Goal: Task Accomplishment & Management: Manage account settings

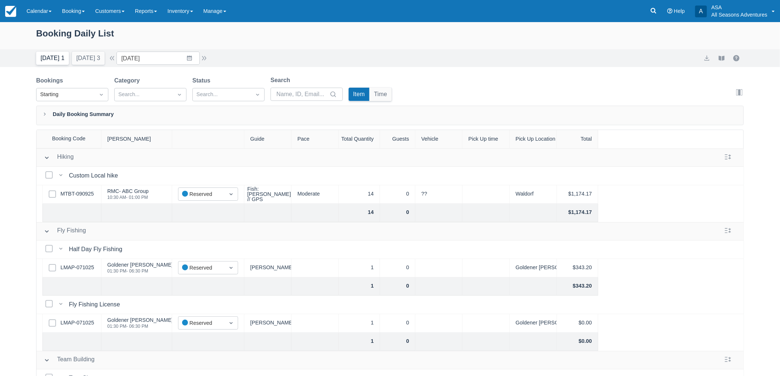
click at [46, 59] on button "Today 1" at bounding box center [52, 58] width 33 height 13
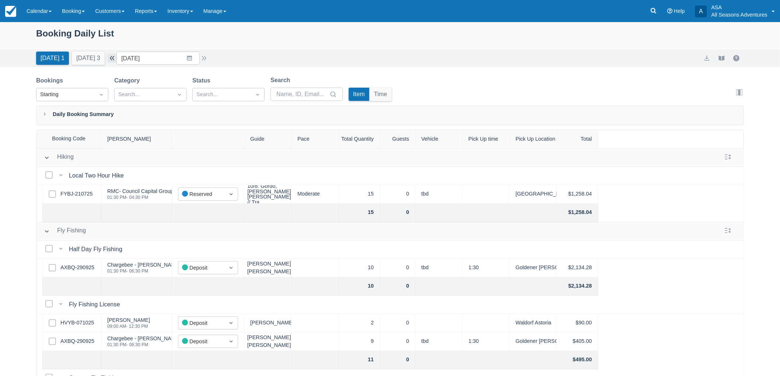
click at [116, 56] on button "button" at bounding box center [112, 58] width 9 height 9
type input "10/07/25"
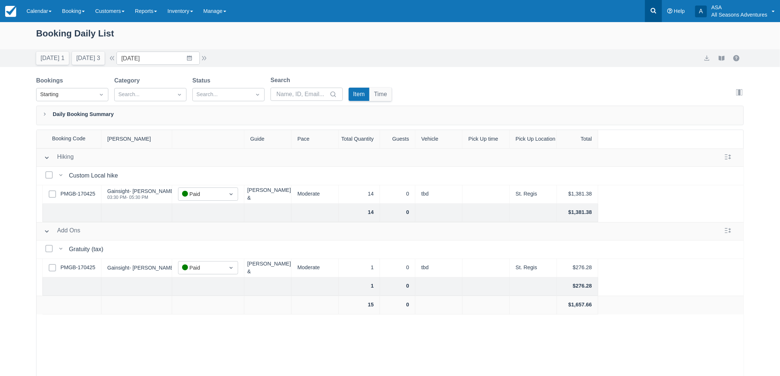
click at [653, 15] on link at bounding box center [653, 11] width 17 height 22
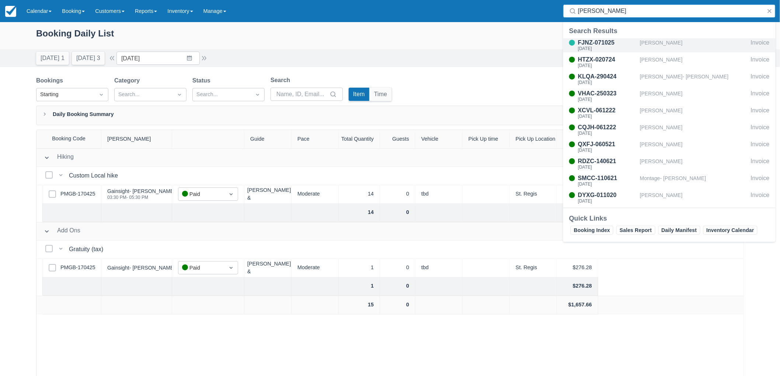
type input "hayes"
click at [653, 48] on div "[PERSON_NAME]" at bounding box center [694, 45] width 108 height 14
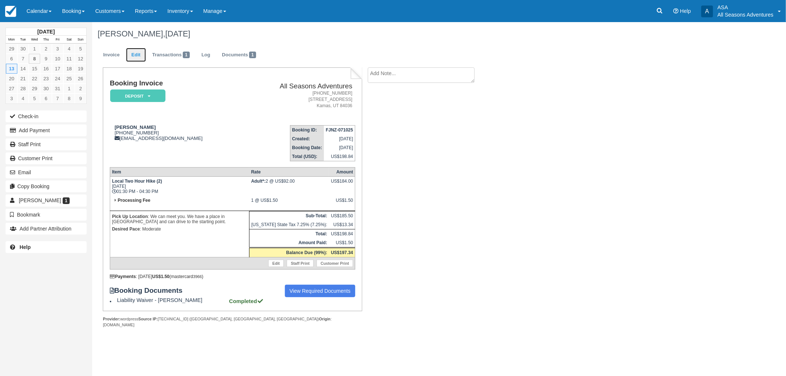
click at [139, 57] on link "Edit" at bounding box center [136, 55] width 20 height 14
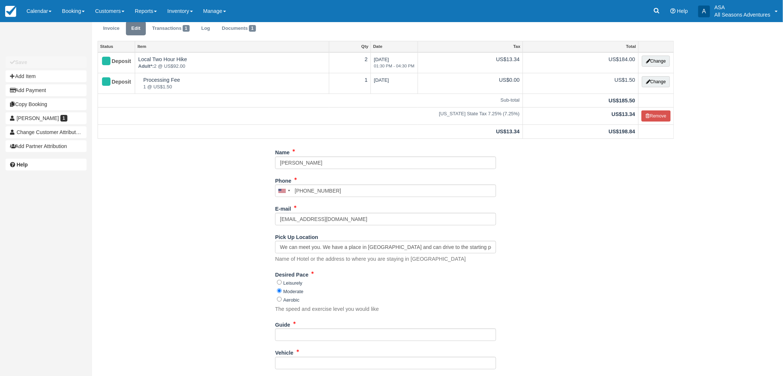
scroll to position [41, 0]
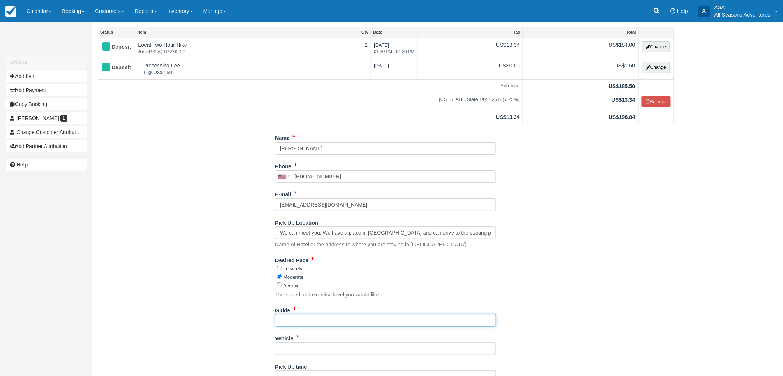
click at [306, 326] on input "Guide" at bounding box center [385, 320] width 221 height 13
type input "Harry"
click at [284, 341] on label "Vehicle" at bounding box center [284, 337] width 18 height 10
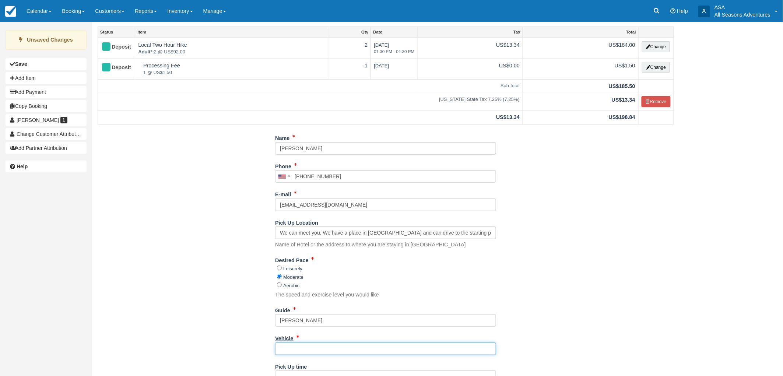
click at [284, 343] on input "Vehicle" at bounding box center [385, 349] width 221 height 13
click at [290, 348] on input "Vehicle" at bounding box center [385, 349] width 221 height 13
type input "tbd"
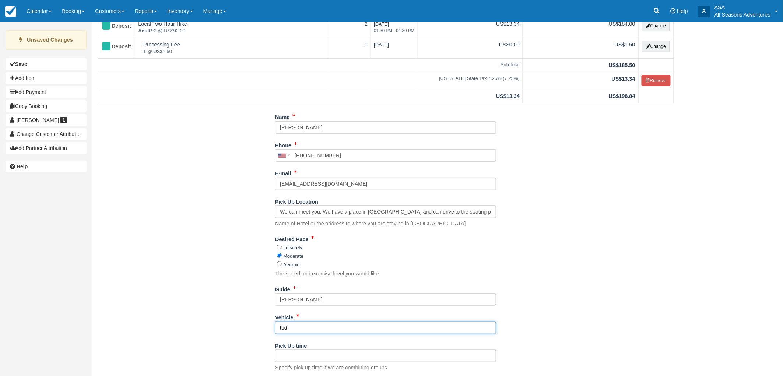
scroll to position [81, 0]
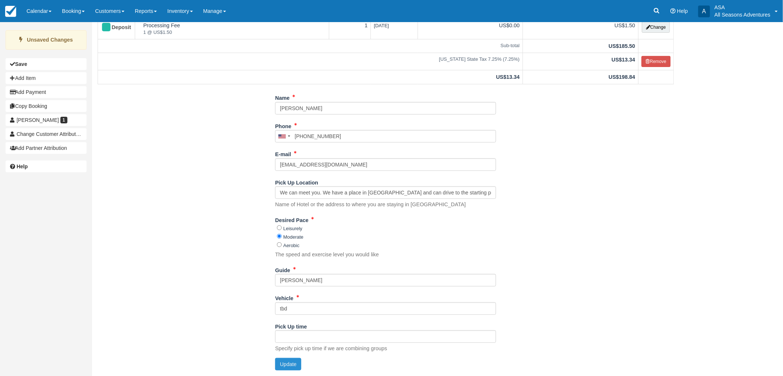
click at [288, 360] on button "Update" at bounding box center [288, 364] width 26 height 13
type input "+18173292770"
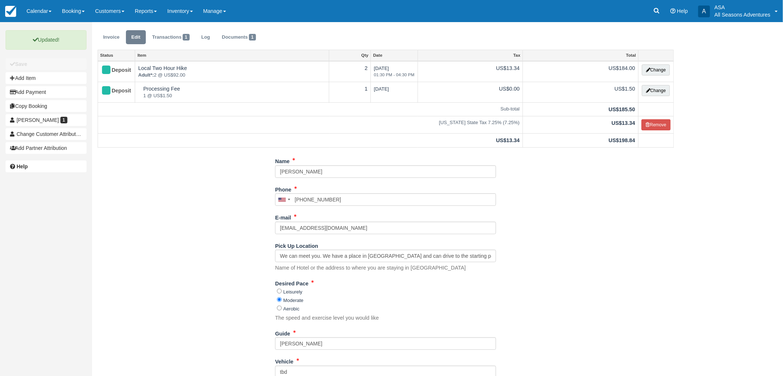
scroll to position [0, 0]
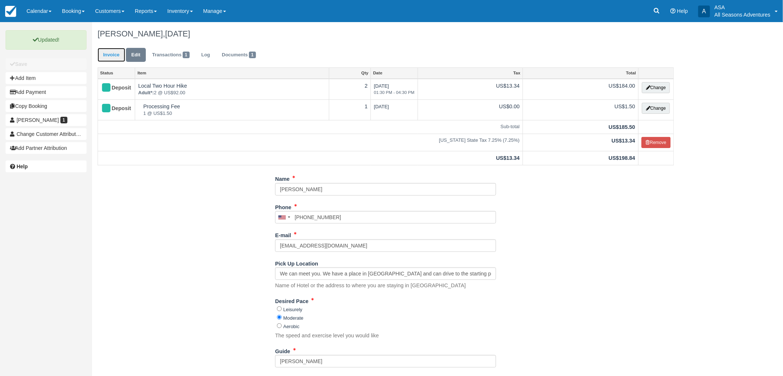
click at [104, 52] on link "Invoice" at bounding box center [112, 55] width 28 height 14
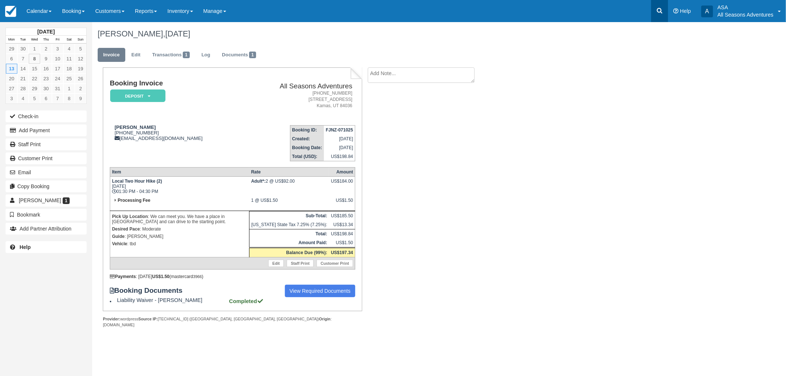
click at [665, 13] on link at bounding box center [659, 11] width 17 height 22
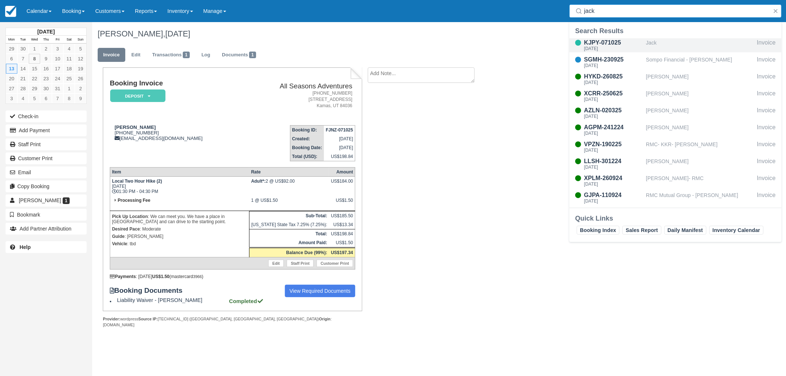
type input "jack"
click at [656, 38] on div "Jack" at bounding box center [700, 45] width 108 height 14
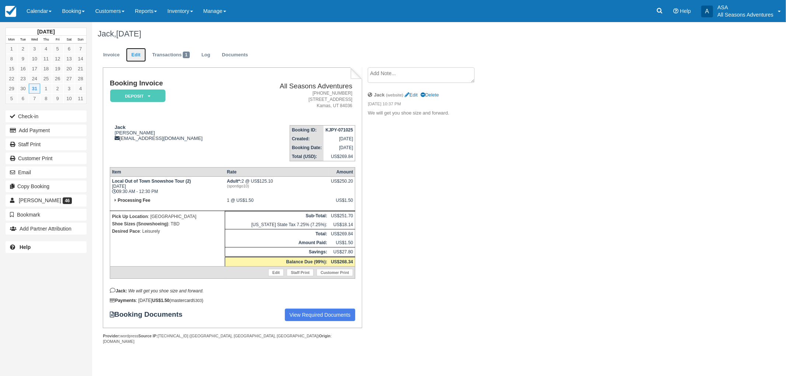
click at [137, 53] on link "Edit" at bounding box center [136, 55] width 20 height 14
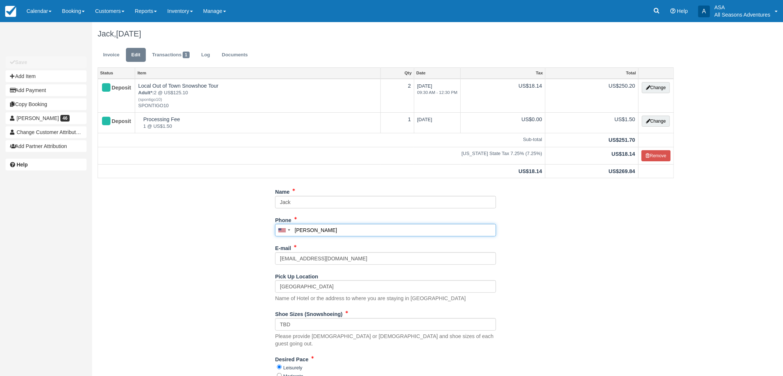
drag, startPoint x: 356, startPoint y: 229, endPoint x: 293, endPoint y: 238, distance: 63.3
click at [293, 238] on div "Phone United States +1 Canada +1 United Kingdom +44 Afghanistan (‫افغانستان‬‎) …" at bounding box center [385, 228] width 221 height 28
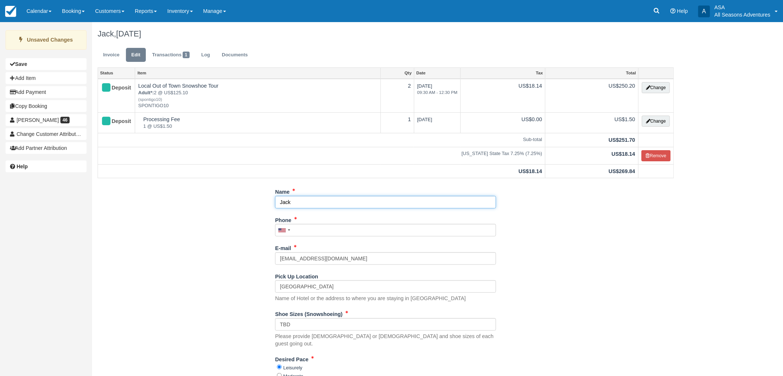
click at [307, 203] on input "Jack" at bounding box center [385, 202] width 221 height 13
paste input "Goldsmith"
type input "Jack Goldsmith"
click at [318, 233] on input "Phone" at bounding box center [385, 230] width 221 height 13
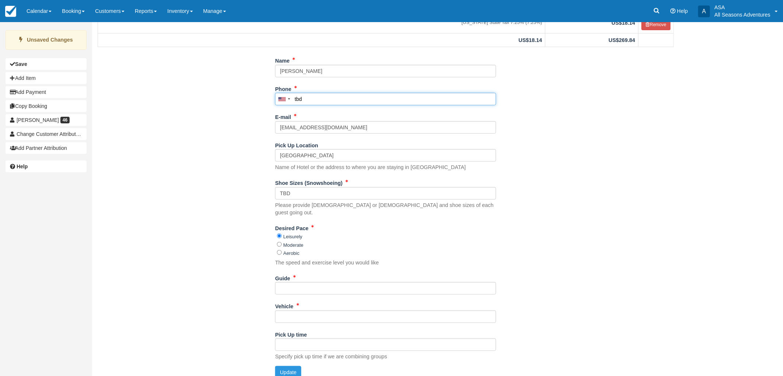
scroll to position [132, 0]
type input "tbd"
click at [296, 284] on input "Guide" at bounding box center [385, 288] width 221 height 13
type input "TBD"
click at [300, 311] on input "Vehicle" at bounding box center [385, 316] width 221 height 13
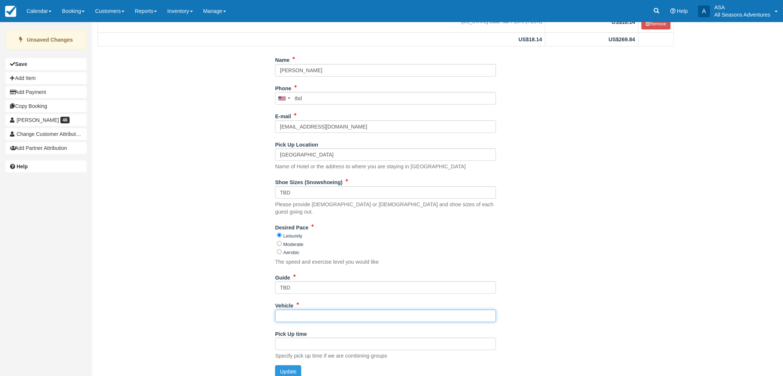
type input "tbd"
click at [289, 366] on button "Update" at bounding box center [288, 372] width 26 height 13
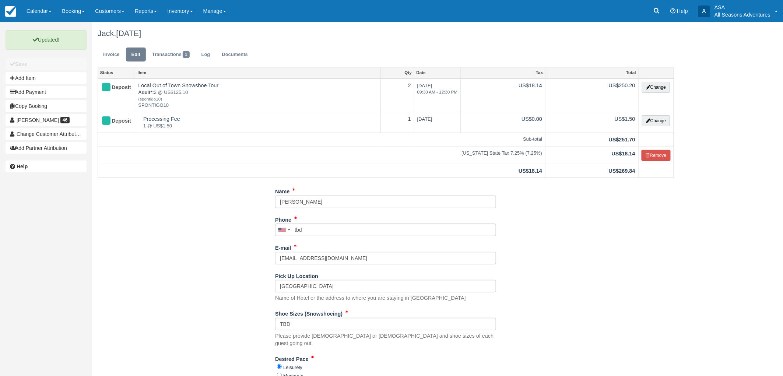
scroll to position [0, 0]
click at [119, 57] on link "Invoice" at bounding box center [112, 55] width 28 height 14
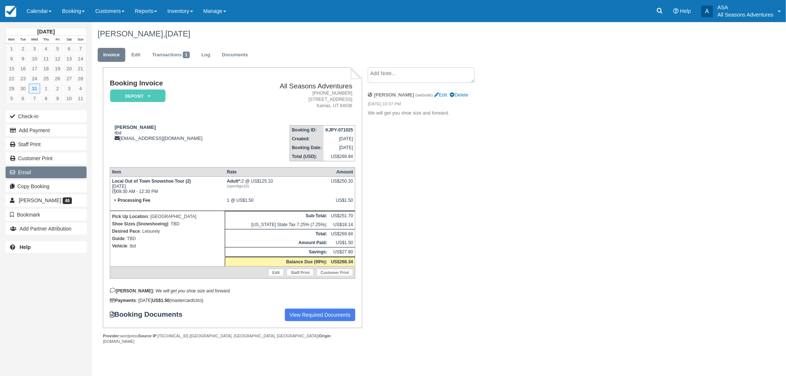
click at [27, 168] on button "Email" at bounding box center [46, 173] width 81 height 12
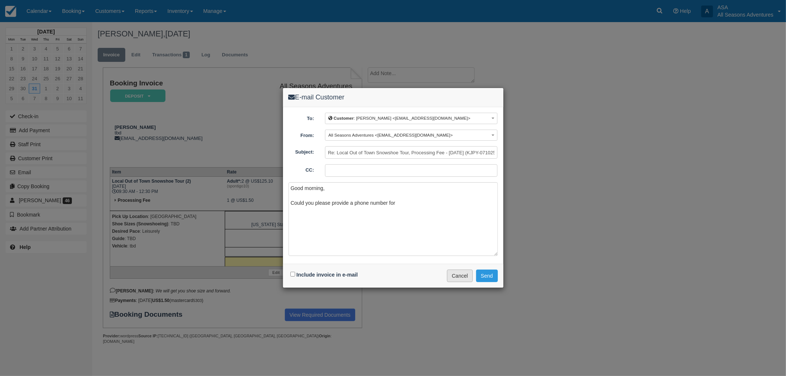
click at [458, 276] on button "Cancel" at bounding box center [460, 276] width 26 height 13
click at [432, 209] on textarea "Good morning, Could you please provide a phone number for" at bounding box center [393, 219] width 209 height 74
type textarea "Good morning, Could you please provide a phone number for Jack Goldsmith in cas…"
click at [485, 275] on button "Send" at bounding box center [487, 276] width 22 height 13
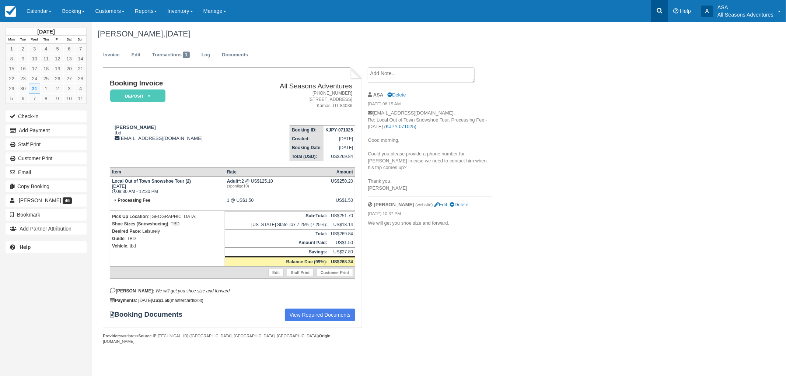
click at [661, 13] on icon at bounding box center [659, 10] width 7 height 7
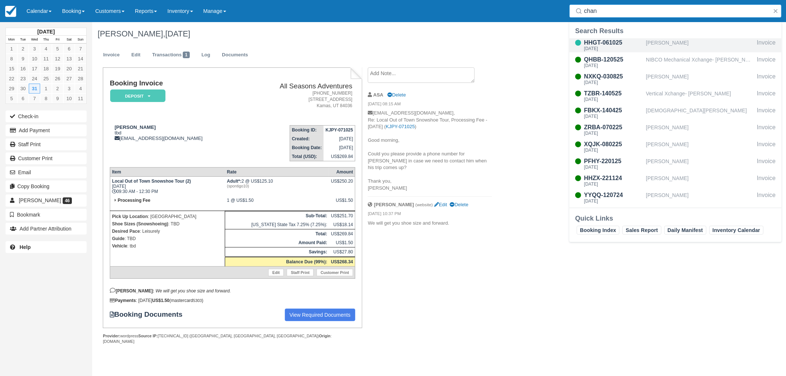
type input "chan"
click at [659, 48] on div "[PERSON_NAME]" at bounding box center [700, 45] width 108 height 14
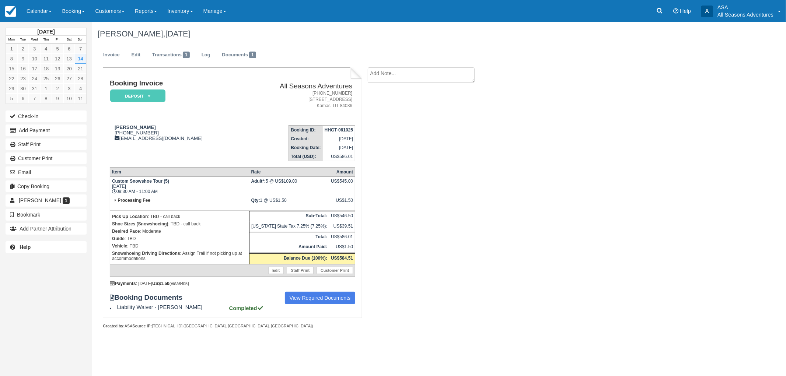
drag, startPoint x: 414, startPoint y: 66, endPoint x: 417, endPoint y: 73, distance: 7.5
click at [414, 66] on ul "Invoice Edit Transactions 1 Log Documents 1" at bounding box center [387, 57] width 579 height 22
click at [417, 74] on textarea at bounding box center [421, 74] width 107 height 15
paste textarea "Our shoe sizes are 7, 6.5-7, 8.5, 8, and 8."
type textarea "Our shoe sizes are 7, 6.5-7, 8.5, 8, and 8."
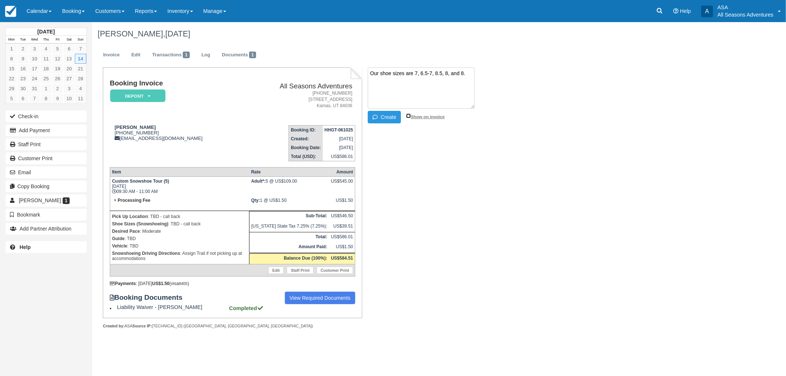
click at [410, 116] on input "Show on invoice" at bounding box center [408, 115] width 5 height 5
checkbox input "true"
click at [378, 111] on button "Create" at bounding box center [384, 117] width 33 height 13
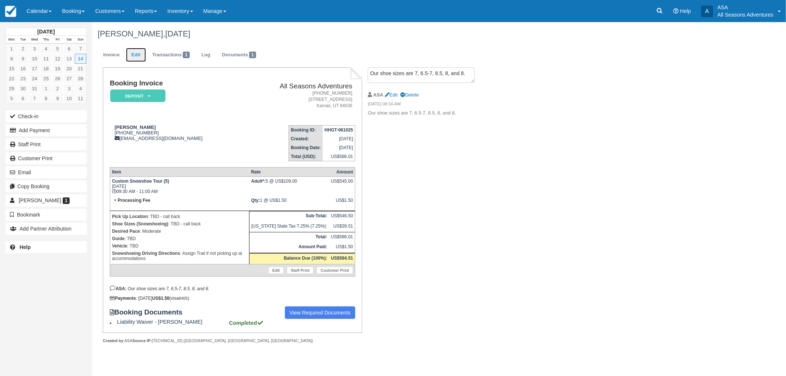
click at [133, 56] on link "Edit" at bounding box center [136, 55] width 20 height 14
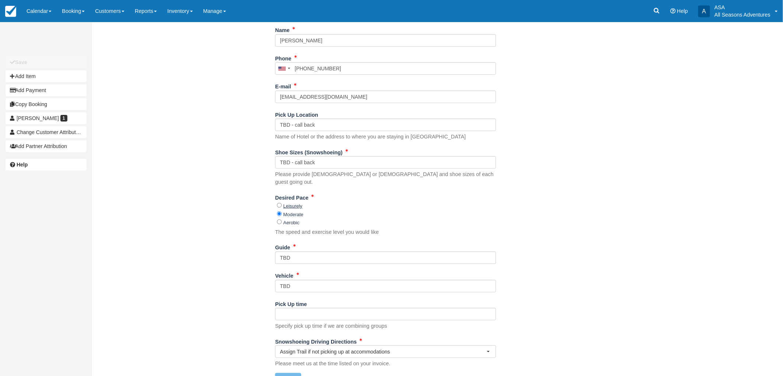
scroll to position [157, 0]
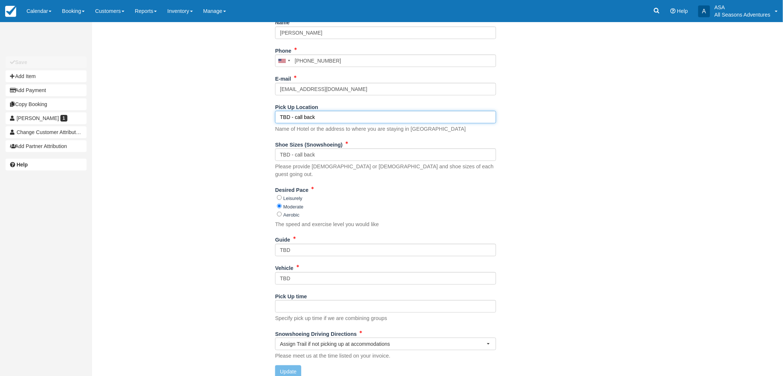
drag, startPoint x: 324, startPoint y: 118, endPoint x: 245, endPoint y: 115, distance: 78.9
click at [245, 115] on div "Name [PERSON_NAME] Phone [GEOGRAPHIC_DATA] +1 [GEOGRAPHIC_DATA] +1 [GEOGRAPHIC_…" at bounding box center [386, 199] width 588 height 367
paste input "[STREET_ADDRESS]"
click at [236, 179] on div "Name [PERSON_NAME] Phone [GEOGRAPHIC_DATA] +1 [GEOGRAPHIC_DATA] +1 [GEOGRAPHIC_…" at bounding box center [386, 199] width 588 height 367
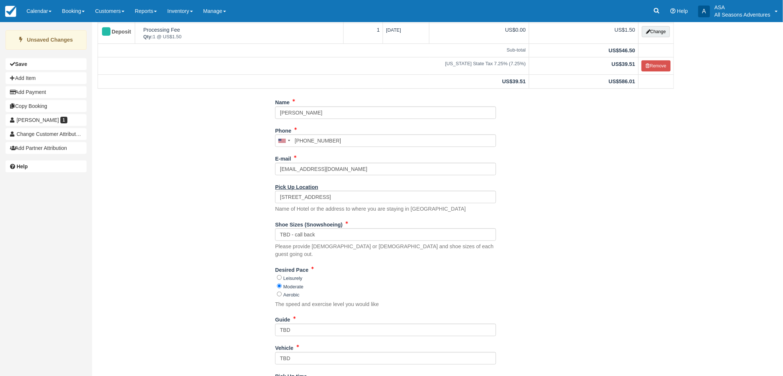
scroll to position [75, 0]
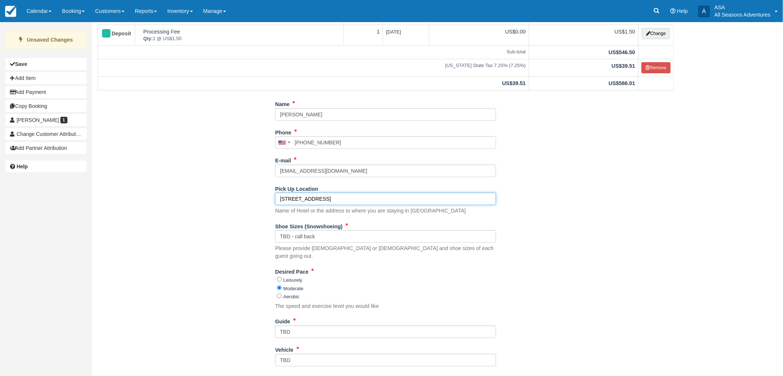
drag, startPoint x: 389, startPoint y: 198, endPoint x: 333, endPoint y: 195, distance: 56.1
click at [333, 195] on input "[STREET_ADDRESS]" at bounding box center [385, 199] width 221 height 13
type input "[STREET_ADDRESS]"
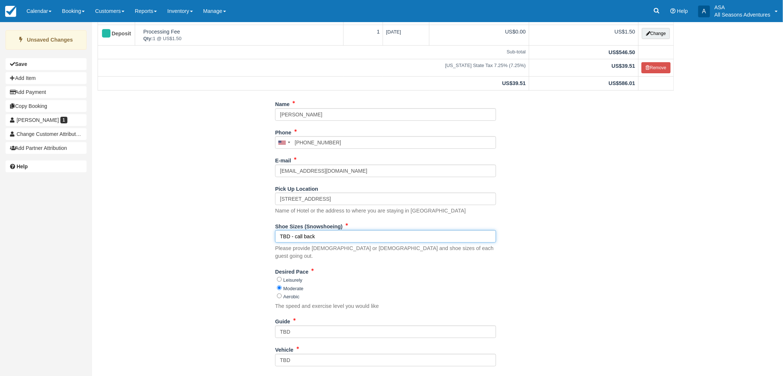
drag, startPoint x: 350, startPoint y: 236, endPoint x: 191, endPoint y: 237, distance: 159.6
click at [191, 237] on div "Name [PERSON_NAME] Phone [GEOGRAPHIC_DATA] +1 [GEOGRAPHIC_DATA] +1 [GEOGRAPHIC_…" at bounding box center [386, 281] width 588 height 367
click at [364, 239] on input "Shoe Sizes (Snowshoeing)" at bounding box center [385, 236] width 221 height 13
paste input "7, 6.5-7, 8.5, 8, and 8"
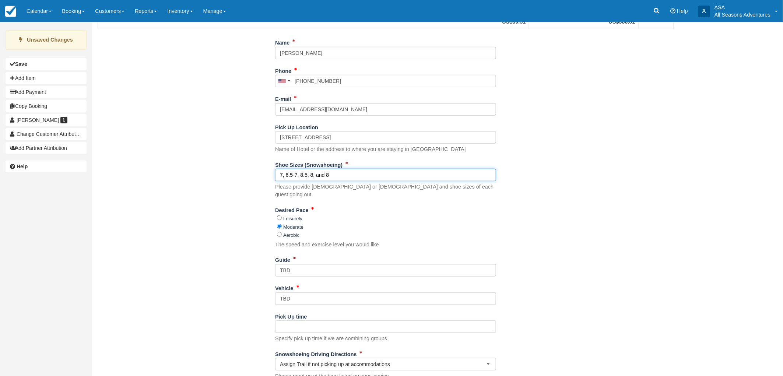
scroll to position [157, 0]
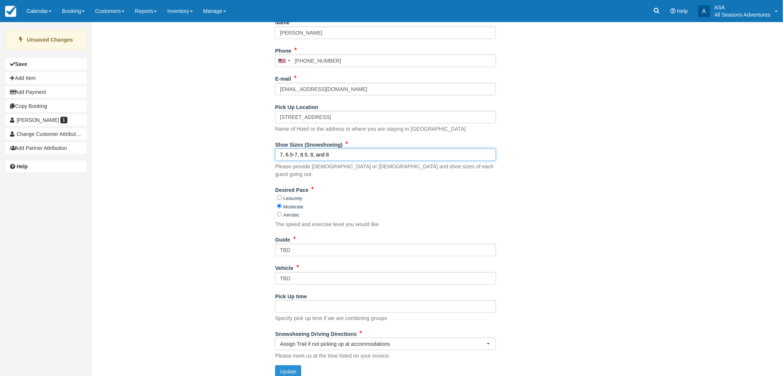
type input "7, 6.5-7, 8.5, 8, and 8"
click at [281, 366] on button "Update" at bounding box center [288, 372] width 26 height 13
type input "[PHONE_NUMBER]"
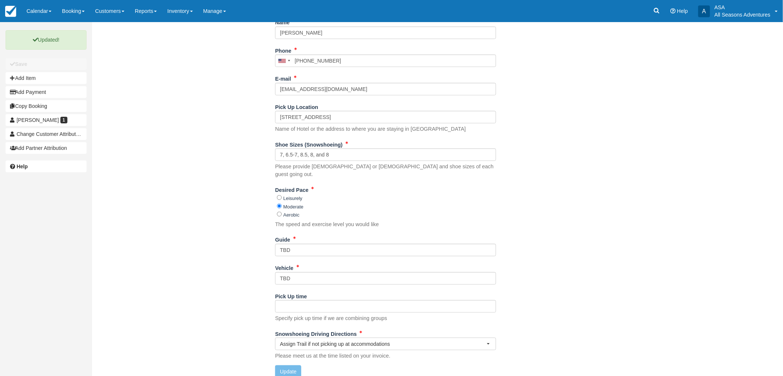
scroll to position [0, 0]
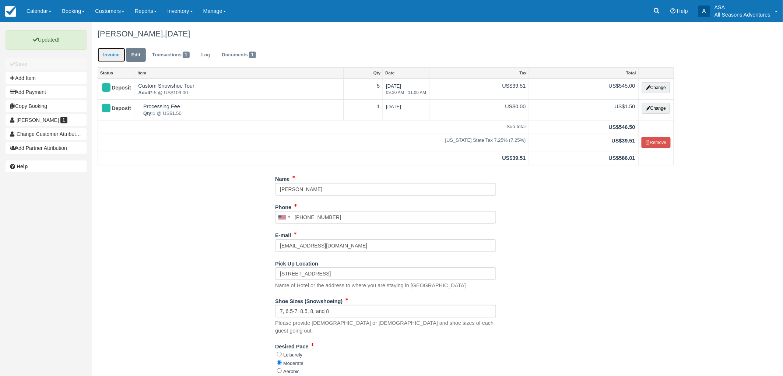
click at [112, 54] on link "Invoice" at bounding box center [112, 55] width 28 height 14
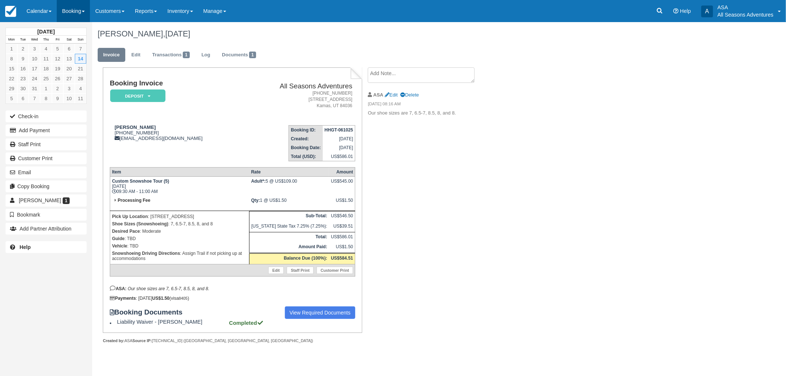
click at [69, 10] on link "Booking" at bounding box center [73, 11] width 33 height 22
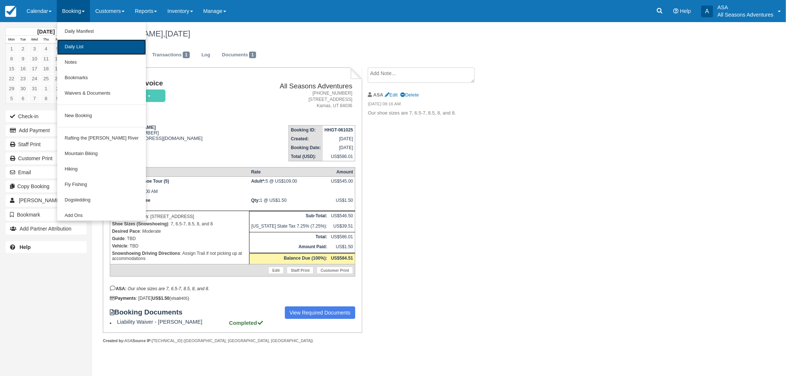
click at [77, 44] on link "Daily List" at bounding box center [101, 46] width 89 height 15
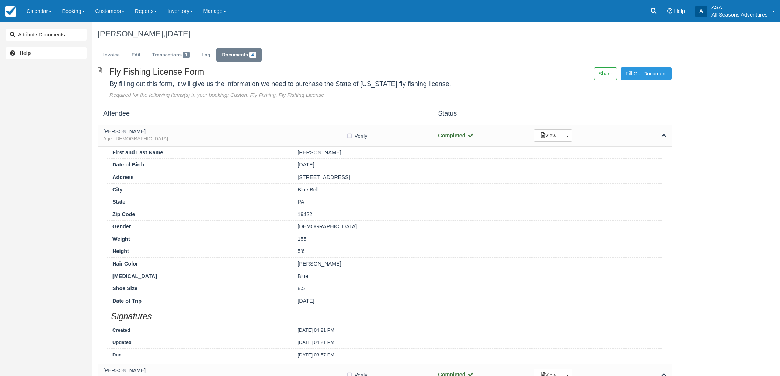
scroll to position [327, 0]
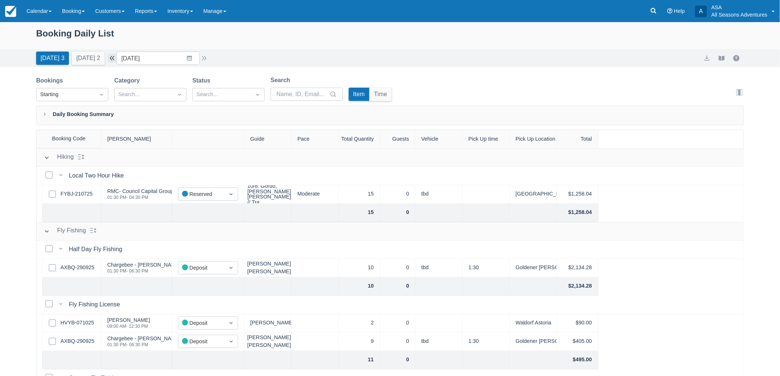
click at [116, 60] on button "button" at bounding box center [112, 58] width 9 height 9
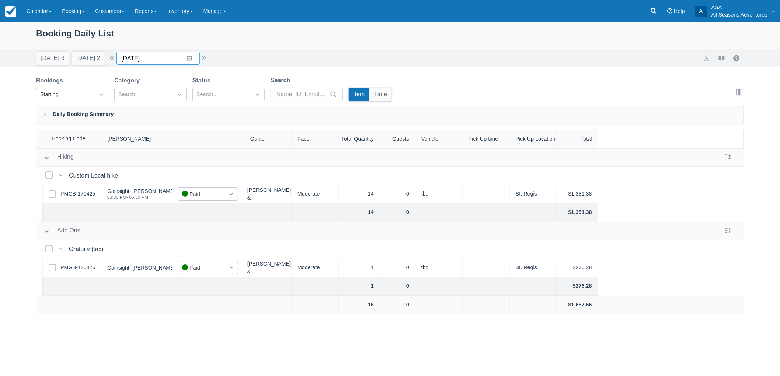
click at [146, 56] on input "[DATE]" at bounding box center [157, 58] width 83 height 13
click at [182, 141] on td "15" at bounding box center [175, 143] width 14 height 14
type input "[DATE]"
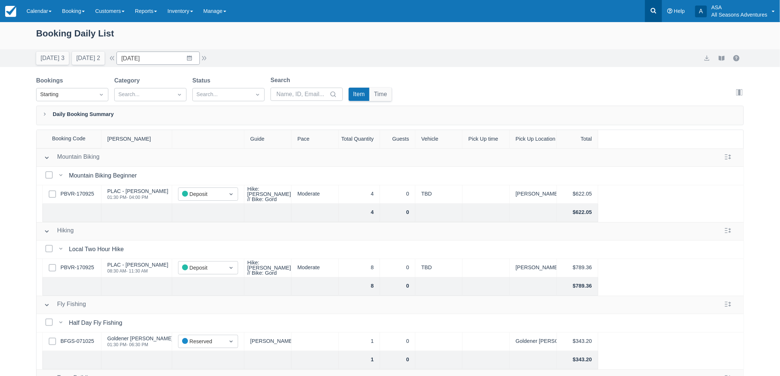
click at [654, 7] on icon at bounding box center [653, 10] width 7 height 7
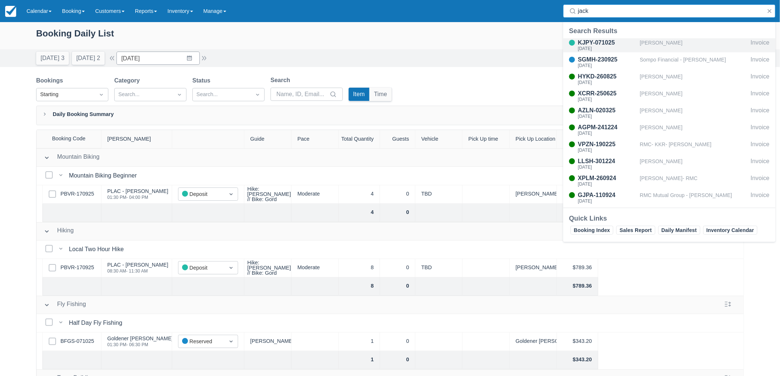
type input "jack"
click at [651, 46] on div "[PERSON_NAME]" at bounding box center [694, 45] width 108 height 14
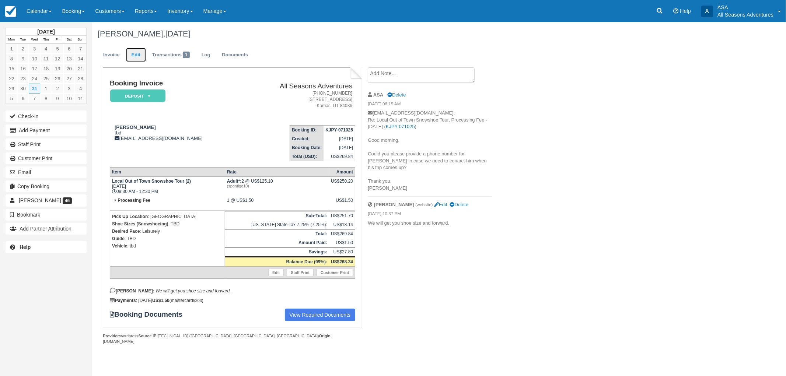
click at [134, 56] on link "Edit" at bounding box center [136, 55] width 20 height 14
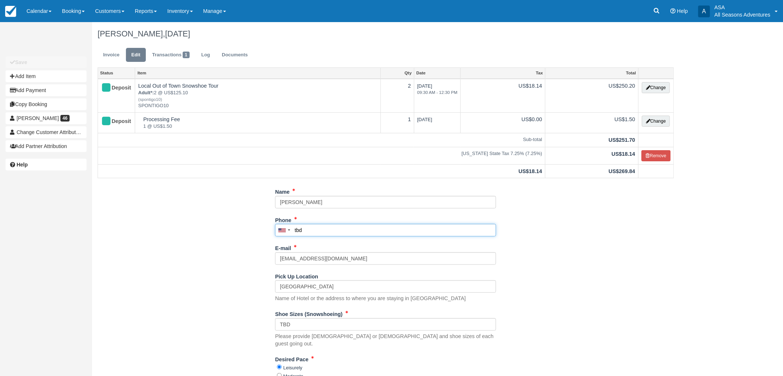
drag, startPoint x: 326, startPoint y: 227, endPoint x: 237, endPoint y: 223, distance: 89.3
click at [237, 223] on div "Name Jack Goldsmith Phone United States +1 Canada +1 United Kingdom +44 Afghani…" at bounding box center [386, 351] width 588 height 330
paste input "617-894-9003"
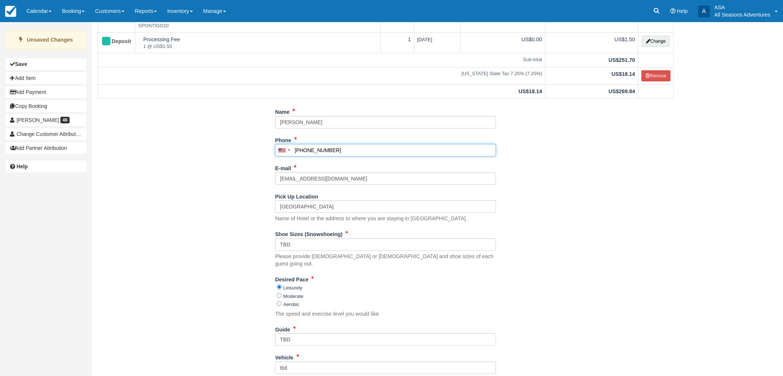
scroll to position [132, 0]
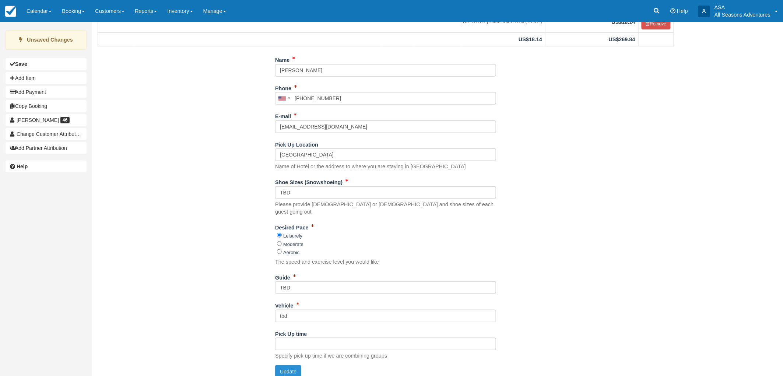
click at [281, 366] on button "Update" at bounding box center [288, 372] width 26 height 13
type input "+16178949003"
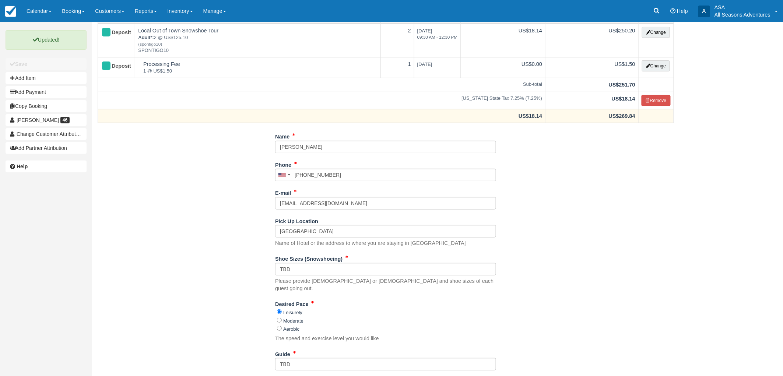
scroll to position [0, 0]
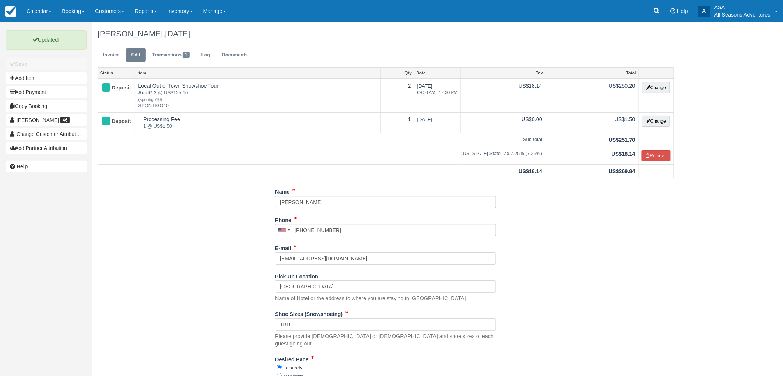
click at [111, 47] on ul "Invoice Edit Transactions 1 Log Documents" at bounding box center [386, 57] width 577 height 22
click at [112, 55] on link "Invoice" at bounding box center [112, 55] width 28 height 14
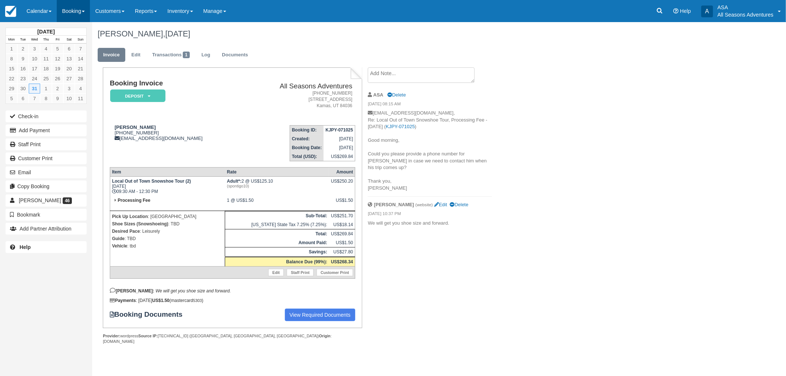
click at [83, 17] on link "Booking" at bounding box center [73, 11] width 33 height 22
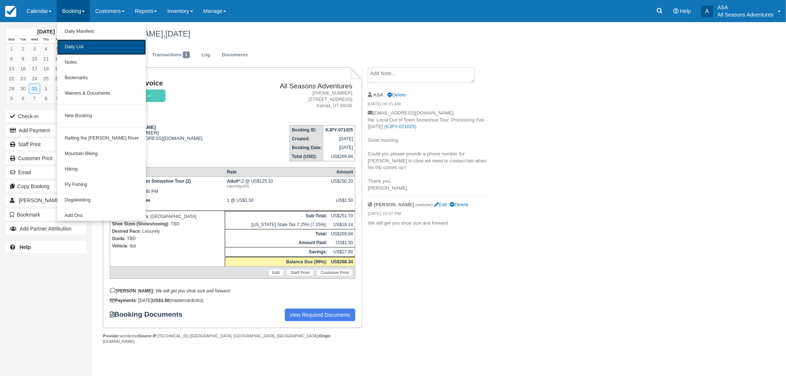
click at [86, 45] on link "Daily List" at bounding box center [101, 46] width 89 height 15
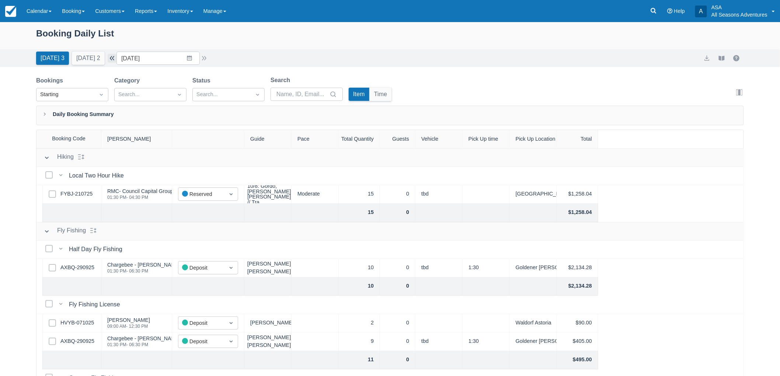
click at [116, 54] on button "button" at bounding box center [112, 58] width 9 height 9
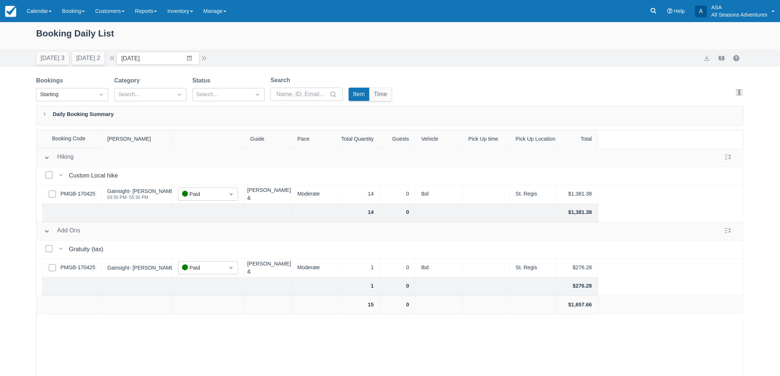
click at [447, 97] on div "Bookings Starting Category Search... Status Search... Search Item Time Edit col…" at bounding box center [390, 91] width 708 height 30
click at [98, 68] on div "Booking Daily List Today 3 Tomorrow 2 Date 10/07/25 Navigate forward to interac…" at bounding box center [390, 218] width 780 height 392
click at [97, 63] on button "[DATE] 2" at bounding box center [88, 58] width 33 height 13
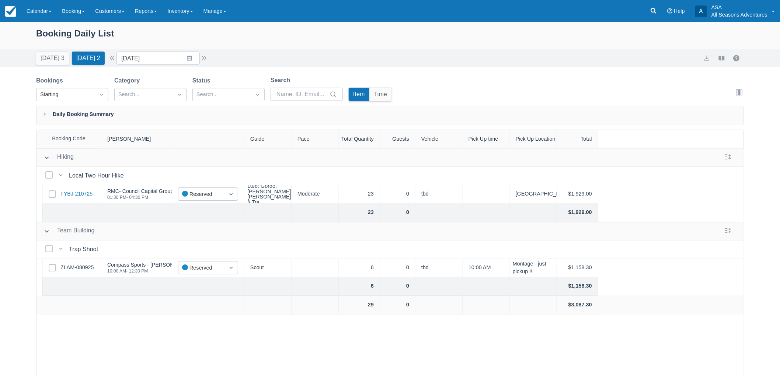
click at [75, 194] on link "FYBJ-210725" at bounding box center [76, 194] width 32 height 8
click at [123, 333] on div "Hiking Hiking Select Bookings Local Two Hour Hike Local Two Hour Hike Select Ro…" at bounding box center [389, 281] width 707 height 265
click at [435, 68] on div "Booking Daily List Today 3 Tomorrow 2 Date 10/09/25 Navigate forward to interac…" at bounding box center [390, 218] width 780 height 392
click at [399, 56] on div "Today 3 Tomorrow 2 Date 10/09/25 Navigate forward to interact with the calendar…" at bounding box center [390, 58] width 708 height 13
click at [78, 193] on link "FYBJ-210725" at bounding box center [76, 194] width 32 height 8
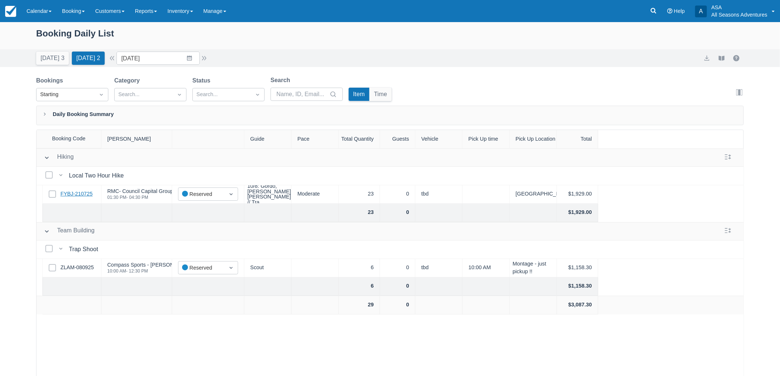
click at [78, 193] on link "FYBJ-210725" at bounding box center [76, 194] width 32 height 8
click at [86, 268] on link "ZLAM-080925" at bounding box center [76, 268] width 33 height 8
click at [42, 53] on button "[DATE] 3" at bounding box center [52, 58] width 33 height 13
type input "[DATE]"
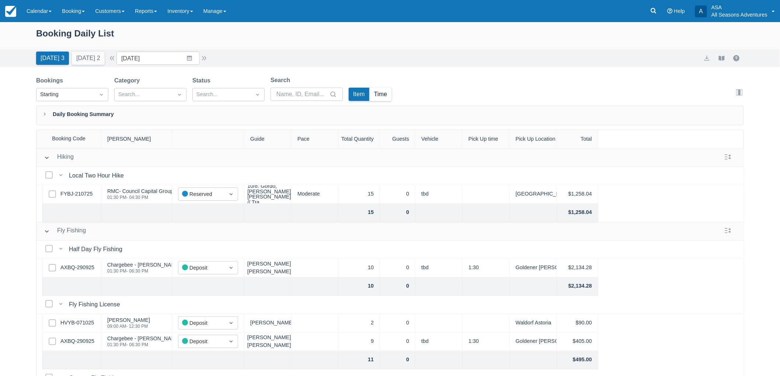
click at [384, 90] on button "Time" at bounding box center [381, 94] width 22 height 13
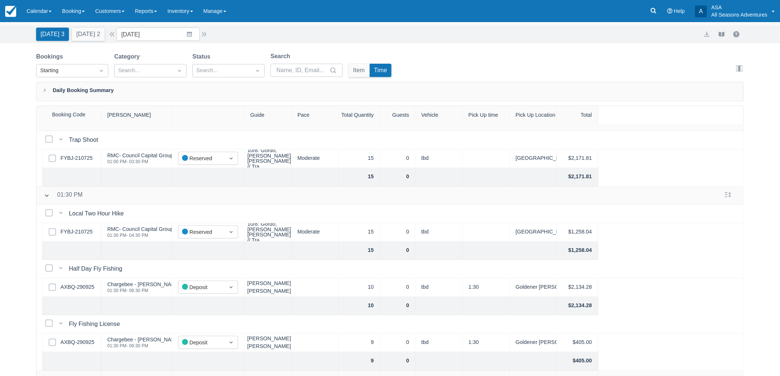
scroll to position [37, 0]
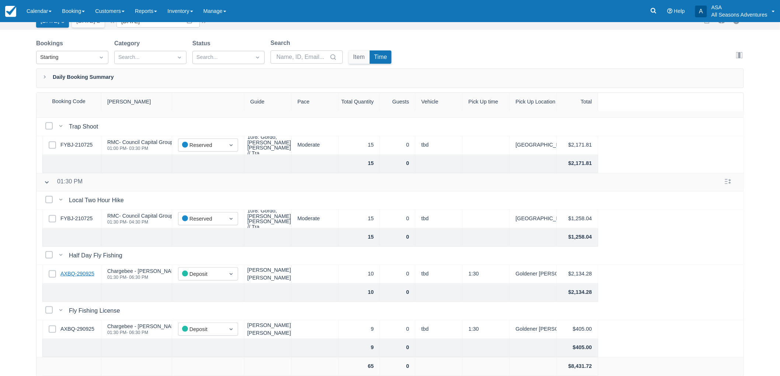
click at [75, 270] on link "AXBQ-290925" at bounding box center [77, 274] width 34 height 8
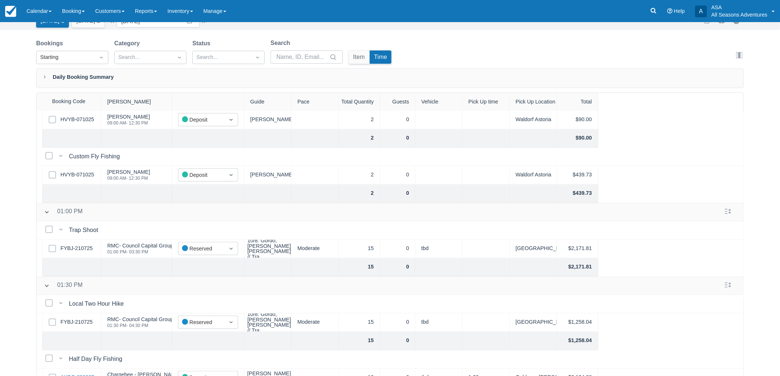
scroll to position [171, 0]
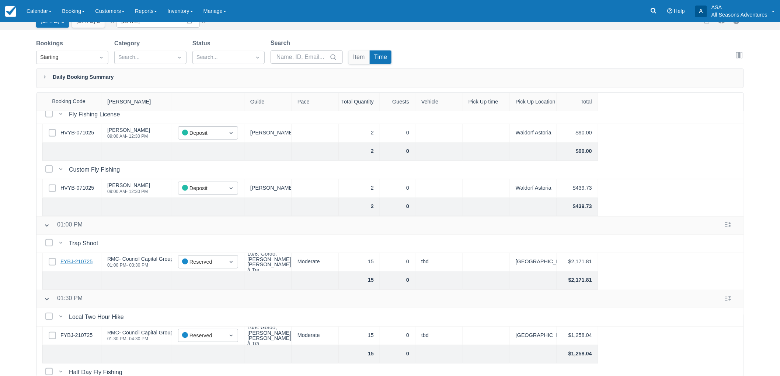
click at [74, 263] on link "FYBJ-210725" at bounding box center [76, 262] width 32 height 8
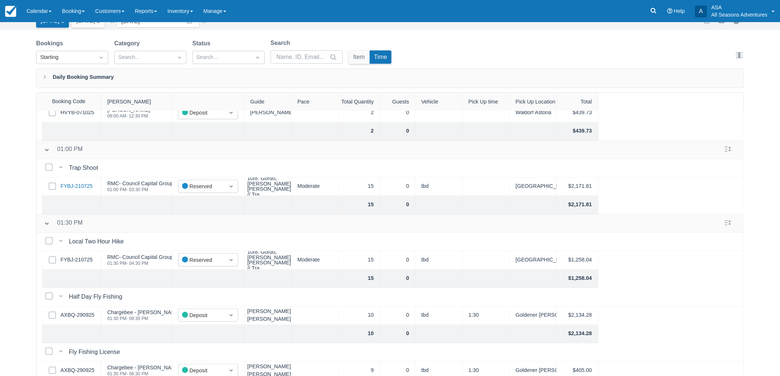
scroll to position [253, 0]
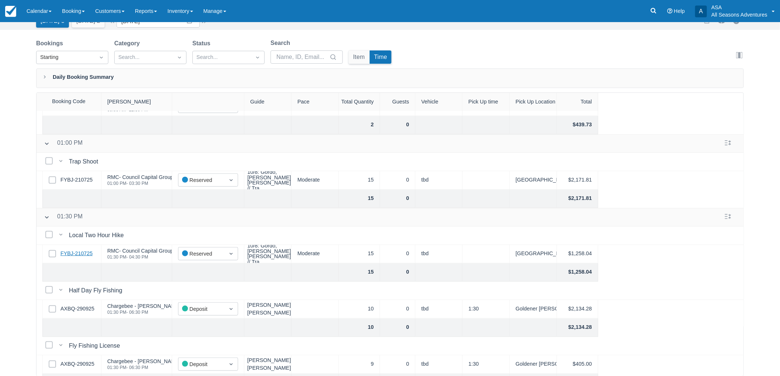
click at [75, 254] on link "FYBJ-210725" at bounding box center [76, 254] width 32 height 8
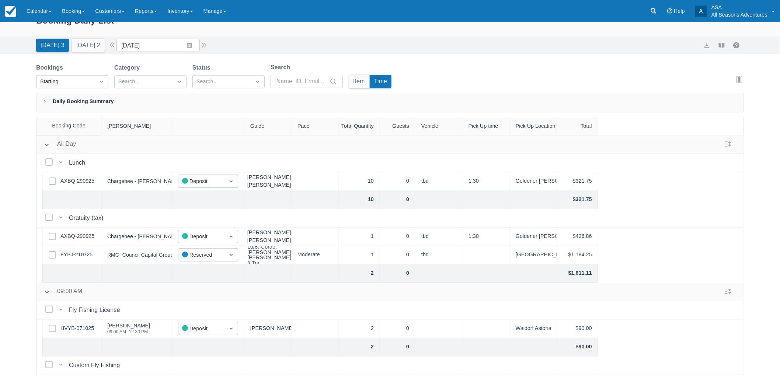
scroll to position [0, 0]
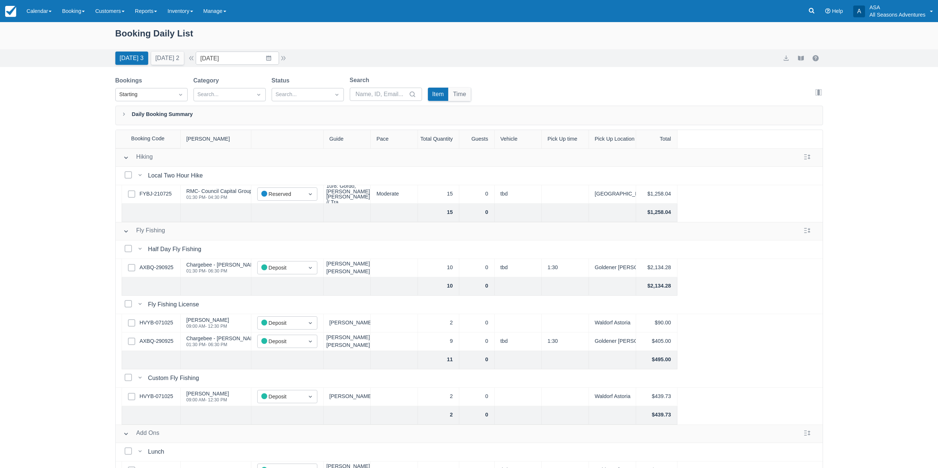
click at [167, 49] on div "[DATE] 3 [DATE] 2" at bounding box center [149, 57] width 74 height 16
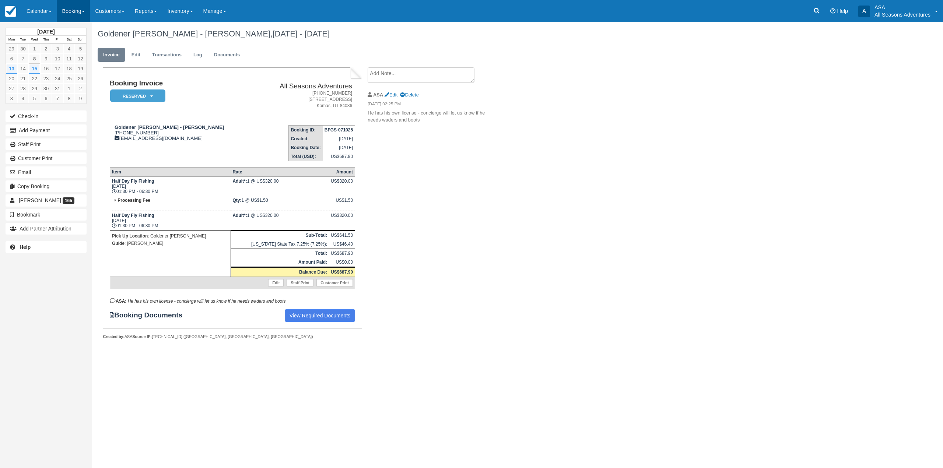
click at [70, 13] on link "Booking" at bounding box center [73, 11] width 33 height 22
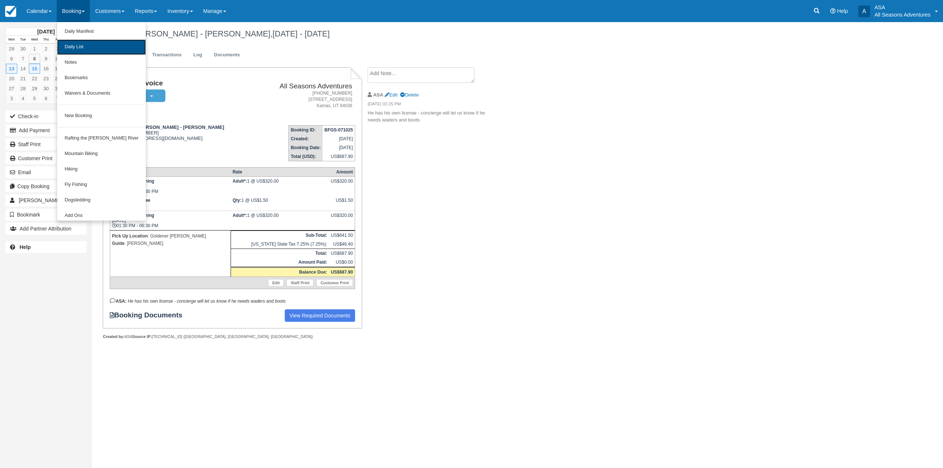
click at [81, 40] on link "Daily List" at bounding box center [101, 46] width 89 height 15
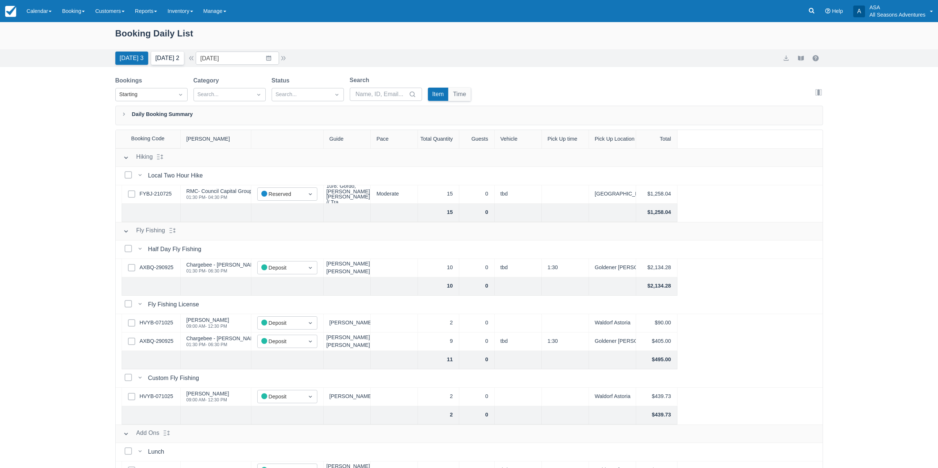
click at [182, 56] on button "[DATE] 2" at bounding box center [167, 58] width 33 height 13
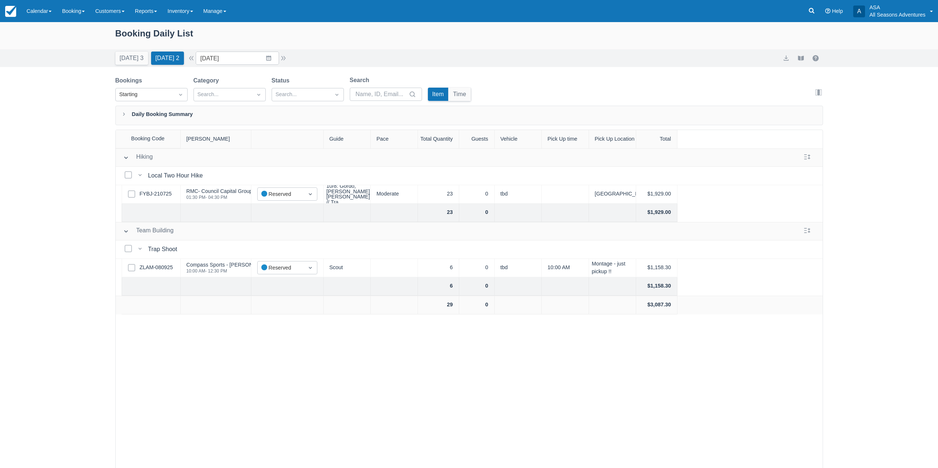
drag, startPoint x: 263, startPoint y: 230, endPoint x: 237, endPoint y: 273, distance: 50.1
click at [172, 274] on div "Select Row ZLAM-080925" at bounding box center [151, 268] width 59 height 18
click at [160, 193] on link "FYBJ-210725" at bounding box center [156, 194] width 32 height 8
click at [151, 270] on link "ZLAM-080925" at bounding box center [156, 268] width 33 height 8
click at [128, 62] on button "[DATE] 3" at bounding box center [131, 58] width 33 height 13
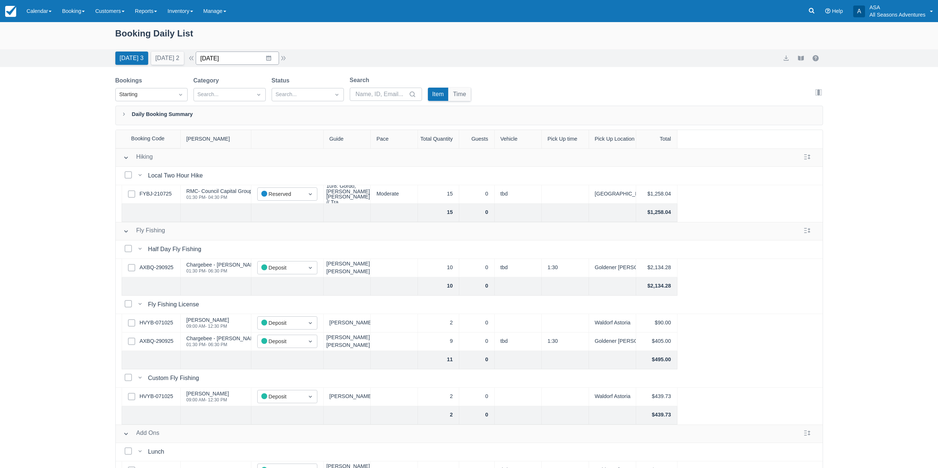
click at [273, 64] on input "10/08/25" at bounding box center [237, 58] width 83 height 13
click at [290, 132] on td "10" at bounding box center [283, 129] width 14 height 14
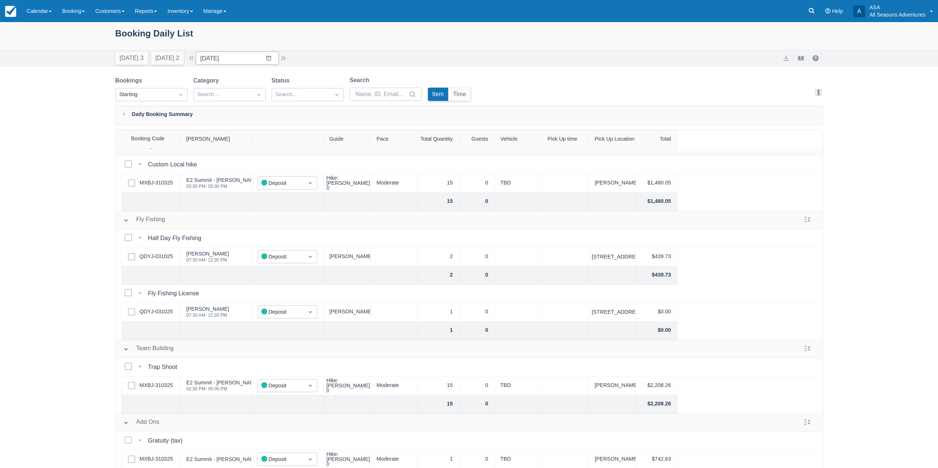
scroll to position [17, 0]
click at [267, 58] on input "10/10/25" at bounding box center [237, 58] width 83 height 13
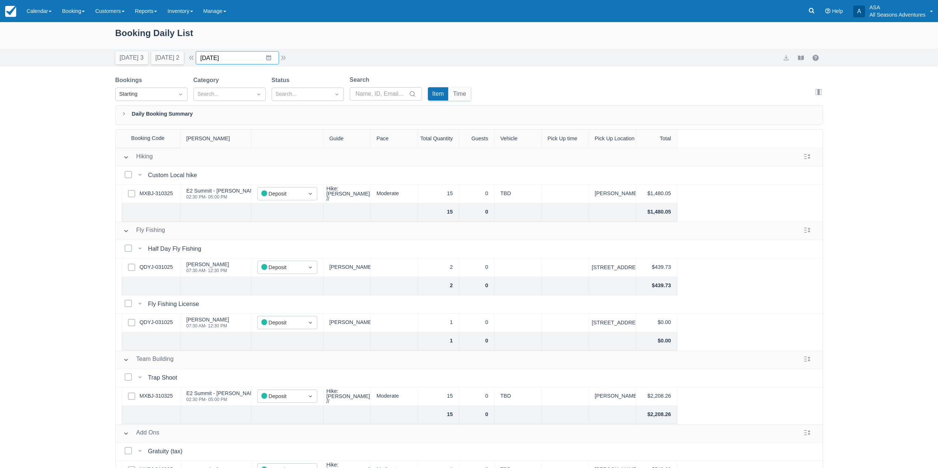
scroll to position [0, 0]
click at [273, 62] on input "10/10/25" at bounding box center [237, 58] width 83 height 13
click at [270, 60] on input "10/10/25" at bounding box center [237, 58] width 83 height 13
click at [271, 56] on input "10/10/25" at bounding box center [237, 58] width 83 height 13
click at [287, 60] on button "button" at bounding box center [283, 58] width 9 height 9
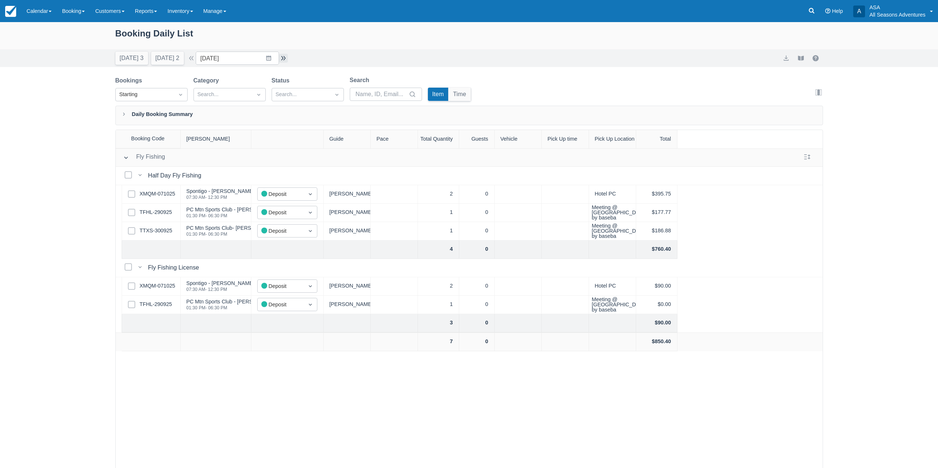
click at [288, 57] on button "button" at bounding box center [283, 58] width 9 height 9
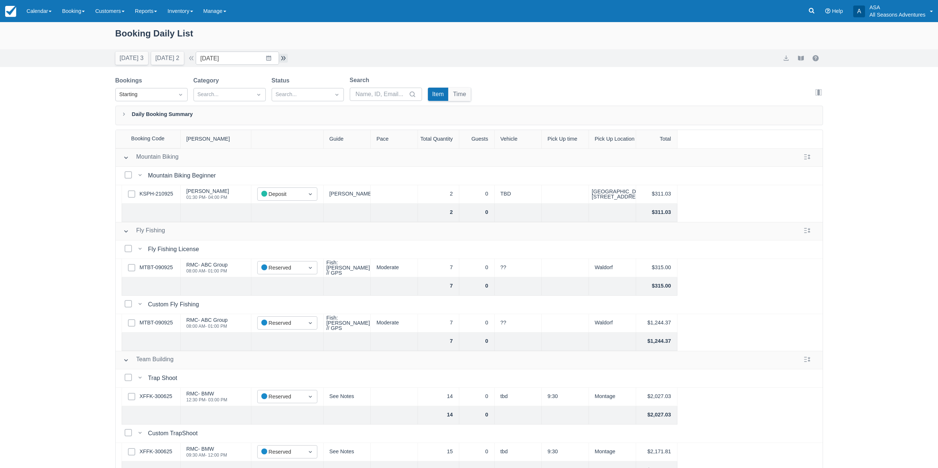
click at [288, 57] on button "button" at bounding box center [283, 58] width 9 height 9
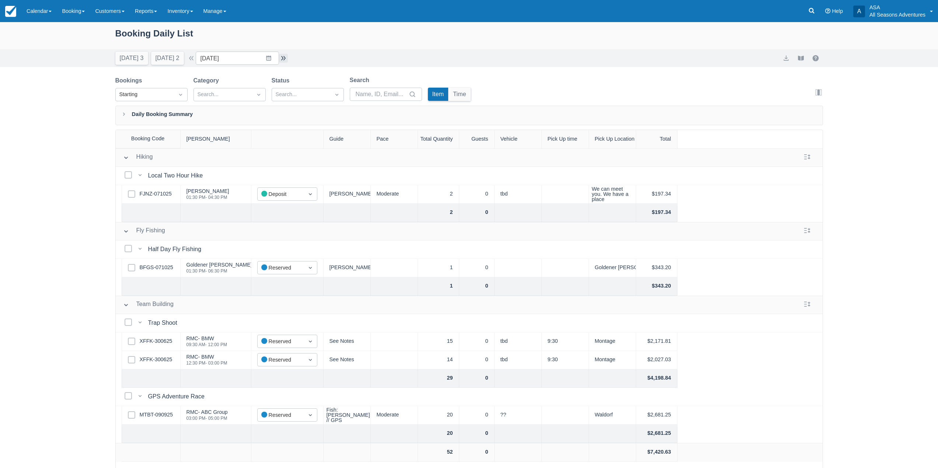
click at [288, 57] on button "button" at bounding box center [283, 58] width 9 height 9
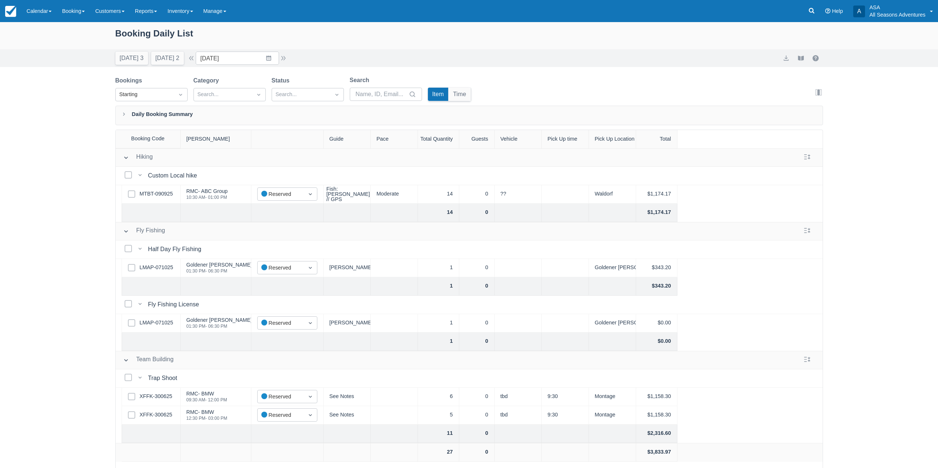
click at [288, 60] on button "button" at bounding box center [283, 58] width 9 height 9
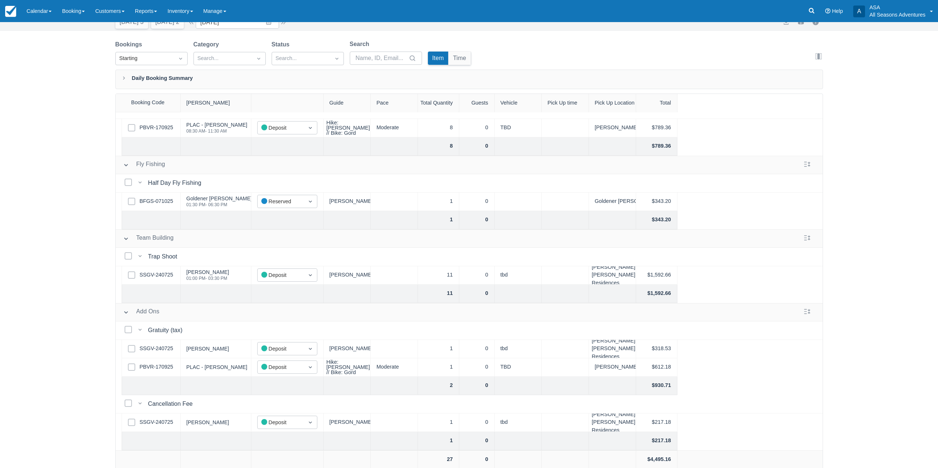
scroll to position [38, 0]
click at [156, 362] on link "PBVR-170925" at bounding box center [157, 366] width 34 height 8
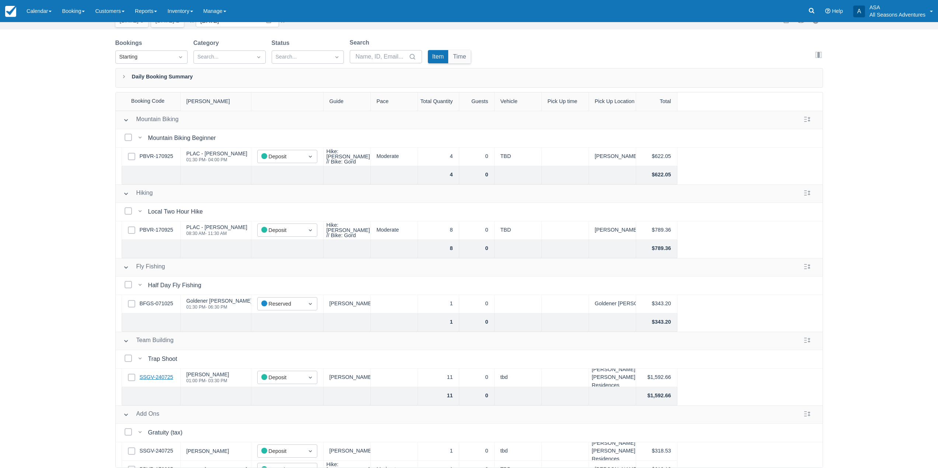
click at [166, 377] on link "SSGV-240725" at bounding box center [157, 378] width 34 height 8
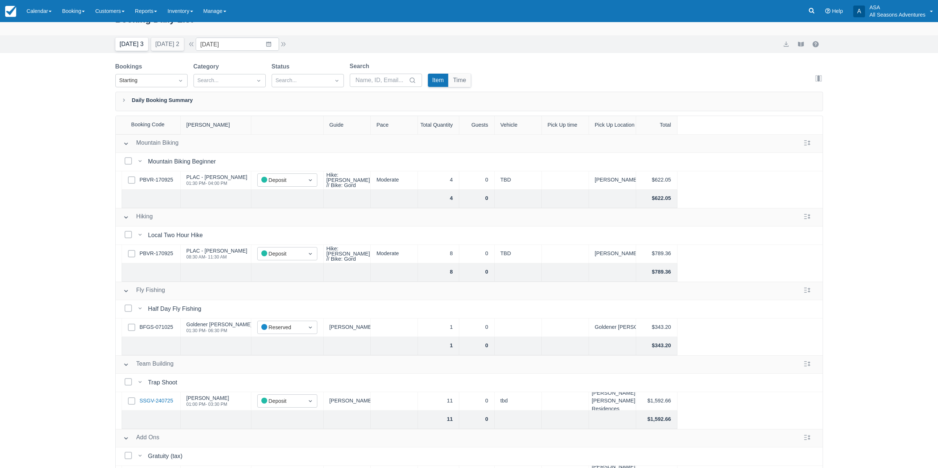
scroll to position [0, 0]
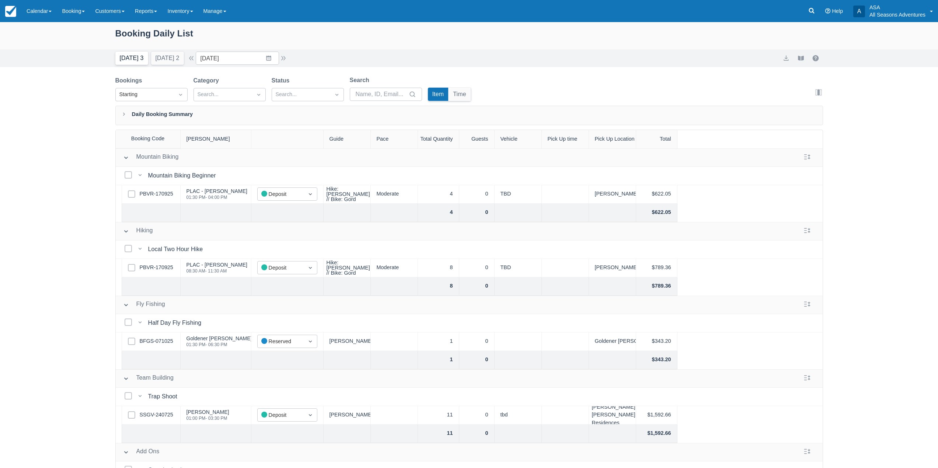
click at [130, 62] on button "Today 3" at bounding box center [131, 58] width 33 height 13
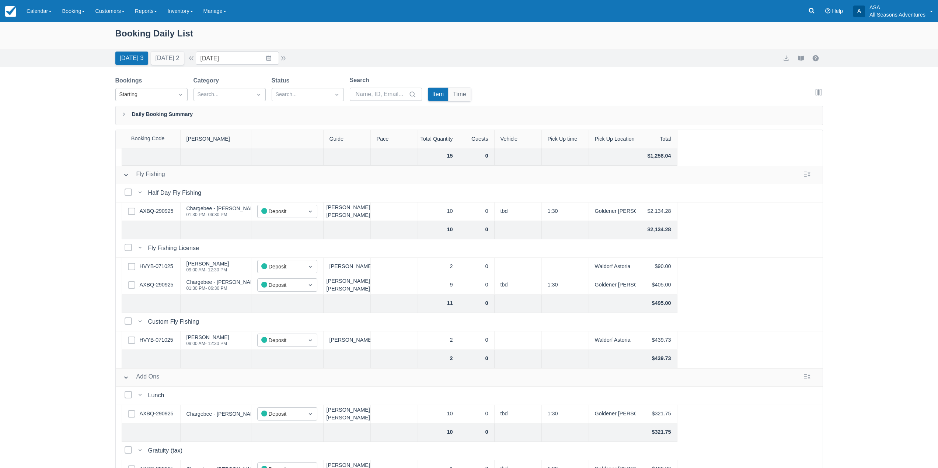
scroll to position [54, 0]
click at [279, 57] on input "10/08/25" at bounding box center [237, 58] width 83 height 13
click at [290, 129] on td "10" at bounding box center [283, 129] width 14 height 14
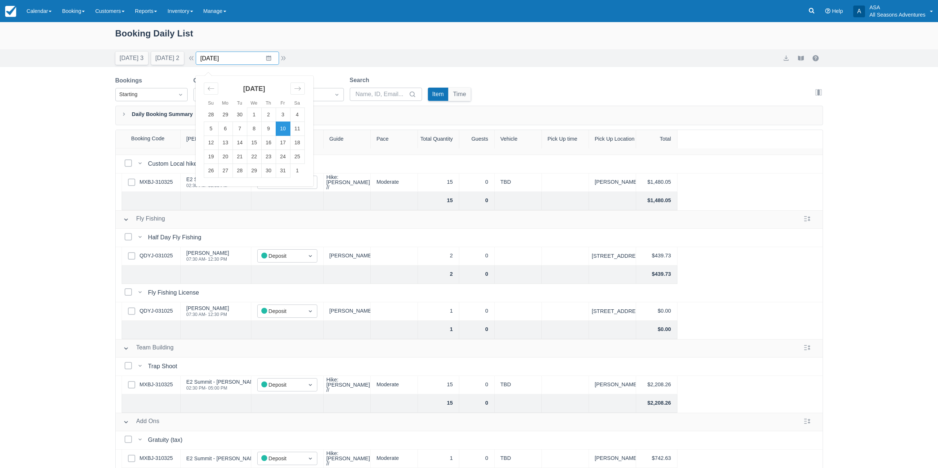
click at [269, 53] on input "10/10/25" at bounding box center [237, 58] width 83 height 13
click at [256, 146] on td "15" at bounding box center [254, 143] width 14 height 14
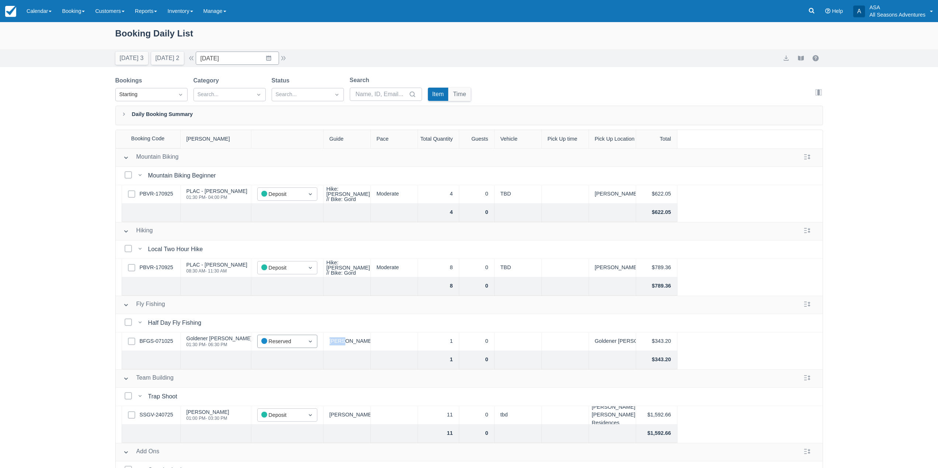
drag, startPoint x: 366, startPoint y: 342, endPoint x: 300, endPoint y: 342, distance: 66.3
click at [300, 342] on div "Select Row BFGS-071025 Goldener Hirsch - George Salah 01:30 PM - 06:30 PM Statu…" at bounding box center [470, 342] width 708 height 18
click at [274, 58] on input "10/15/25" at bounding box center [237, 58] width 83 height 13
click at [301, 88] on icon "Move forward to switch to the next month." at bounding box center [297, 88] width 7 height 7
click at [301, 91] on icon "Move forward to switch to the next month." at bounding box center [297, 88] width 7 height 7
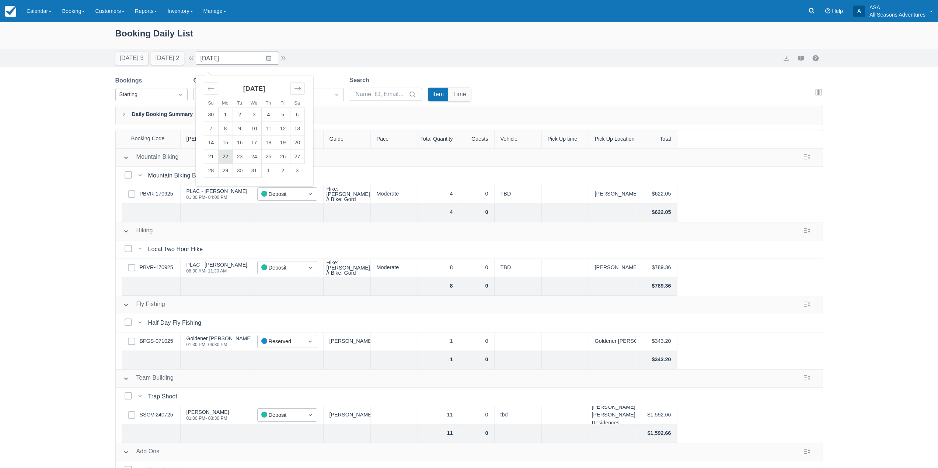
click at [228, 156] on td "22" at bounding box center [225, 157] width 14 height 14
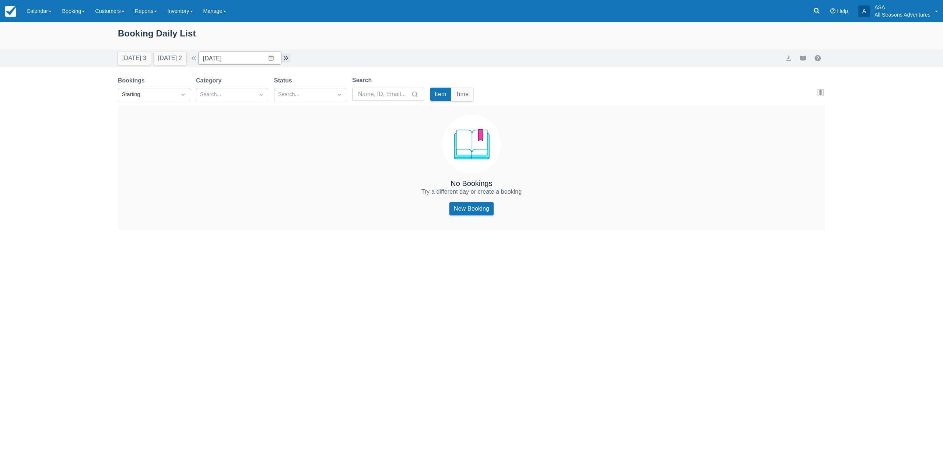
click at [288, 62] on button "button" at bounding box center [286, 58] width 9 height 9
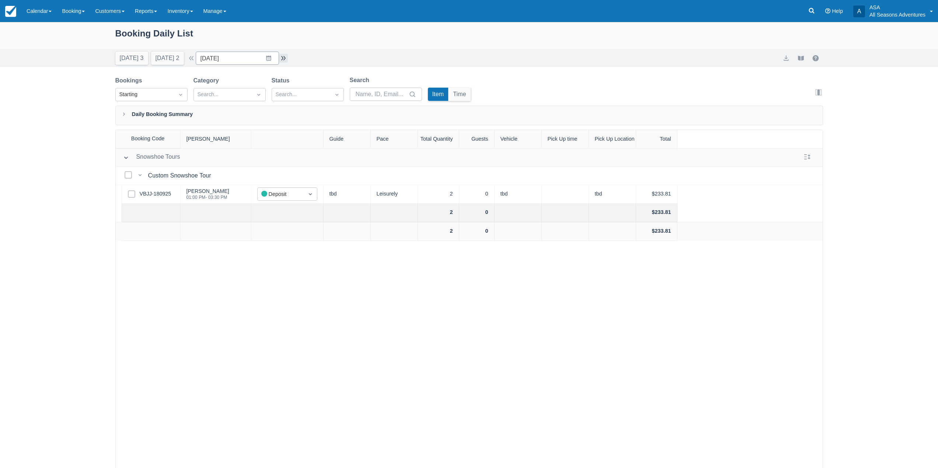
click at [288, 62] on button "button" at bounding box center [283, 58] width 9 height 9
type input "12/27/25"
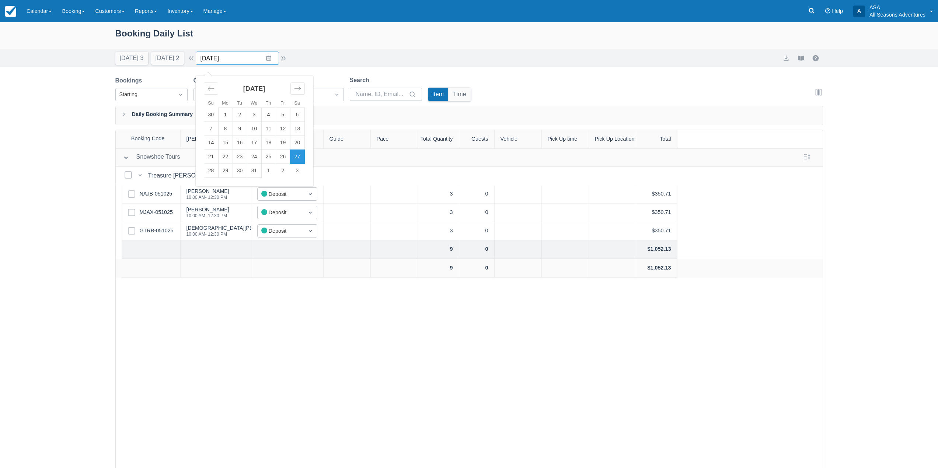
click at [268, 59] on input "12/27/25" at bounding box center [237, 58] width 83 height 13
click at [60, 17] on link "Booking" at bounding box center [73, 11] width 33 height 22
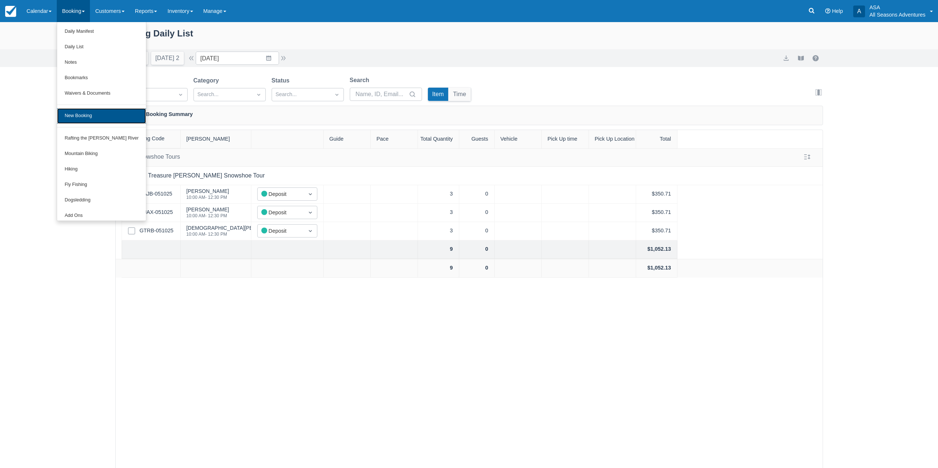
click at [105, 119] on link "New Booking" at bounding box center [101, 115] width 89 height 15
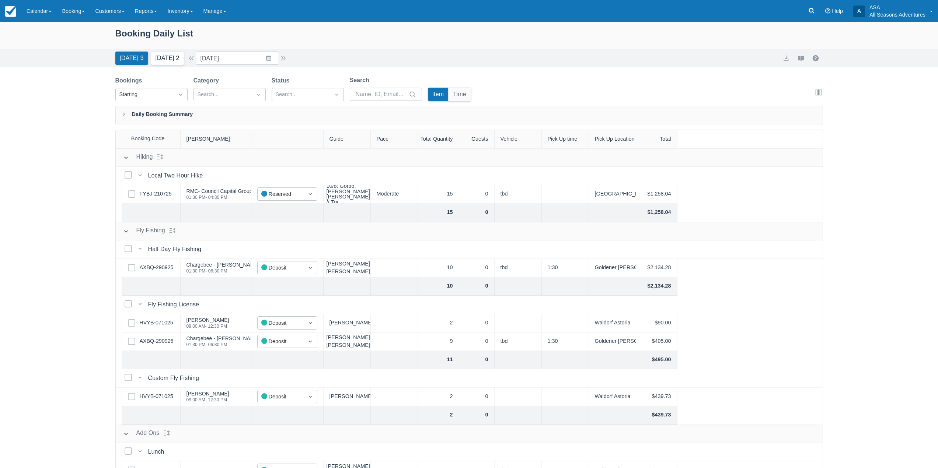
click at [163, 53] on button "[DATE] 2" at bounding box center [167, 58] width 33 height 13
type input "[DATE]"
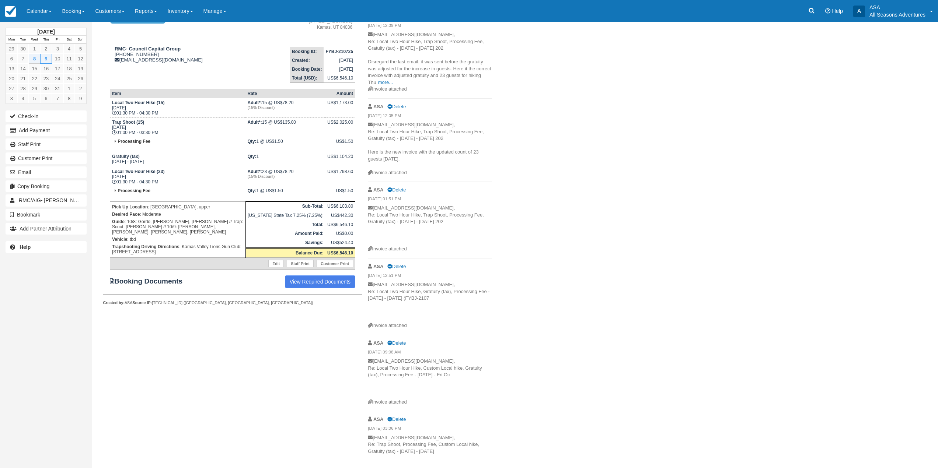
scroll to position [61, 0]
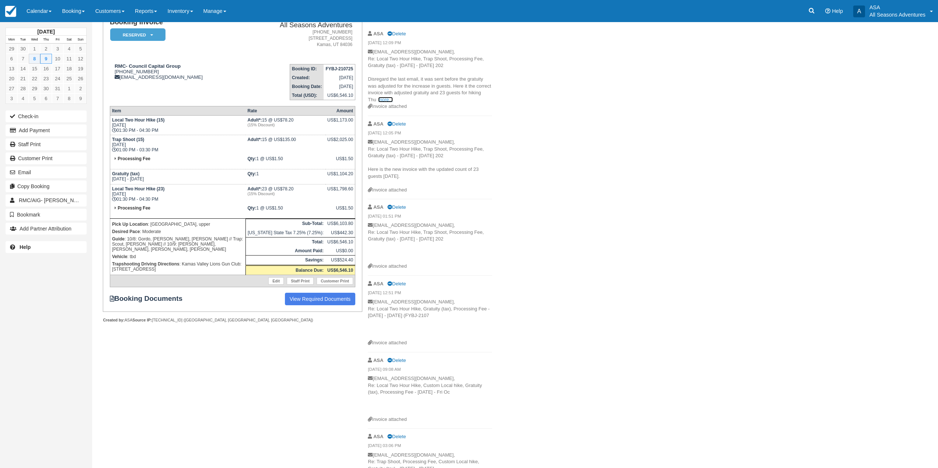
click at [386, 99] on link "more..." at bounding box center [385, 100] width 15 height 6
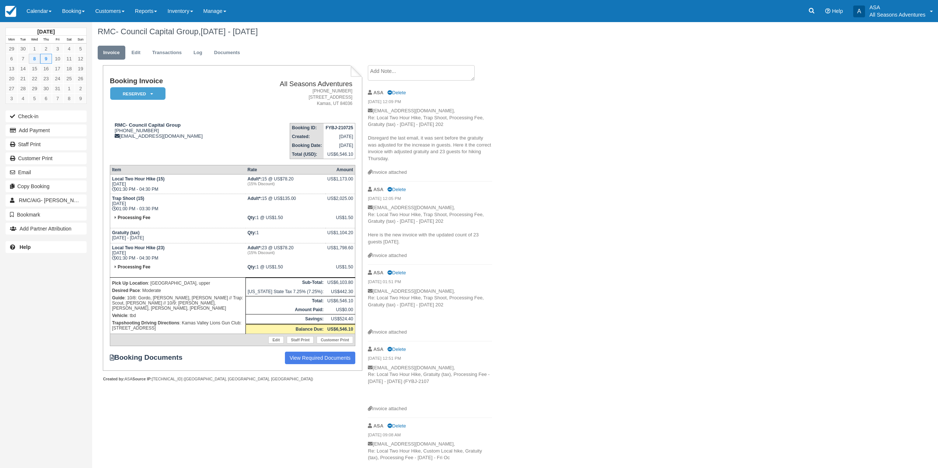
scroll to position [0, 0]
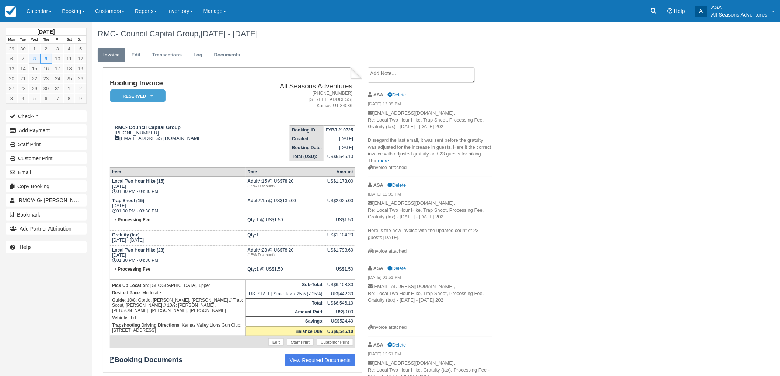
click at [591, 215] on div "RMC- Council Capital Group, [DATE] - [DATE] Invoice Edit Transactions Log Docum…" at bounding box center [384, 294] width 585 height 544
click at [539, 175] on div "RMC- Council Capital Group, [DATE] - [DATE] Invoice Edit Transactions Log Docum…" at bounding box center [384, 294] width 585 height 544
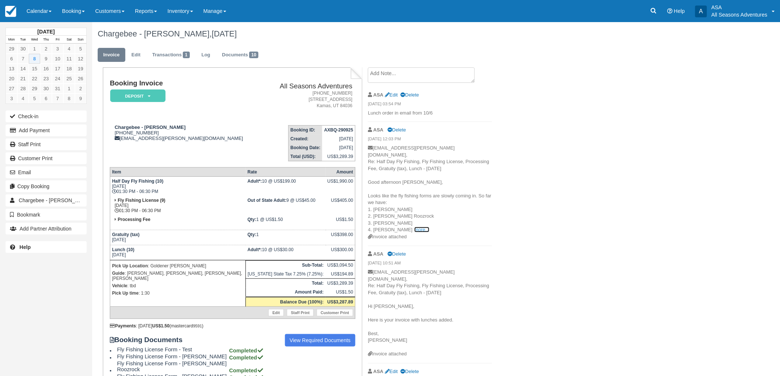
click at [414, 227] on link "more..." at bounding box center [421, 230] width 15 height 6
click at [660, 148] on div "Chargebee - Lauren Gilbert, October 08 2025 Invoice Edit Transactions 1 Log Doc…" at bounding box center [384, 239] width 585 height 434
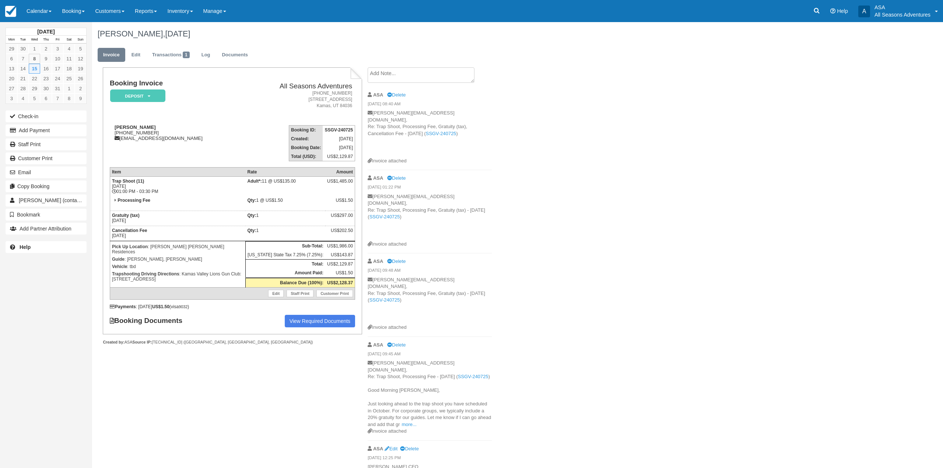
click at [263, 383] on div "Booking Invoice Deposit   Pending Reserved Paid Waiting Cancelled All Seasons A…" at bounding box center [294, 271] width 405 height 408
click at [404, 422] on link "more..." at bounding box center [409, 425] width 15 height 6
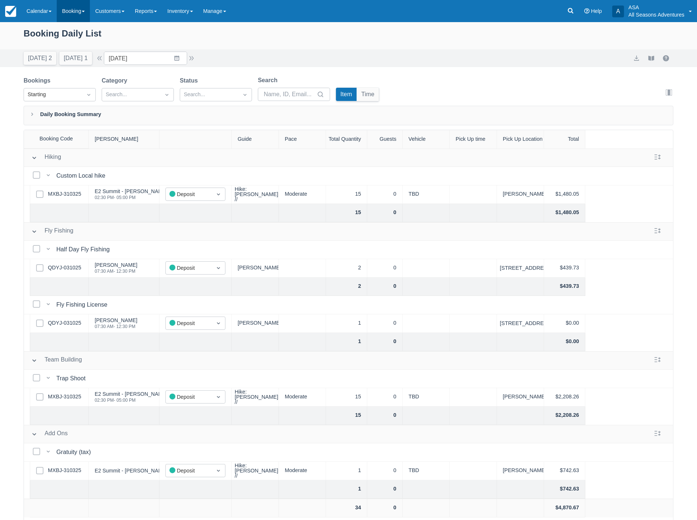
click at [82, 13] on link "Booking" at bounding box center [73, 11] width 33 height 22
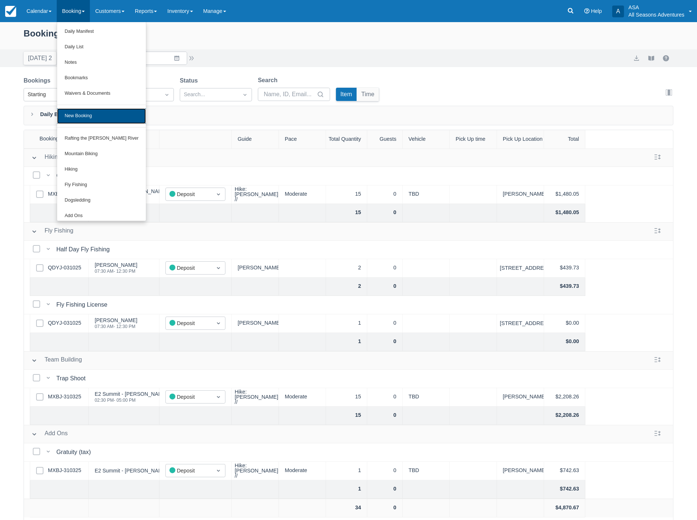
click at [88, 113] on link "New Booking" at bounding box center [101, 115] width 89 height 15
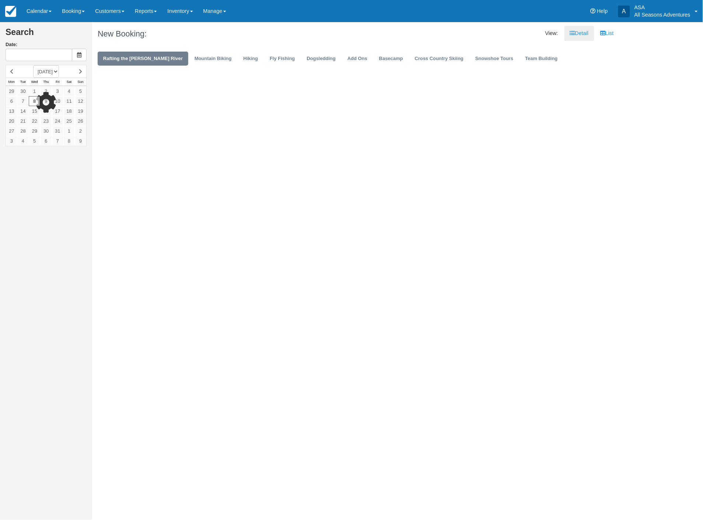
type input "[DATE]"
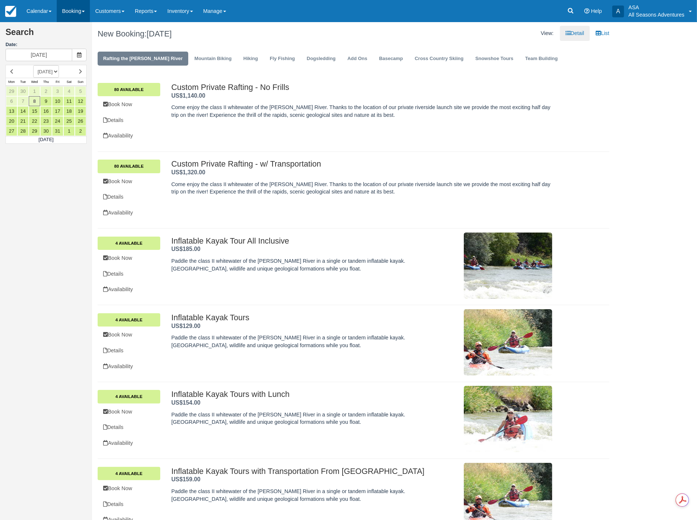
click at [71, 15] on link "Booking" at bounding box center [73, 11] width 33 height 22
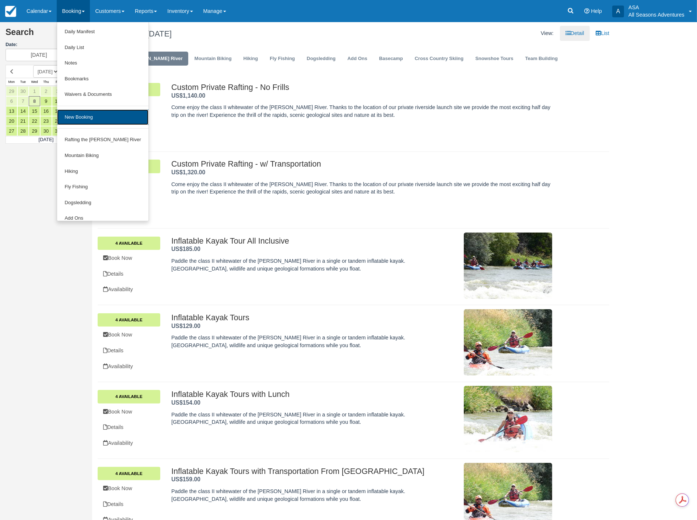
click at [82, 112] on link "New Booking" at bounding box center [102, 117] width 91 height 16
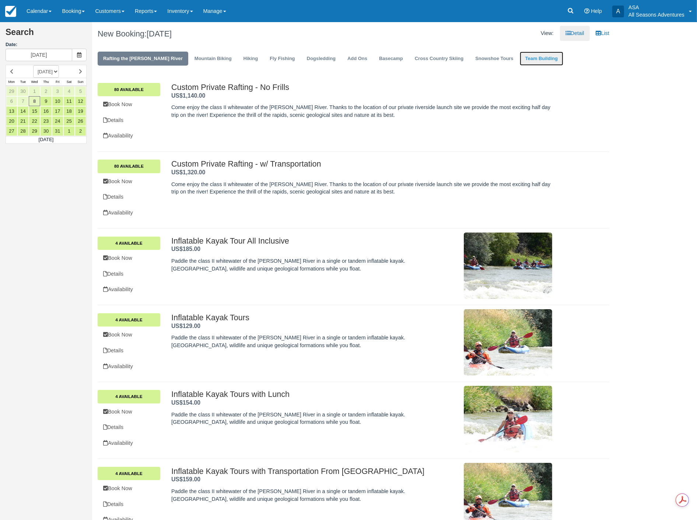
click at [521, 60] on link "Team Building" at bounding box center [541, 59] width 43 height 14
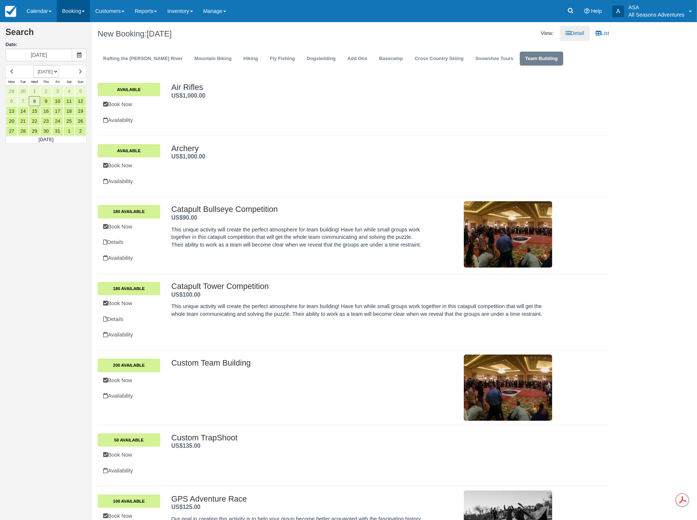
click at [62, 16] on link "Booking" at bounding box center [73, 11] width 33 height 22
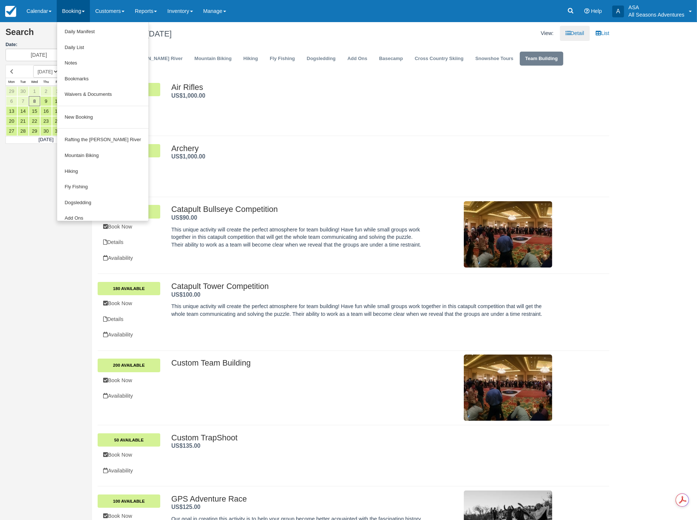
click at [278, 112] on div "Air Rifles US$1,000.00 . Available Book Now Availability Air Rifles . US$1,000.…" at bounding box center [353, 105] width 523 height 45
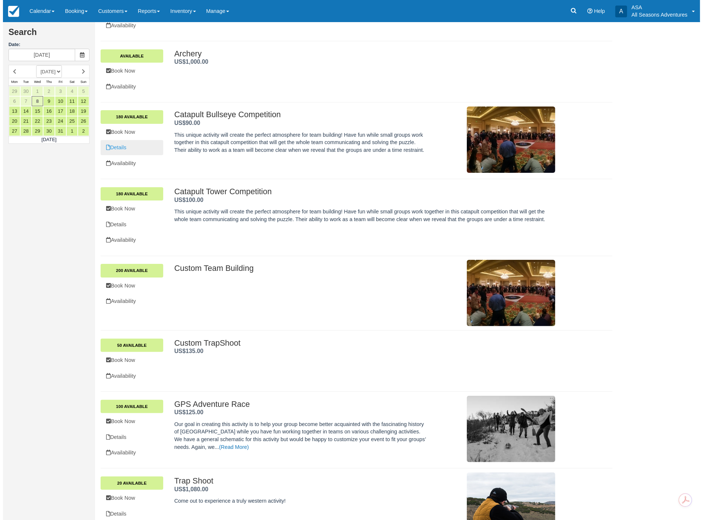
scroll to position [120, 0]
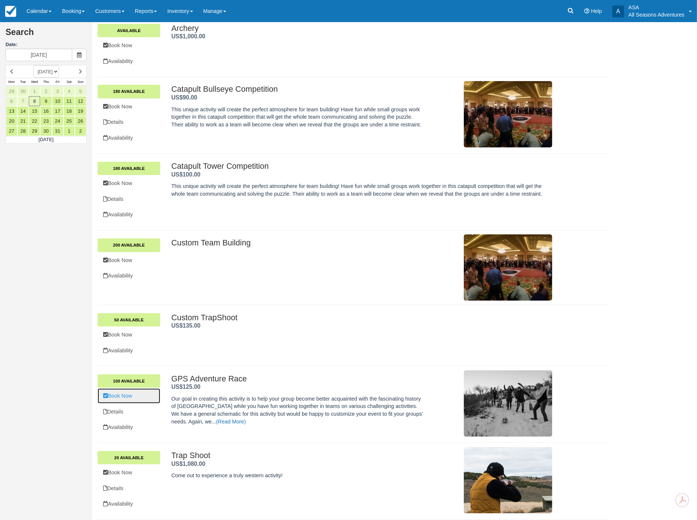
click at [120, 394] on link "Book Now" at bounding box center [129, 395] width 63 height 15
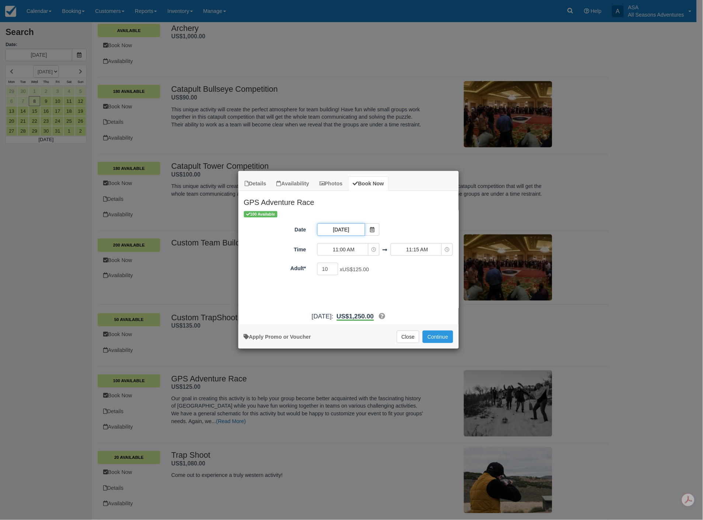
click at [349, 228] on input "10/08/25" at bounding box center [341, 229] width 48 height 13
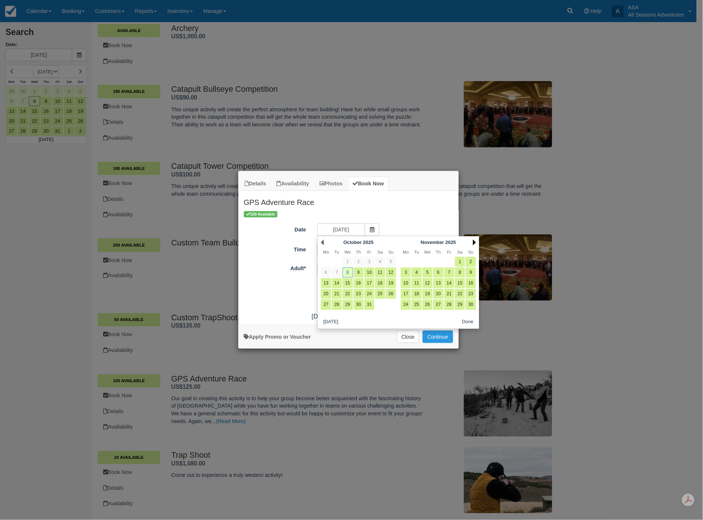
click at [474, 242] on link "Next" at bounding box center [474, 243] width 3 height 6
click at [429, 281] on link "17" at bounding box center [428, 283] width 10 height 10
type input "12/17/25"
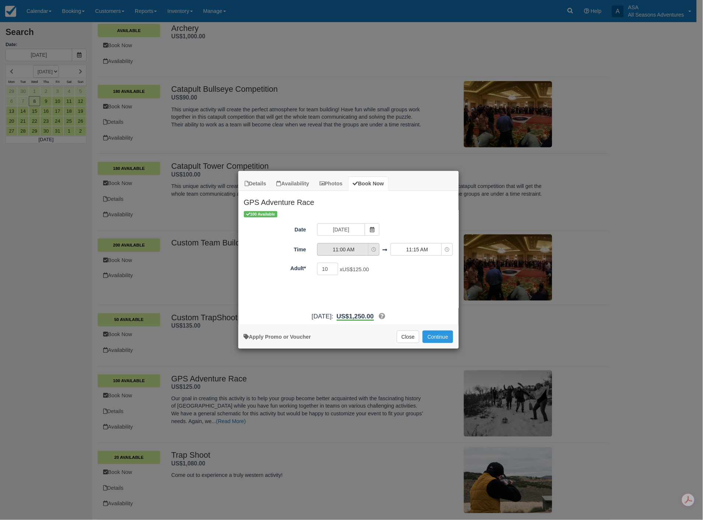
click at [337, 251] on span "11:00 AM" at bounding box center [344, 249] width 52 height 7
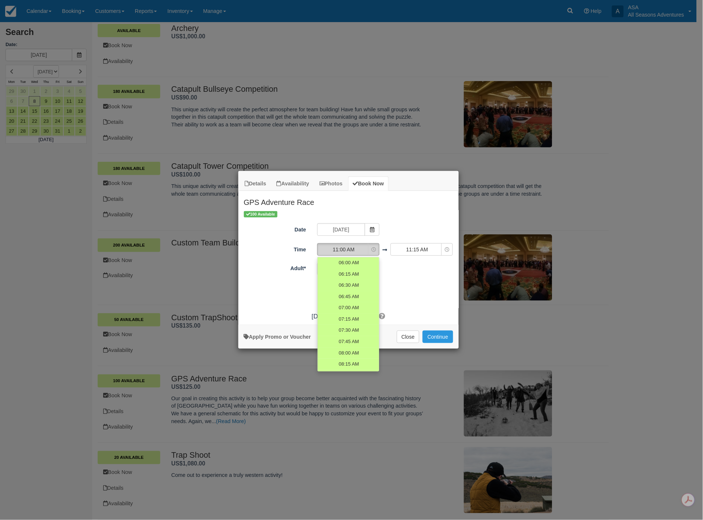
scroll to position [174, 0]
click at [344, 270] on span "10:00 AM" at bounding box center [348, 269] width 21 height 7
select select "10:00"
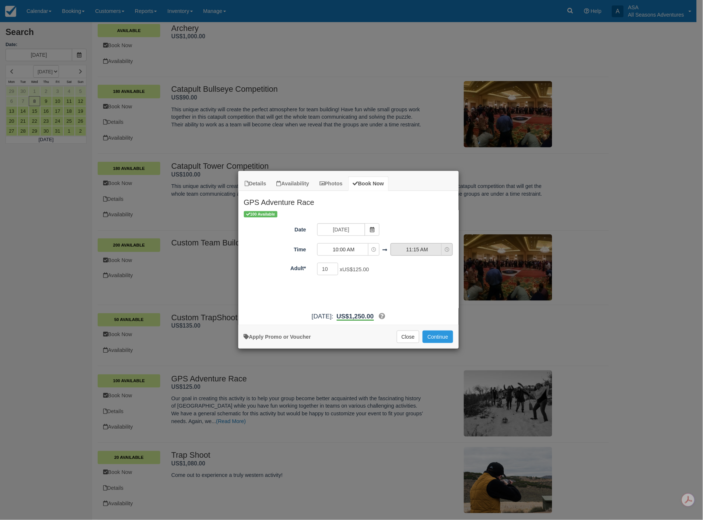
click at [418, 249] on span "11:15 AM" at bounding box center [417, 249] width 52 height 7
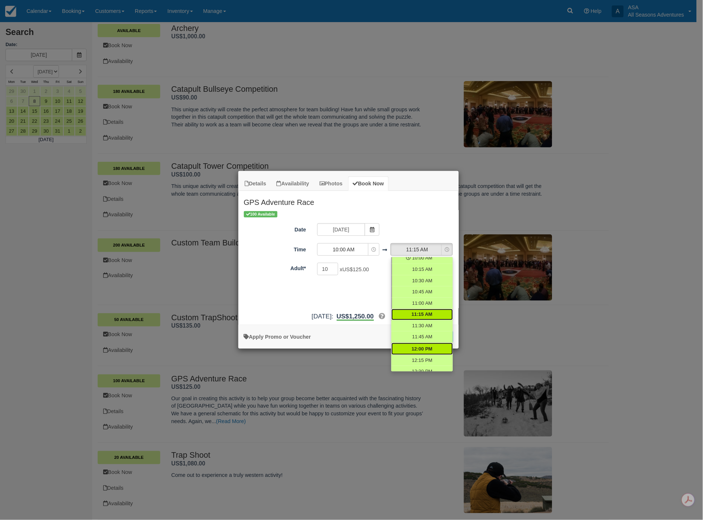
click at [413, 346] on span "12:00 PM" at bounding box center [422, 349] width 21 height 7
select select "12:00"
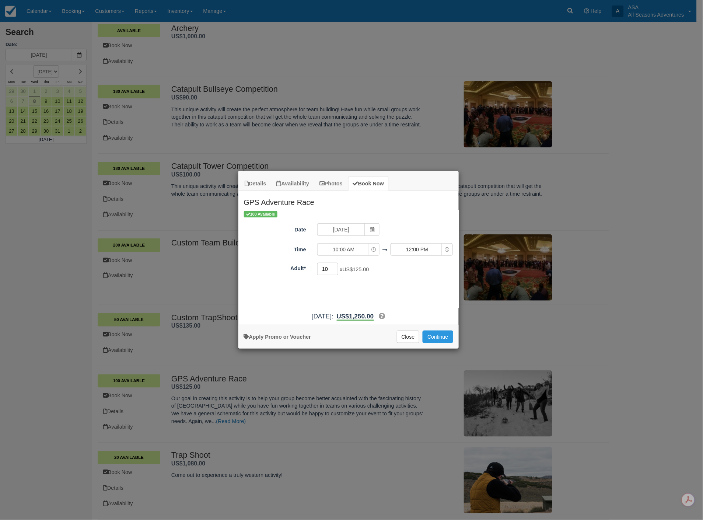
drag, startPoint x: 329, startPoint y: 270, endPoint x: 322, endPoint y: 268, distance: 7.7
click at [322, 268] on input "10" at bounding box center [327, 269] width 21 height 13
type input "30"
click at [433, 334] on button "Continue" at bounding box center [438, 337] width 30 height 13
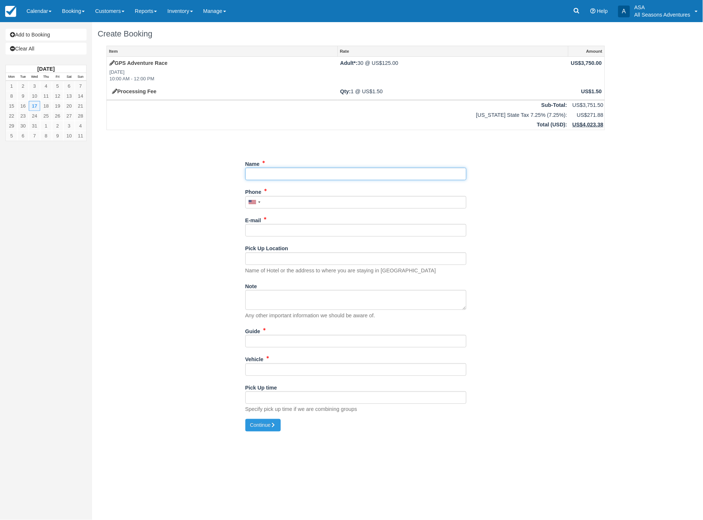
click at [311, 175] on input "Name" at bounding box center [355, 174] width 221 height 13
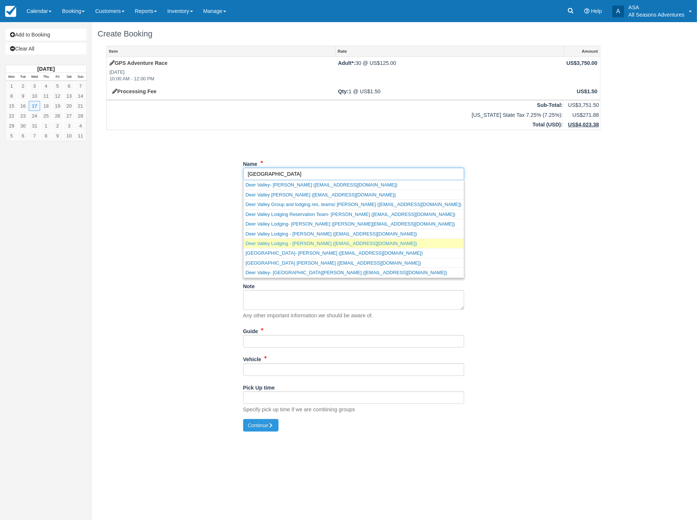
click at [293, 241] on link "Deer Valley Lodging - [PERSON_NAME] ([EMAIL_ADDRESS][DOMAIN_NAME])" at bounding box center [354, 243] width 220 height 9
type input "Deer Valley Lodging - [PERSON_NAME]"
type input "[PHONE_NUMBER]"
type input "[EMAIL_ADDRESS][DOMAIN_NAME]"
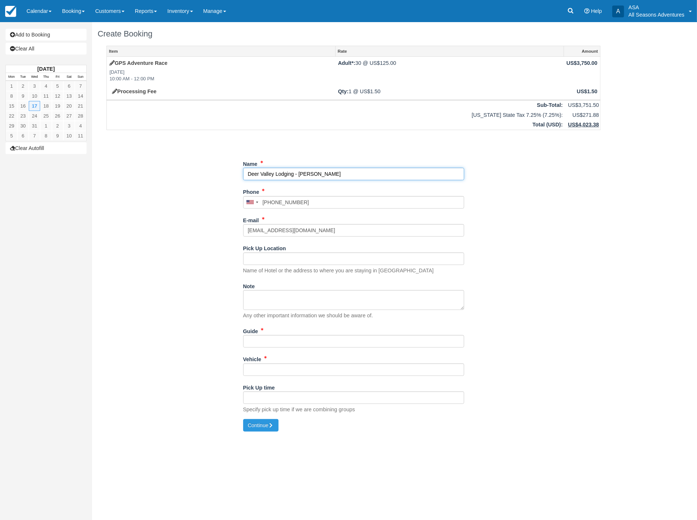
type input "Deer Valley Lodging - [PERSON_NAME]"
click at [272, 259] on input "Pick Up Location" at bounding box center [353, 258] width 221 height 13
drag, startPoint x: 273, startPoint y: 259, endPoint x: 234, endPoint y: 257, distance: 39.5
click at [234, 257] on div "Item Rate Amount GPS Adventure Race [DATE] 10:00 AM - 12:00 PM Adult*: 30 @ US$…" at bounding box center [354, 232] width 512 height 373
type input "tbd"
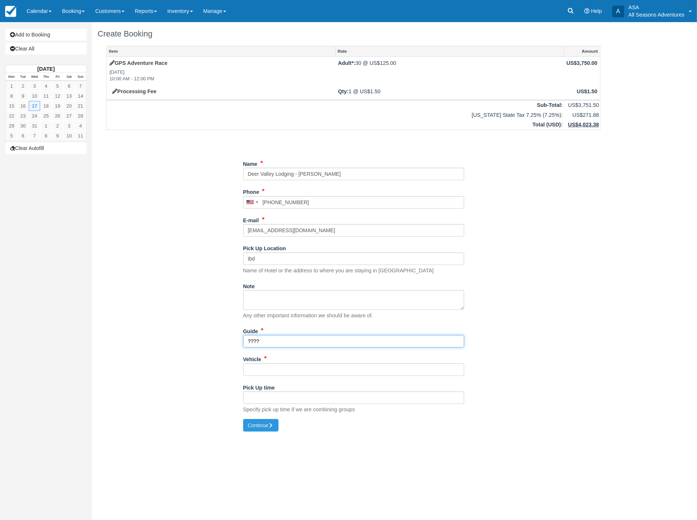
type input "????"
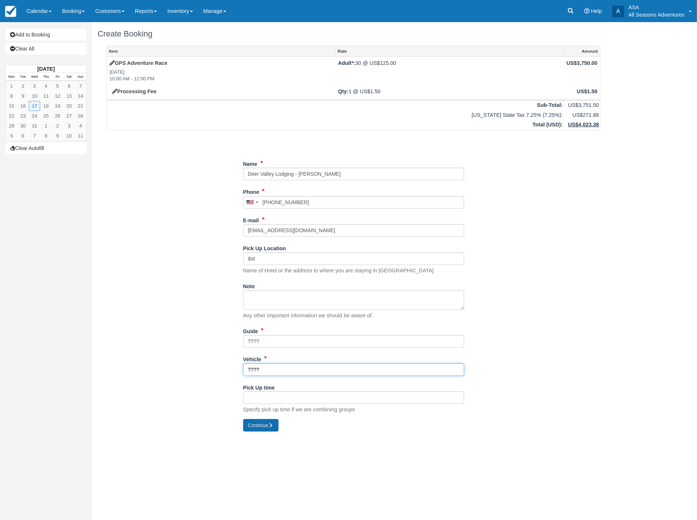
type input "????"
click at [259, 429] on button "Continue" at bounding box center [260, 425] width 35 height 13
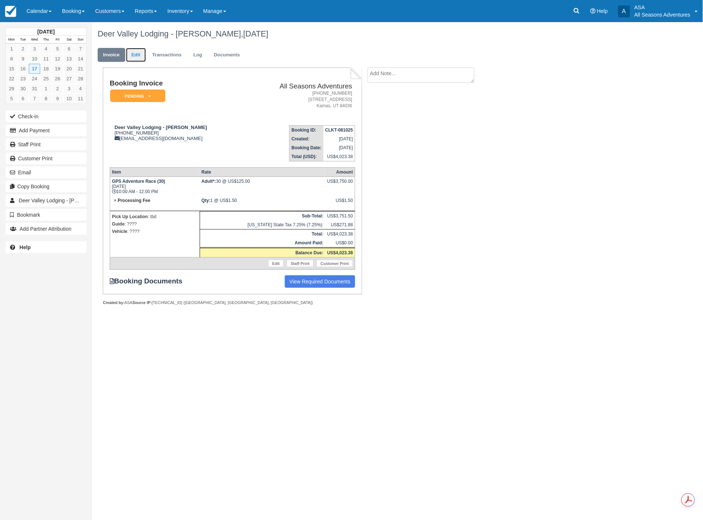
click at [140, 61] on link "Edit" at bounding box center [136, 55] width 20 height 14
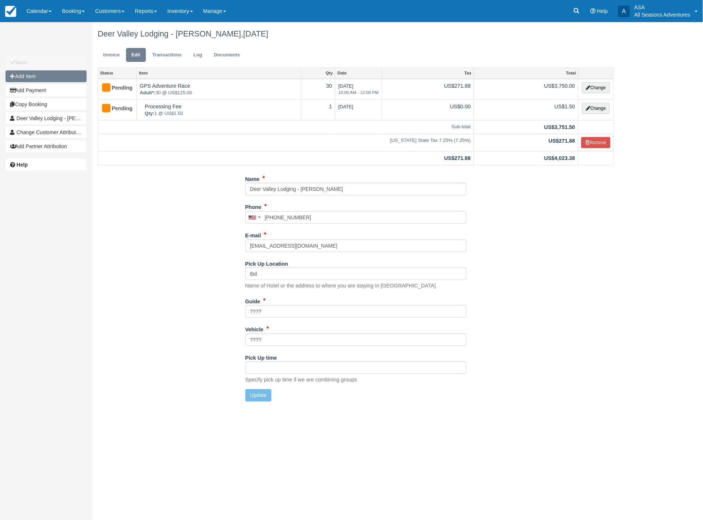
click at [25, 74] on button "Add Item" at bounding box center [46, 76] width 81 height 12
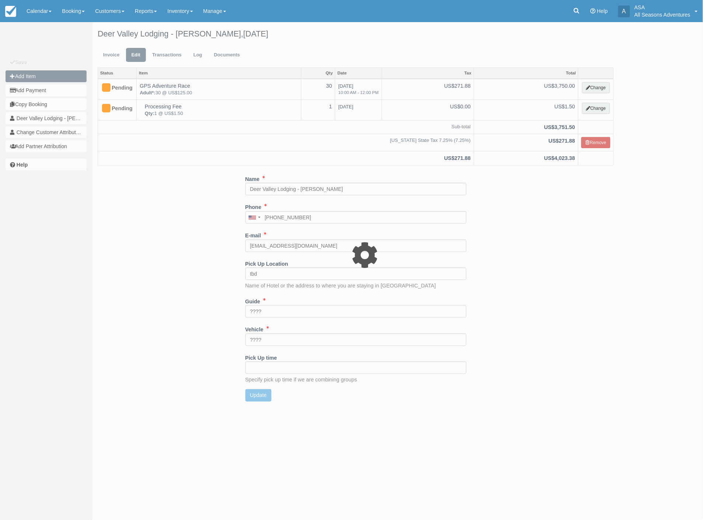
type input "0.00"
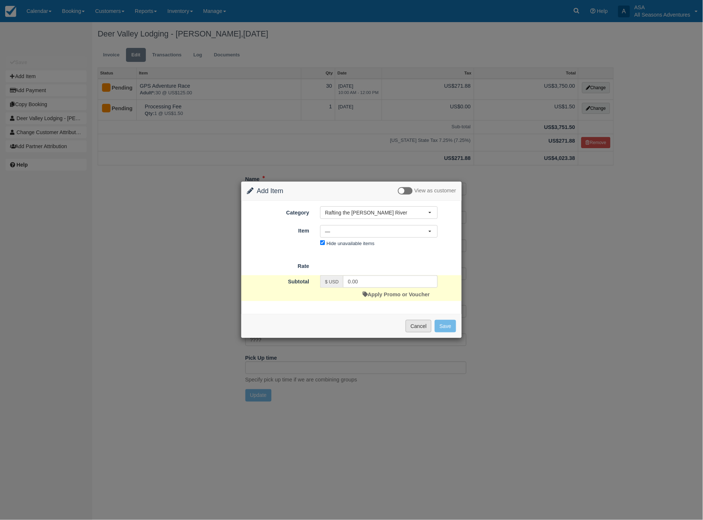
click at [421, 327] on button "Cancel" at bounding box center [419, 326] width 26 height 13
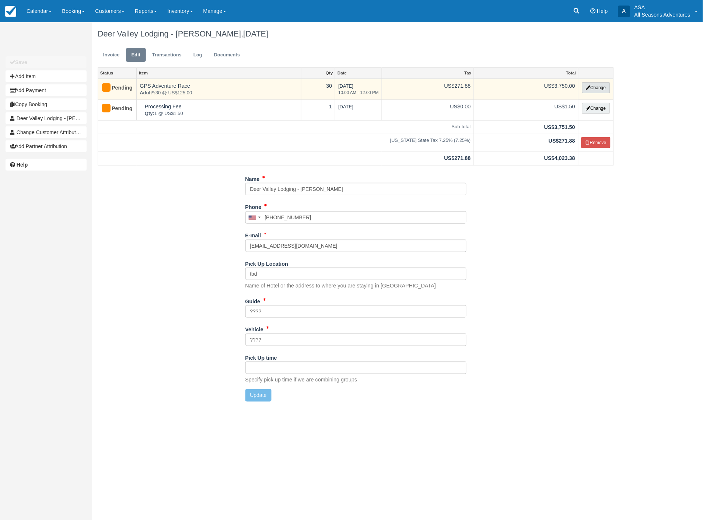
click at [597, 87] on button "Change" at bounding box center [596, 87] width 28 height 11
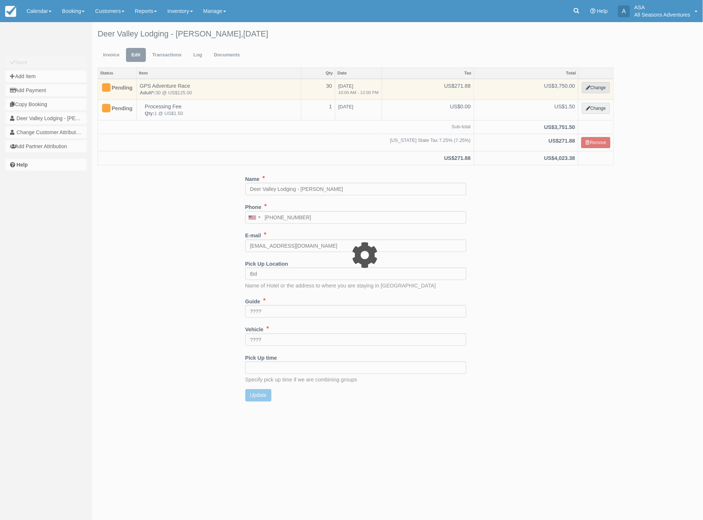
select select "3"
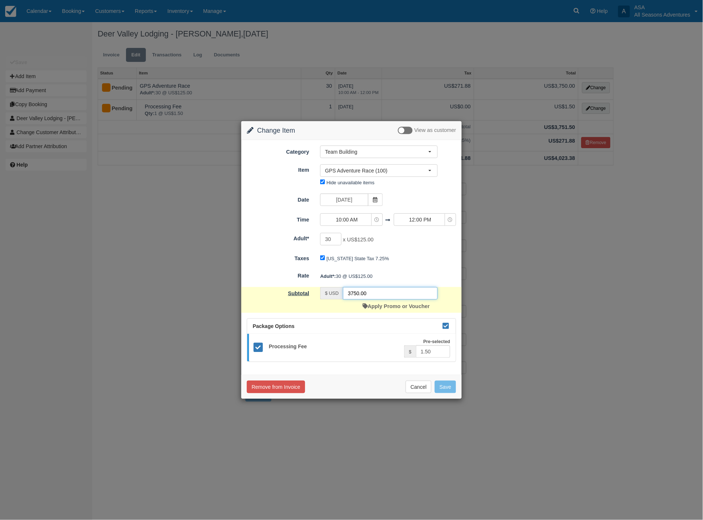
drag, startPoint x: 392, startPoint y: 293, endPoint x: 306, endPoint y: 295, distance: 85.9
click at [306, 295] on div "Subtotal $ USD 3750.00 Apply Promo or Voucher" at bounding box center [351, 300] width 220 height 26
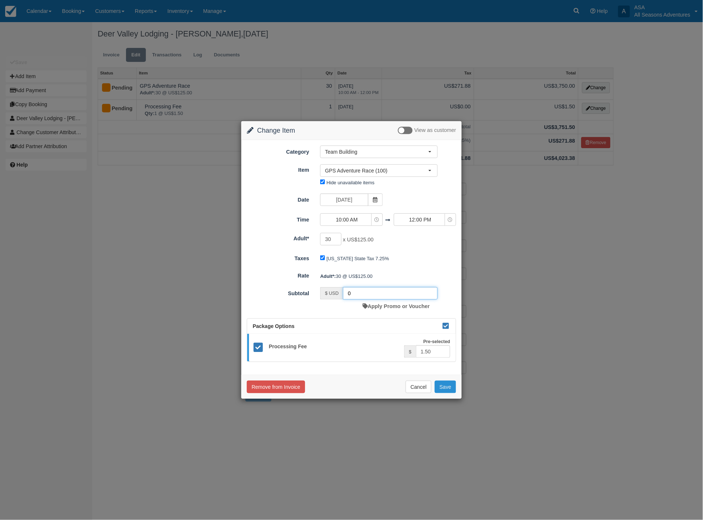
type input "0"
click at [440, 388] on button "Save" at bounding box center [445, 387] width 21 height 13
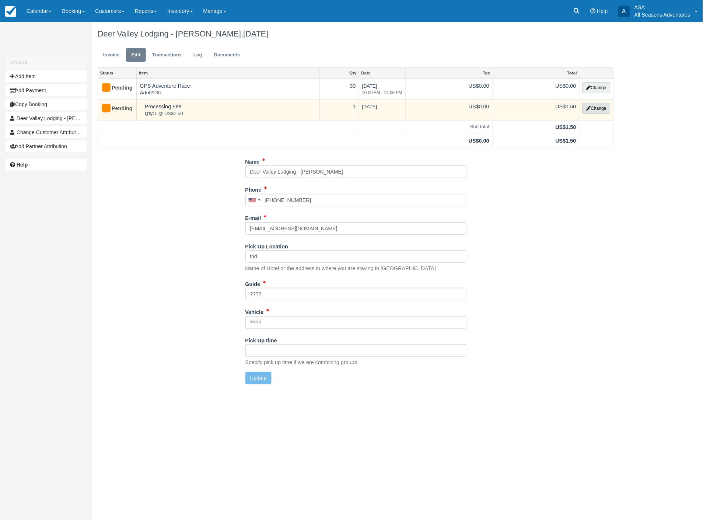
click at [599, 109] on button "Change" at bounding box center [597, 108] width 28 height 11
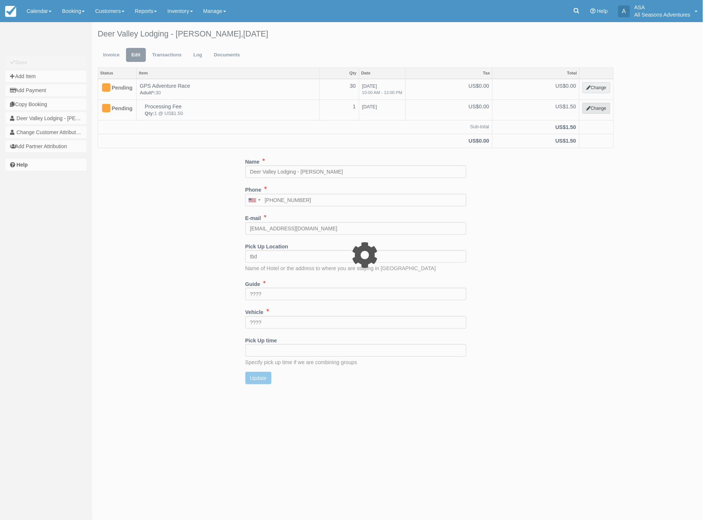
select select "13"
type input "1.50"
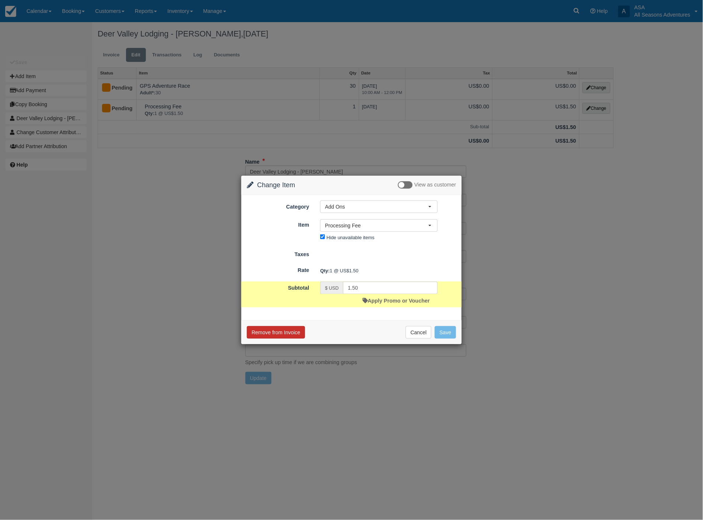
click at [275, 332] on button "Remove from Invoice" at bounding box center [276, 332] width 58 height 13
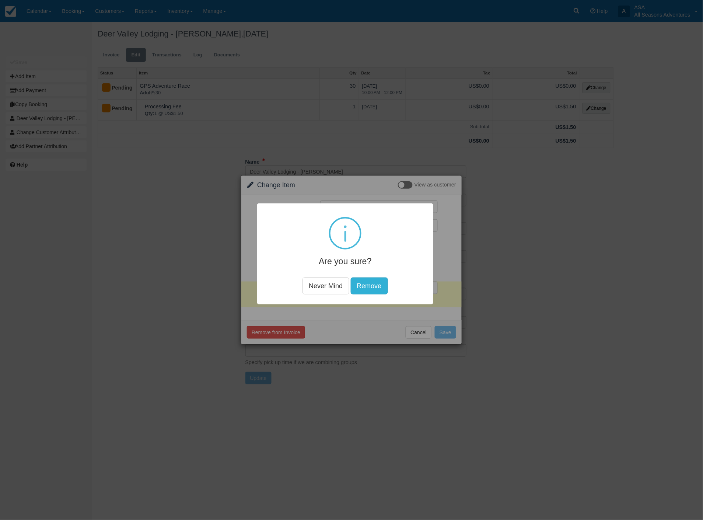
click at [368, 283] on button "Remove" at bounding box center [369, 285] width 37 height 17
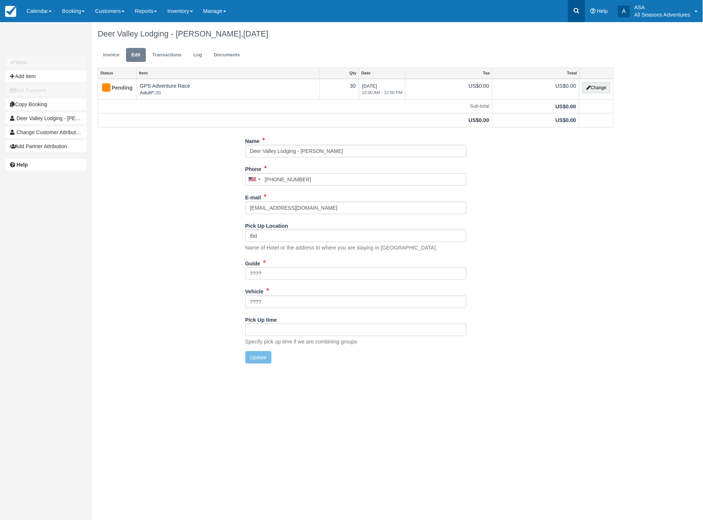
click at [580, 13] on icon at bounding box center [576, 10] width 7 height 7
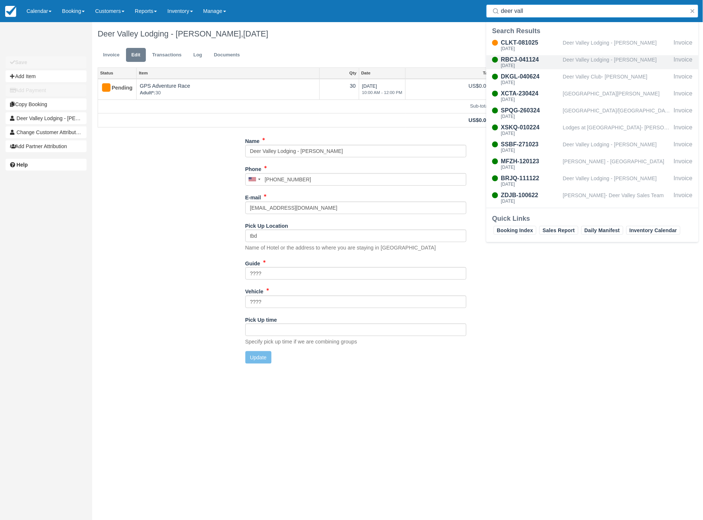
type input "deer vall"
click at [518, 63] on div "[DATE]" at bounding box center [530, 65] width 59 height 4
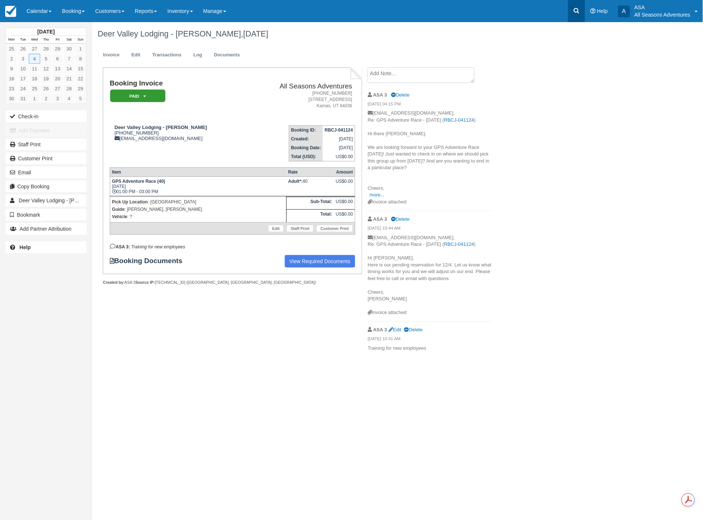
click at [579, 13] on icon at bounding box center [576, 10] width 7 height 7
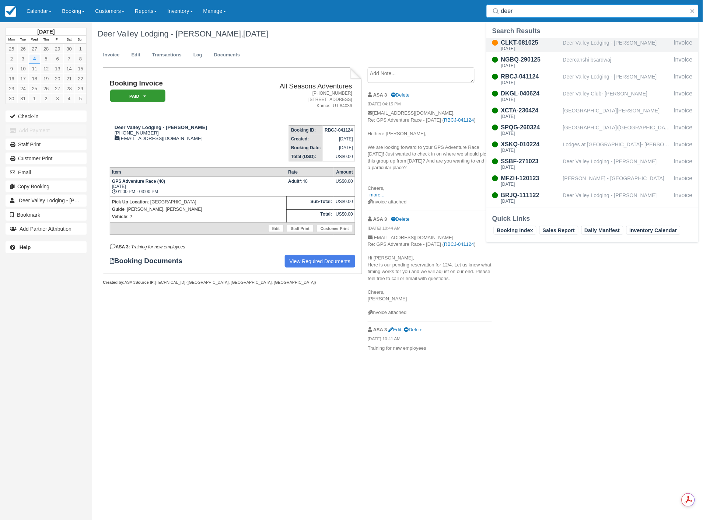
type input "deer"
click at [545, 43] on div "CLKT-081025" at bounding box center [530, 42] width 59 height 9
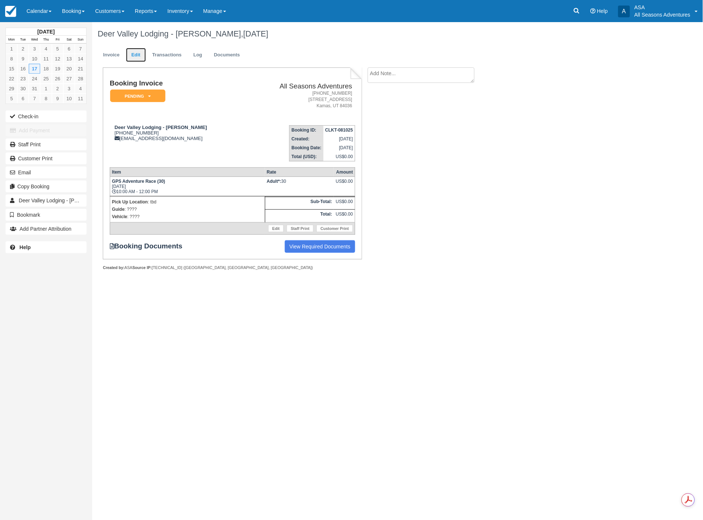
click at [138, 56] on link "Edit" at bounding box center [136, 55] width 20 height 14
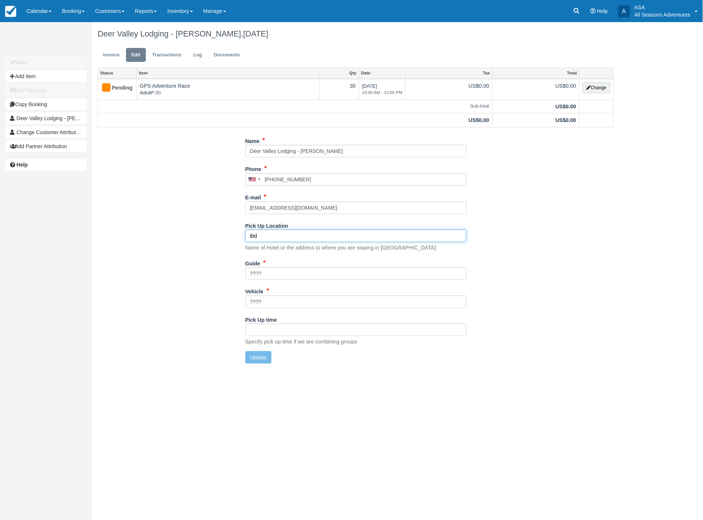
drag, startPoint x: 268, startPoint y: 235, endPoint x: 218, endPoint y: 240, distance: 50.0
click at [218, 240] on div "Name Deer Valley Lodging - Sarah Ferrin Phone United States +1 Canada +1 United…" at bounding box center [355, 252] width 527 height 234
type input "Deer Valley PLaza"
click at [256, 357] on button "Update" at bounding box center [258, 357] width 26 height 13
type input "+14356497444"
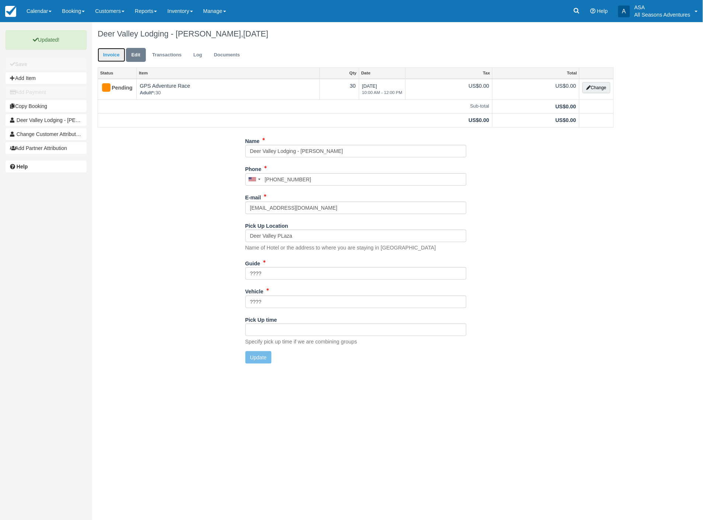
click at [102, 56] on link "Invoice" at bounding box center [112, 55] width 28 height 14
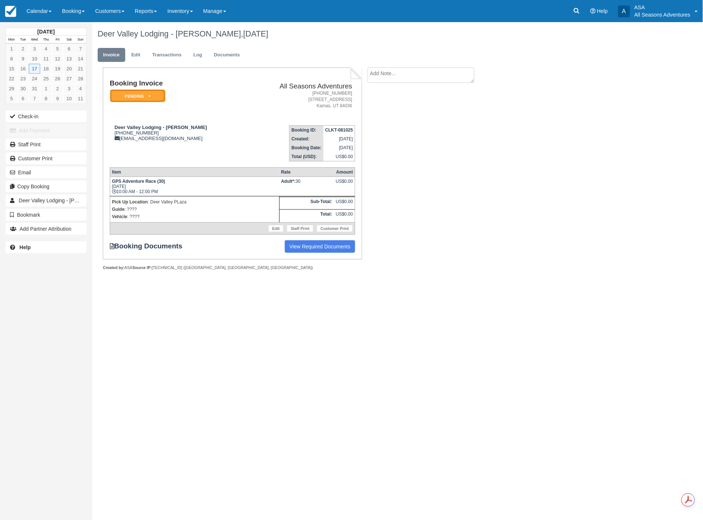
click at [132, 100] on em "Pending" at bounding box center [137, 96] width 55 height 13
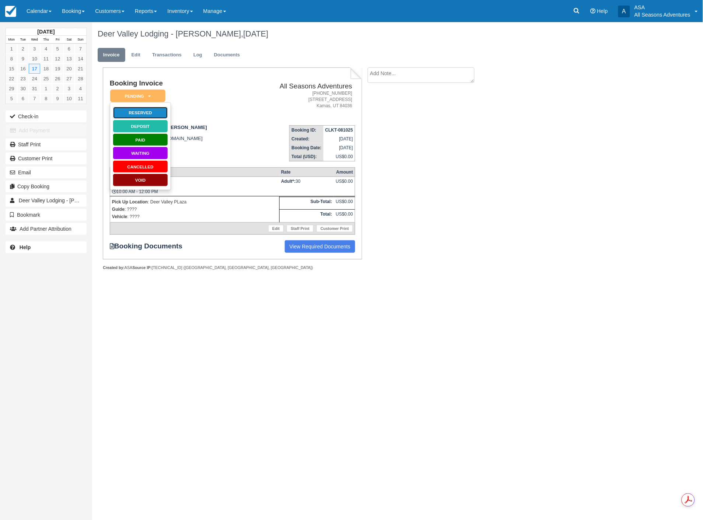
click at [134, 115] on link "Reserved" at bounding box center [140, 112] width 55 height 13
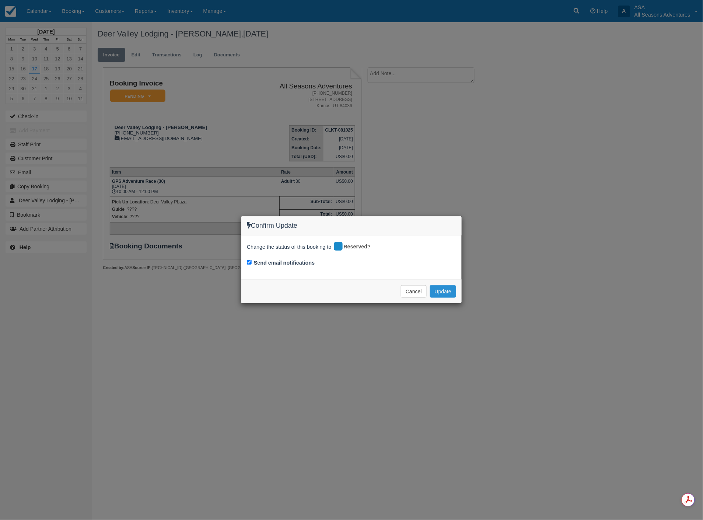
click at [447, 292] on button "Update" at bounding box center [443, 291] width 26 height 13
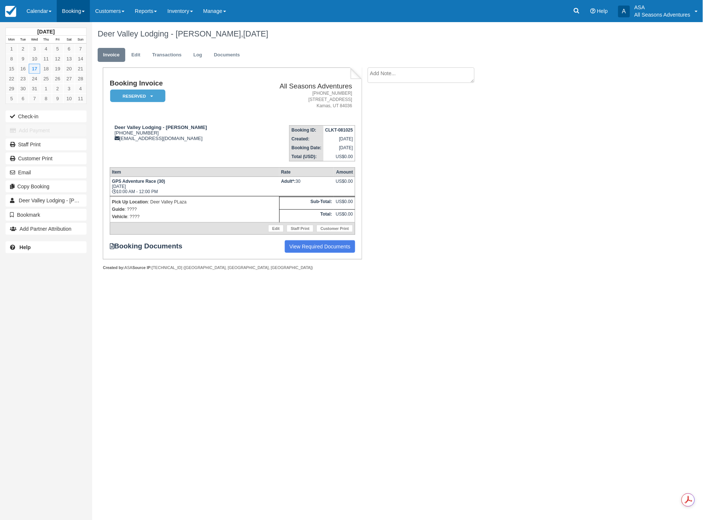
click at [82, 13] on link "Booking" at bounding box center [73, 11] width 33 height 22
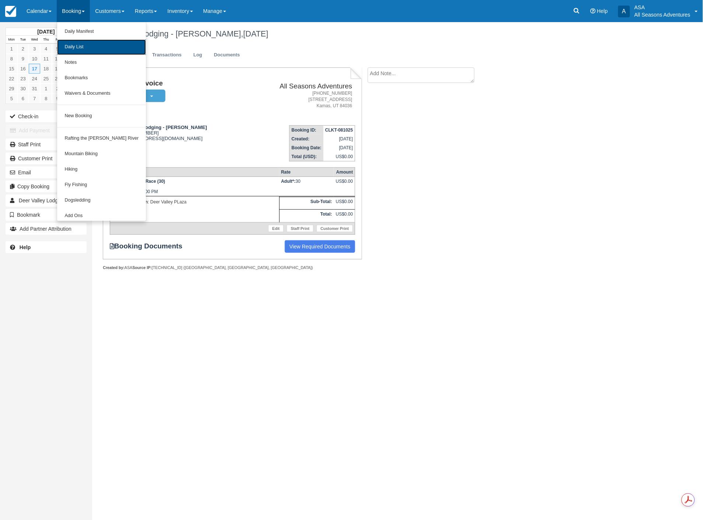
click at [85, 50] on link "Daily List" at bounding box center [101, 46] width 89 height 15
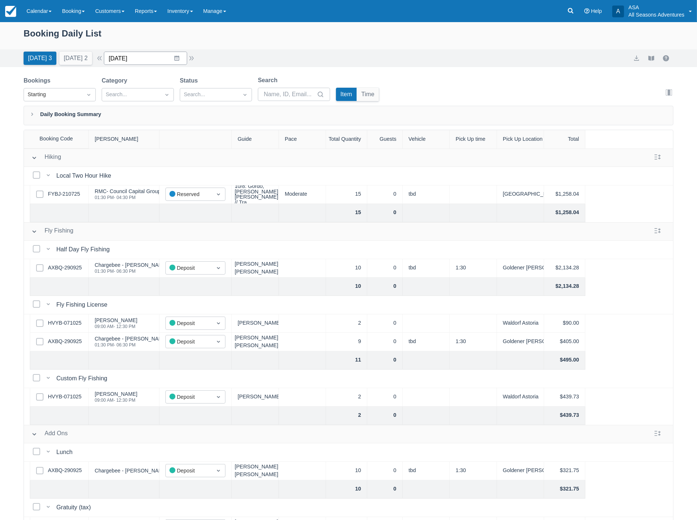
click at [150, 64] on input "[DATE]" at bounding box center [145, 58] width 83 height 13
click at [209, 86] on icon "Move forward to switch to the next month." at bounding box center [205, 88] width 7 height 7
click at [183, 130] on td "6" at bounding box center [177, 129] width 14 height 14
type input "11/06/25"
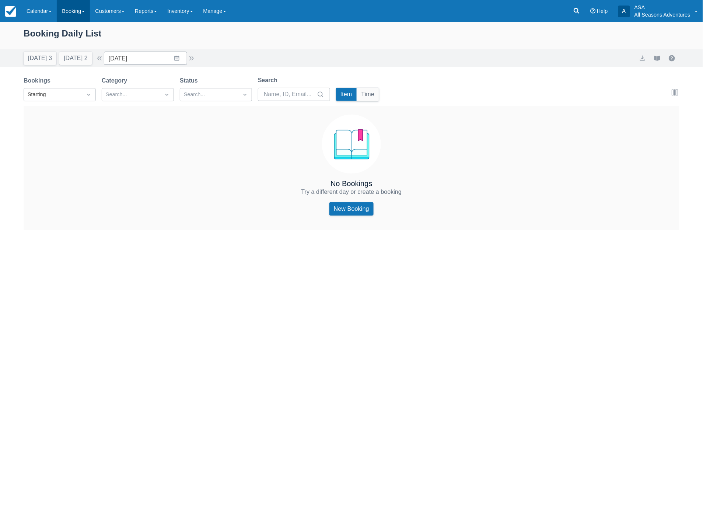
click at [70, 14] on link "Booking" at bounding box center [73, 11] width 33 height 22
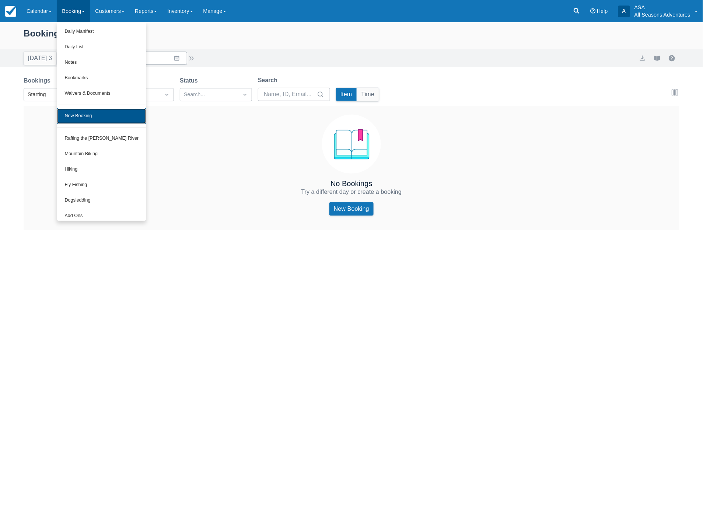
click at [80, 121] on link "New Booking" at bounding box center [101, 115] width 89 height 15
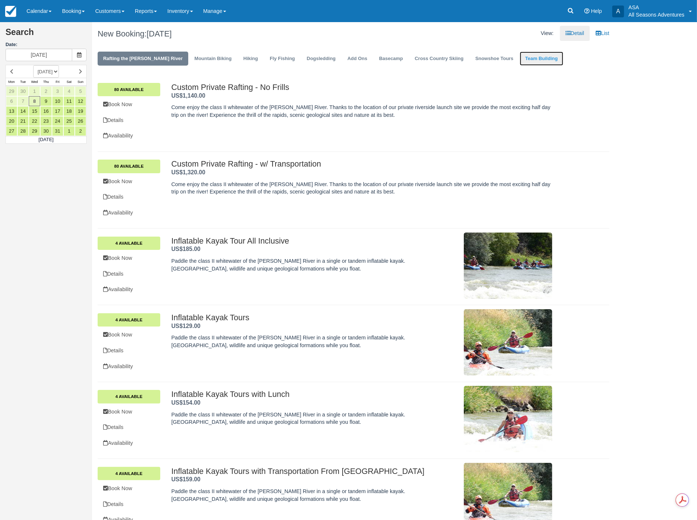
click at [520, 62] on link "Team Building" at bounding box center [541, 59] width 43 height 14
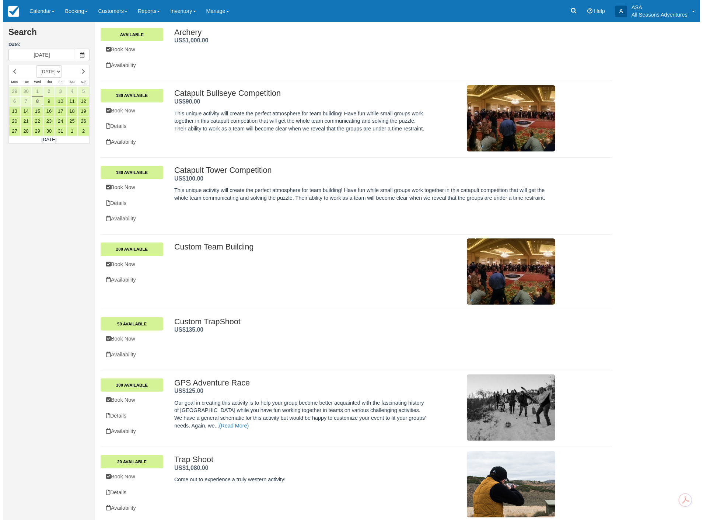
scroll to position [120, 0]
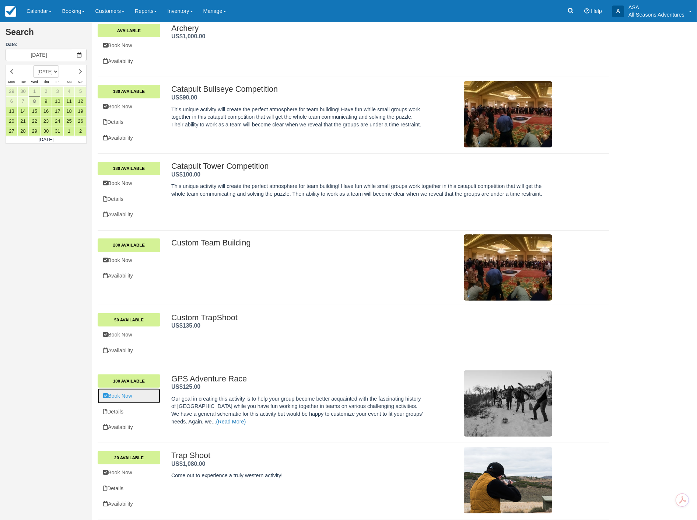
click at [118, 394] on link "Book Now" at bounding box center [129, 395] width 63 height 15
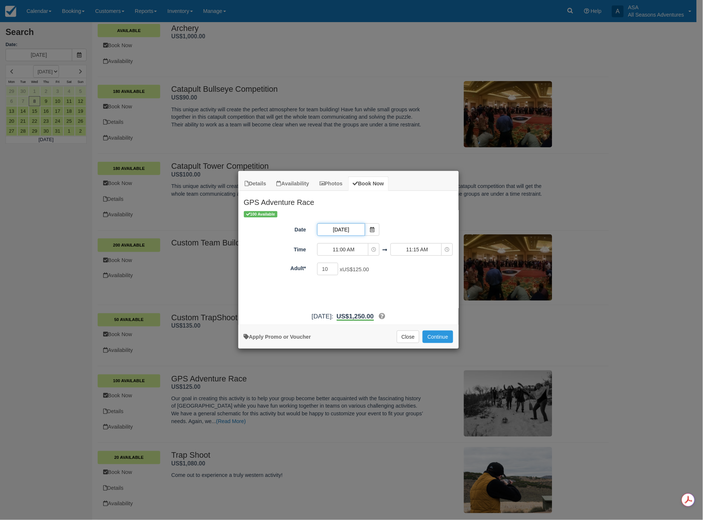
click at [344, 233] on input "[DATE]" at bounding box center [341, 229] width 48 height 13
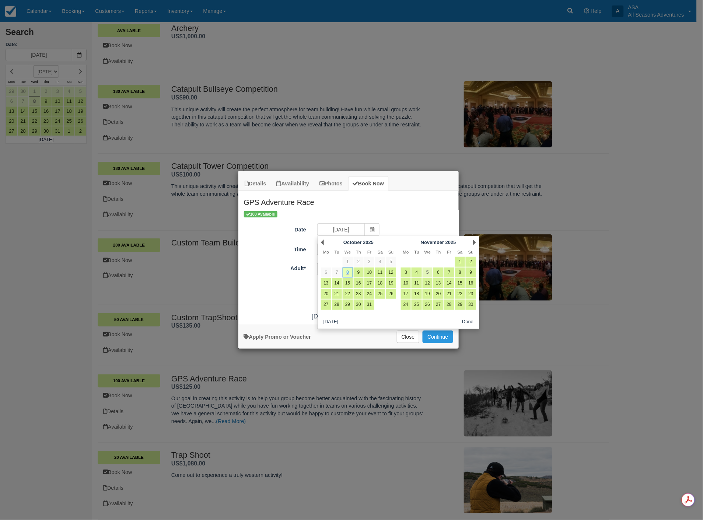
click at [427, 271] on link "5" at bounding box center [428, 273] width 10 height 10
type input "11/05/25"
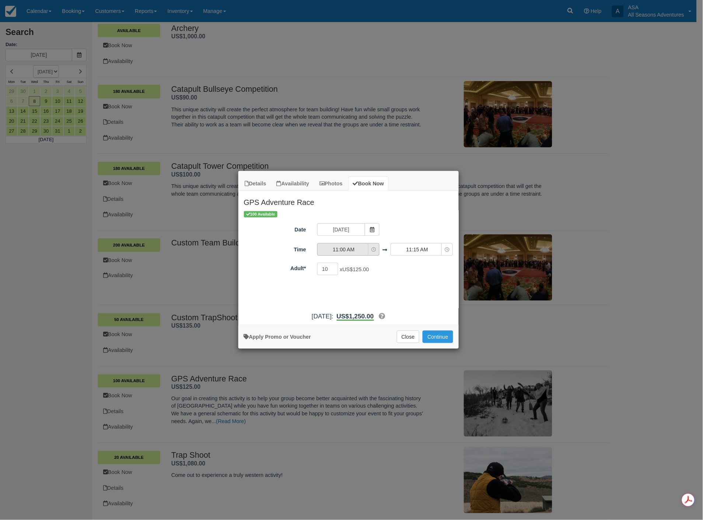
click at [348, 249] on span "11:00 AM" at bounding box center [344, 249] width 52 height 7
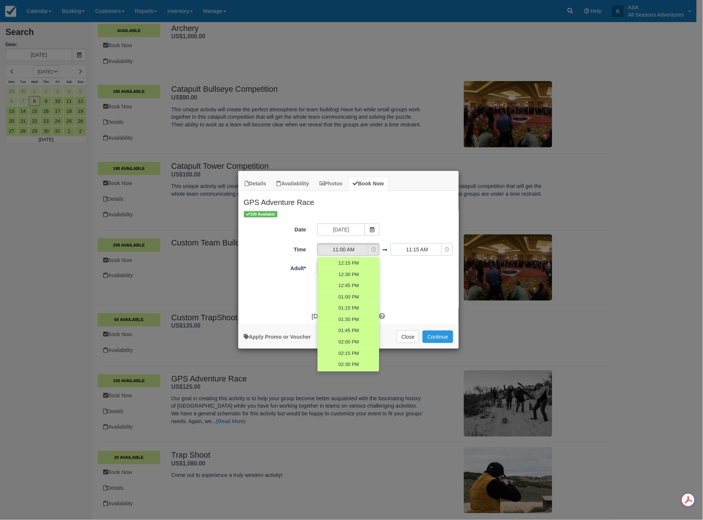
scroll to position [296, 0]
click at [347, 327] on span "02:00 PM" at bounding box center [348, 327] width 21 height 7
select select "14:00"
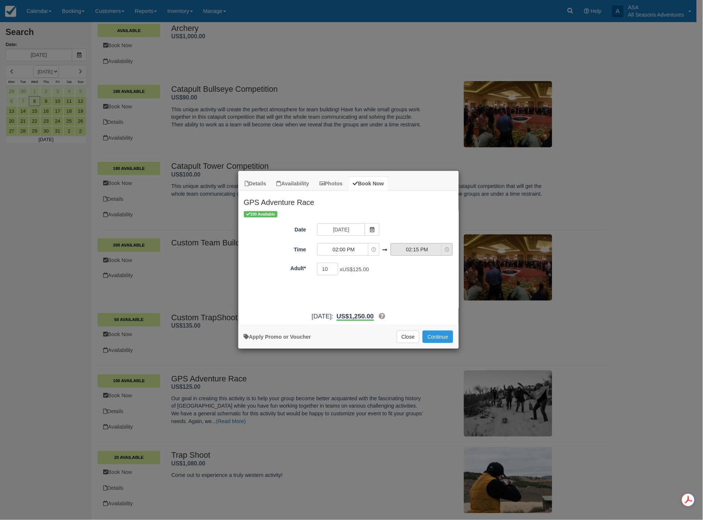
click at [413, 251] on span "02:15 PM" at bounding box center [417, 249] width 52 height 7
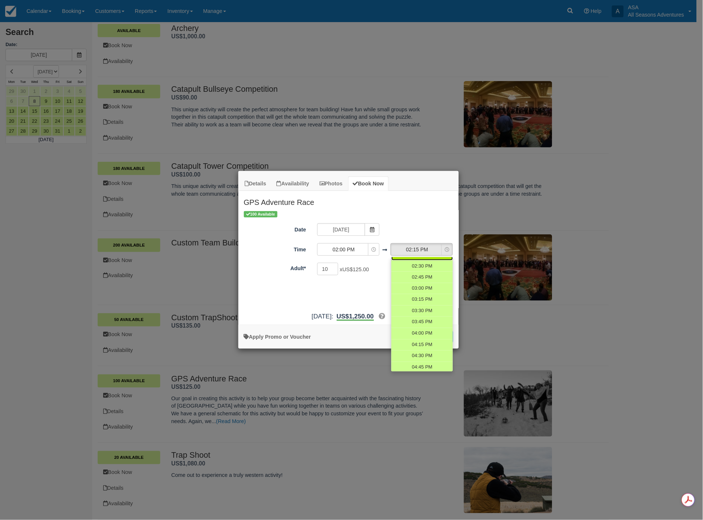
scroll to position [391, 0]
click at [415, 312] on span "04:00 PM" at bounding box center [422, 311] width 21 height 7
select select "16:00"
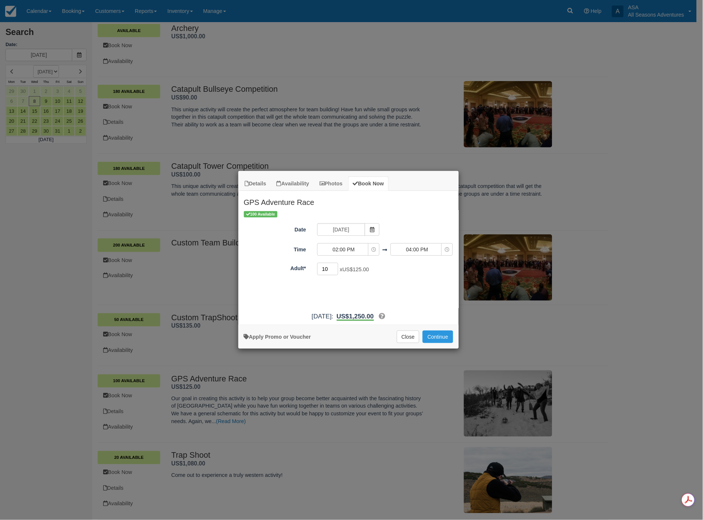
drag, startPoint x: 329, startPoint y: 269, endPoint x: 323, endPoint y: 273, distance: 6.9
click at [323, 273] on input "10" at bounding box center [327, 269] width 21 height 13
type input "24"
click at [441, 336] on button "Continue" at bounding box center [438, 337] width 30 height 13
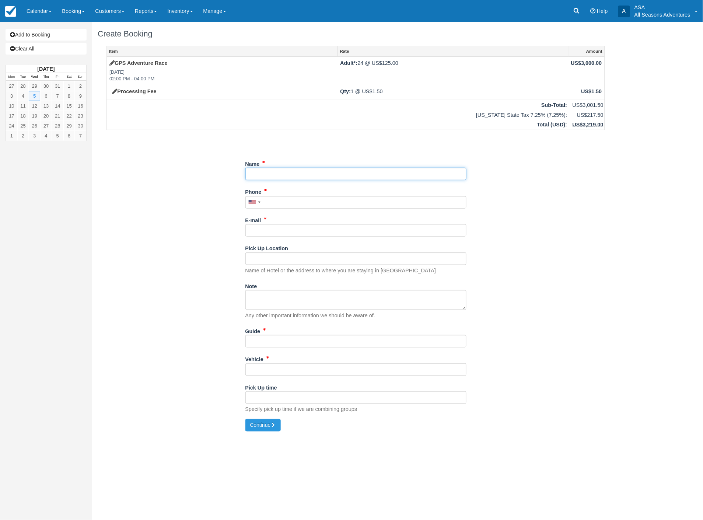
click at [277, 174] on input "Name" at bounding box center [355, 174] width 221 height 13
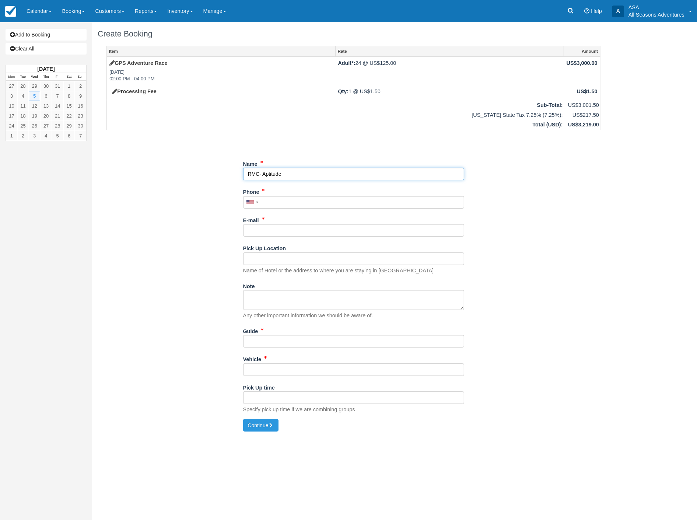
type input "RMC- Aptitude"
type input "(435) 714-0769"
click at [294, 231] on input "E-mail" at bounding box center [353, 230] width 221 height 13
click at [262, 231] on input "E-mail" at bounding box center [353, 230] width 221 height 13
type input "[EMAIL_ADDRESS][DOMAIN_NAME]"
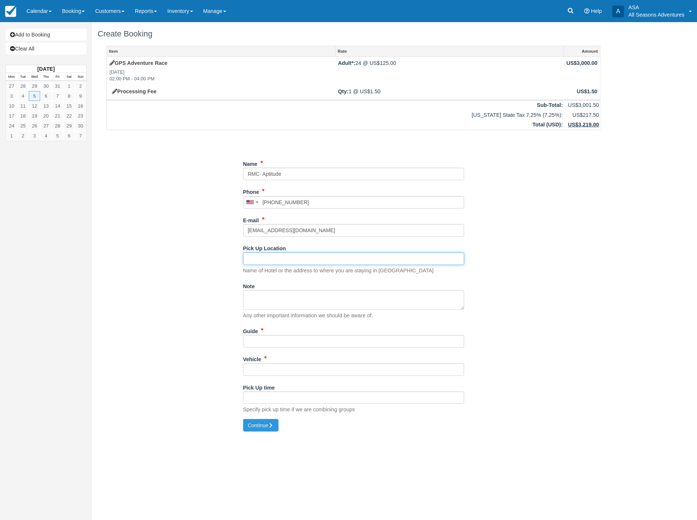
click at [265, 260] on input "Pick Up Location" at bounding box center [353, 258] width 221 height 13
type input "Waldorf Astoria"
click at [263, 343] on input "Guide" at bounding box center [353, 341] width 221 height 13
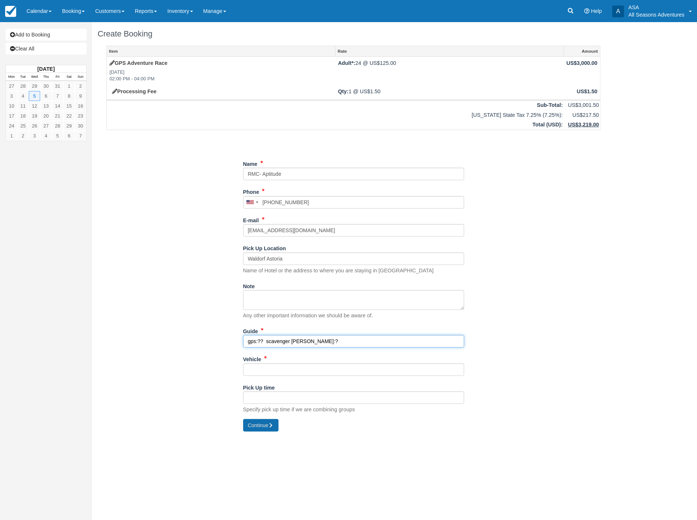
type input "gps:?? scavenger [PERSON_NAME]:?"
click at [261, 425] on button "Continue" at bounding box center [260, 425] width 35 height 13
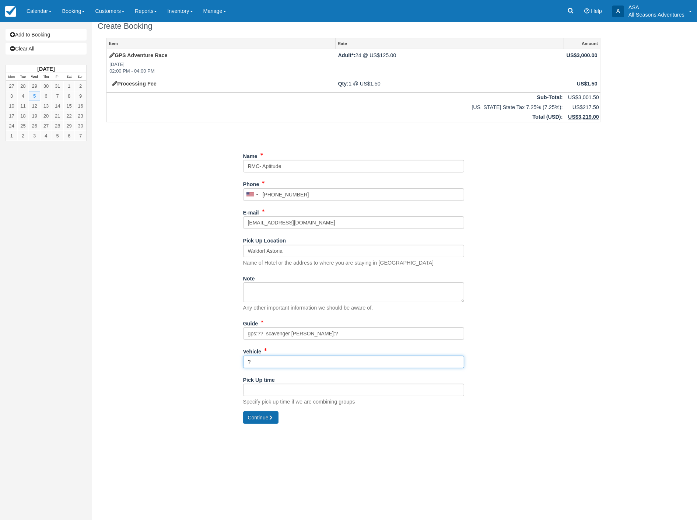
type input "?"
click at [263, 414] on button "Continue" at bounding box center [260, 417] width 35 height 13
type input "[PHONE_NUMBER]"
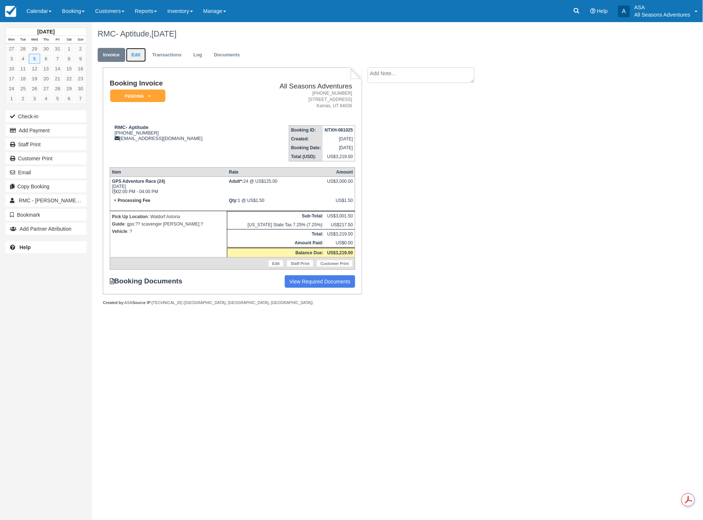
click at [135, 61] on link "Edit" at bounding box center [136, 55] width 20 height 14
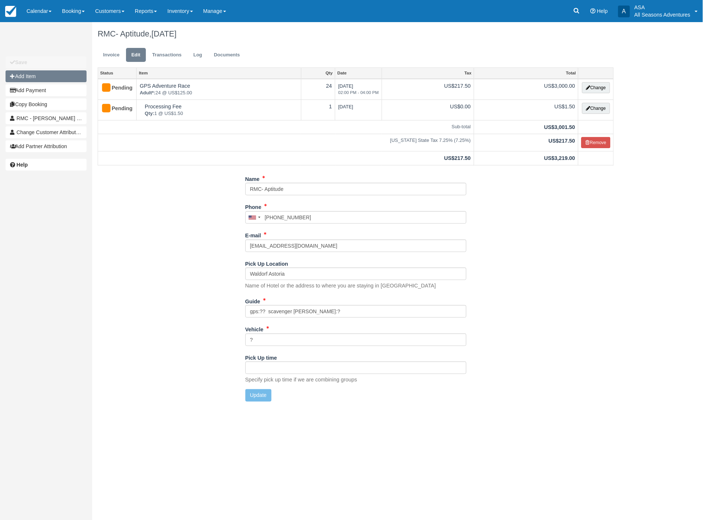
click at [26, 76] on button "Add Item" at bounding box center [46, 76] width 81 height 12
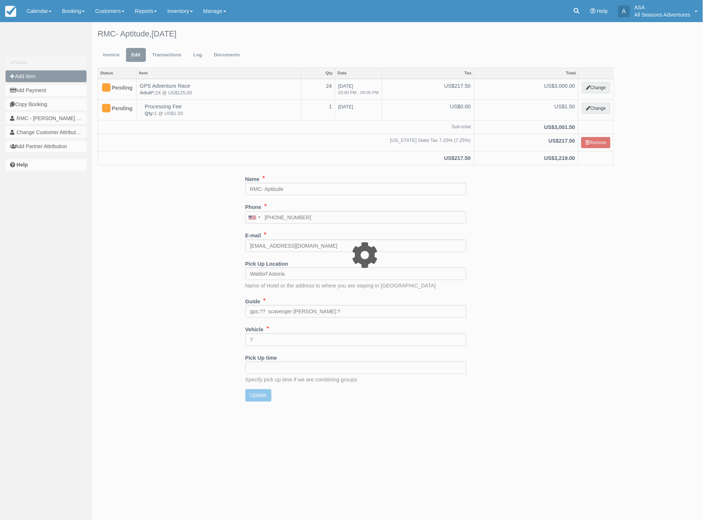
type input "0.00"
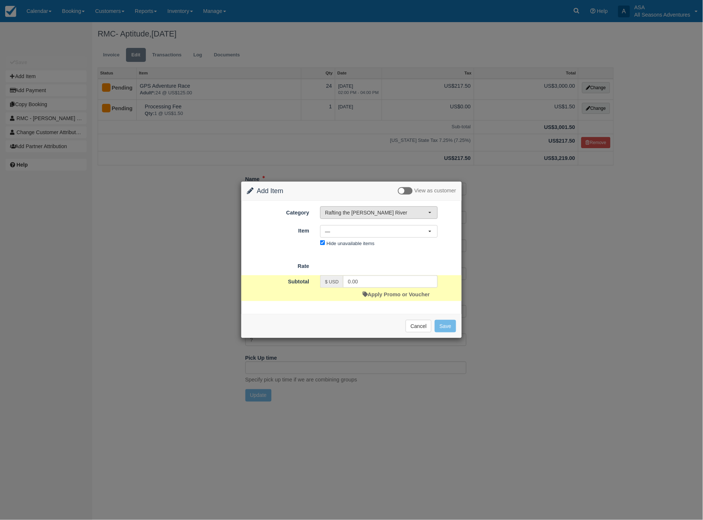
click at [367, 216] on span "Rafting the [PERSON_NAME] River" at bounding box center [376, 212] width 103 height 7
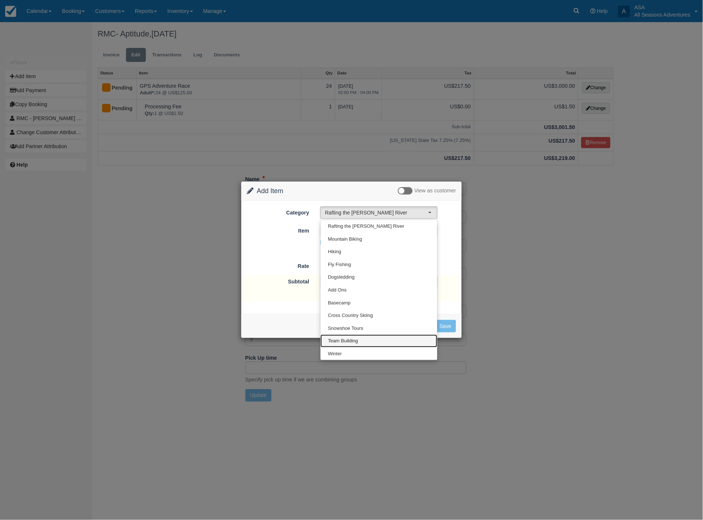
click at [352, 336] on link "Team Building" at bounding box center [379, 341] width 117 height 13
select select "3"
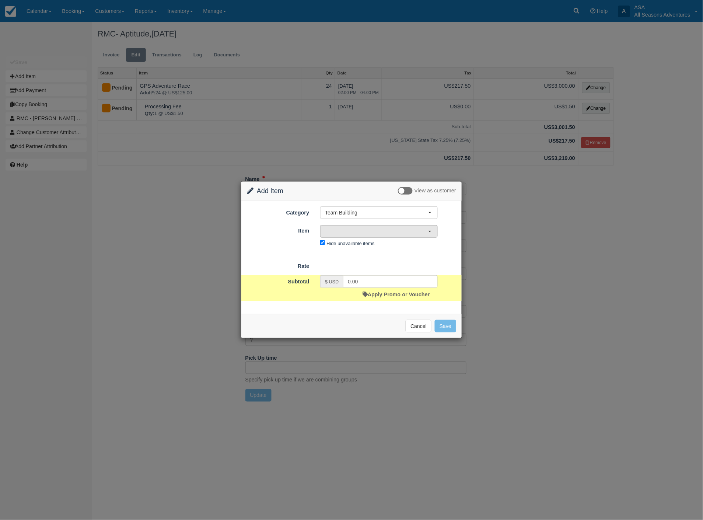
click at [367, 230] on span "—" at bounding box center [376, 231] width 103 height 7
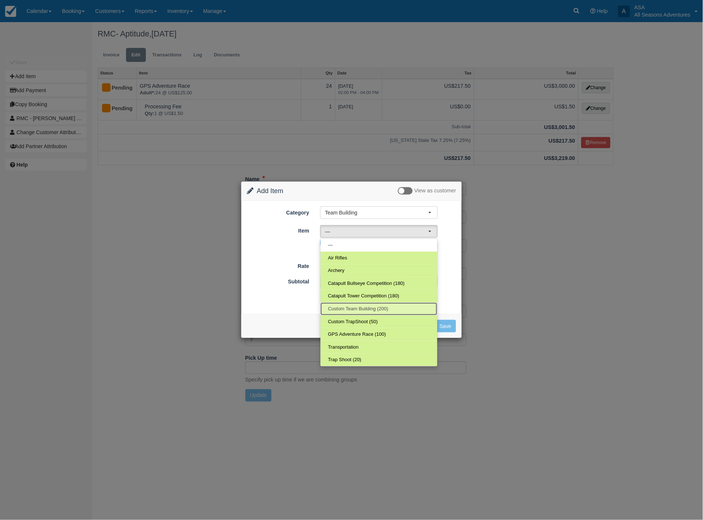
click at [348, 306] on span "Custom Team Building (200)" at bounding box center [358, 308] width 60 height 7
select select "82"
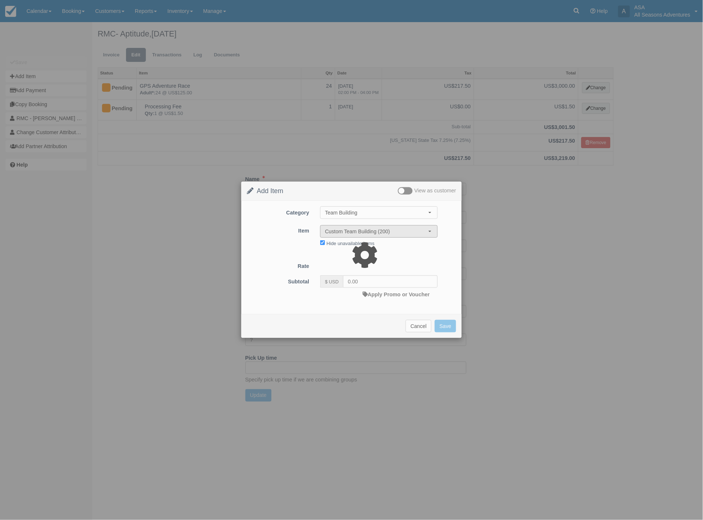
select select "06:00"
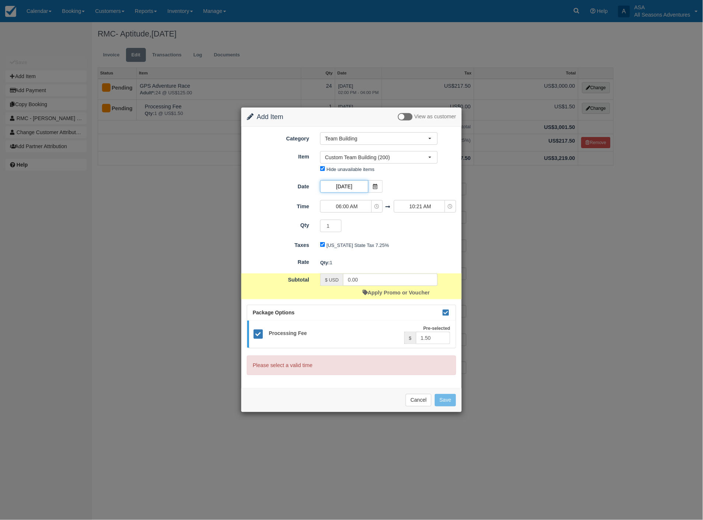
click at [348, 188] on input "[DATE]" at bounding box center [344, 186] width 48 height 13
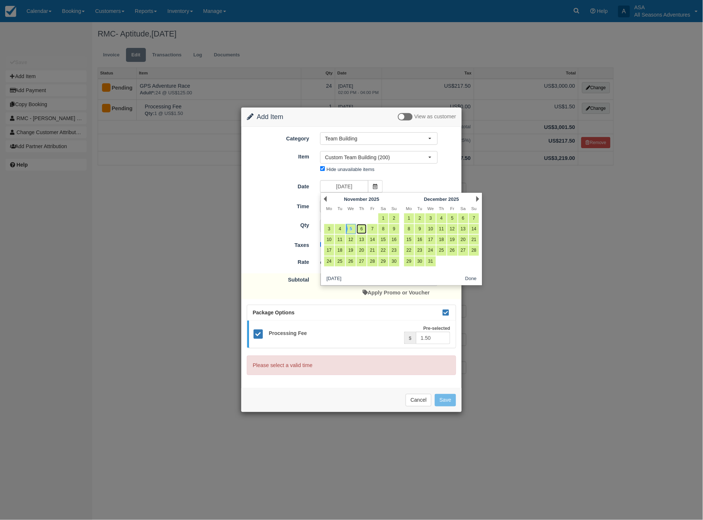
drag, startPoint x: 362, startPoint y: 230, endPoint x: 400, endPoint y: 242, distance: 39.6
click at [362, 230] on link "6" at bounding box center [362, 229] width 10 height 10
type input "[DATE]"
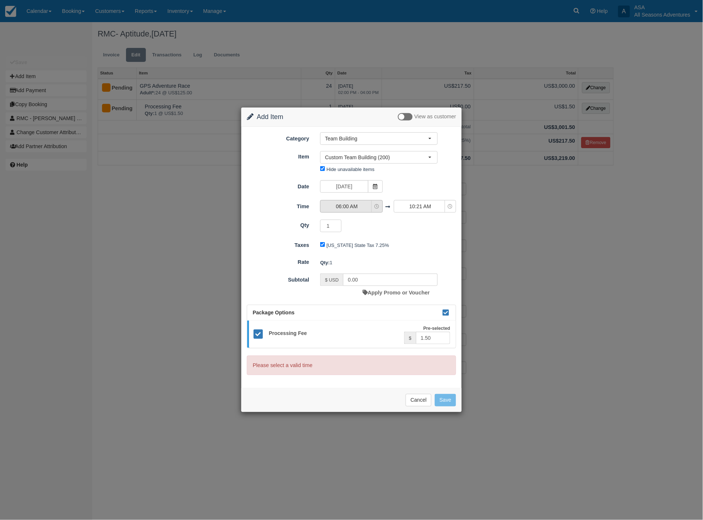
click at [347, 205] on span "06:00 AM" at bounding box center [347, 206] width 52 height 7
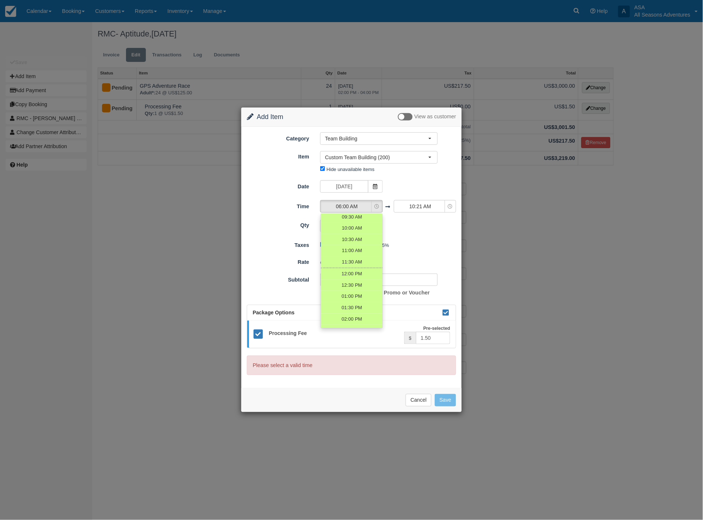
scroll to position [82, 0]
click at [347, 274] on span "12:00 PM" at bounding box center [351, 273] width 21 height 7
select select "12:00"
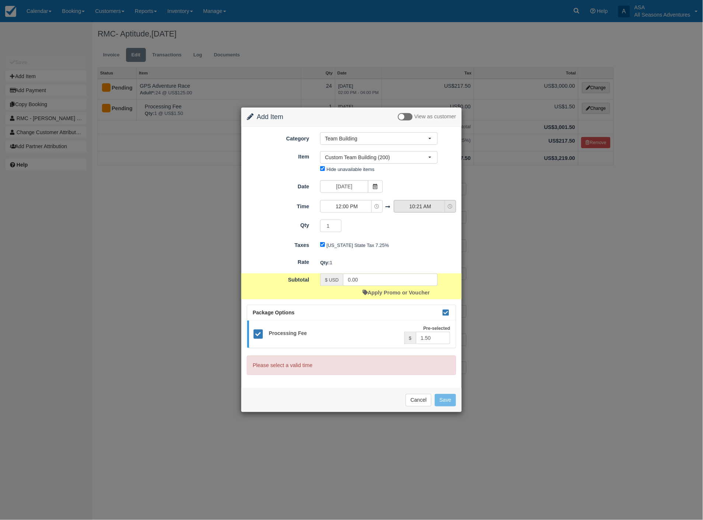
click at [424, 206] on span "10:21 AM" at bounding box center [420, 206] width 52 height 7
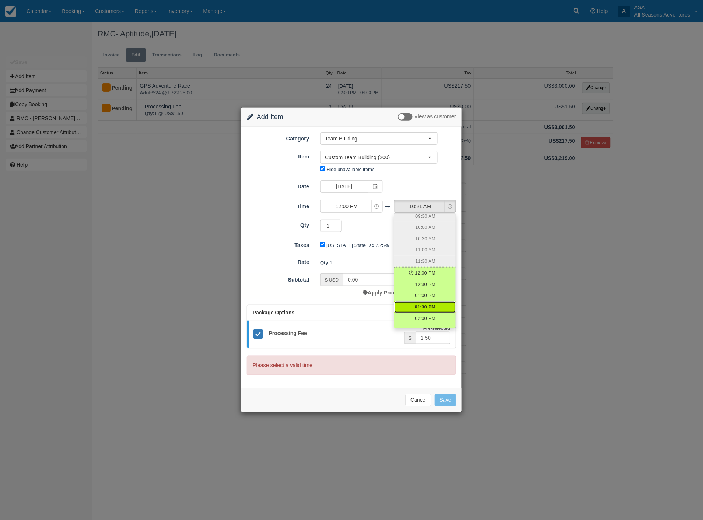
click at [418, 306] on span "01:30 PM" at bounding box center [425, 307] width 21 height 7
select select "13:30"
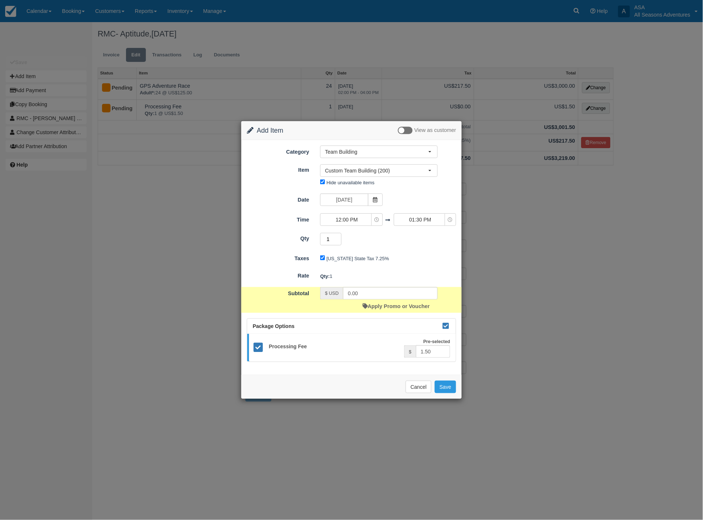
drag, startPoint x: 332, startPoint y: 241, endPoint x: 319, endPoint y: 241, distance: 12.5
click at [319, 241] on div "1 Required.Maximum of 200" at bounding box center [379, 240] width 129 height 14
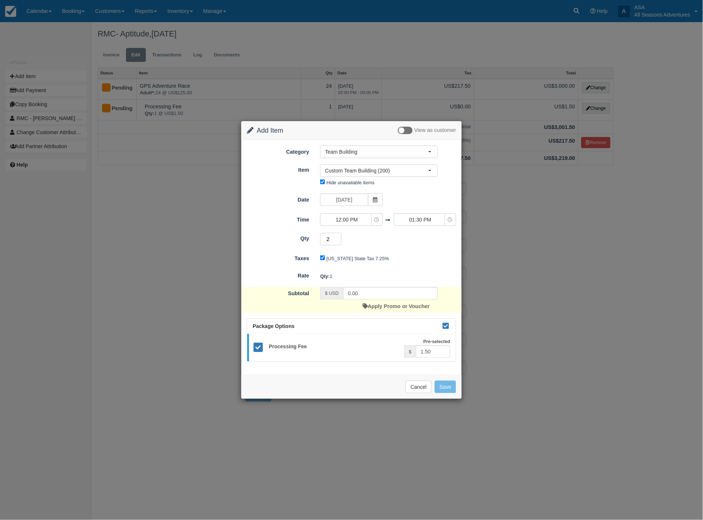
type input "24"
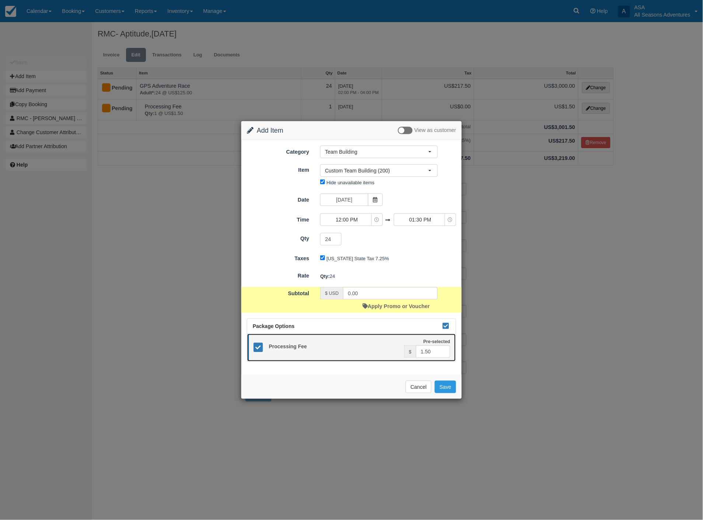
click at [257, 345] on icon at bounding box center [258, 347] width 11 height 11
click at [448, 387] on button "Save" at bounding box center [445, 387] width 21 height 13
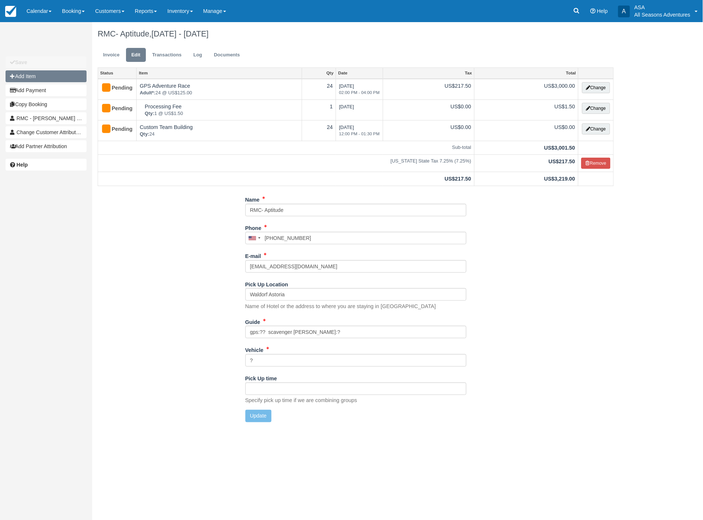
click at [43, 78] on button "Add Item" at bounding box center [46, 76] width 81 height 12
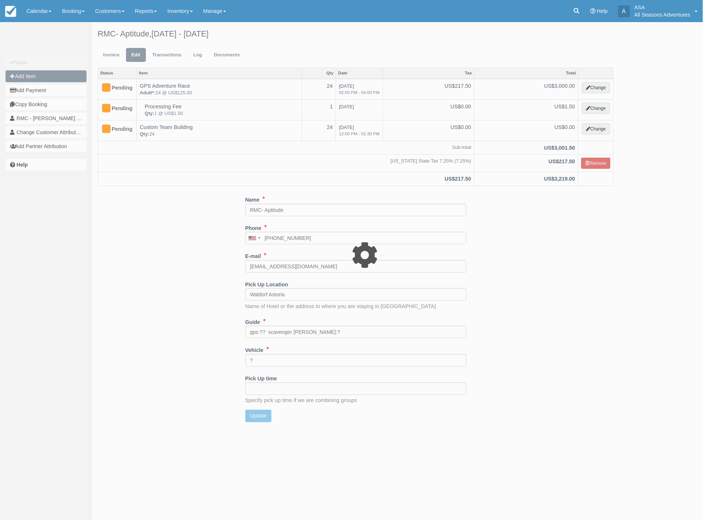
type input "0.00"
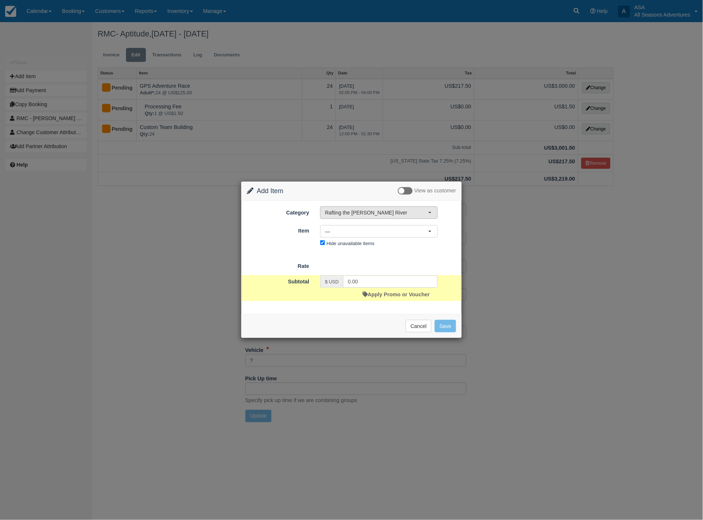
click at [390, 212] on span "Rafting the [PERSON_NAME] River" at bounding box center [376, 212] width 103 height 7
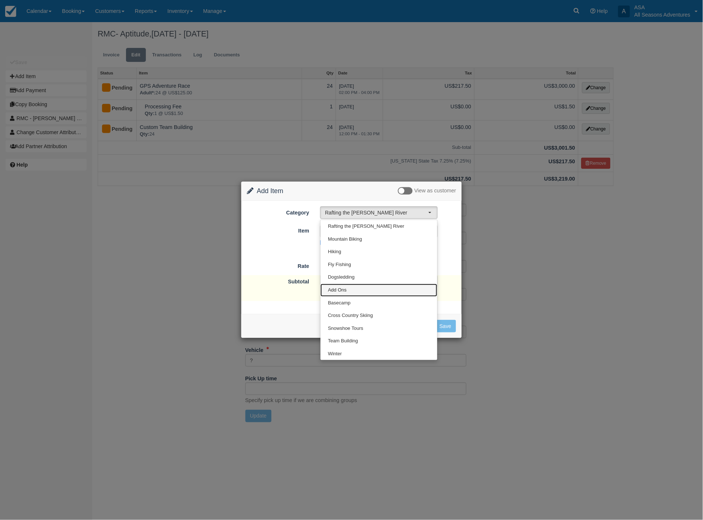
drag, startPoint x: 354, startPoint y: 284, endPoint x: 350, endPoint y: 289, distance: 6.5
click at [354, 284] on link "Add Ons" at bounding box center [379, 290] width 117 height 13
select select "13"
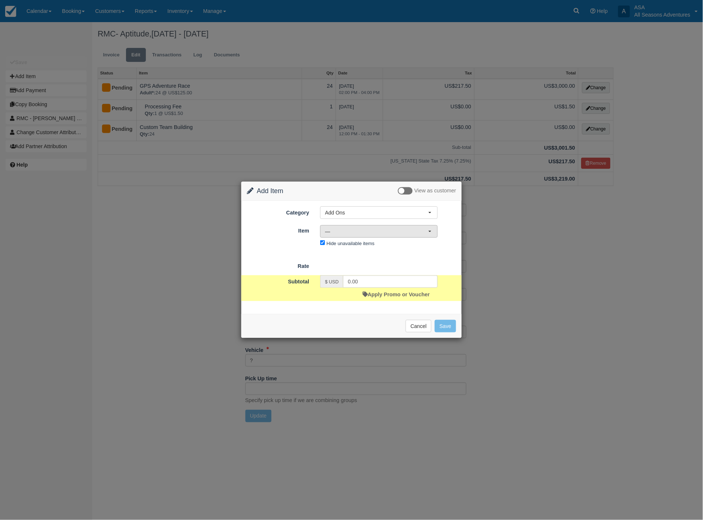
click at [393, 229] on span "—" at bounding box center [376, 231] width 103 height 7
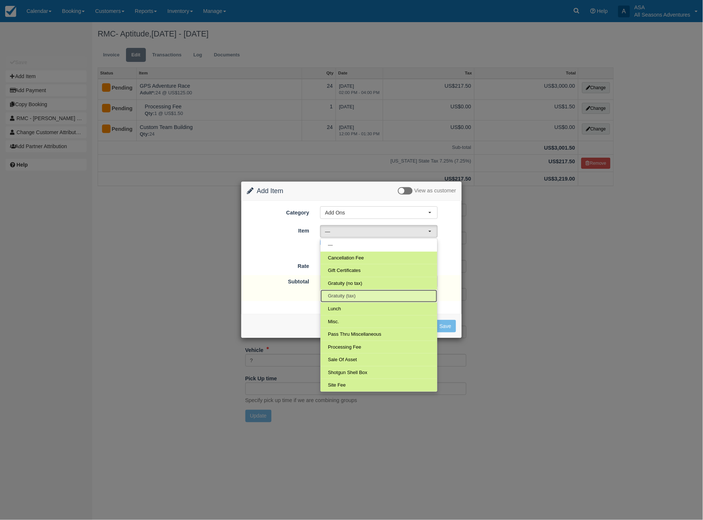
click at [368, 298] on link "Gratuity (tax)" at bounding box center [379, 296] width 117 height 13
select select "68"
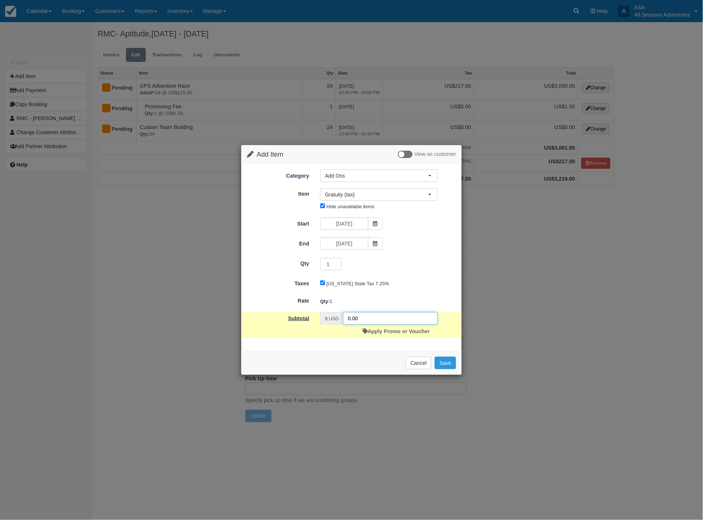
drag, startPoint x: 313, startPoint y: 315, endPoint x: 274, endPoint y: 315, distance: 39.4
click at [274, 315] on div "Subtotal $ USD 0.00 Apply Promo or Voucher" at bounding box center [351, 325] width 220 height 26
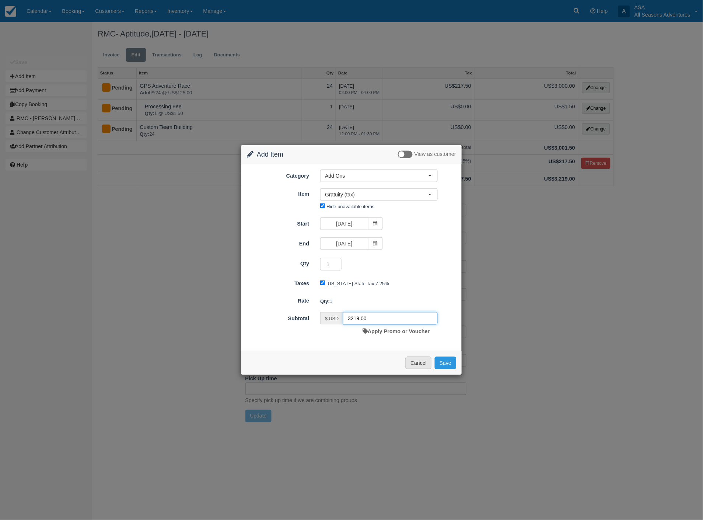
type input "3219.00"
click at [417, 365] on button "Cancel" at bounding box center [419, 363] width 26 height 13
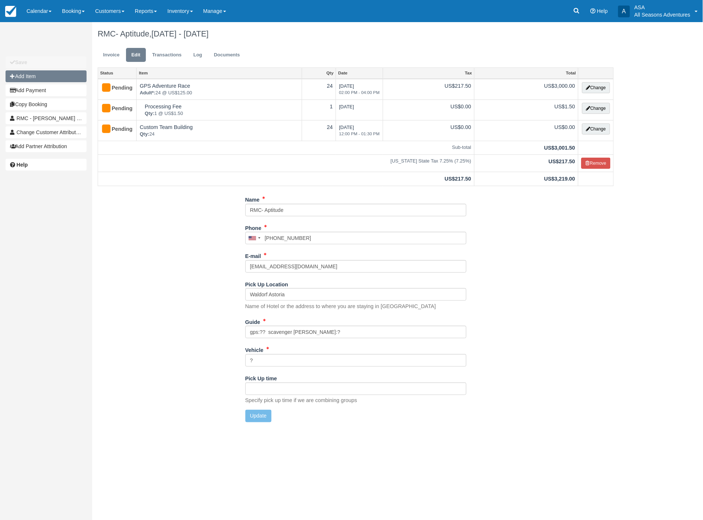
click at [29, 79] on button "Add Item" at bounding box center [46, 76] width 81 height 12
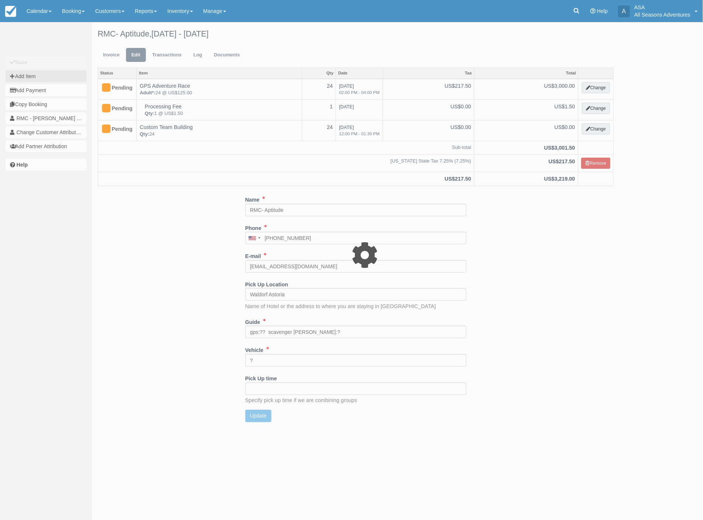
select select "4"
type input "0.00"
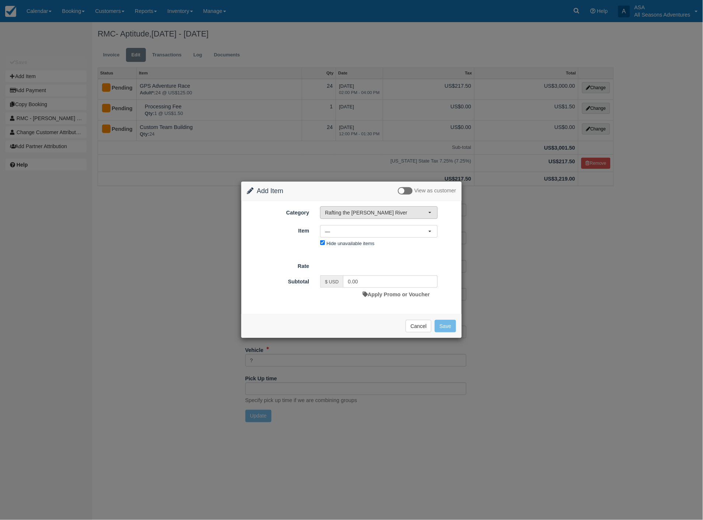
click at [402, 213] on span "Rafting the [PERSON_NAME] River" at bounding box center [376, 212] width 103 height 7
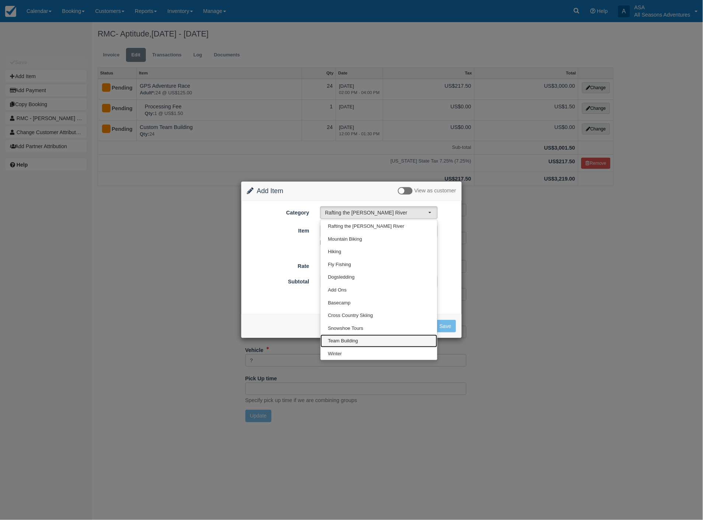
click at [354, 338] on span "Team Building" at bounding box center [343, 341] width 30 height 7
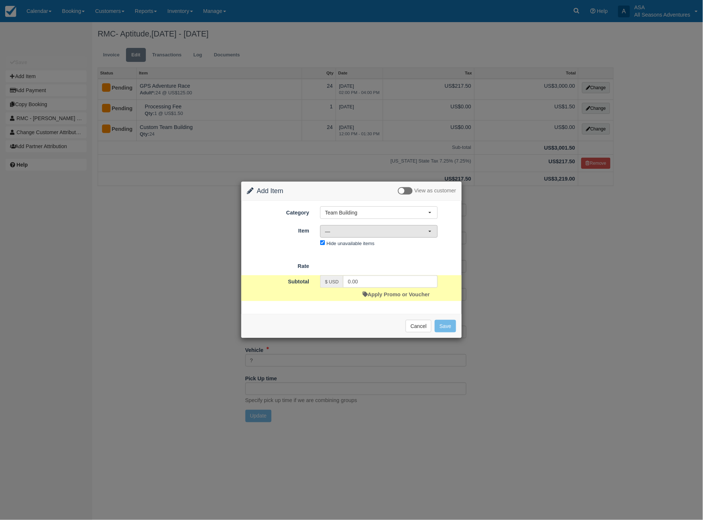
click at [395, 234] on span "—" at bounding box center [376, 231] width 103 height 7
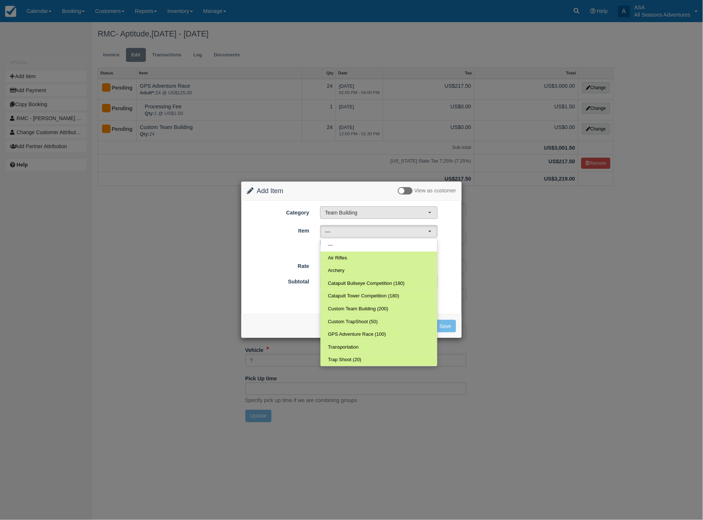
click at [421, 213] on span "Team Building" at bounding box center [376, 212] width 103 height 7
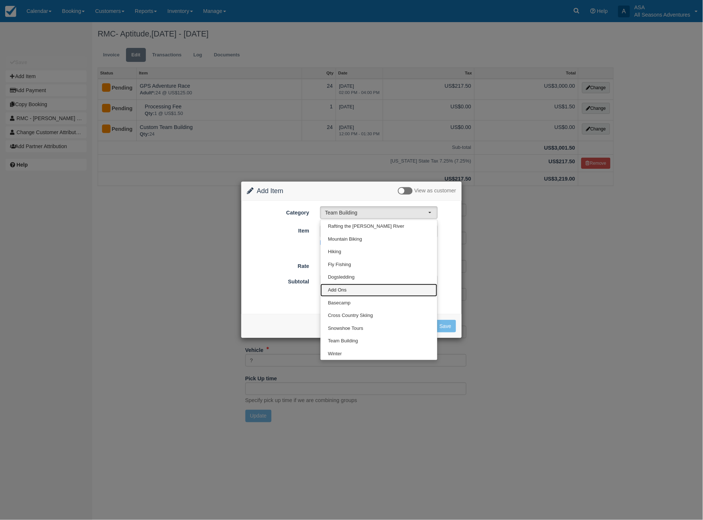
click at [381, 290] on link "Add Ons" at bounding box center [379, 290] width 117 height 13
select select "13"
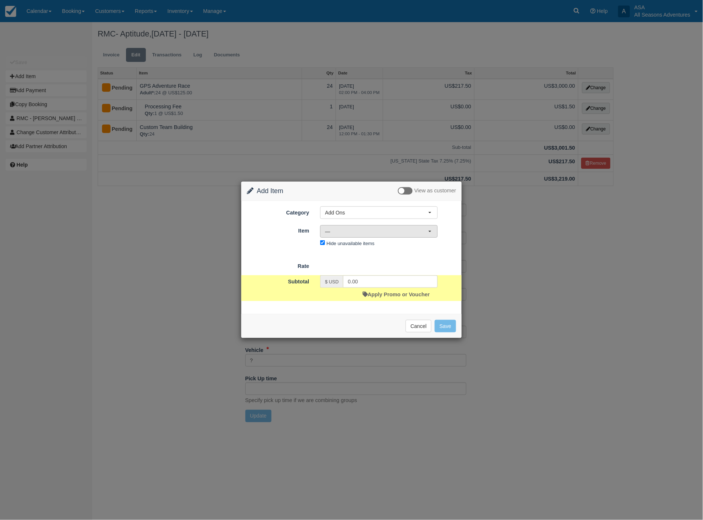
click at [428, 236] on button "—" at bounding box center [379, 231] width 118 height 13
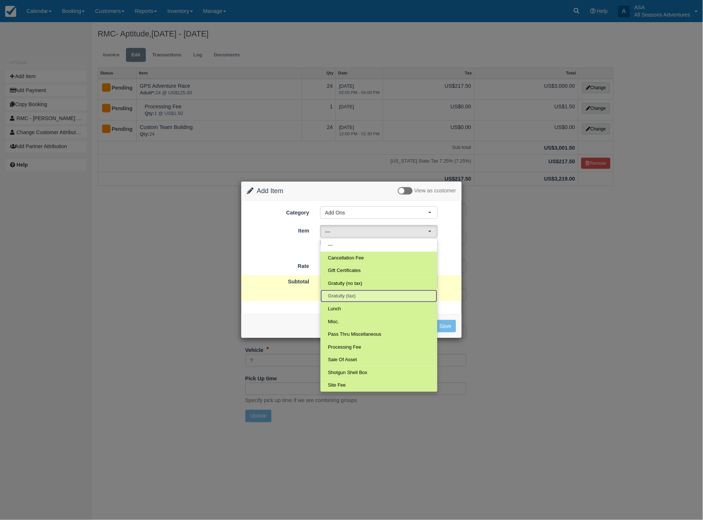
click at [393, 293] on link "Gratuity (tax)" at bounding box center [379, 296] width 117 height 13
select select "68"
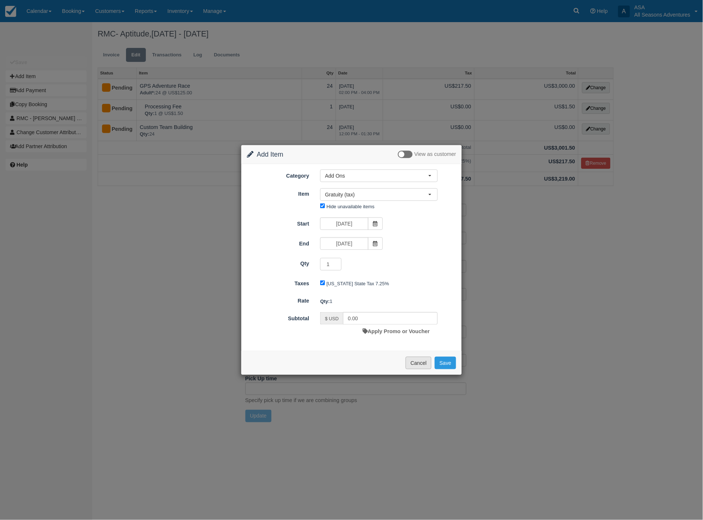
click at [415, 366] on button "Cancel" at bounding box center [419, 363] width 26 height 13
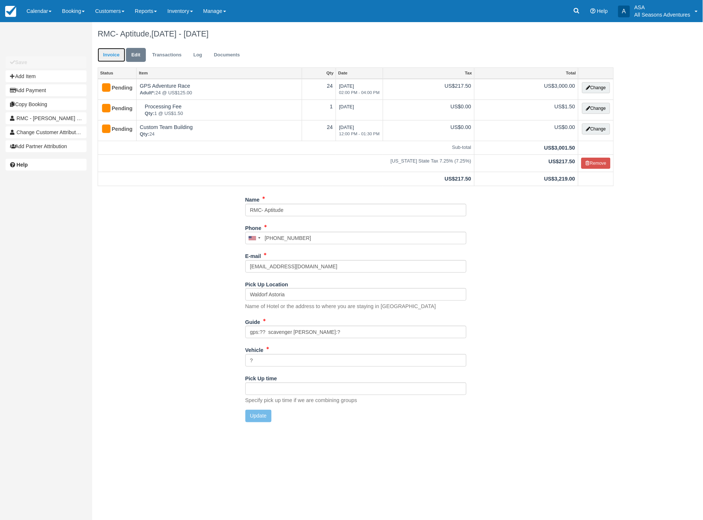
click at [115, 58] on link "Invoice" at bounding box center [112, 55] width 28 height 14
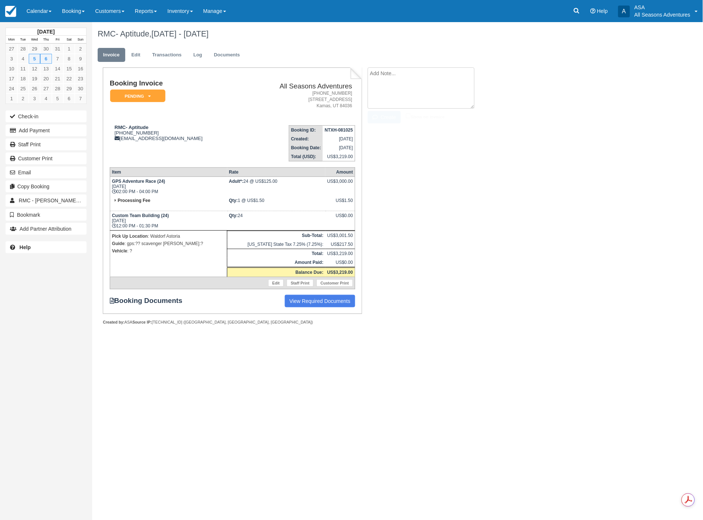
click at [397, 76] on textarea at bounding box center [421, 87] width 107 height 41
type textarea "custom is main street photo scavenger [PERSON_NAME]"
click at [373, 113] on button "Create" at bounding box center [384, 117] width 33 height 13
click at [136, 60] on link "Edit" at bounding box center [136, 55] width 20 height 14
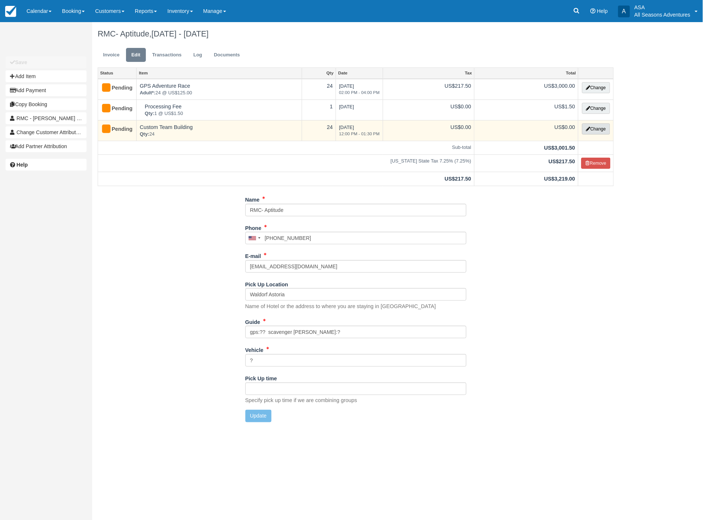
click at [593, 133] on button "Change" at bounding box center [596, 128] width 28 height 11
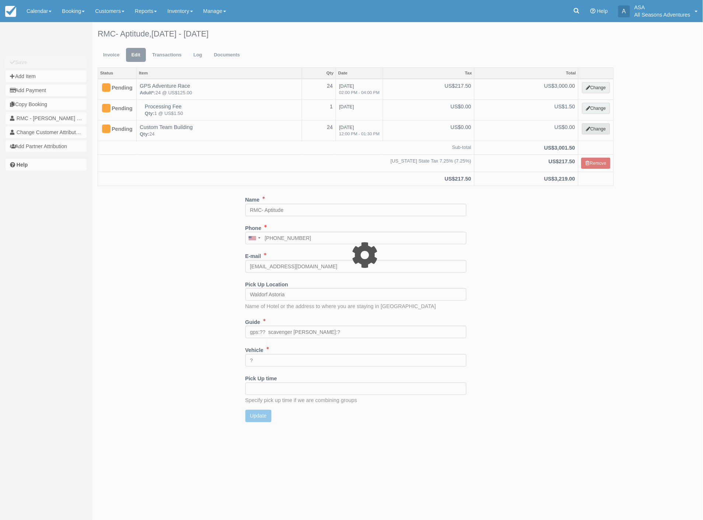
select select "3"
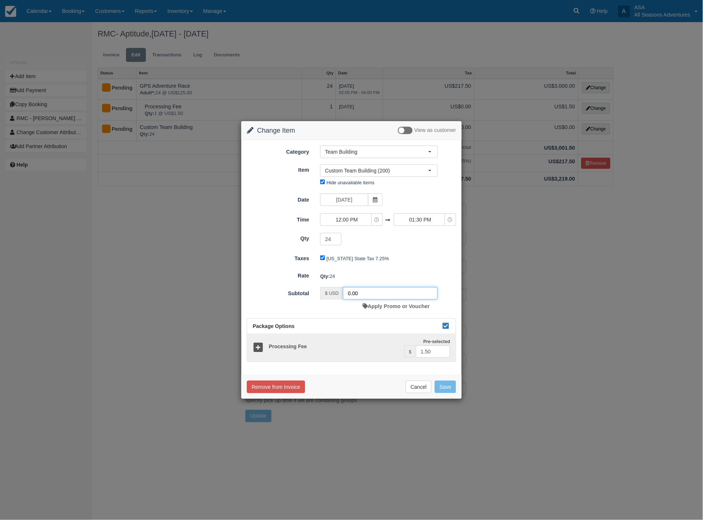
drag, startPoint x: 361, startPoint y: 297, endPoint x: 327, endPoint y: 296, distance: 34.6
click at [327, 296] on div "$ USD 0.00" at bounding box center [379, 293] width 118 height 13
type input "1080.00"
click at [447, 386] on button "Save" at bounding box center [445, 387] width 21 height 13
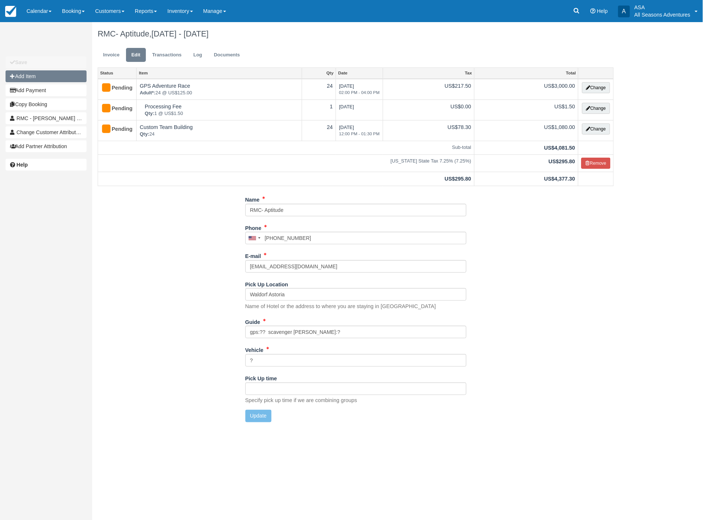
click at [42, 79] on button "Add Item" at bounding box center [46, 76] width 81 height 12
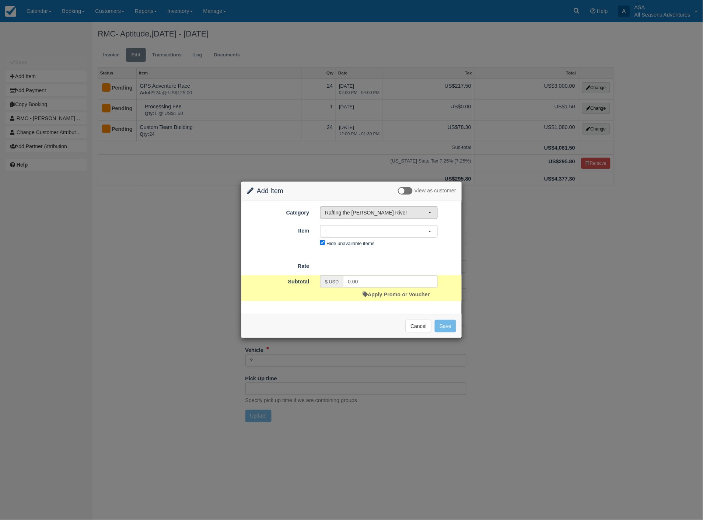
click at [333, 211] on span "Rafting the [PERSON_NAME] River" at bounding box center [376, 212] width 103 height 7
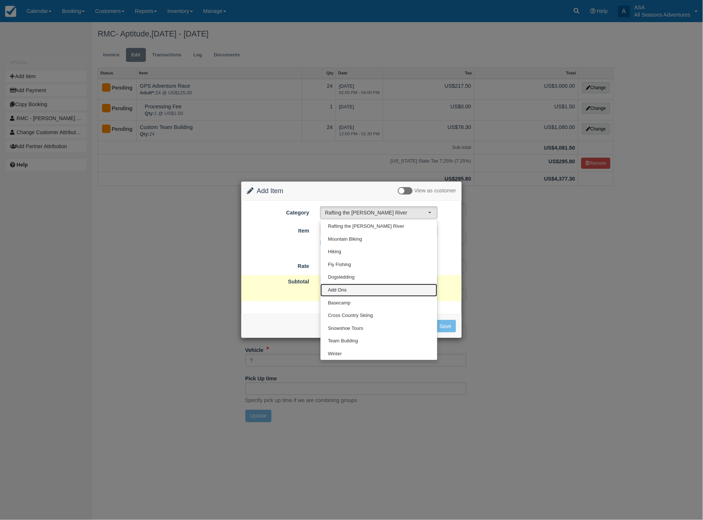
click at [356, 287] on link "Add Ons" at bounding box center [379, 290] width 117 height 13
select select "13"
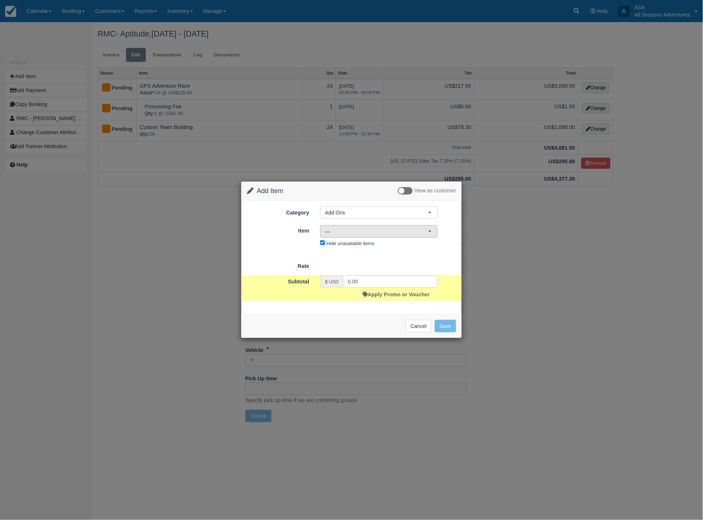
click at [407, 235] on button "—" at bounding box center [379, 231] width 118 height 13
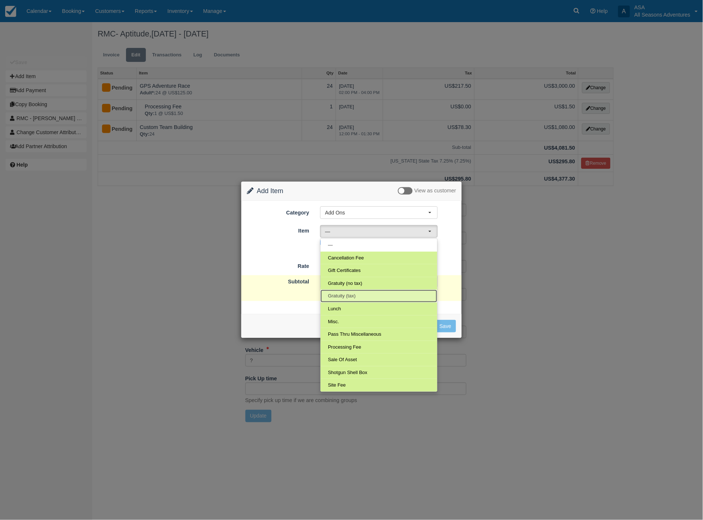
click at [362, 299] on link "Gratuity (tax)" at bounding box center [379, 296] width 117 height 13
select select "68"
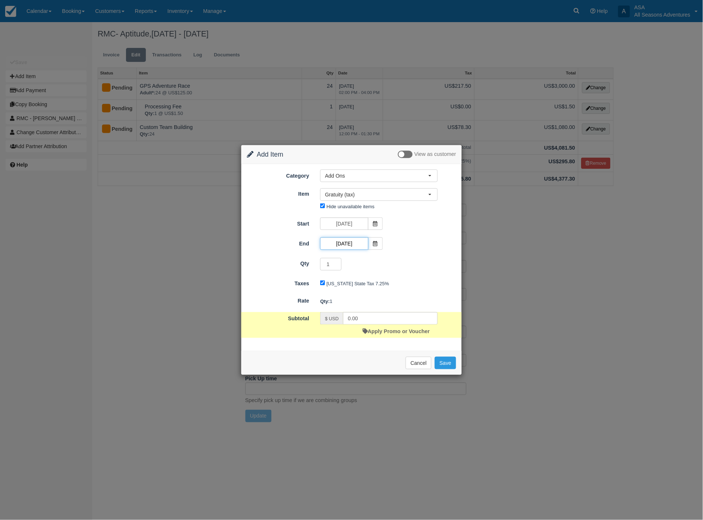
click at [354, 245] on input "11/05/25" at bounding box center [344, 243] width 48 height 13
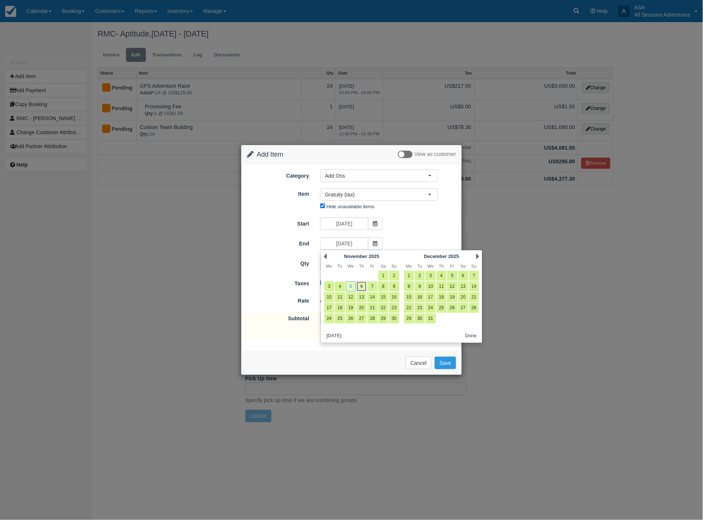
click at [364, 288] on link "6" at bounding box center [362, 287] width 10 height 10
type input "11/06/25"
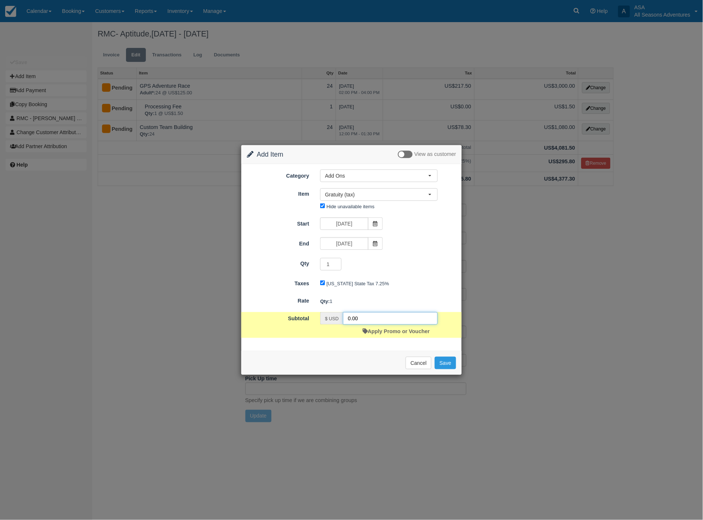
drag, startPoint x: 364, startPoint y: 319, endPoint x: 326, endPoint y: 319, distance: 38.0
click at [326, 319] on div "$ USD 0.00" at bounding box center [379, 318] width 118 height 13
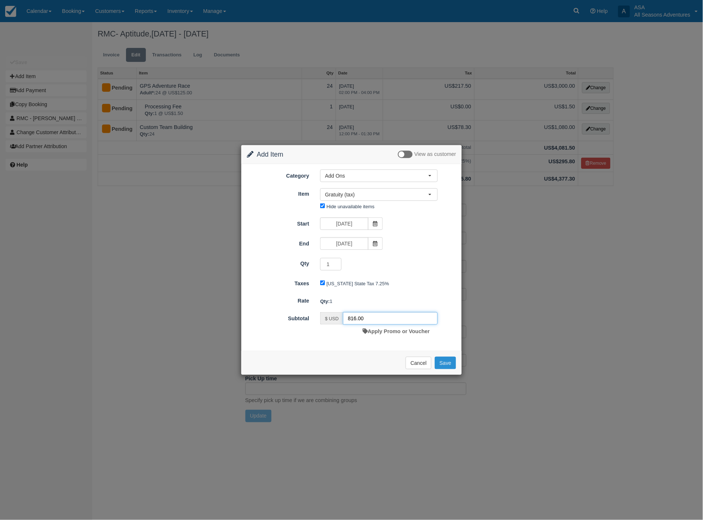
type input "816.00"
click at [444, 365] on button "Save" at bounding box center [445, 363] width 21 height 13
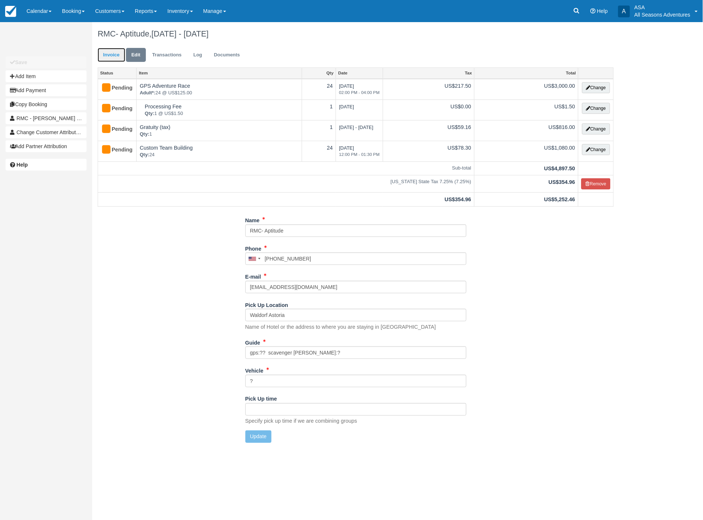
click at [112, 55] on link "Invoice" at bounding box center [112, 55] width 28 height 14
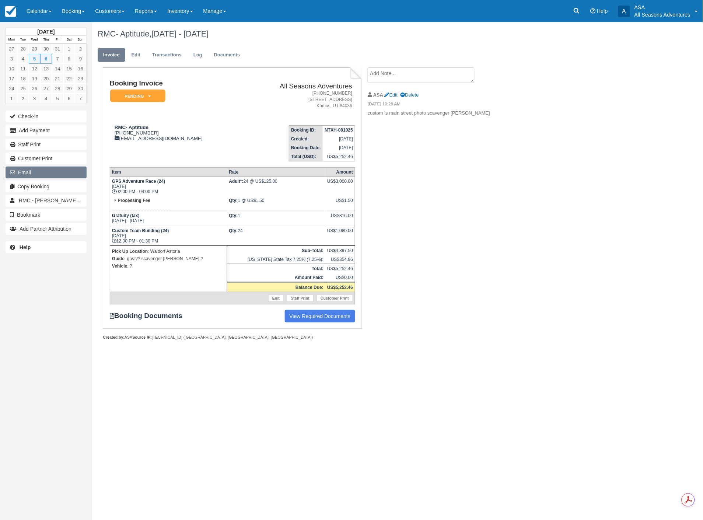
click at [47, 174] on button "Email" at bounding box center [46, 173] width 81 height 12
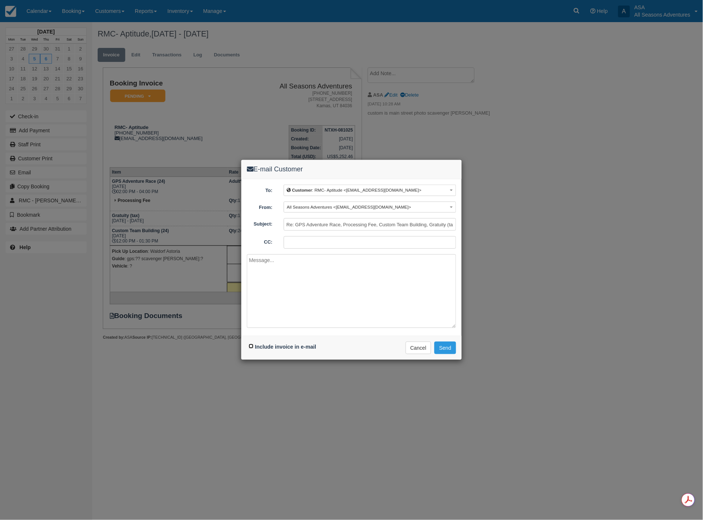
click at [249, 346] on input "Include invoice in e-mail" at bounding box center [251, 346] width 5 height 5
checkbox input "true"
click at [448, 345] on button "Send" at bounding box center [445, 348] width 22 height 13
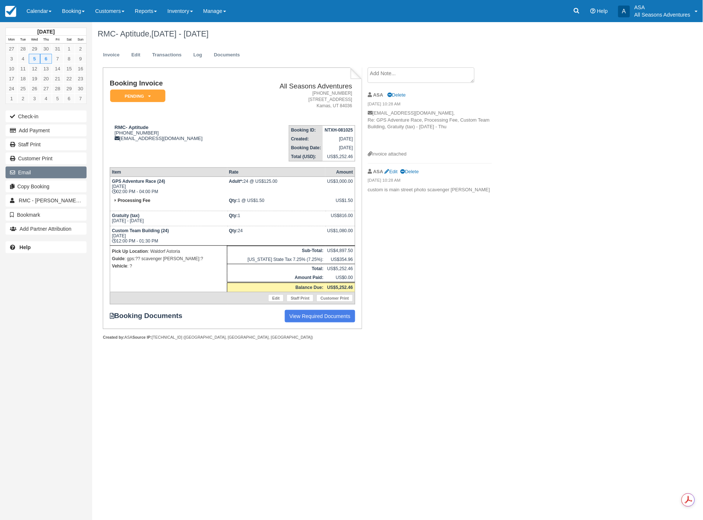
click at [54, 172] on button "Email" at bounding box center [46, 173] width 81 height 12
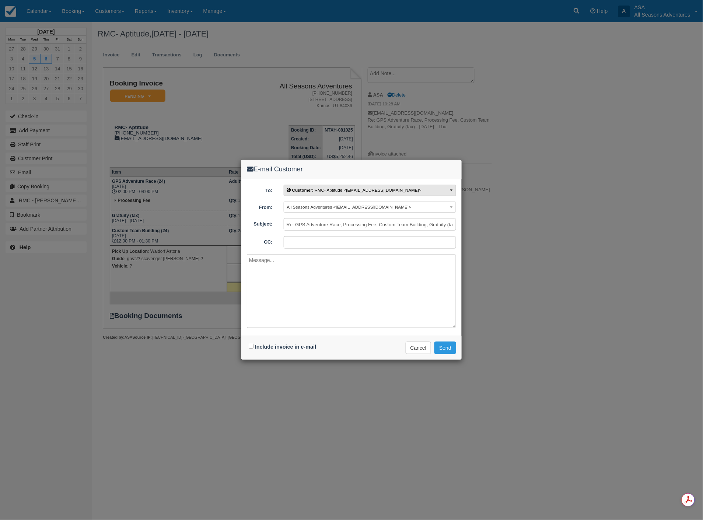
click at [313, 190] on span "Customer : RMC- Aptitude <blewin@rmcdmc.com>" at bounding box center [354, 190] width 135 height 5
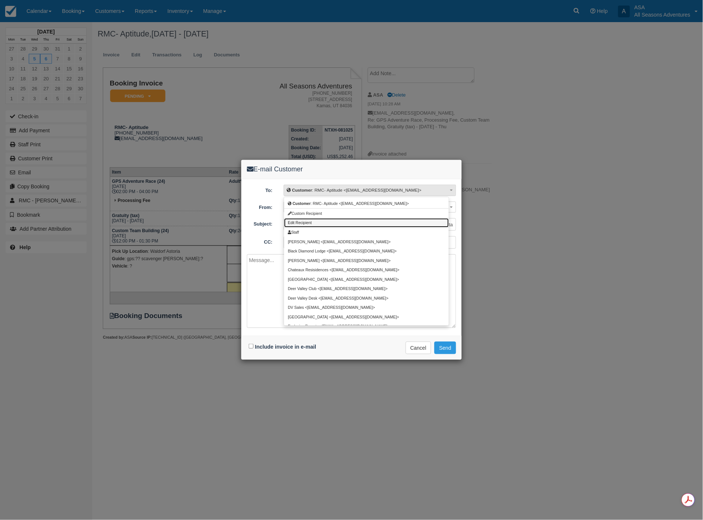
click at [300, 222] on span "Edit Recipient" at bounding box center [300, 223] width 24 height 4
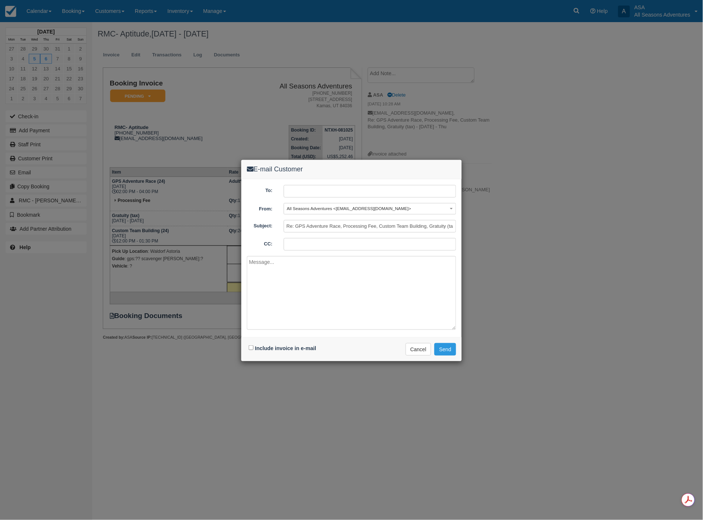
drag, startPoint x: 315, startPoint y: 195, endPoint x: 323, endPoint y: 197, distance: 7.5
click at [315, 195] on input "text" at bounding box center [370, 191] width 172 height 13
type input "syagi@rmcdmc.com"
click at [251, 349] on input "Include invoice in e-mail" at bounding box center [251, 347] width 5 height 5
checkbox input "true"
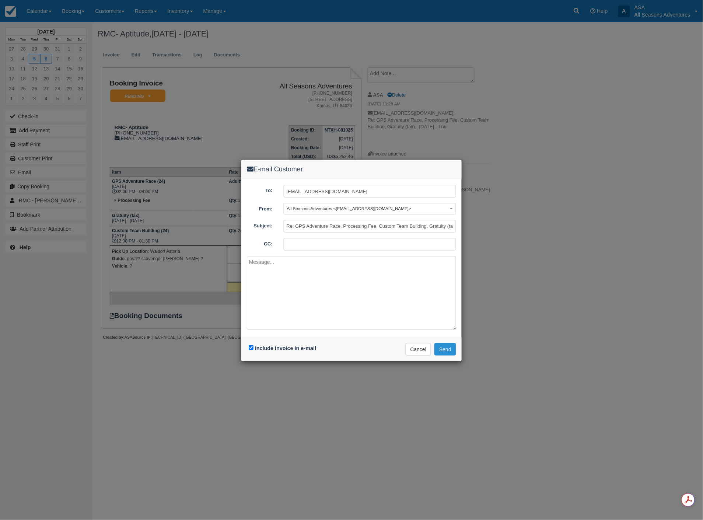
click at [450, 346] on button "Send" at bounding box center [445, 349] width 22 height 13
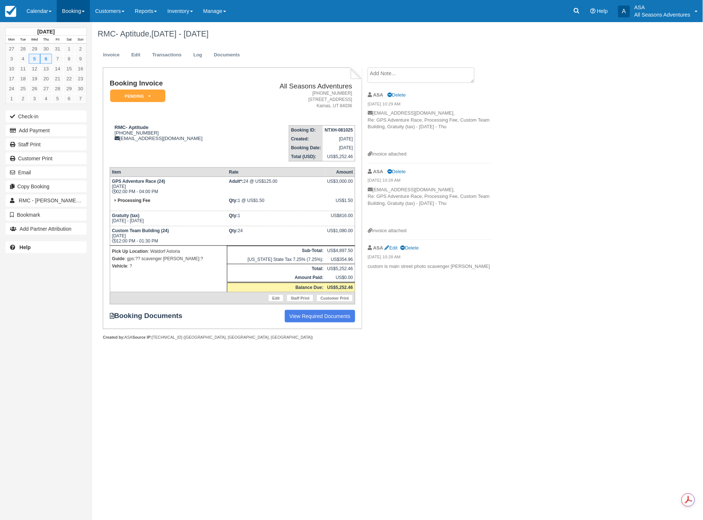
click at [62, 14] on link "Booking" at bounding box center [73, 11] width 33 height 22
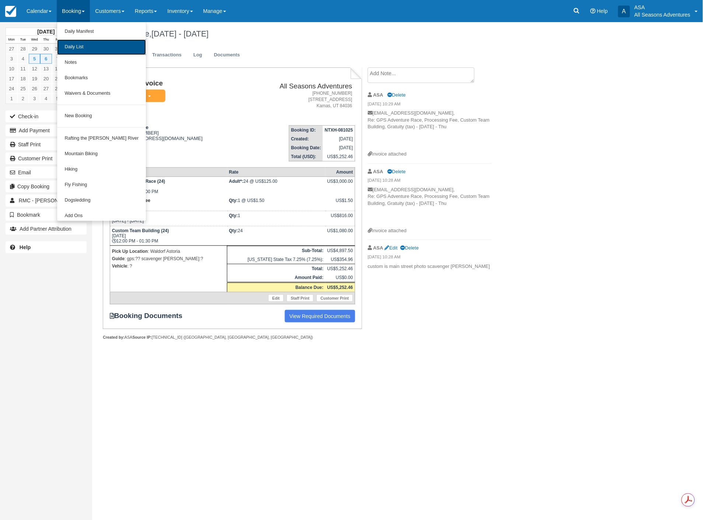
click at [70, 49] on link "Daily List" at bounding box center [101, 46] width 89 height 15
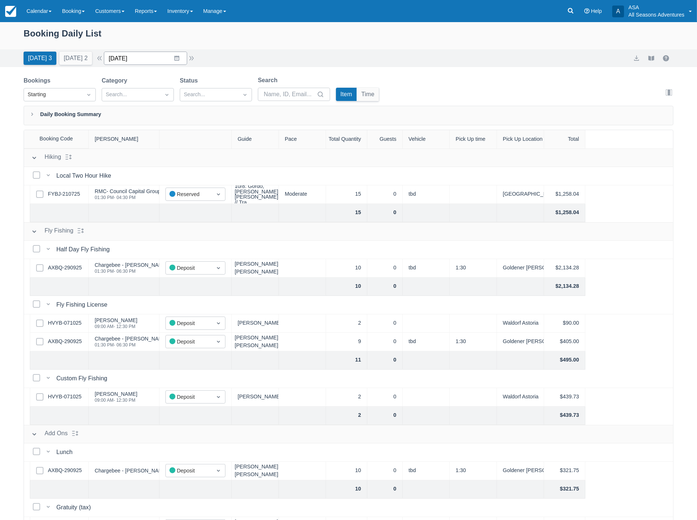
click at [150, 55] on input "[DATE]" at bounding box center [145, 58] width 83 height 13
click at [154, 155] on td "21" at bounding box center [148, 157] width 14 height 14
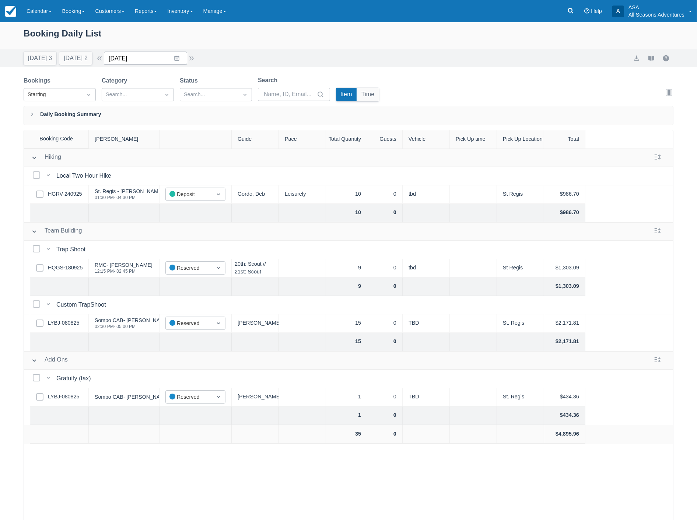
click at [146, 56] on input "[DATE]" at bounding box center [145, 58] width 83 height 13
click at [209, 85] on icon "Move forward to switch to the next month." at bounding box center [205, 88] width 7 height 7
click at [170, 129] on td "5" at bounding box center [163, 129] width 14 height 14
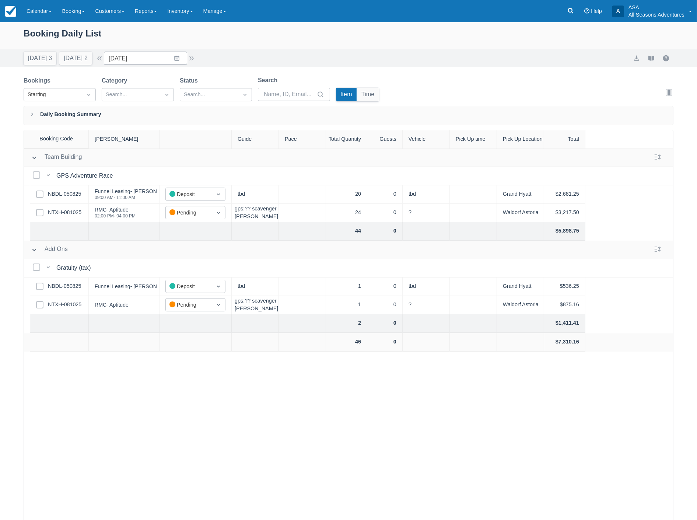
click at [71, 208] on div "Select Row NTXH-081025" at bounding box center [59, 213] width 59 height 18
click at [67, 212] on link "NTXH-081025" at bounding box center [65, 213] width 34 height 8
click at [61, 190] on link "NBDL-050825" at bounding box center [64, 194] width 33 height 8
click at [68, 59] on button "Tomorrow 2" at bounding box center [75, 58] width 33 height 13
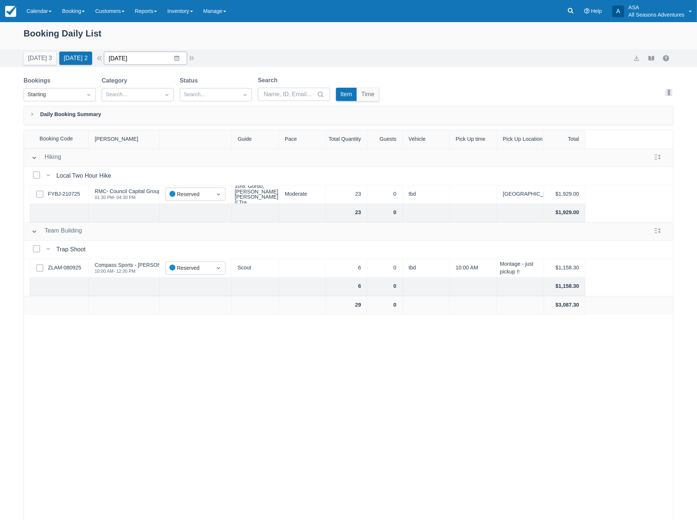
click at [146, 59] on input "10/09/25" at bounding box center [145, 58] width 83 height 13
click at [119, 143] on td "12" at bounding box center [119, 143] width 14 height 14
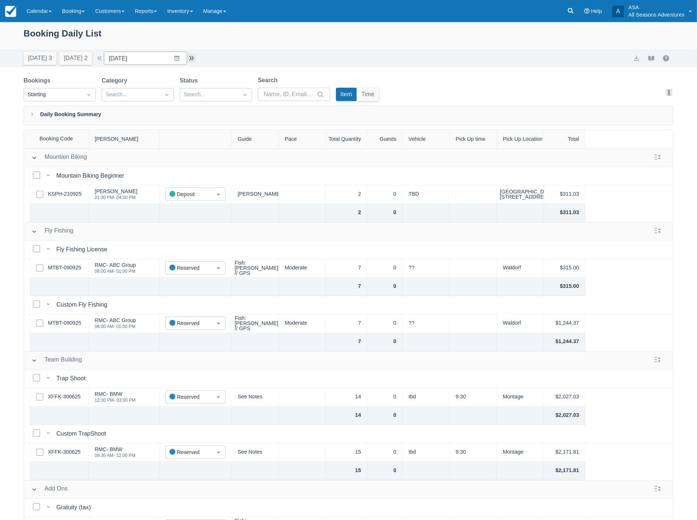
click at [196, 57] on button "button" at bounding box center [191, 58] width 9 height 9
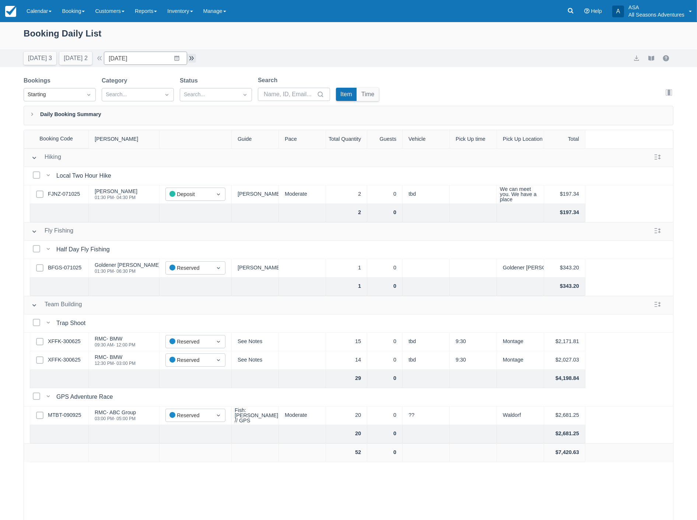
click at [191, 60] on button "button" at bounding box center [191, 58] width 9 height 9
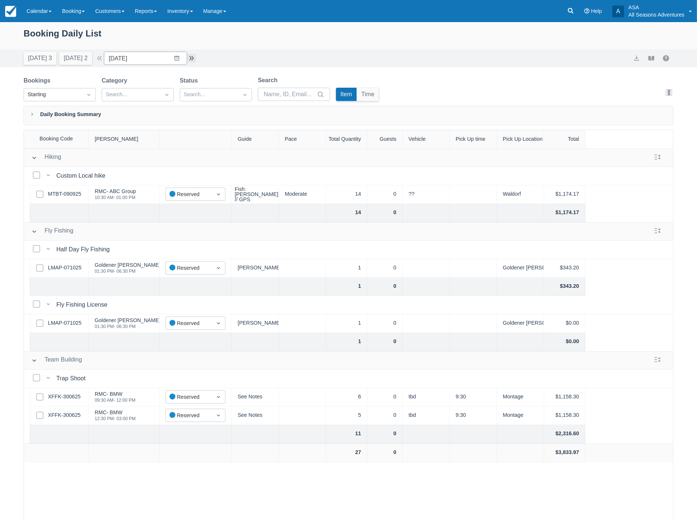
click at [195, 58] on button "button" at bounding box center [191, 58] width 9 height 9
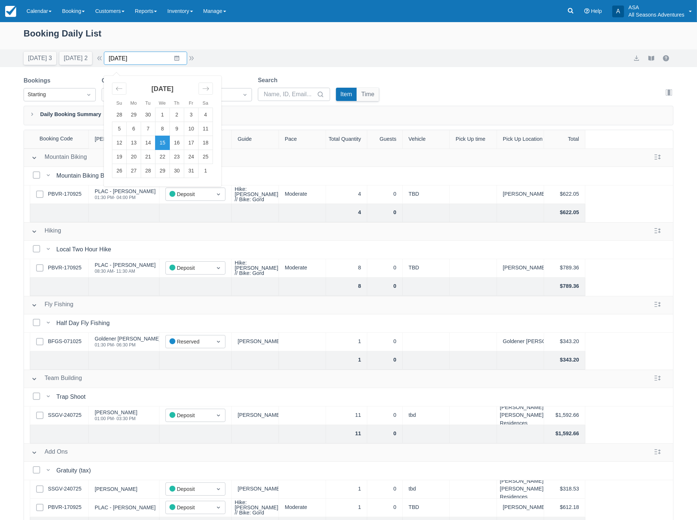
click at [145, 62] on input "10/15/25" at bounding box center [145, 58] width 83 height 13
click at [167, 156] on td "22" at bounding box center [163, 157] width 14 height 14
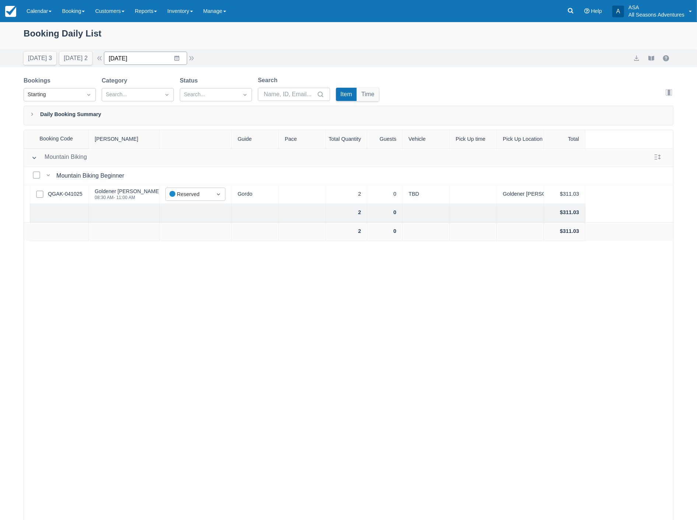
click at [153, 56] on input "10/22/25" at bounding box center [145, 58] width 83 height 13
click at [219, 34] on div "Booking Daily List" at bounding box center [349, 37] width 650 height 21
click at [152, 53] on input "10/22/25" at bounding box center [145, 58] width 83 height 13
click at [136, 171] on td "27" at bounding box center [134, 171] width 14 height 14
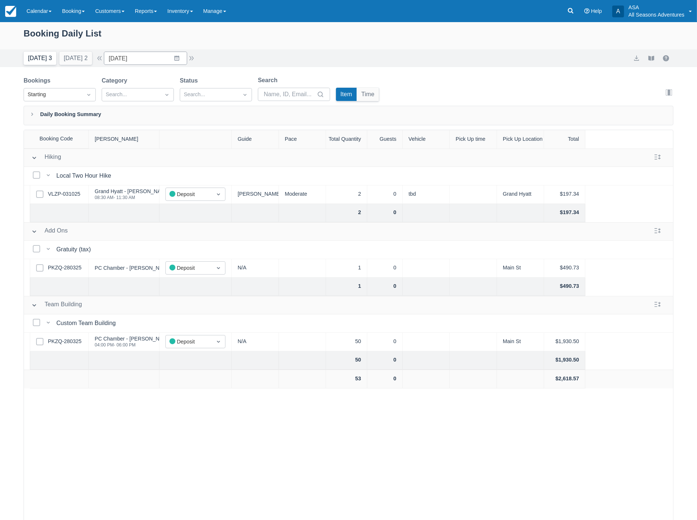
click at [42, 59] on button "Today 3" at bounding box center [40, 58] width 33 height 13
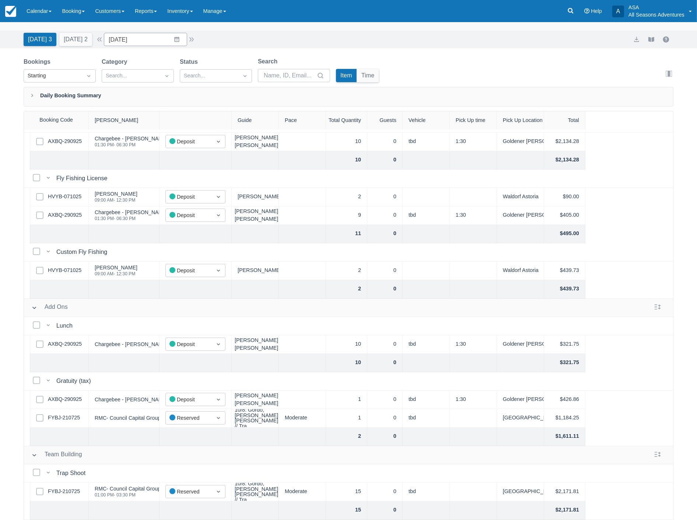
scroll to position [37, 0]
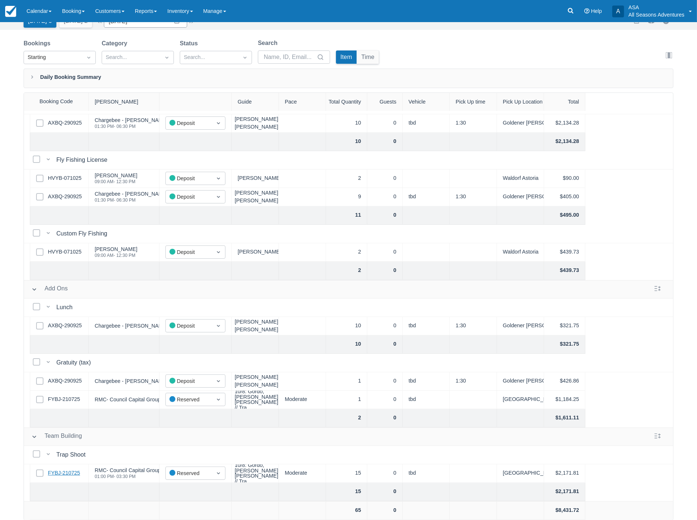
click at [74, 471] on link "FYBJ-210725" at bounding box center [64, 473] width 32 height 8
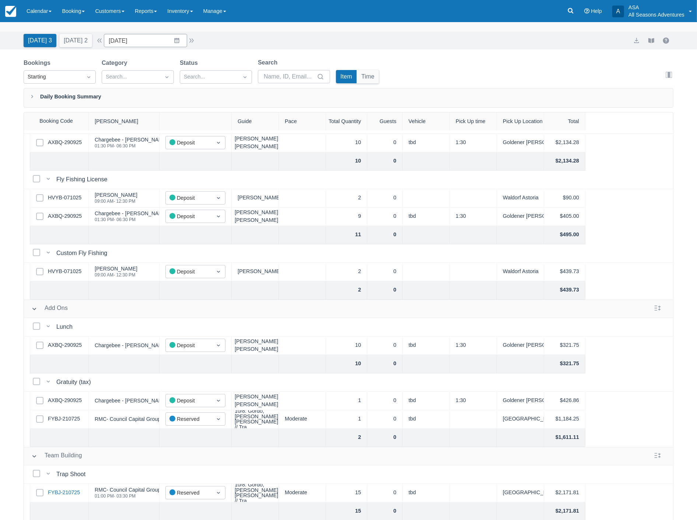
scroll to position [0, 0]
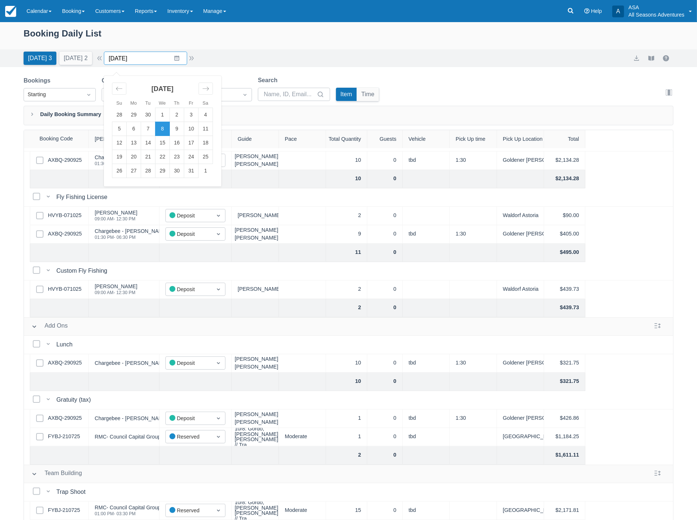
click at [151, 59] on input "10/08/25" at bounding box center [145, 58] width 83 height 13
click at [198, 132] on td "10" at bounding box center [191, 129] width 14 height 14
type input "10/10/25"
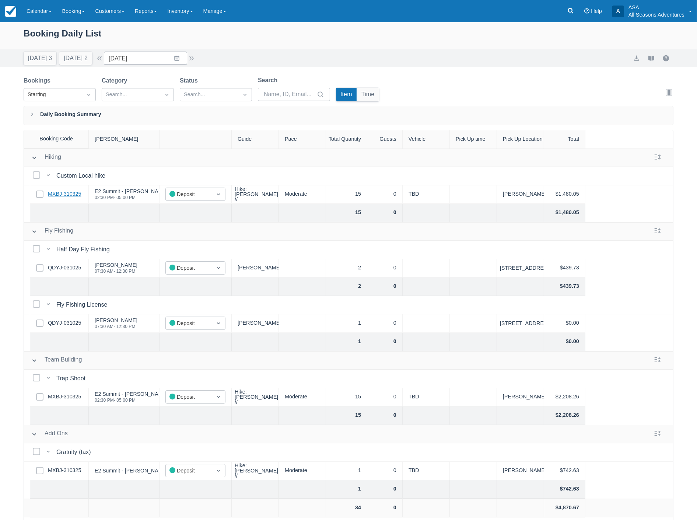
click at [62, 191] on link "MXBJ-310325" at bounding box center [64, 194] width 33 height 8
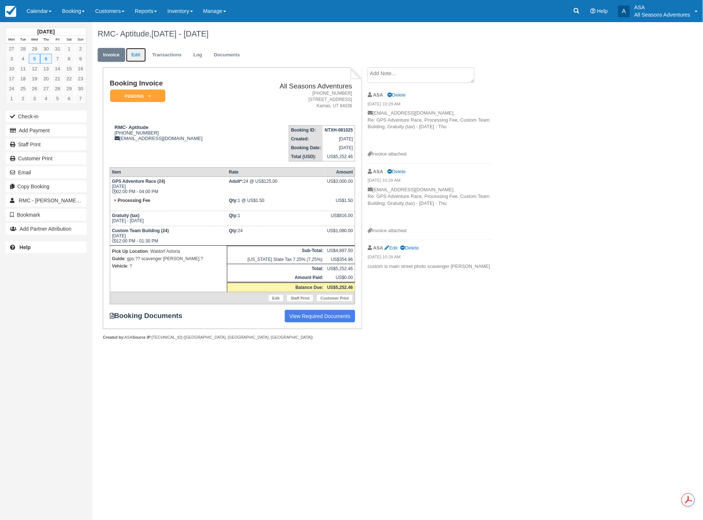
click at [141, 49] on link "Edit" at bounding box center [136, 55] width 20 height 14
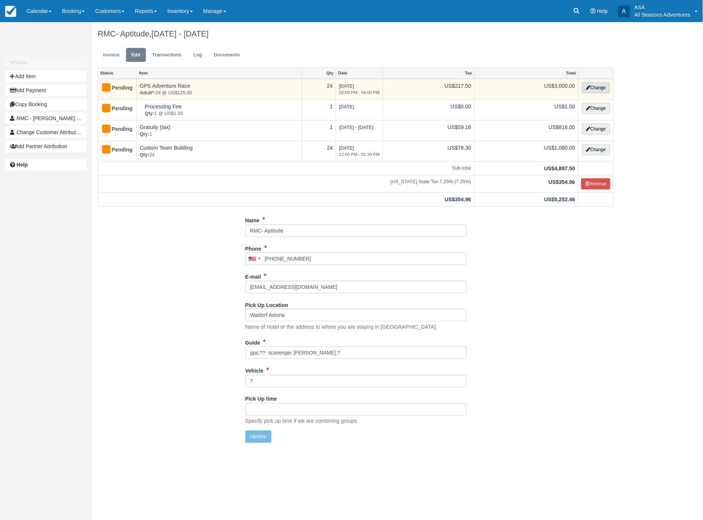
click at [588, 83] on button "Change" at bounding box center [596, 87] width 28 height 11
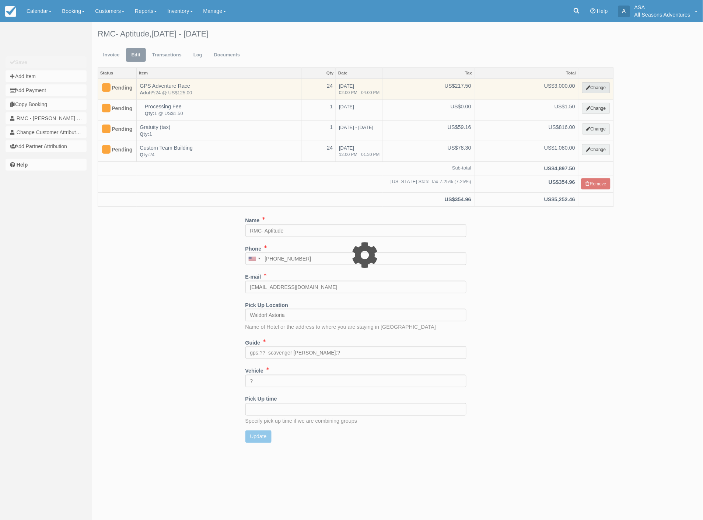
select select "3"
type input "3000.00"
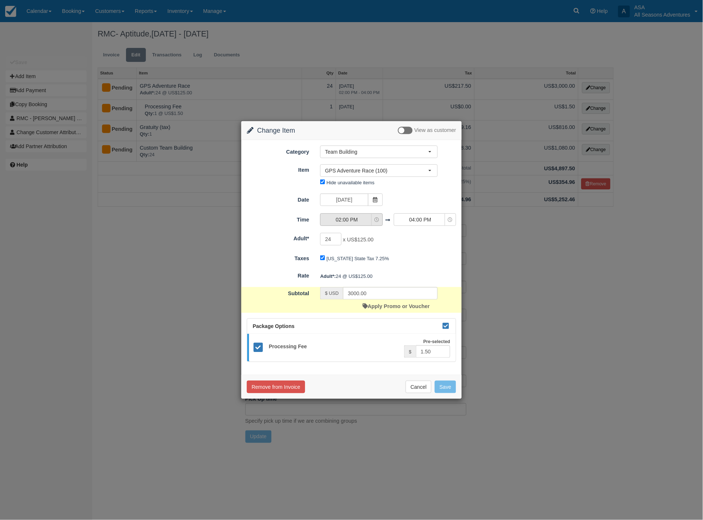
click at [349, 224] on button "02:00 PM" at bounding box center [351, 219] width 62 height 13
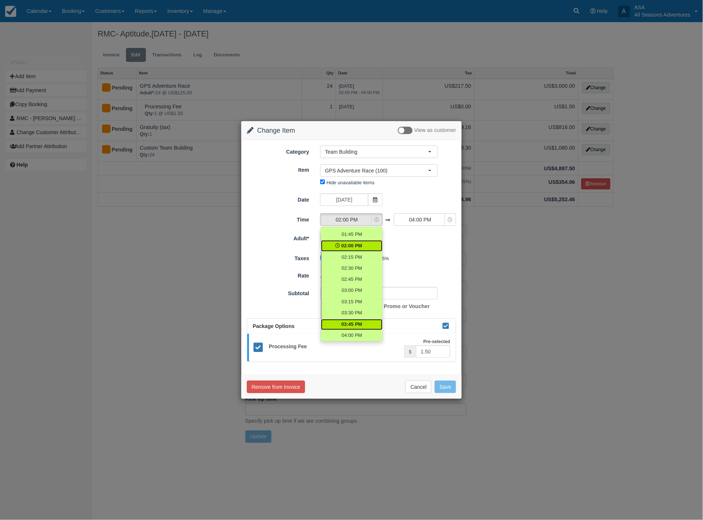
scroll to position [350, 0]
click at [353, 313] on span "03:30 PM" at bounding box center [351, 311] width 21 height 7
select select "15:30"
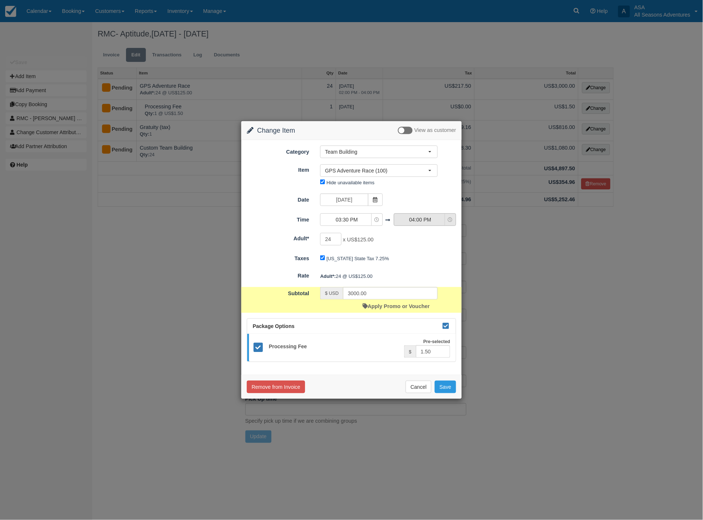
click at [429, 218] on span "04:00 PM" at bounding box center [420, 219] width 52 height 7
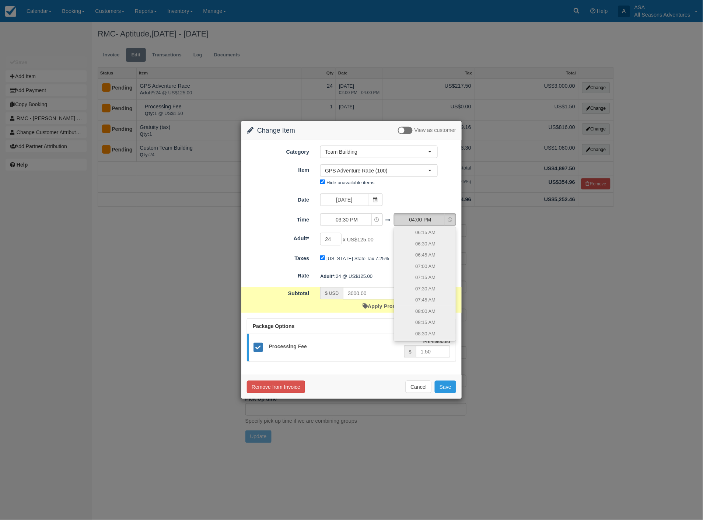
scroll to position [388, 0]
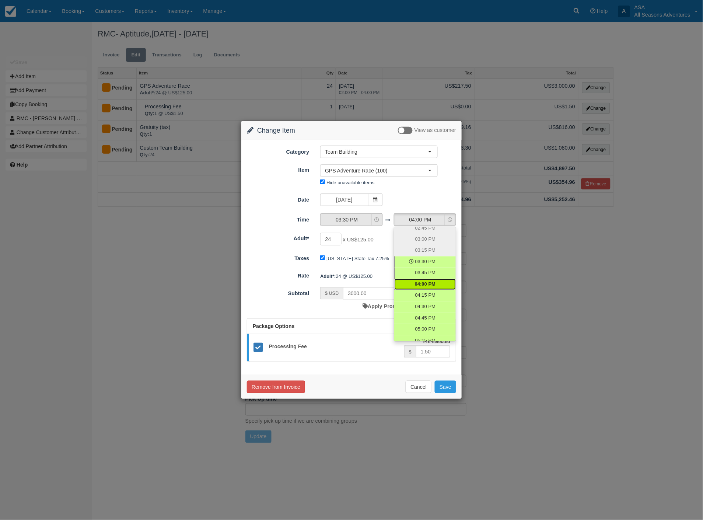
click at [344, 218] on span "03:30 PM" at bounding box center [347, 219] width 52 height 7
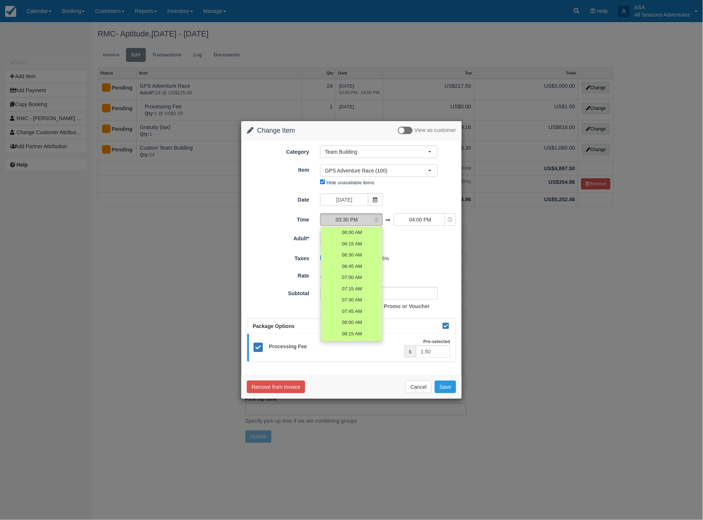
scroll to position [377, 0]
click at [356, 291] on link "03:45 PM" at bounding box center [352, 295] width 62 height 11
select select "15:45"
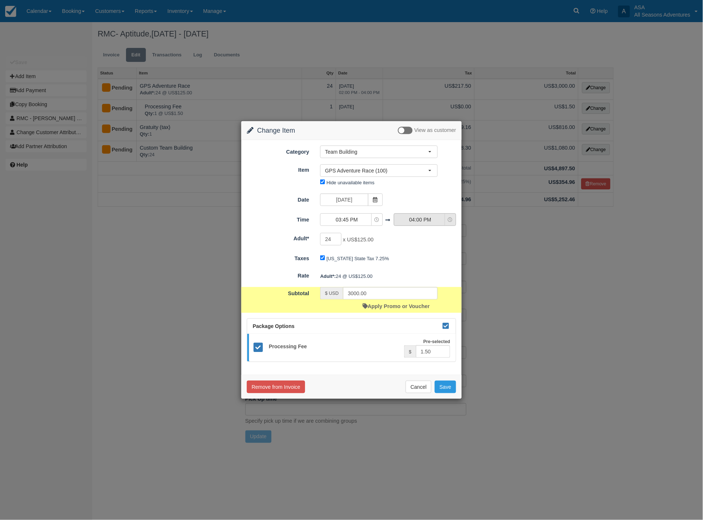
click at [416, 221] on span "04:00 PM" at bounding box center [420, 219] width 52 height 7
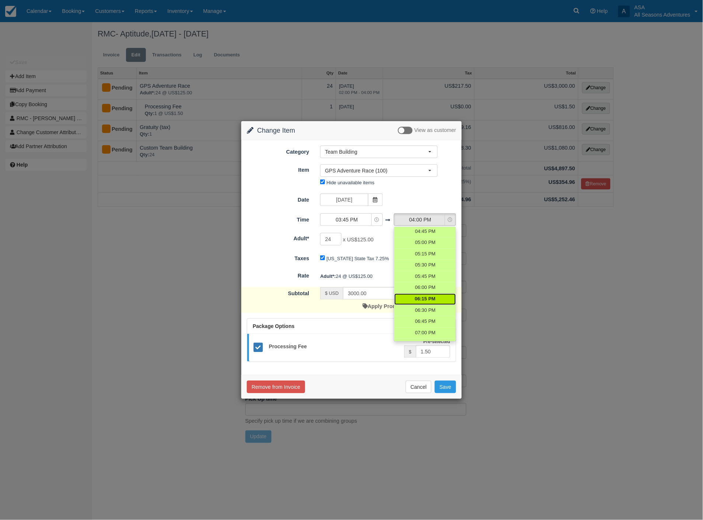
scroll to position [470, 0]
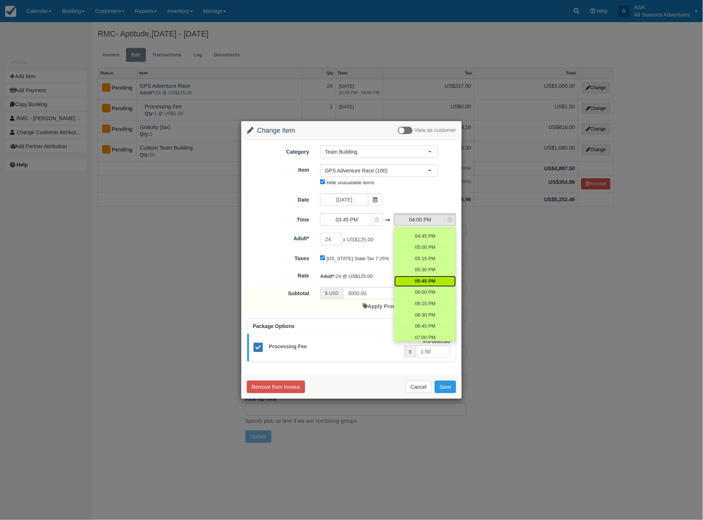
click at [426, 282] on span "05:45 PM" at bounding box center [425, 281] width 21 height 7
select select "17:45"
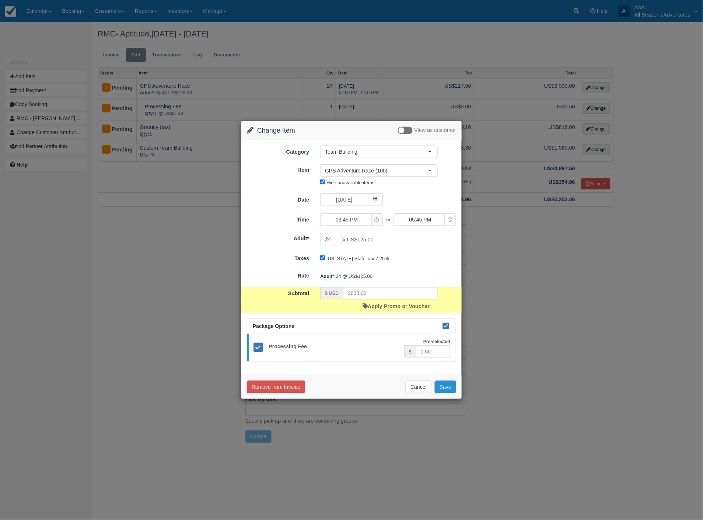
click at [445, 392] on button "Save" at bounding box center [445, 387] width 21 height 13
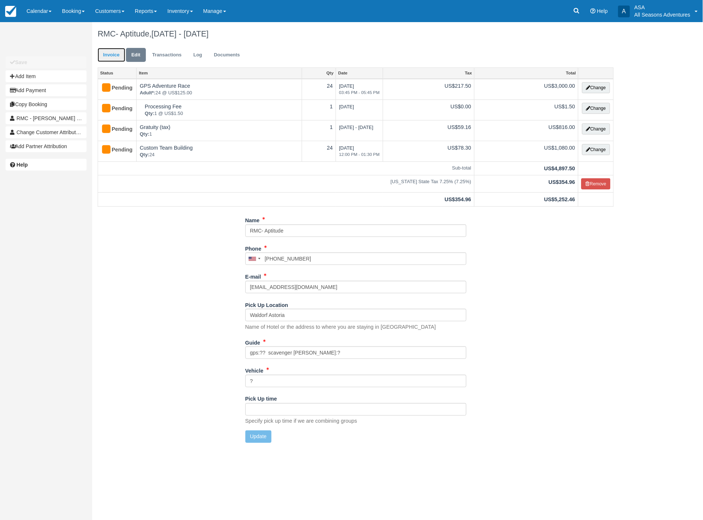
click at [109, 48] on link "Invoice" at bounding box center [112, 55] width 28 height 14
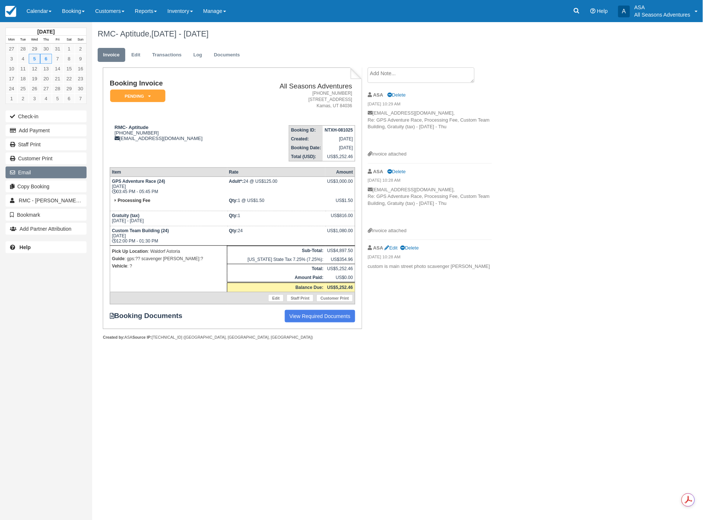
click at [47, 176] on button "Email" at bounding box center [46, 173] width 81 height 12
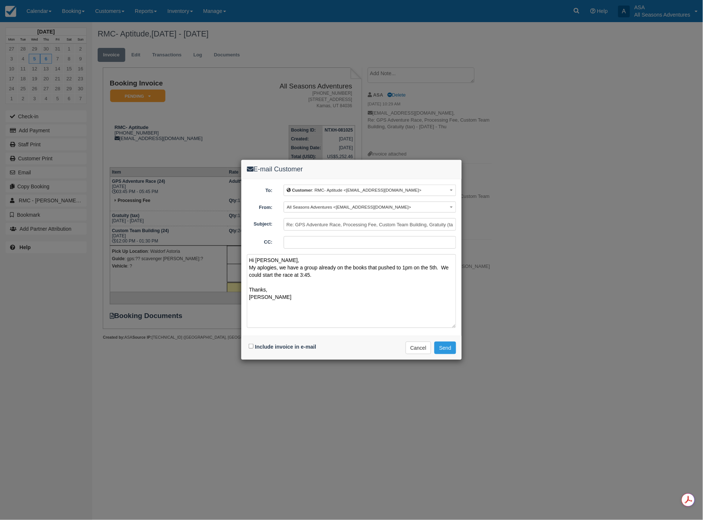
click at [263, 268] on textarea "Hi [PERSON_NAME], My aplogies, we have a group already on the books that pushed…" at bounding box center [351, 291] width 209 height 74
type textarea "Hi [PERSON_NAME], My apologies, we have a group already on the books that pushe…"
click at [251, 344] on input "Include invoice in e-mail" at bounding box center [251, 346] width 5 height 5
checkbox input "true"
click at [447, 348] on button "Send" at bounding box center [445, 348] width 22 height 13
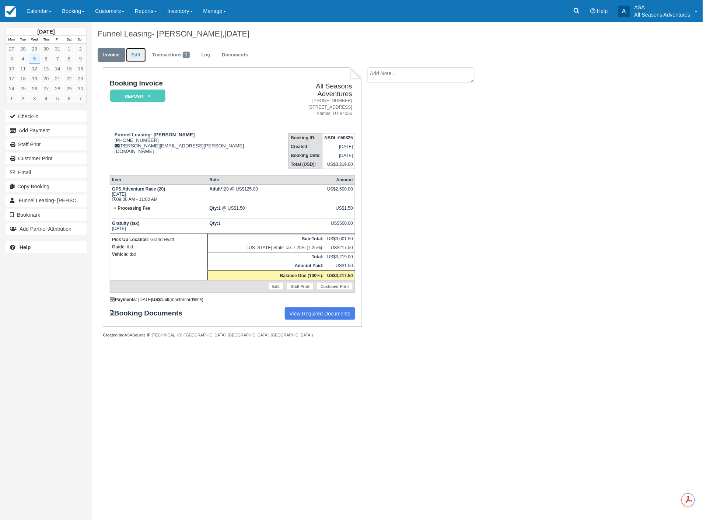
click at [136, 56] on link "Edit" at bounding box center [136, 55] width 20 height 14
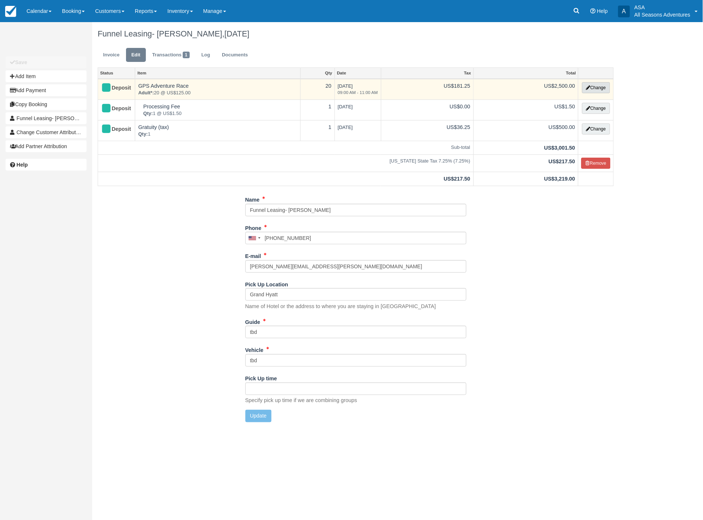
click at [590, 86] on button "Change" at bounding box center [596, 87] width 28 height 11
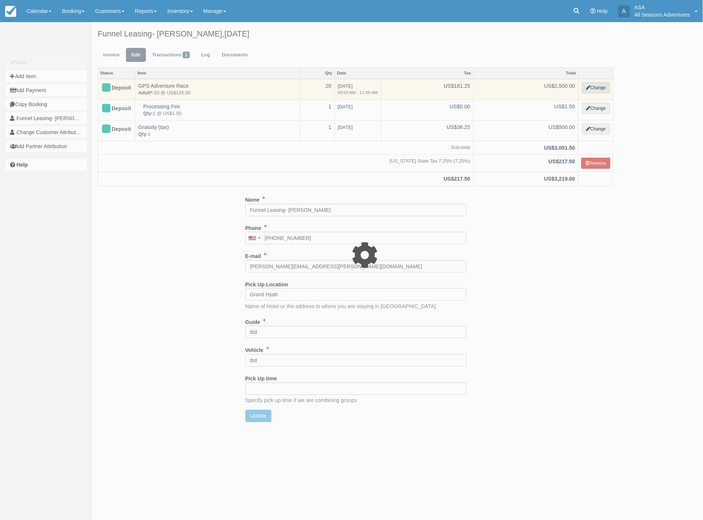
select select "3"
type input "2500.00"
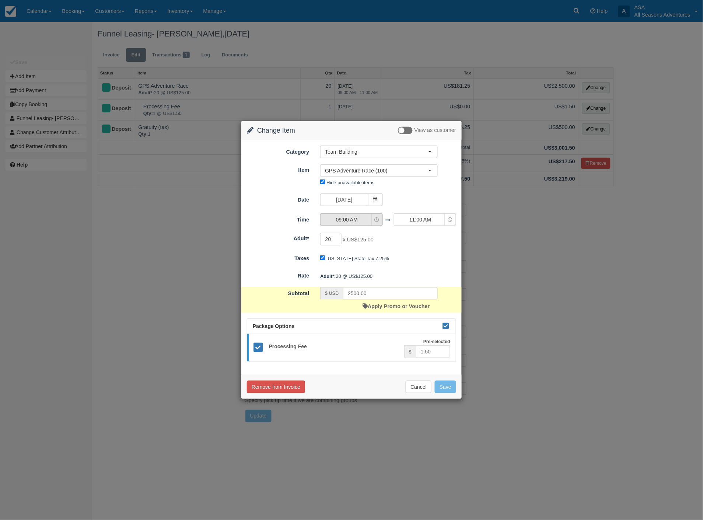
click at [353, 220] on span "09:00 AM" at bounding box center [347, 219] width 52 height 7
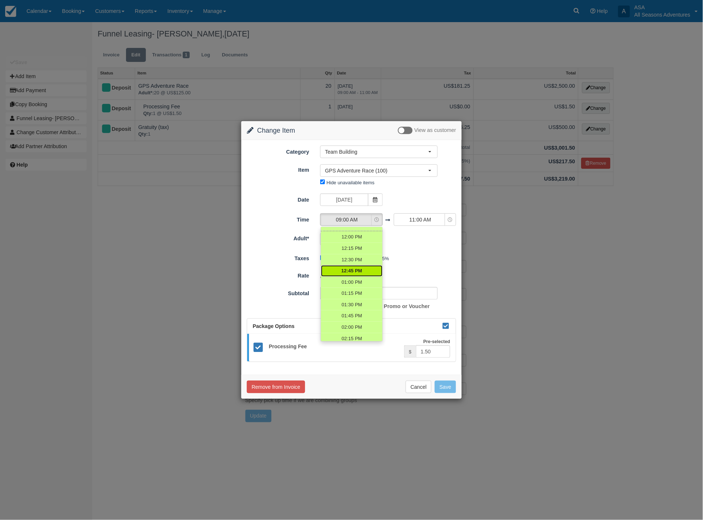
scroll to position [288, 0]
click at [351, 263] on link "01:00 PM" at bounding box center [352, 260] width 62 height 11
select select "13:00"
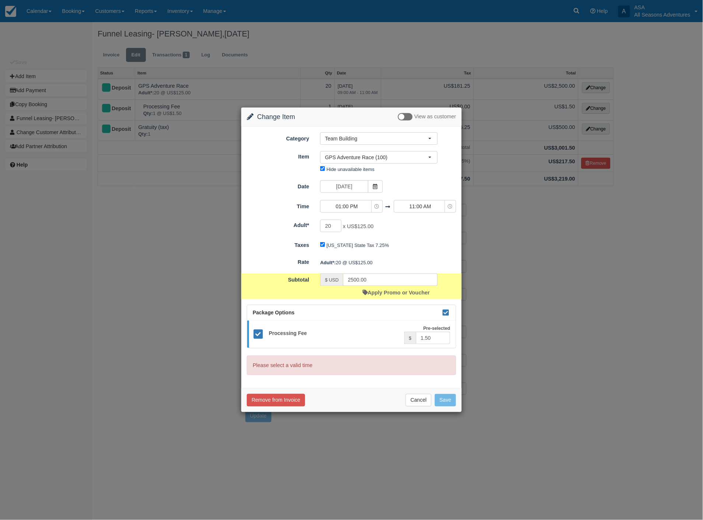
click at [429, 218] on form "Category Team Building Rafting the [PERSON_NAME] River Mountain Biking Hiking F…" at bounding box center [351, 253] width 209 height 243
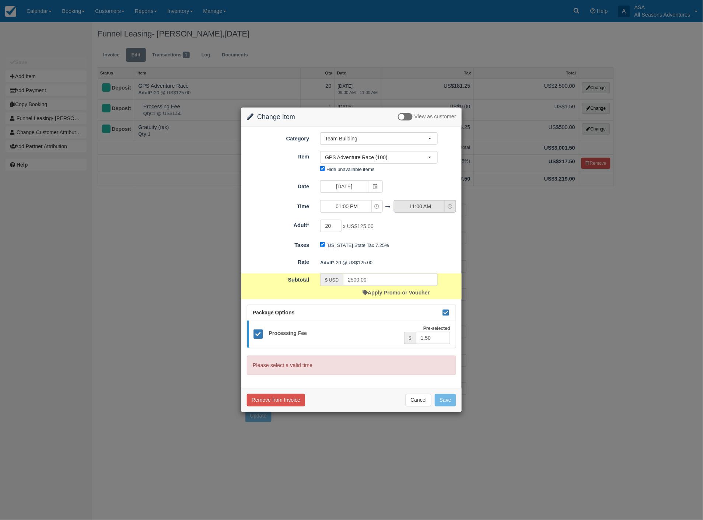
click at [422, 206] on span "11:00 AM" at bounding box center [420, 206] width 52 height 7
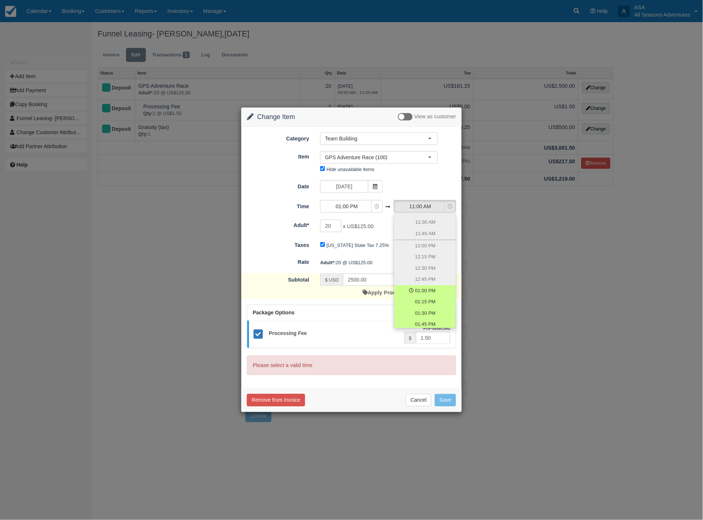
scroll to position [326, 0]
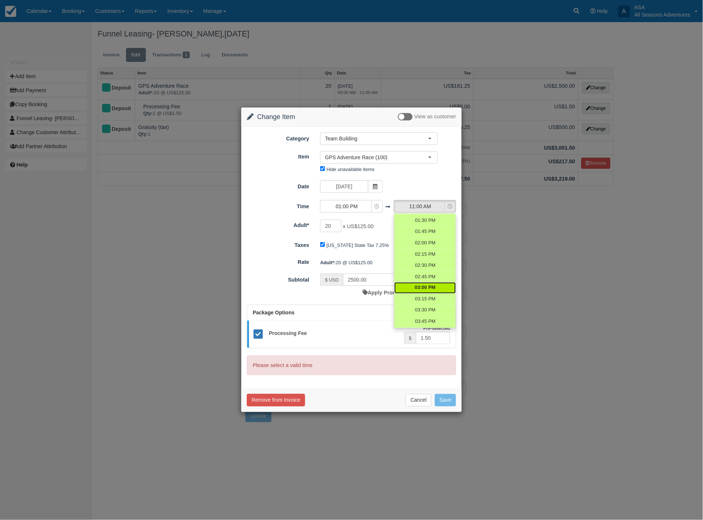
click at [425, 283] on link "03:00 PM" at bounding box center [425, 287] width 62 height 11
select select "15:00"
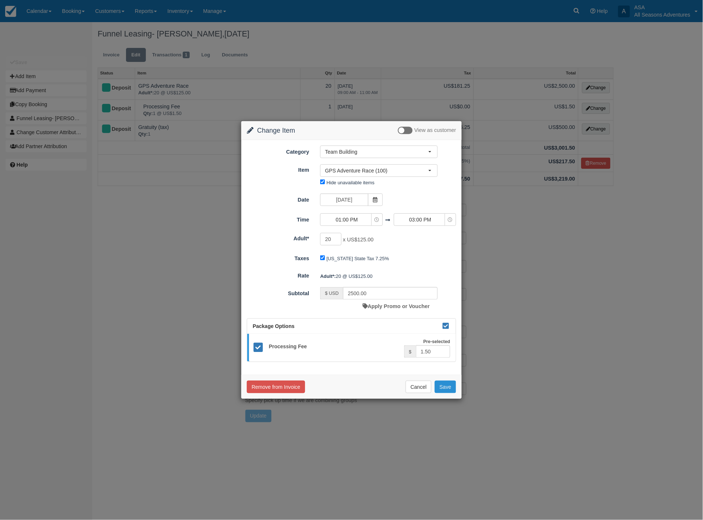
click at [450, 385] on button "Save" at bounding box center [445, 387] width 21 height 13
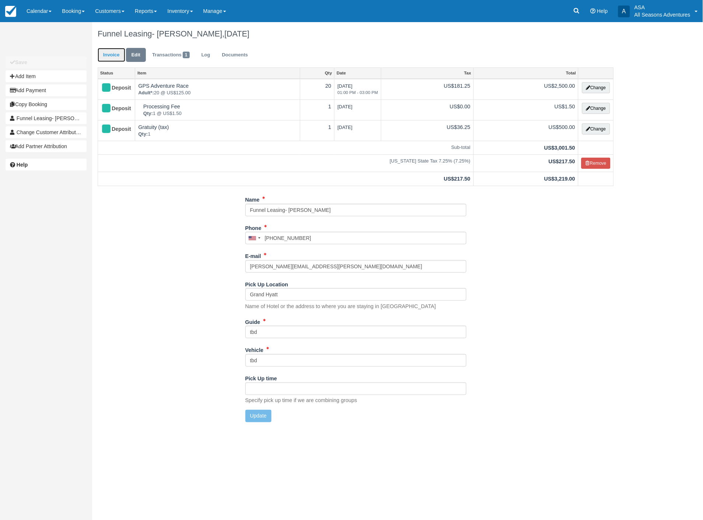
click at [102, 56] on link "Invoice" at bounding box center [112, 55] width 28 height 14
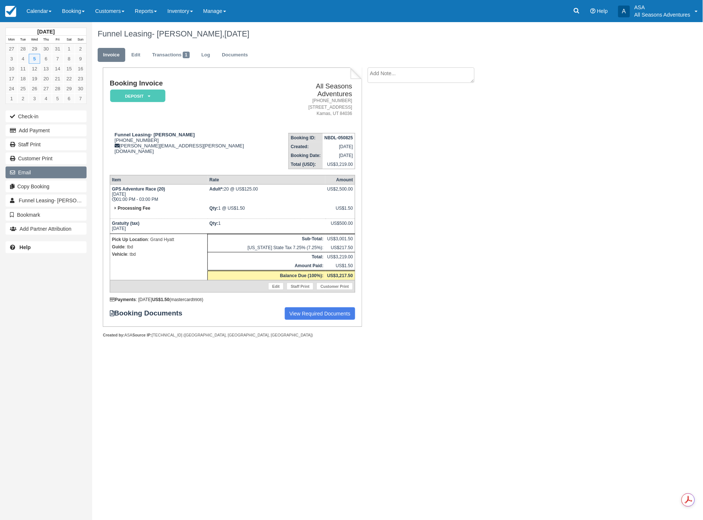
click at [28, 168] on button "Email" at bounding box center [46, 173] width 81 height 12
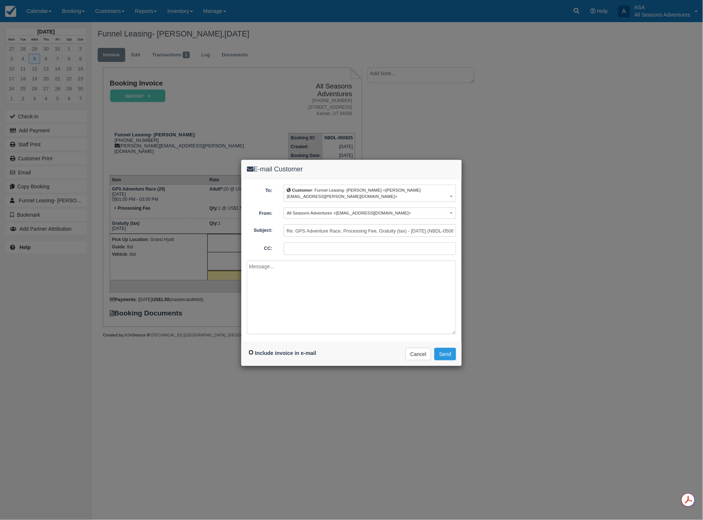
click at [250, 350] on input "Include invoice in e-mail" at bounding box center [251, 352] width 5 height 5
checkbox input "true"
click at [443, 348] on button "Send" at bounding box center [445, 354] width 22 height 13
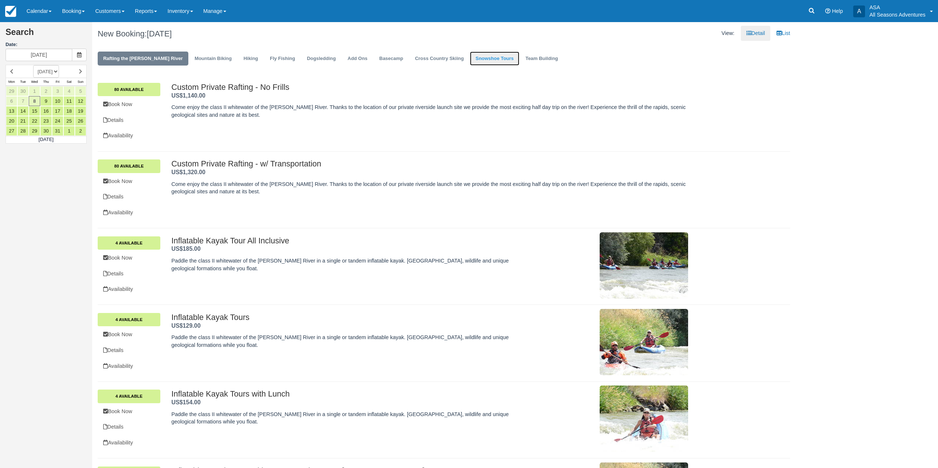
click at [470, 63] on link "Snowshoe Tours" at bounding box center [494, 59] width 49 height 14
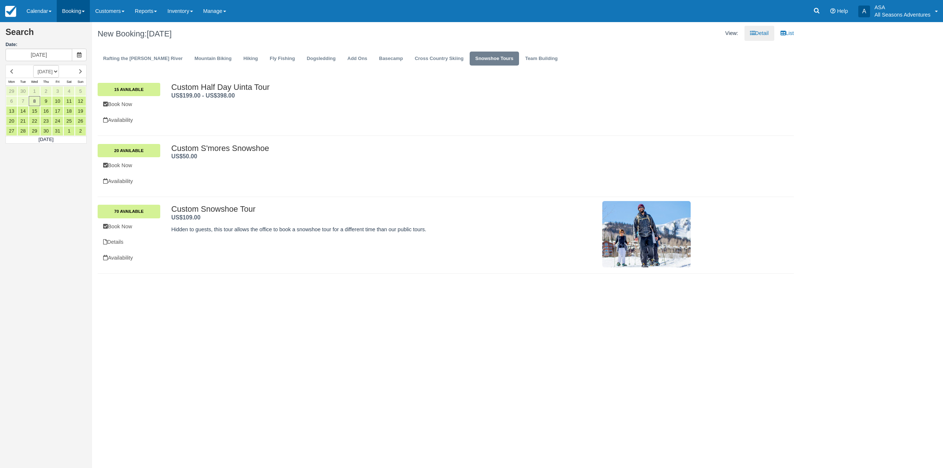
click at [71, 12] on link "Booking" at bounding box center [73, 11] width 33 height 22
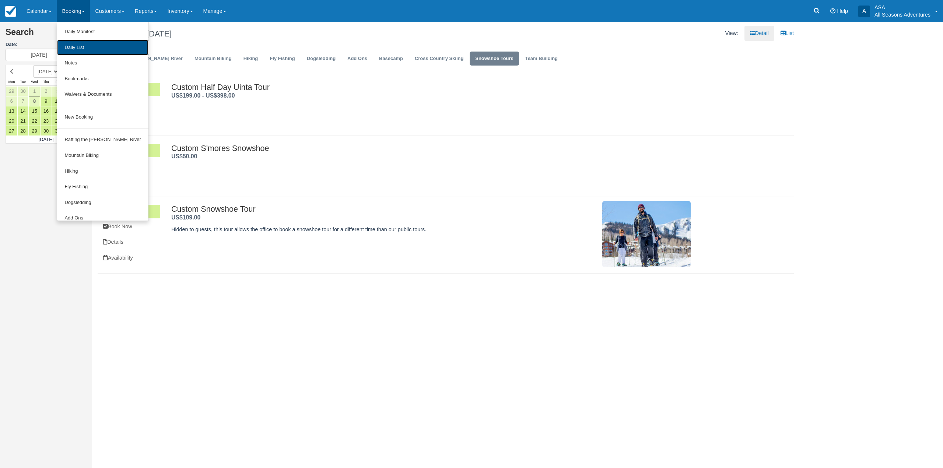
click at [84, 46] on link "Daily List" at bounding box center [102, 48] width 91 height 16
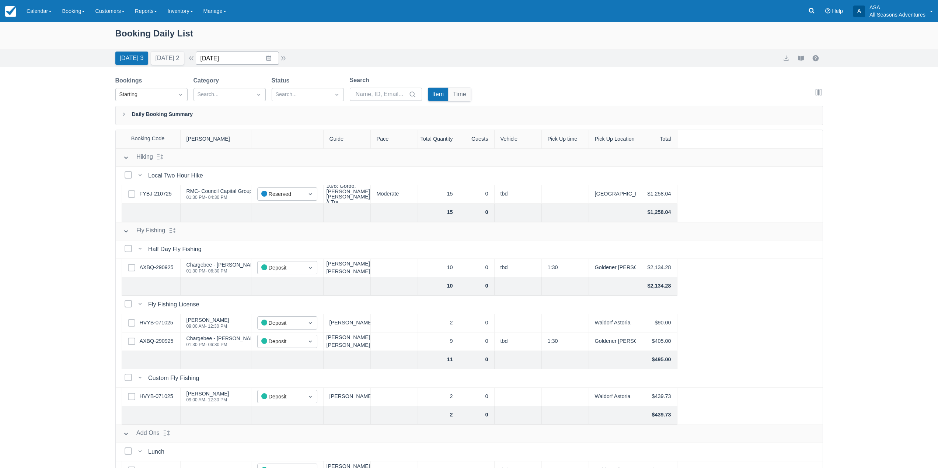
click at [266, 59] on input "[DATE]" at bounding box center [237, 58] width 83 height 13
click at [305, 86] on div "Move forward to switch to the next month." at bounding box center [297, 89] width 14 height 12
click at [257, 129] on td "5" at bounding box center [254, 129] width 14 height 14
type input "11/05/25"
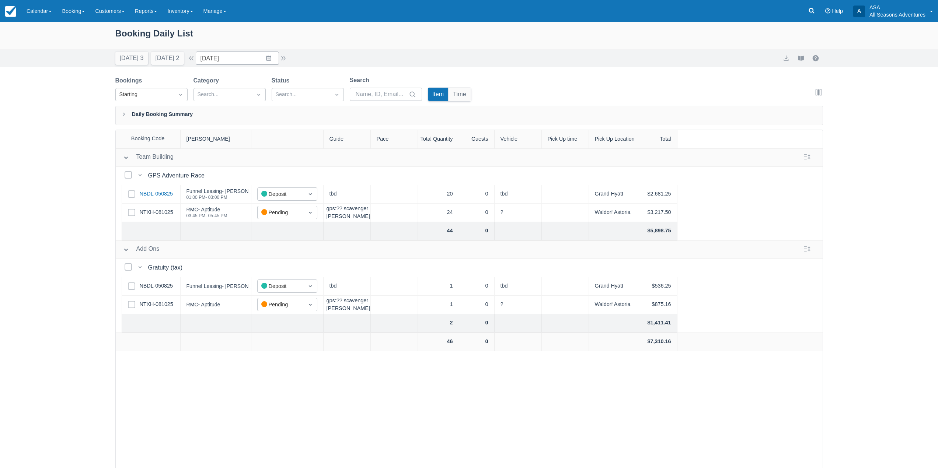
click at [165, 194] on link "NBDL-050825" at bounding box center [156, 194] width 33 height 8
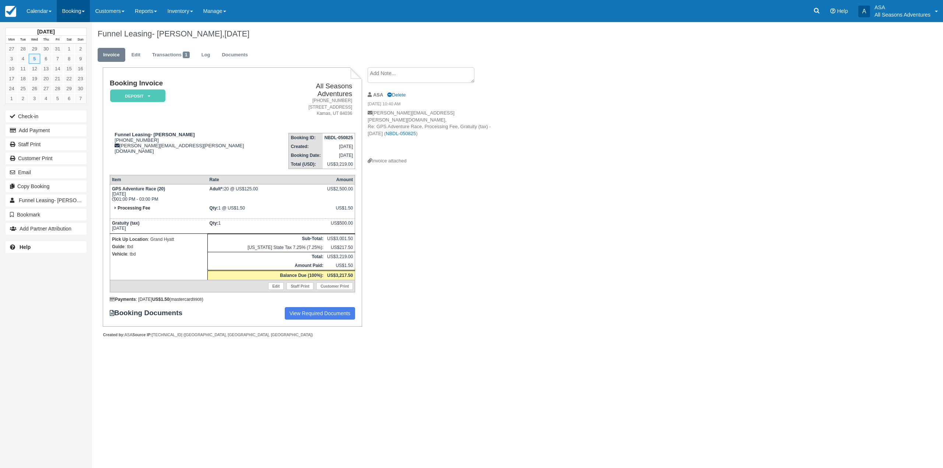
click at [72, 6] on link "Booking" at bounding box center [73, 11] width 33 height 22
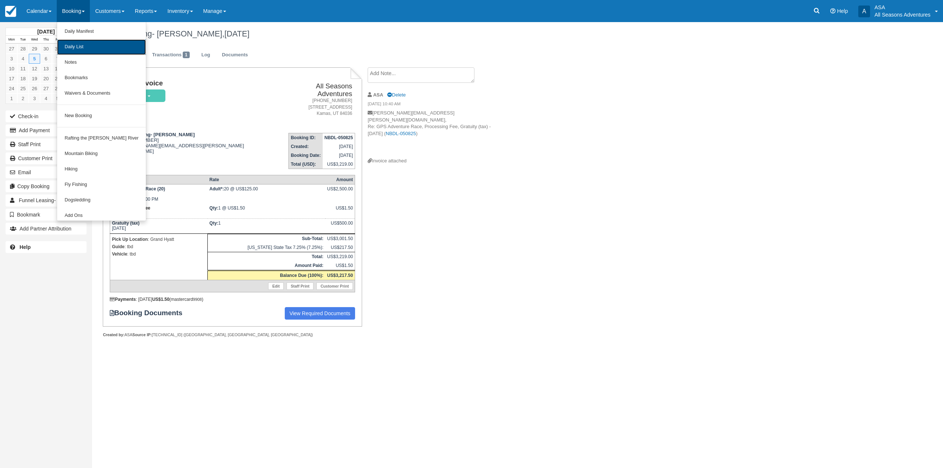
click at [81, 44] on link "Daily List" at bounding box center [101, 46] width 89 height 15
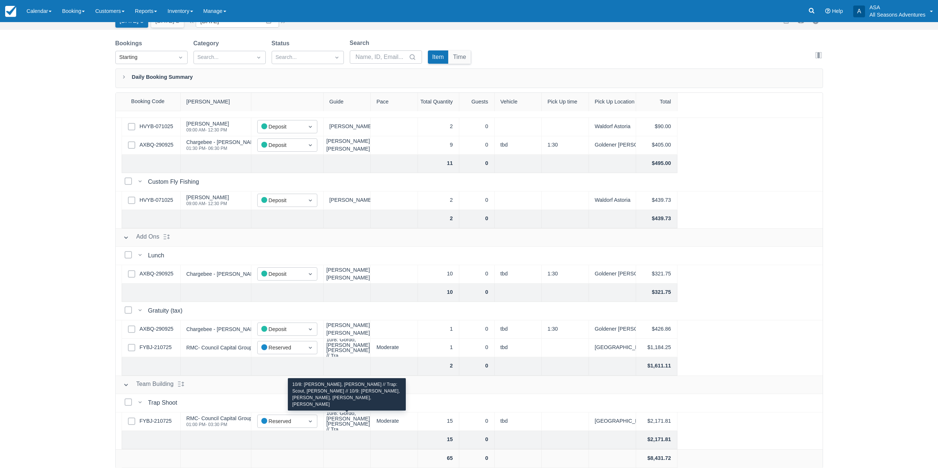
scroll to position [38, 0]
click at [143, 423] on link "FYBJ-210725" at bounding box center [156, 421] width 32 height 8
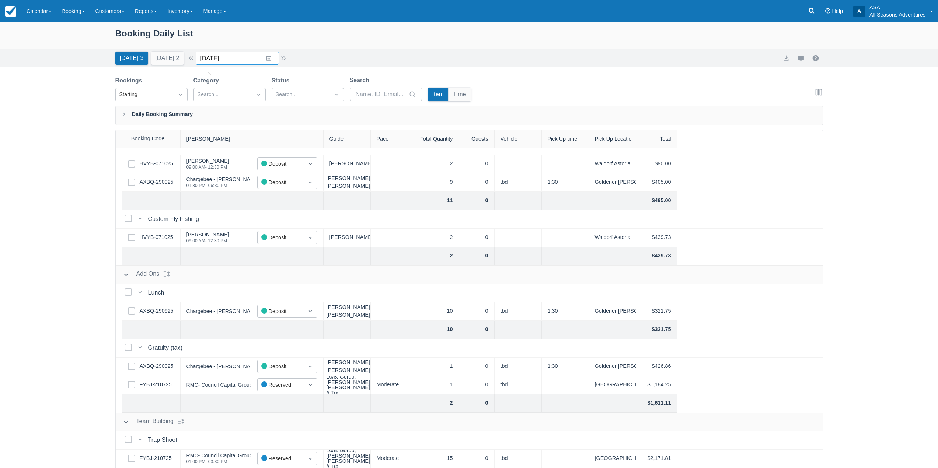
click at [267, 61] on input "[DATE]" at bounding box center [237, 58] width 83 height 13
click at [390, 51] on div "[DATE] 3 [DATE] 2 Date [DATE] Navigate forward to interact with the calendar an…" at bounding box center [469, 58] width 938 height 18
click at [270, 58] on input "[DATE]" at bounding box center [237, 58] width 83 height 13
click at [552, 27] on div "Booking Daily List" at bounding box center [469, 37] width 708 height 21
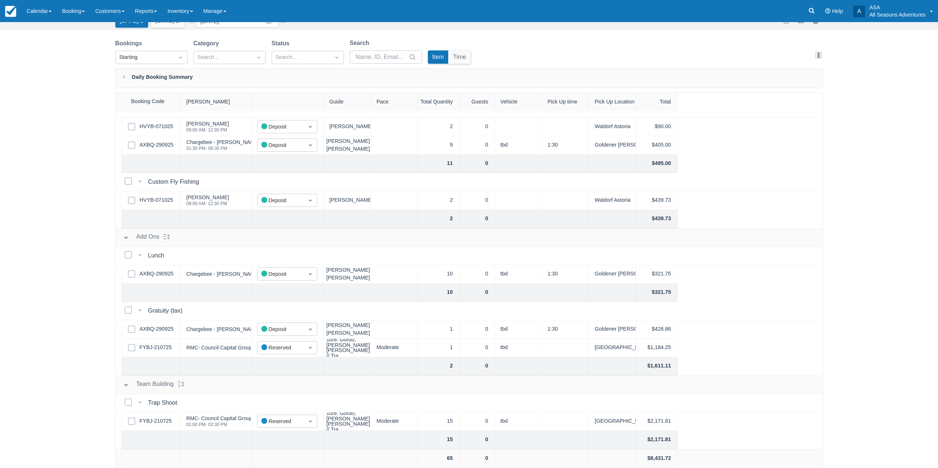
scroll to position [38, 0]
click at [165, 419] on link "FYBJ-210725" at bounding box center [156, 421] width 32 height 8
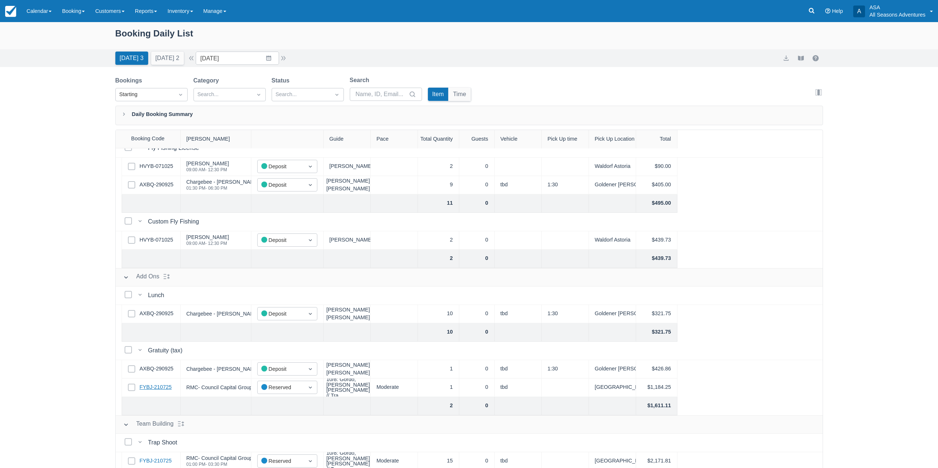
scroll to position [159, 0]
click at [162, 382] on link "FYBJ-210725" at bounding box center [156, 385] width 32 height 8
click at [268, 59] on input "10/08/25" at bounding box center [237, 58] width 83 height 13
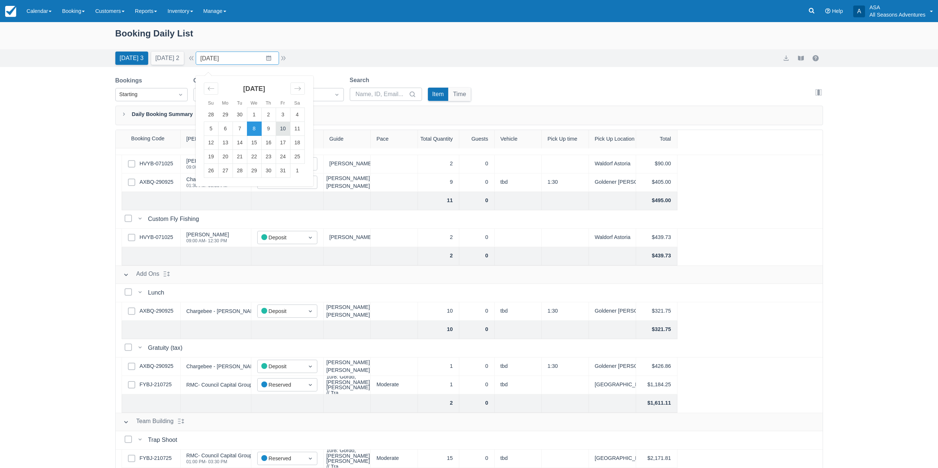
click at [290, 129] on td "10" at bounding box center [283, 129] width 14 height 14
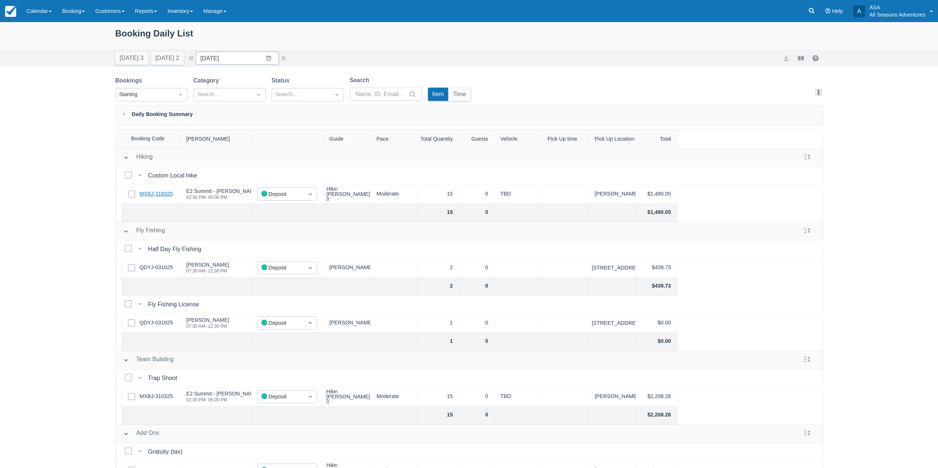
click at [163, 194] on link "MXBJ-310325" at bounding box center [156, 194] width 33 height 8
click at [177, 54] on button "Tomorrow 2" at bounding box center [167, 58] width 33 height 13
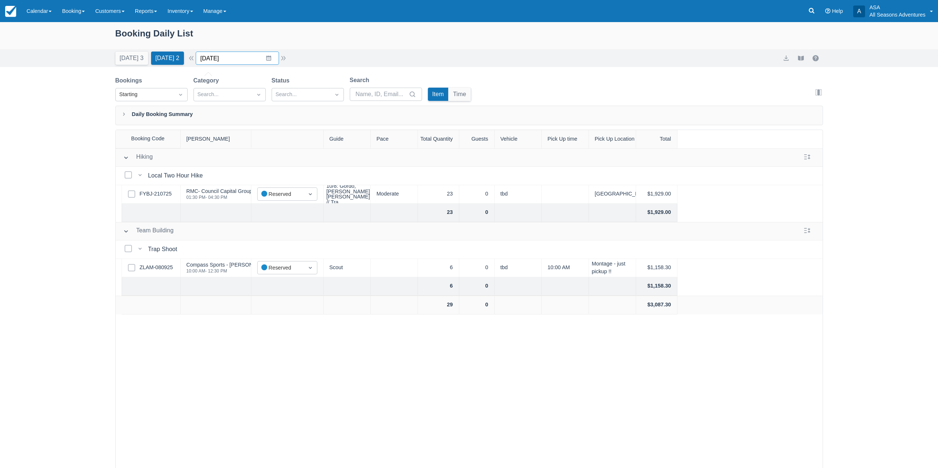
click at [273, 58] on input "[DATE]" at bounding box center [237, 58] width 83 height 13
click at [315, 38] on div "Booking Daily List" at bounding box center [469, 37] width 708 height 21
click at [131, 59] on button "[DATE] 3" at bounding box center [131, 58] width 33 height 13
type input "[DATE]"
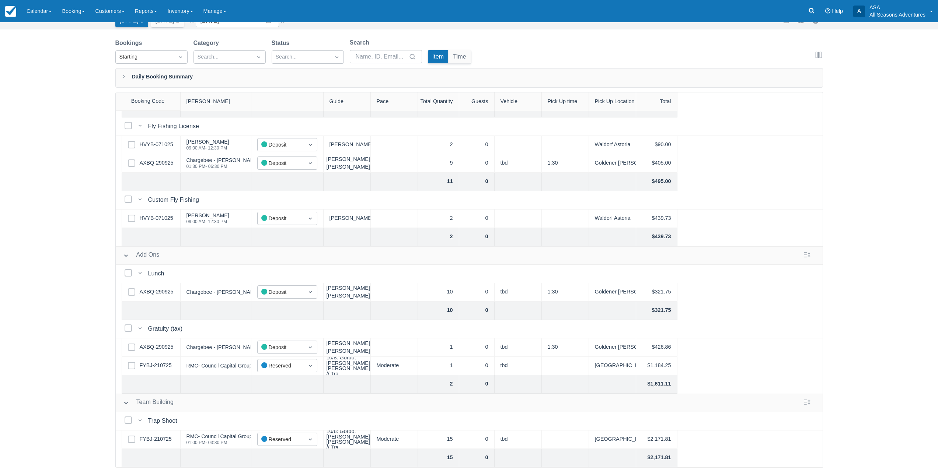
scroll to position [128, 0]
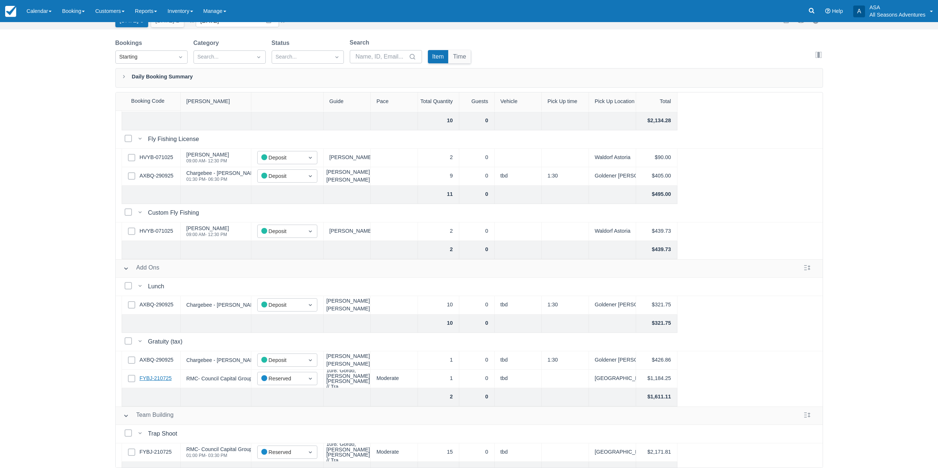
click at [160, 381] on link "FYBJ-210725" at bounding box center [156, 379] width 32 height 8
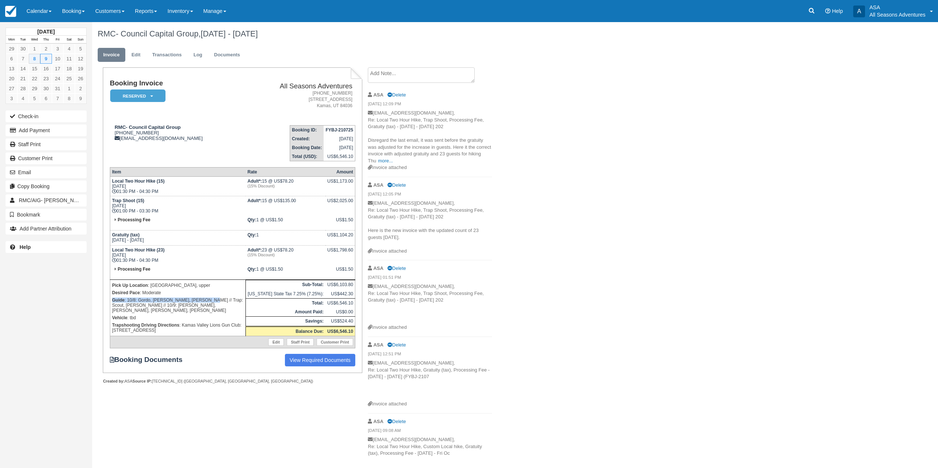
drag, startPoint x: 201, startPoint y: 303, endPoint x: 234, endPoint y: 296, distance: 33.4
click at [234, 296] on td "Pick Up Location : [GEOGRAPHIC_DATA], upper Desired Pace : Moderate Guide : 10/…" at bounding box center [178, 308] width 136 height 56
click at [232, 295] on p "Desired Pace : Moderate" at bounding box center [178, 292] width 132 height 7
drag, startPoint x: 221, startPoint y: 297, endPoint x: 184, endPoint y: 303, distance: 37.9
click at [184, 303] on p "Guide : 10/8: Gordo, [PERSON_NAME], [PERSON_NAME] // Trap: Scout, [PERSON_NAME]…" at bounding box center [178, 306] width 132 height 18
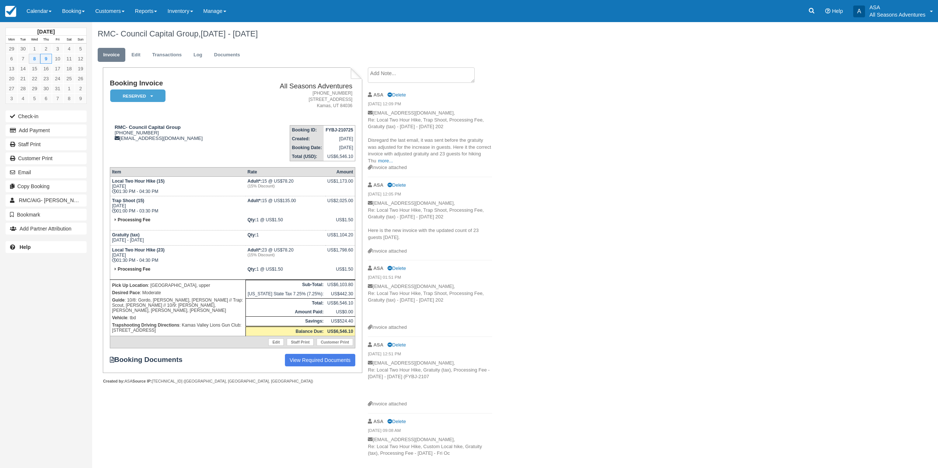
click at [224, 300] on p "Guide : 10/8: Gordo, [PERSON_NAME], [PERSON_NAME] // Trap: Scout, [PERSON_NAME]…" at bounding box center [178, 306] width 132 height 18
drag, startPoint x: 223, startPoint y: 300, endPoint x: 186, endPoint y: 301, distance: 36.9
click at [186, 301] on p "Guide : 10/8: Gordo, [PERSON_NAME], [PERSON_NAME] // Trap: Scout, [PERSON_NAME]…" at bounding box center [178, 306] width 132 height 18
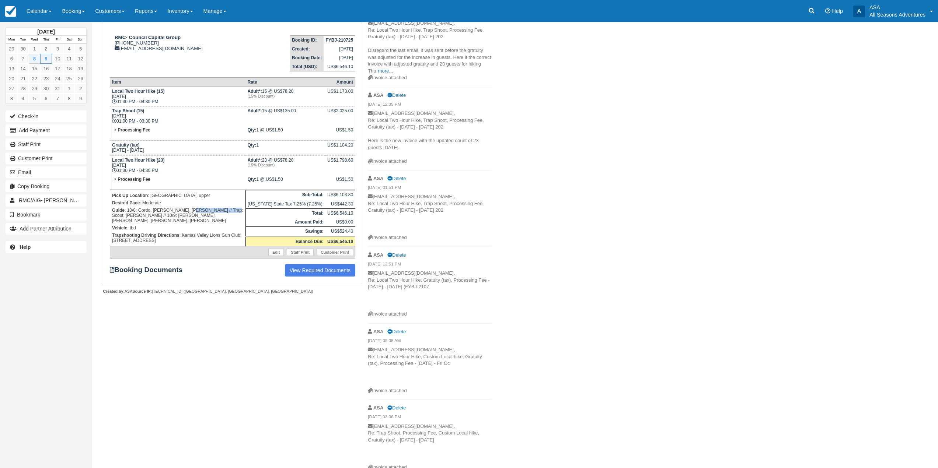
scroll to position [98, 0]
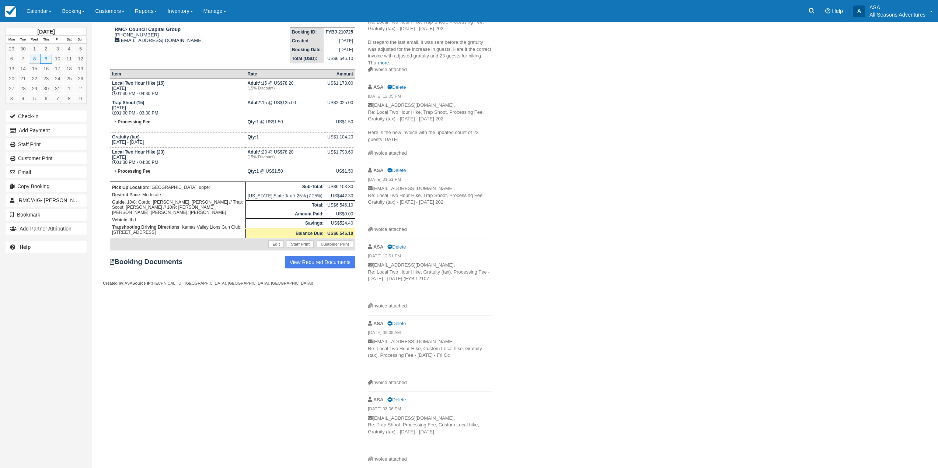
click at [235, 226] on p "Trapshooting Driving Directions : Kamas Valley Lions Gun Club: 3050 W 200S, Kam…" at bounding box center [178, 230] width 132 height 13
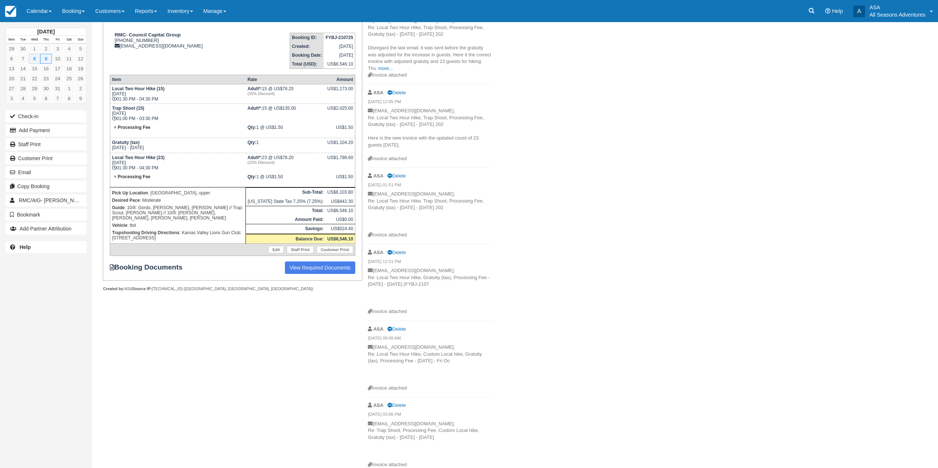
scroll to position [61, 0]
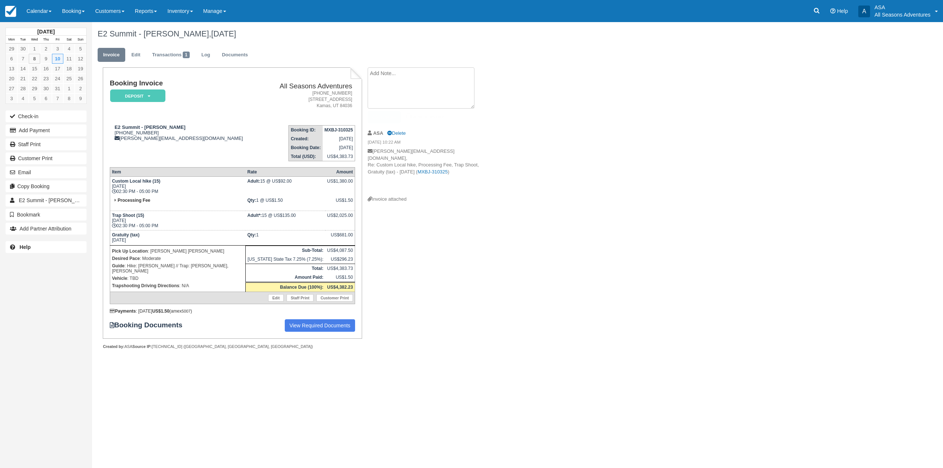
click at [399, 73] on textarea at bounding box center [421, 87] width 107 height 41
type textarea "Pickup from [GEOGRAPHIC_DATA] of the [PERSON_NAME]"
click at [410, 115] on input "Show on invoice" at bounding box center [408, 115] width 5 height 5
checkbox input "true"
click at [380, 121] on button "Create" at bounding box center [384, 117] width 33 height 13
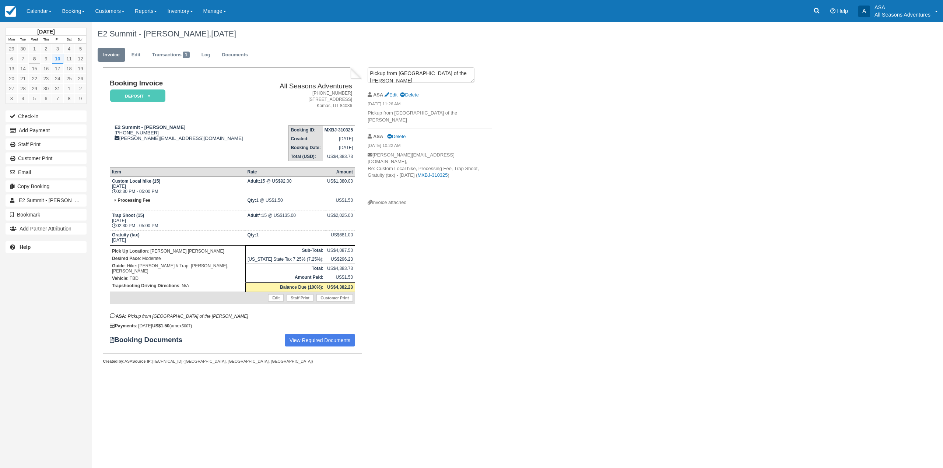
click at [399, 95] on span "Edit Delete" at bounding box center [402, 95] width 34 height 6
click at [394, 95] on link "Edit" at bounding box center [391, 95] width 13 height 6
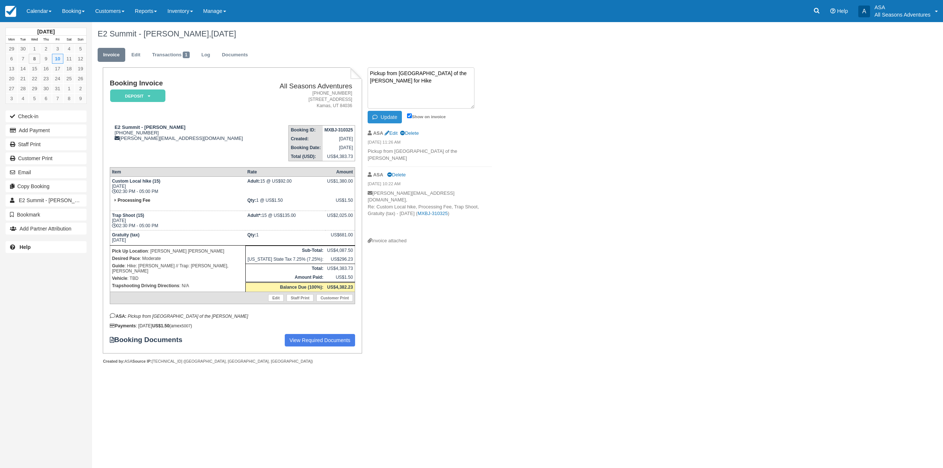
click at [381, 120] on button "Update" at bounding box center [385, 117] width 34 height 13
click at [388, 80] on textarea "Pickup from [GEOGRAPHIC_DATA] of the [PERSON_NAME] for Hike" at bounding box center [421, 87] width 107 height 41
type textarea "Pickup from [GEOGRAPHIC_DATA] of the [PERSON_NAME] for Hike, front of the drive…"
click at [385, 116] on button "Update" at bounding box center [385, 117] width 34 height 13
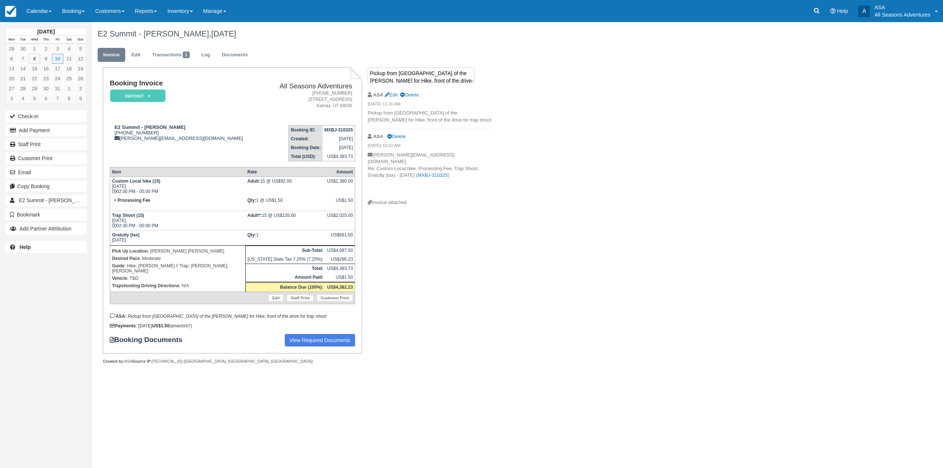
click at [391, 77] on textarea "Pickup from [GEOGRAPHIC_DATA] of the [PERSON_NAME] for Hike, front of the drive…" at bounding box center [421, 74] width 107 height 15
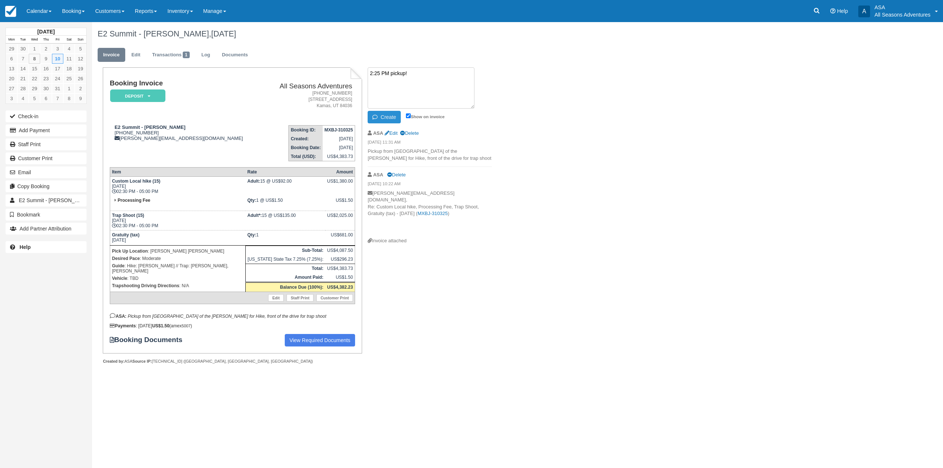
type textarea "2:25 PM pickup!"
click at [384, 117] on button "Create" at bounding box center [384, 117] width 33 height 13
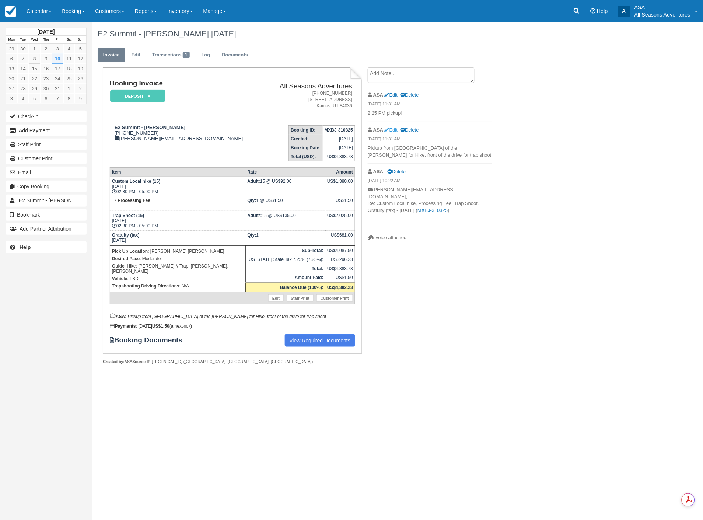
click at [394, 132] on span "Edit Delete" at bounding box center [402, 130] width 34 height 6
click at [392, 130] on link "Edit" at bounding box center [391, 130] width 13 height 6
type textarea "Pickup from Mountain Lodge of the Stein for Hike, front of the drive for trap s…"
checkbox input "true"
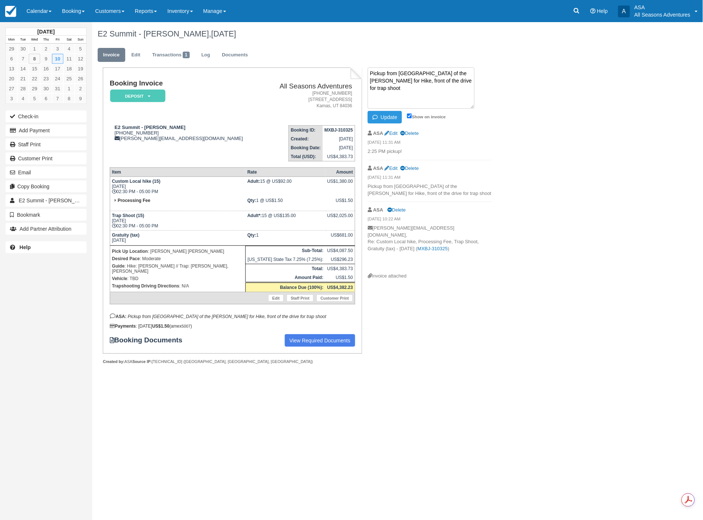
click at [436, 73] on textarea "Pickup from Mountain Lodge of the Stein for Hike, front of the drive for trap s…" at bounding box center [421, 87] width 107 height 41
type textarea "Pickup from Mountain Lodge (By concierge desk) of the Stein for Hike, front of …"
click at [390, 120] on button "Update" at bounding box center [385, 117] width 34 height 13
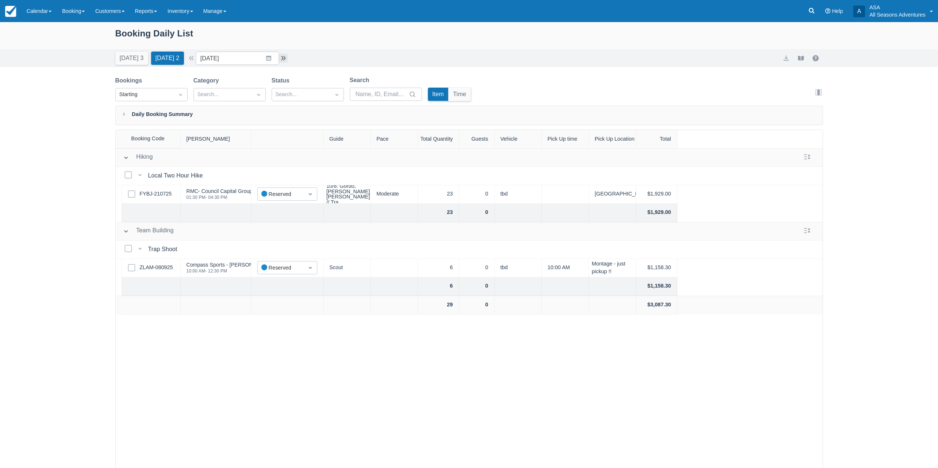
click at [286, 57] on button "button" at bounding box center [283, 58] width 9 height 9
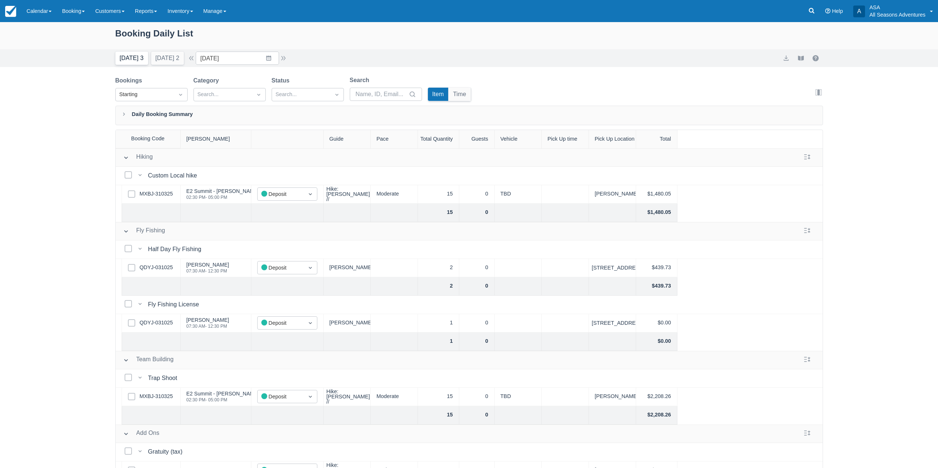
click at [130, 61] on button "Today 3" at bounding box center [131, 58] width 33 height 13
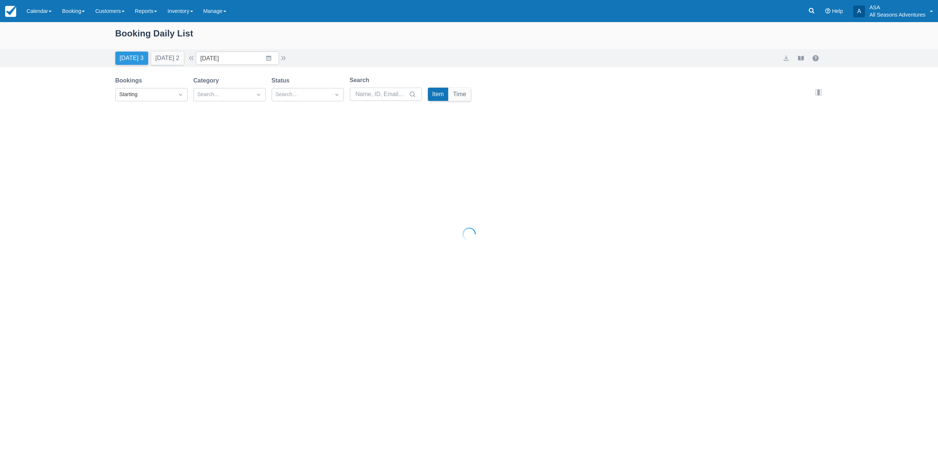
type input "10/08/25"
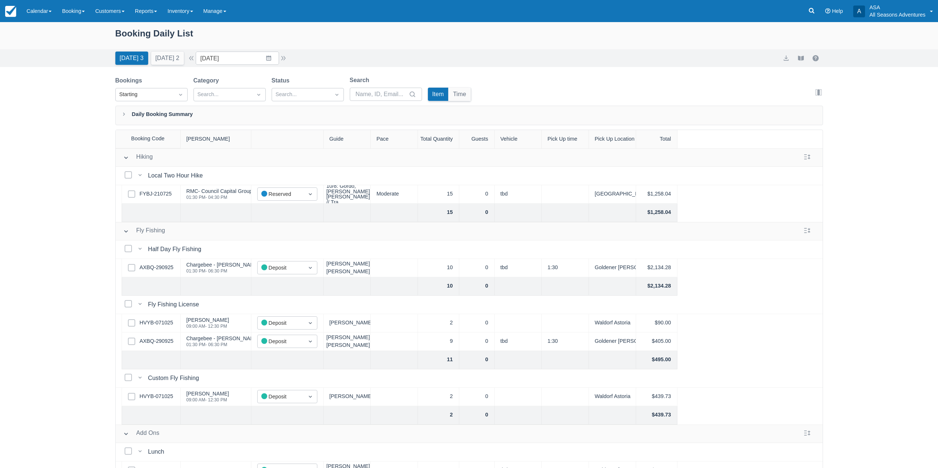
click at [368, 196] on div "10/8: Gordo, Harry, Logan // Tra" at bounding box center [347, 194] width 47 height 18
click at [369, 195] on div "10/8: Gordo, [PERSON_NAME], [PERSON_NAME] // Tra" at bounding box center [347, 194] width 47 height 18
click at [814, 12] on icon at bounding box center [811, 10] width 7 height 7
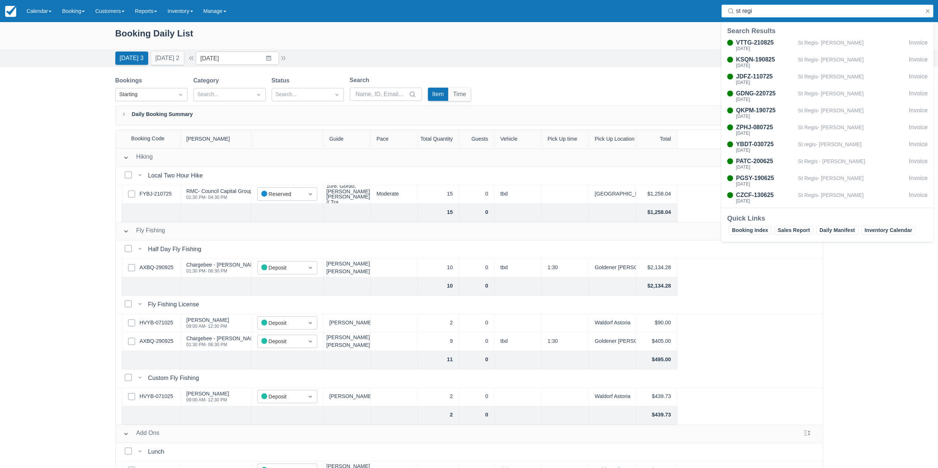
type input "st regi"
click at [832, 35] on div "Search Results VTTG-210825 Sun Aug 24 2025 St Regis- Johnathan Davis Invoice KS…" at bounding box center [827, 117] width 212 height 181
click at [832, 40] on div "St Regis- Johnathan Davis" at bounding box center [852, 45] width 108 height 14
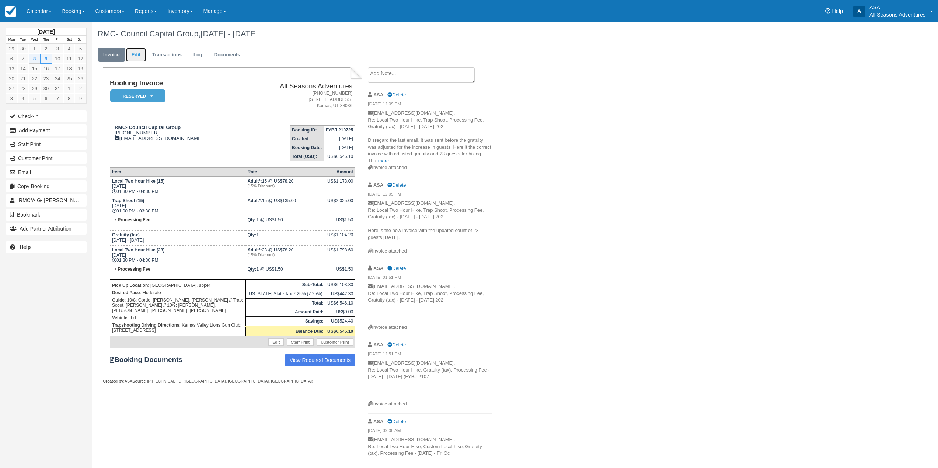
click at [134, 53] on link "Edit" at bounding box center [136, 55] width 20 height 14
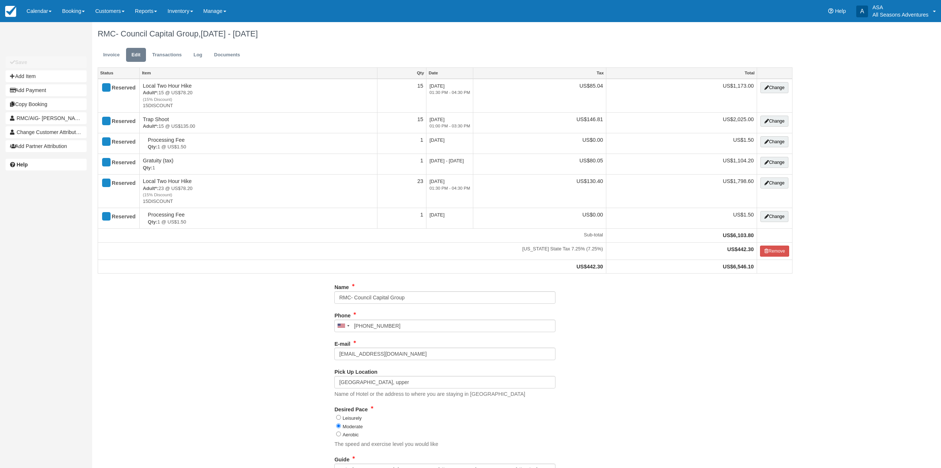
select select "Kamas Valley Lions Gun Club: [STREET_ADDRESS]"
type input "[PHONE_NUMBER]"
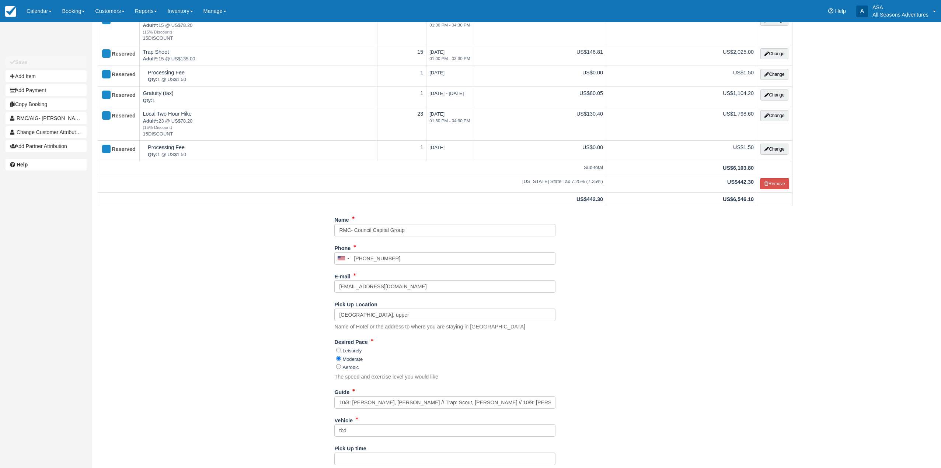
scroll to position [126, 0]
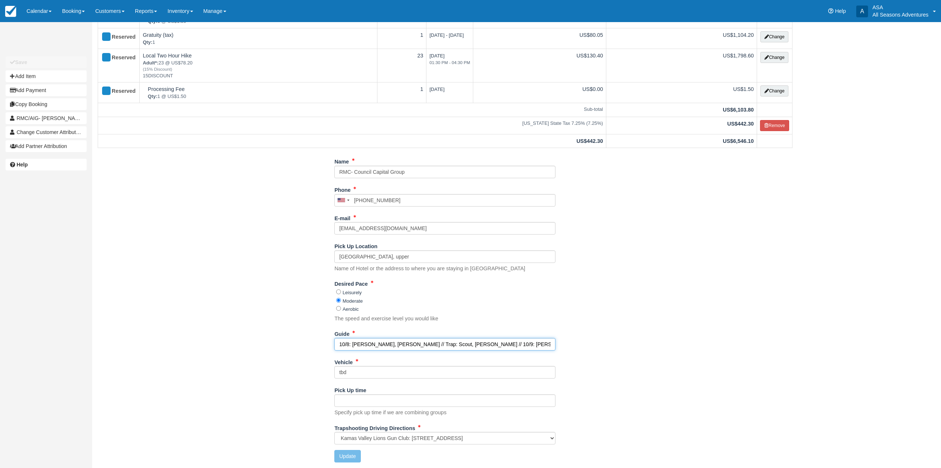
click at [430, 346] on input "10/8: [PERSON_NAME], [PERSON_NAME] // Trap: Scout, [PERSON_NAME] // 10/9: [PERS…" at bounding box center [444, 344] width 221 height 13
type input "10/8: [PERSON_NAME], [PERSON_NAME] // Trap: [PERSON_NAME], [PERSON_NAME] // 10/…"
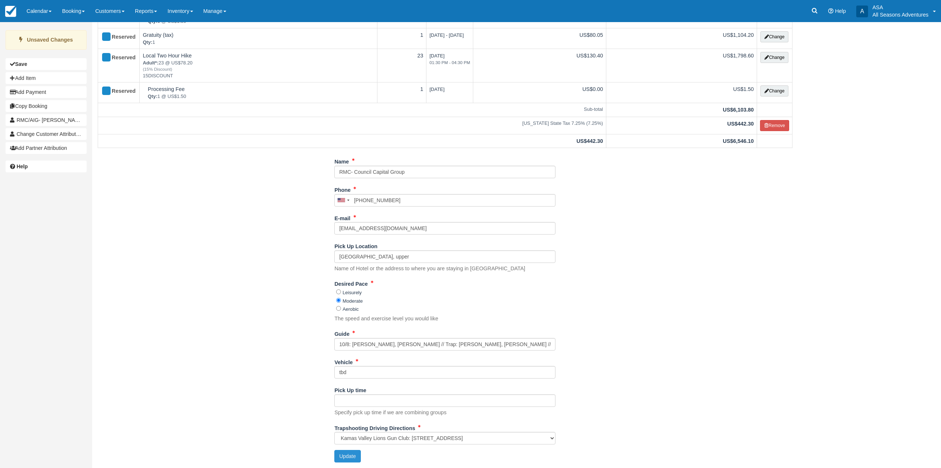
click at [341, 458] on button "Update" at bounding box center [347, 456] width 26 height 13
type input "[PHONE_NUMBER]"
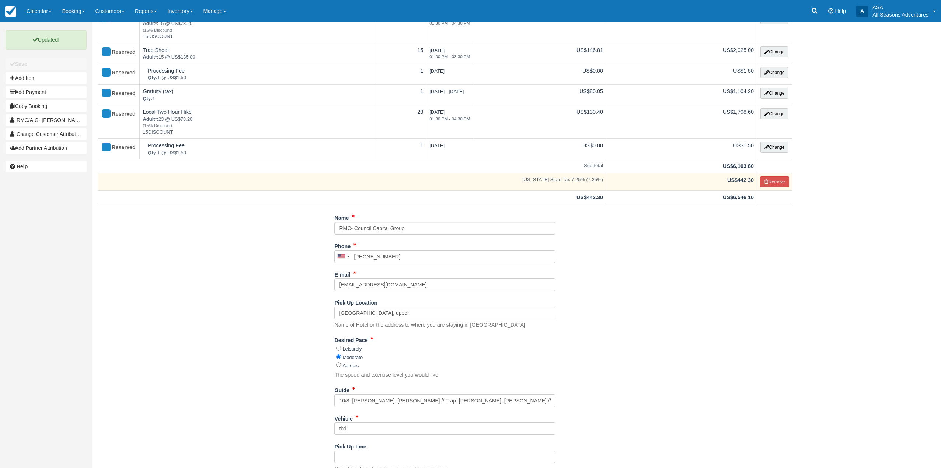
scroll to position [0, 0]
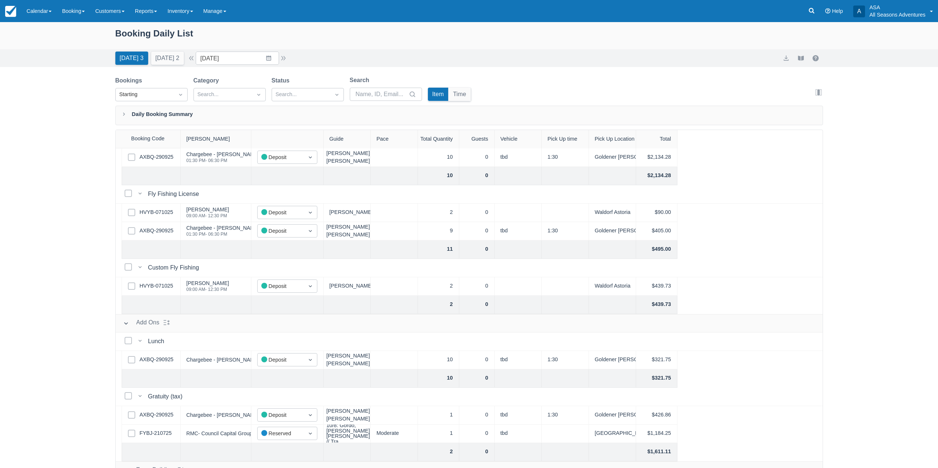
scroll to position [159, 0]
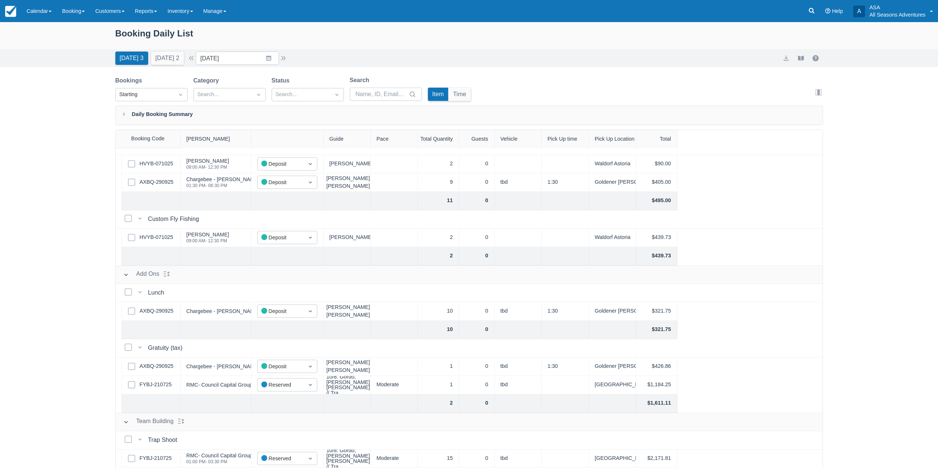
click at [332, 382] on div "10/8: Gordo, [PERSON_NAME], [PERSON_NAME] // Tra" at bounding box center [348, 384] width 45 height 21
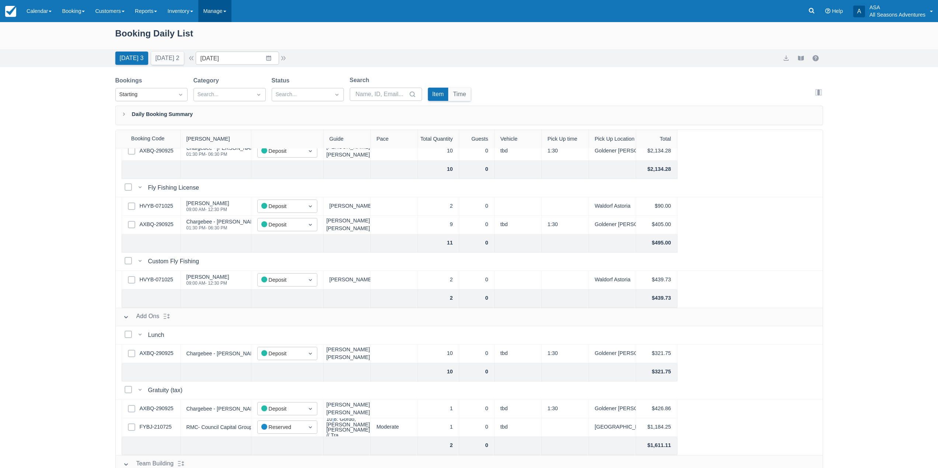
scroll to position [37, 0]
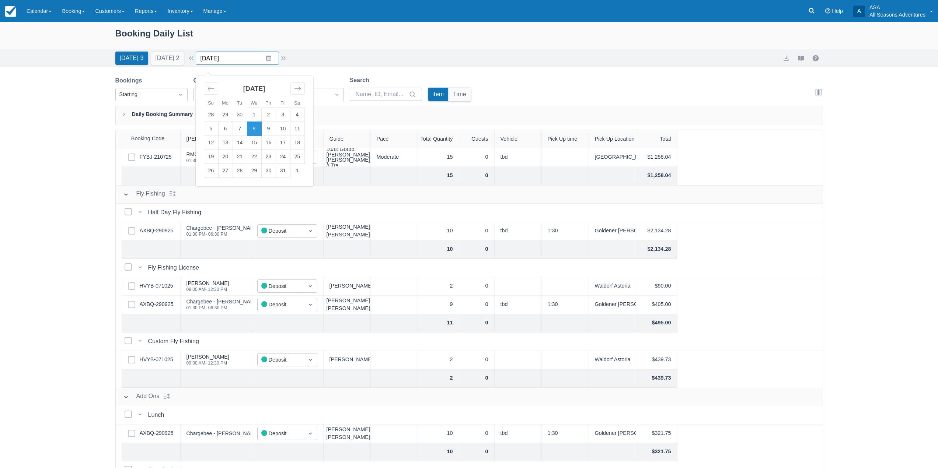
click at [272, 60] on input "[DATE]" at bounding box center [237, 58] width 83 height 13
click at [284, 129] on td "10" at bounding box center [283, 129] width 14 height 14
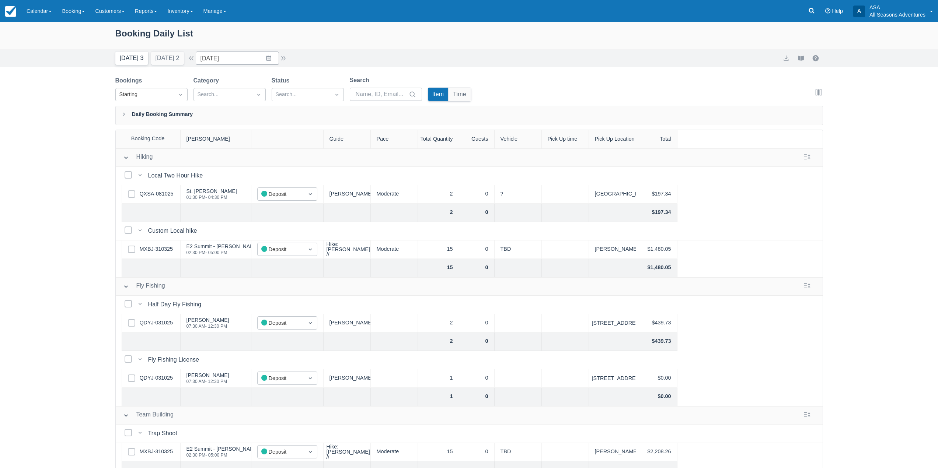
click at [124, 57] on button "[DATE] 3" at bounding box center [131, 58] width 33 height 13
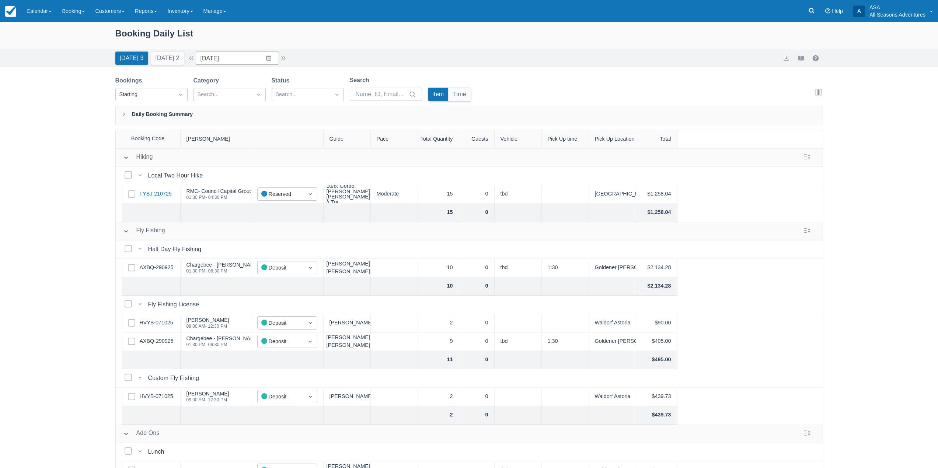
click at [151, 192] on link "FYBJ-210725" at bounding box center [156, 194] width 32 height 8
click at [162, 341] on link "AXBQ-290925" at bounding box center [157, 342] width 34 height 8
click at [276, 55] on input "[DATE]" at bounding box center [237, 58] width 83 height 13
click at [297, 92] on div "Move forward to switch to the next month." at bounding box center [297, 89] width 14 height 12
click at [213, 91] on icon "Move backward to switch to the previous month." at bounding box center [210, 88] width 7 height 7
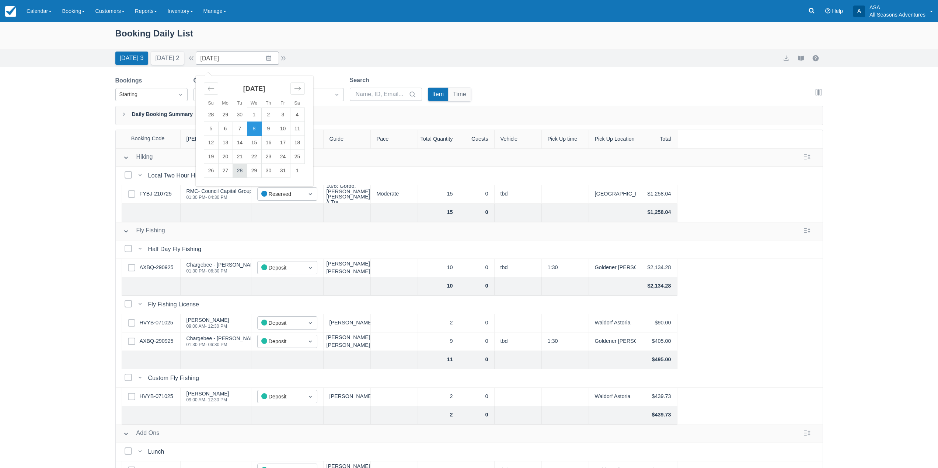
click at [247, 174] on td "28" at bounding box center [240, 171] width 14 height 14
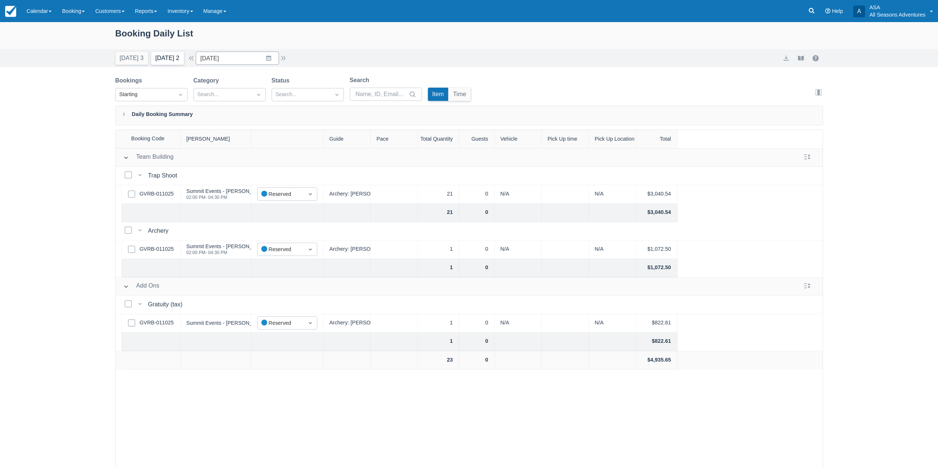
click at [178, 62] on button "Tomorrow 2" at bounding box center [167, 58] width 33 height 13
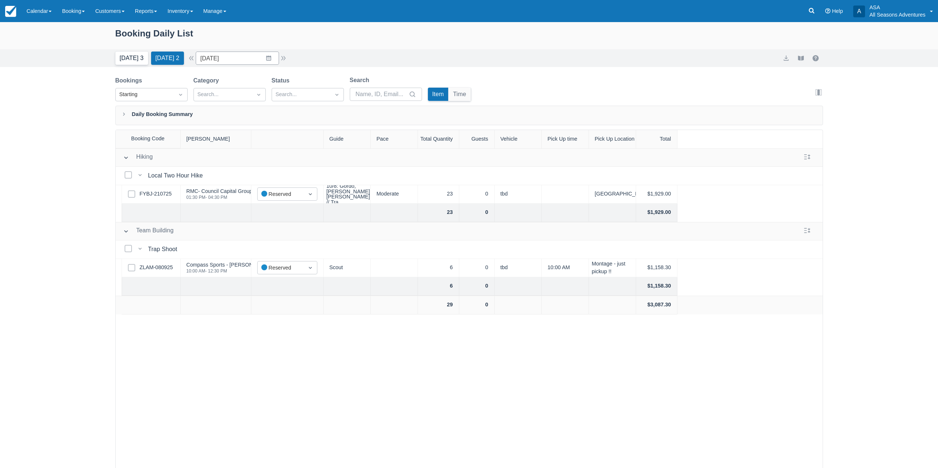
drag, startPoint x: 128, startPoint y: 54, endPoint x: 131, endPoint y: 59, distance: 5.1
click at [131, 59] on button "Today 3" at bounding box center [131, 58] width 33 height 13
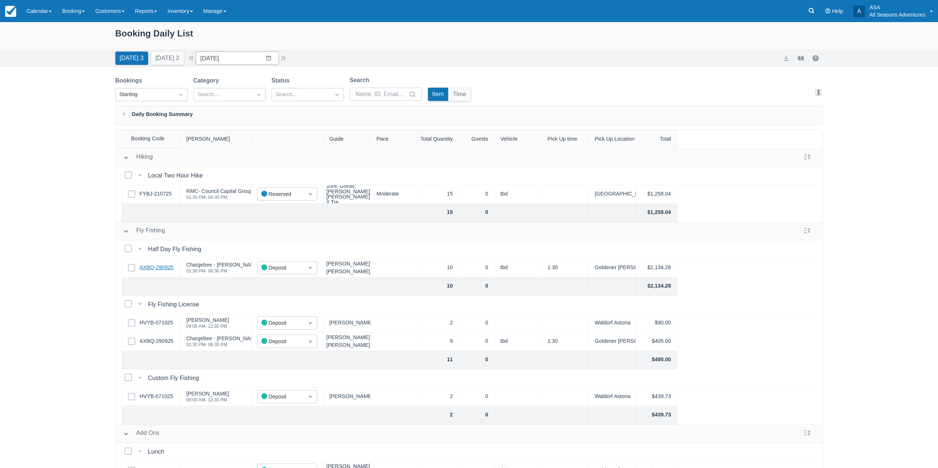
click at [150, 272] on link "AXBQ-290925" at bounding box center [157, 268] width 34 height 8
click at [278, 56] on input "[DATE]" at bounding box center [237, 58] width 83 height 13
click at [302, 92] on div "Move forward to switch to the next month." at bounding box center [297, 89] width 14 height 12
click at [256, 130] on td "5" at bounding box center [254, 129] width 14 height 14
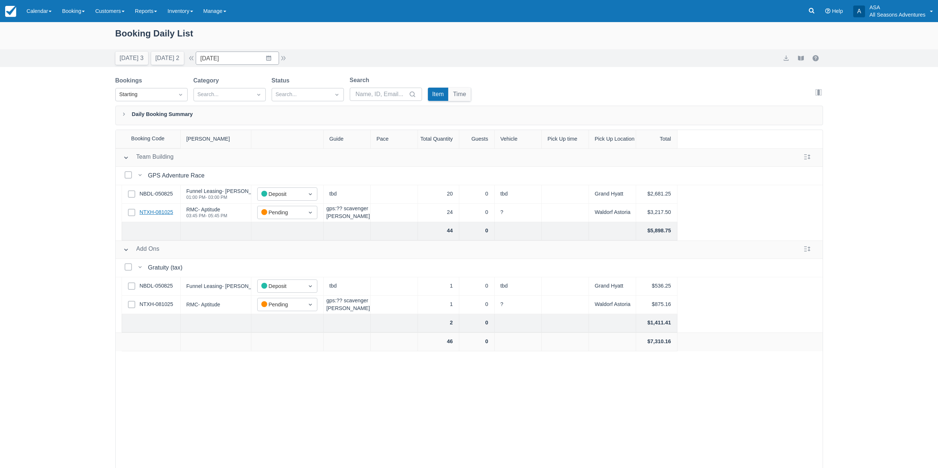
click at [161, 213] on link "NTXH-081025" at bounding box center [157, 213] width 34 height 8
click at [128, 57] on button "[DATE] 3" at bounding box center [131, 58] width 33 height 13
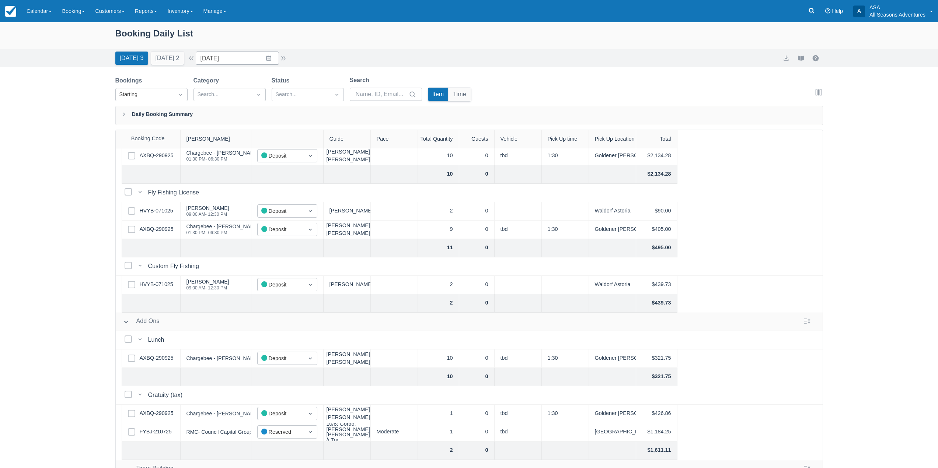
scroll to position [147, 0]
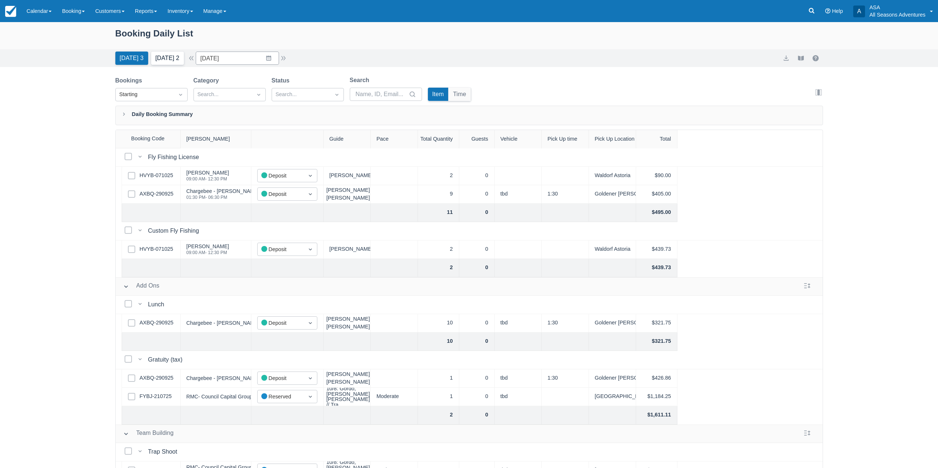
click at [163, 54] on button "[DATE] 2" at bounding box center [167, 58] width 33 height 13
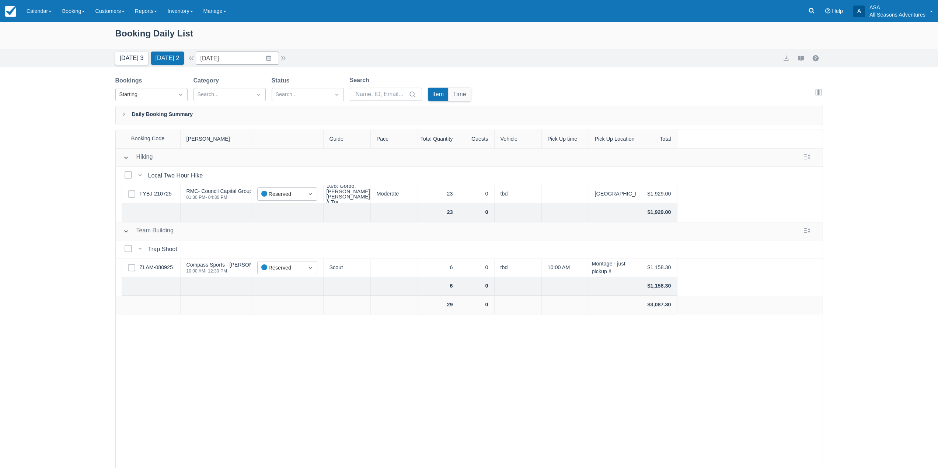
click at [140, 62] on button "Today 3" at bounding box center [131, 58] width 33 height 13
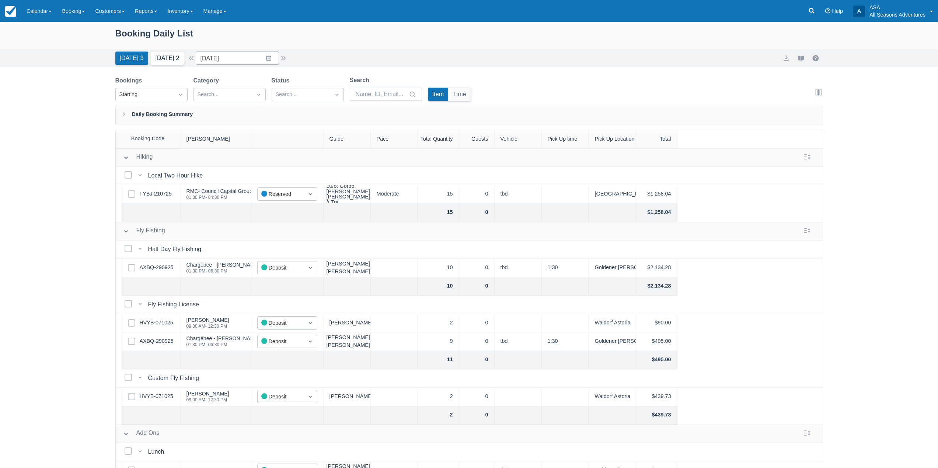
click at [173, 56] on button "Tomorrow 2" at bounding box center [167, 58] width 33 height 13
type input "10/09/25"
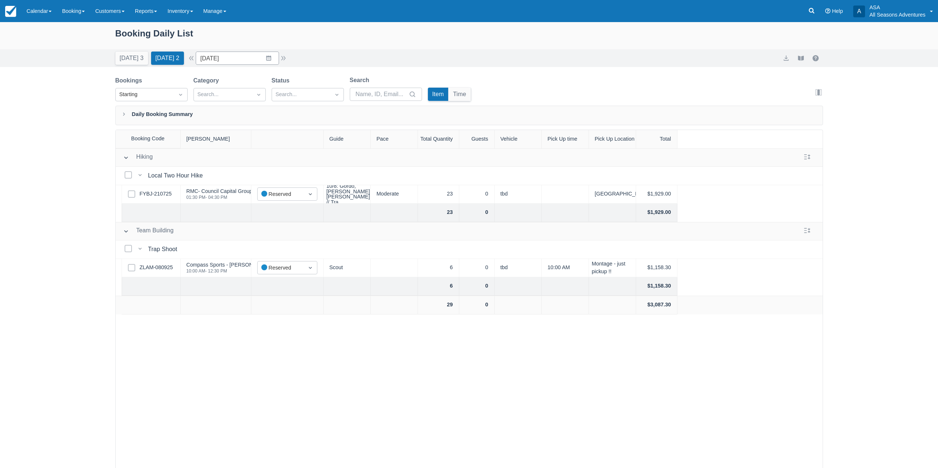
click at [247, 83] on div "Category" at bounding box center [229, 80] width 72 height 9
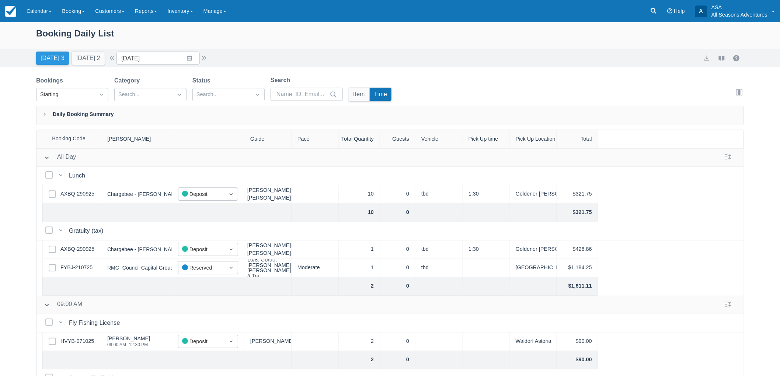
click at [51, 55] on button "[DATE] 3" at bounding box center [52, 58] width 33 height 13
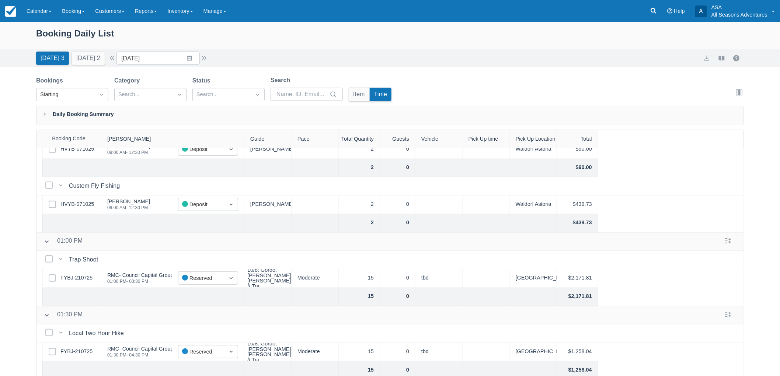
scroll to position [205, 0]
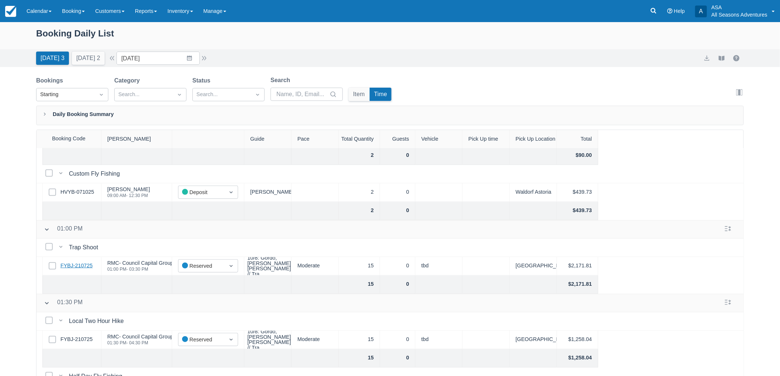
click at [66, 264] on link "FYBJ-210725" at bounding box center [76, 266] width 32 height 8
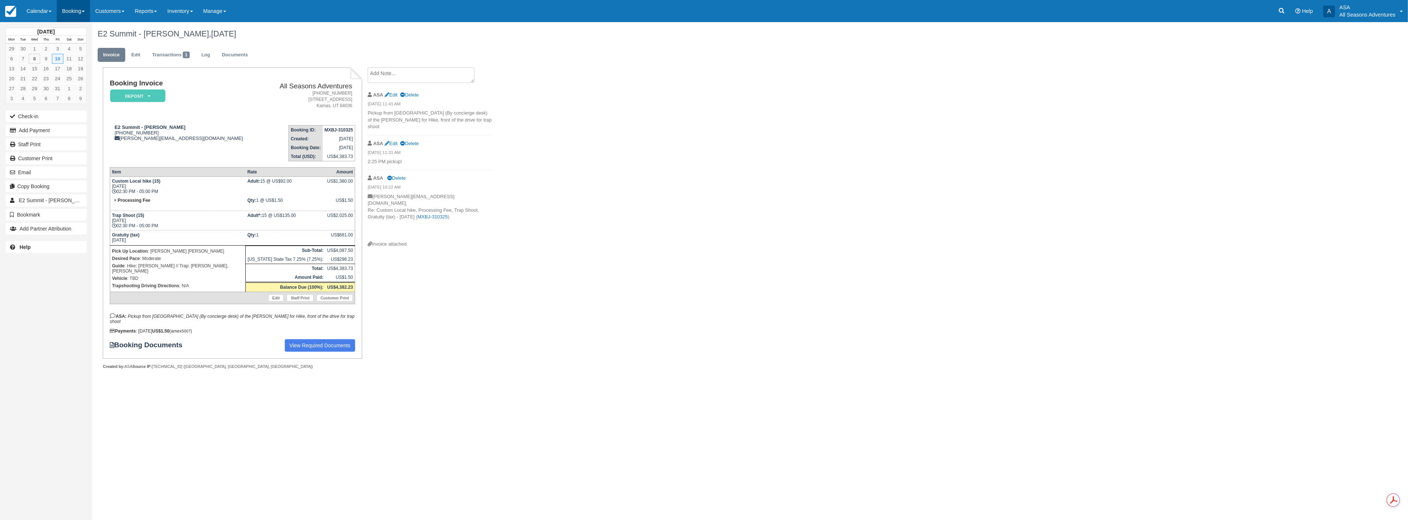
click at [76, 9] on link "Booking" at bounding box center [73, 11] width 33 height 22
click at [74, 43] on link "Daily List" at bounding box center [101, 46] width 89 height 15
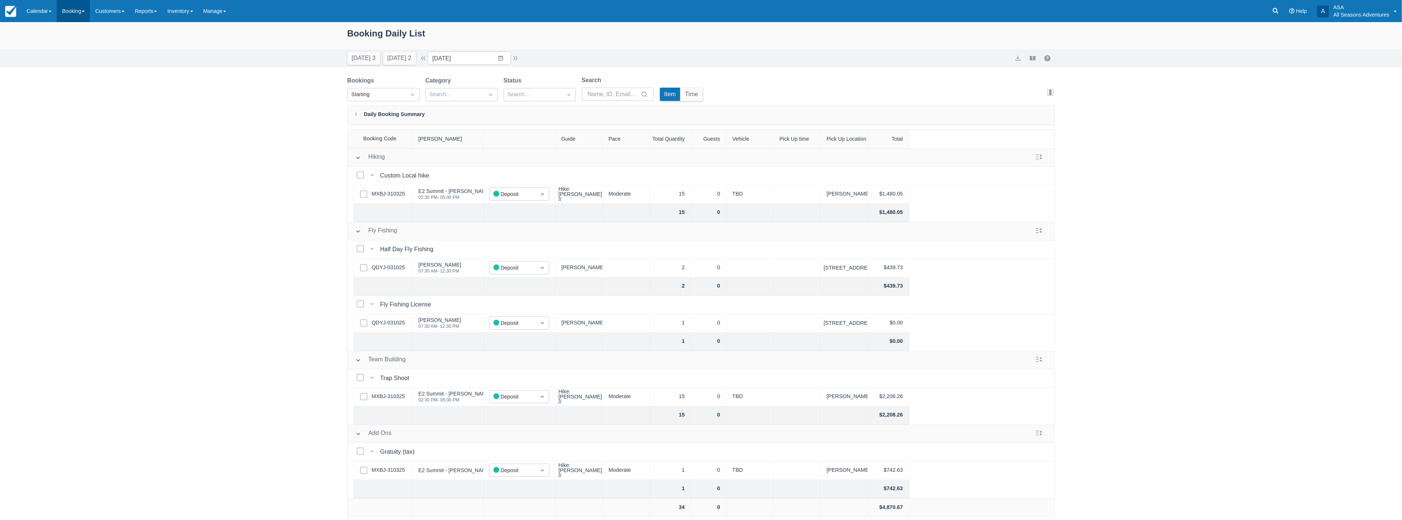
click at [62, 15] on link "Booking" at bounding box center [73, 11] width 33 height 22
click at [75, 50] on link "Daily List" at bounding box center [101, 46] width 89 height 15
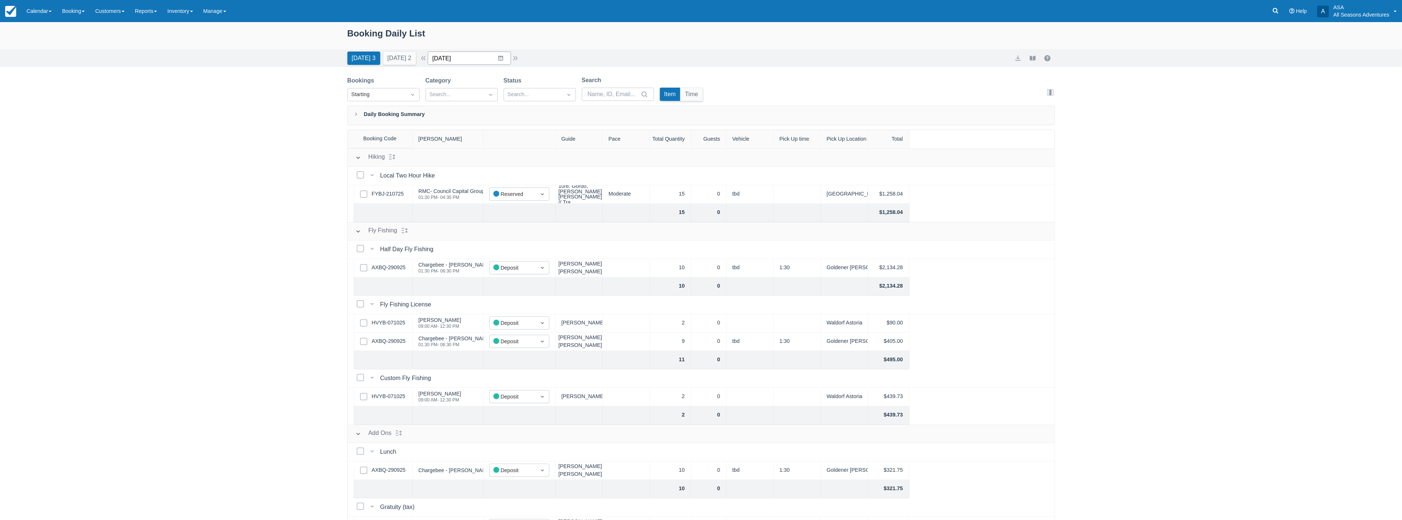
click at [488, 64] on input "[DATE]" at bounding box center [469, 58] width 83 height 13
click at [518, 127] on td "10" at bounding box center [515, 129] width 14 height 14
type input "[DATE]"
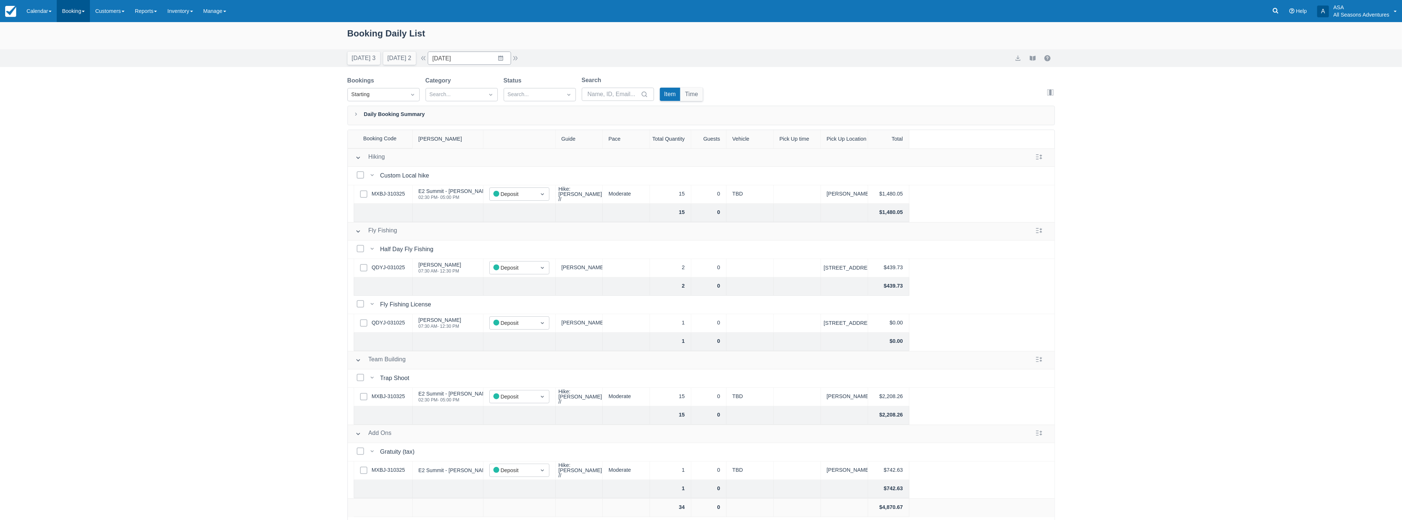
click at [69, 11] on link "Booking" at bounding box center [73, 11] width 33 height 22
click at [86, 122] on link "New Booking" at bounding box center [101, 115] width 89 height 15
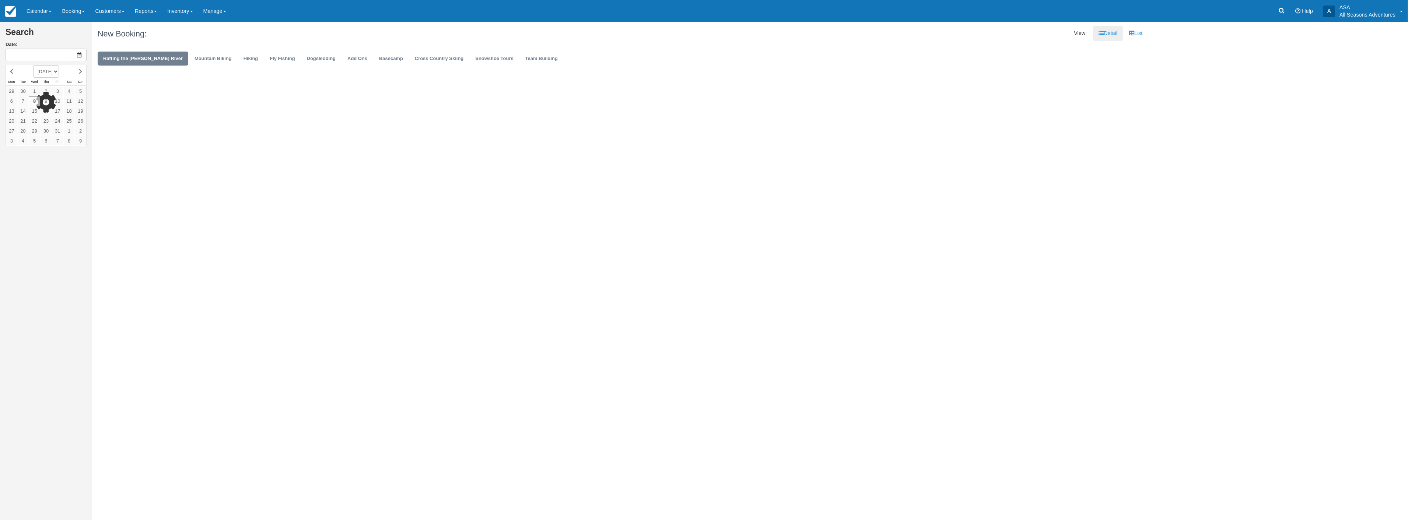
type input "[DATE]"
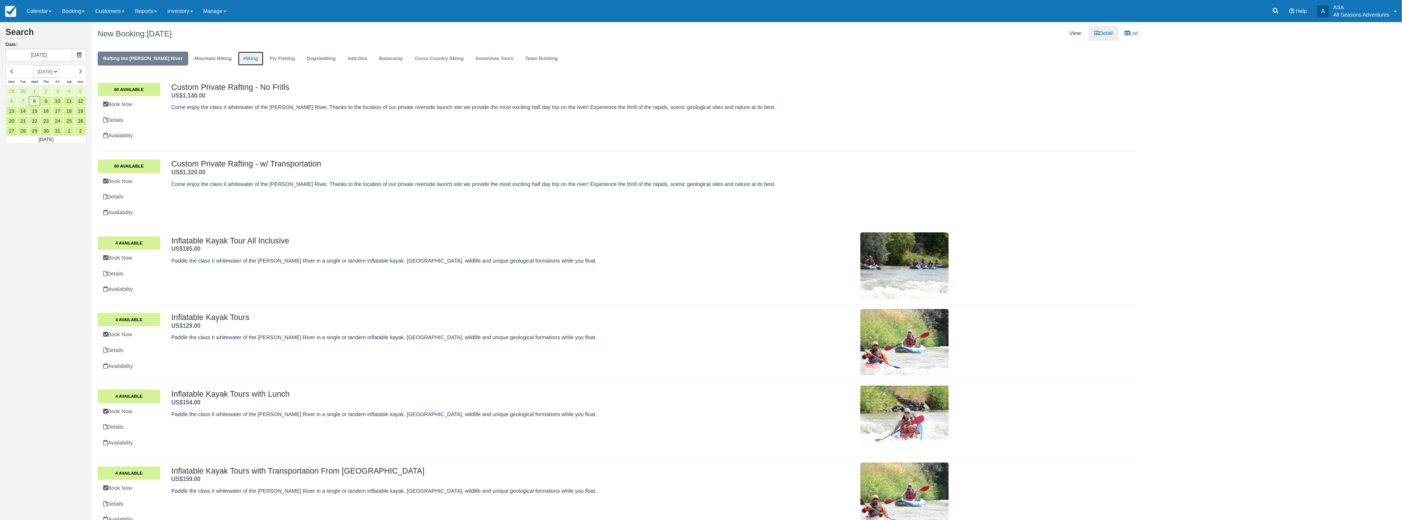
click at [238, 58] on link "Hiking" at bounding box center [251, 59] width 26 height 14
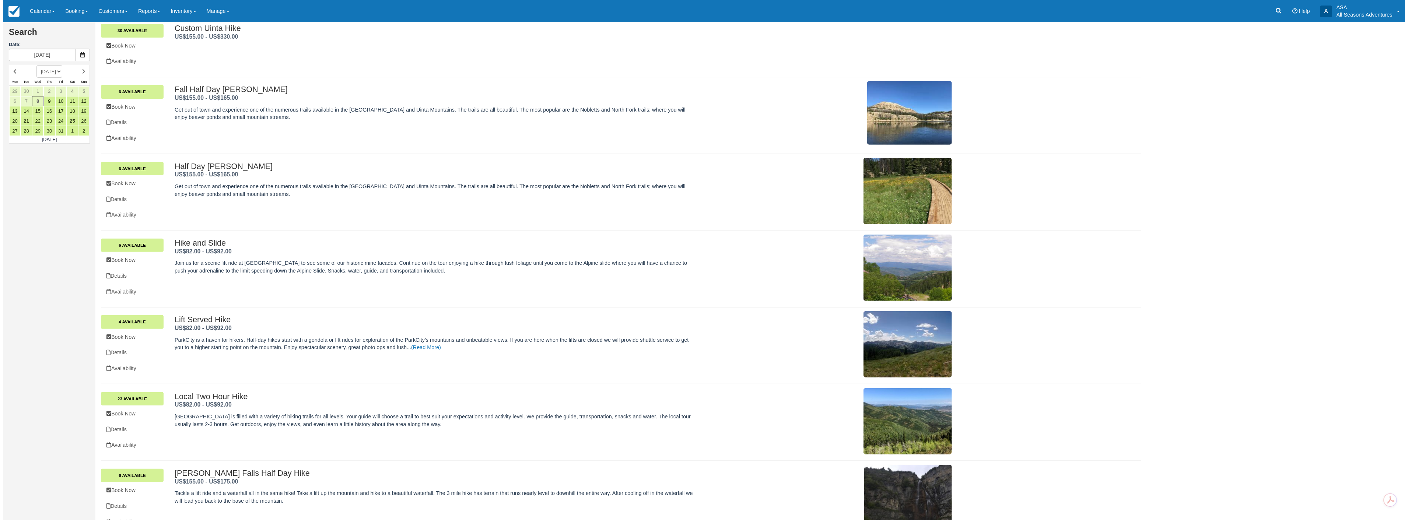
scroll to position [198, 0]
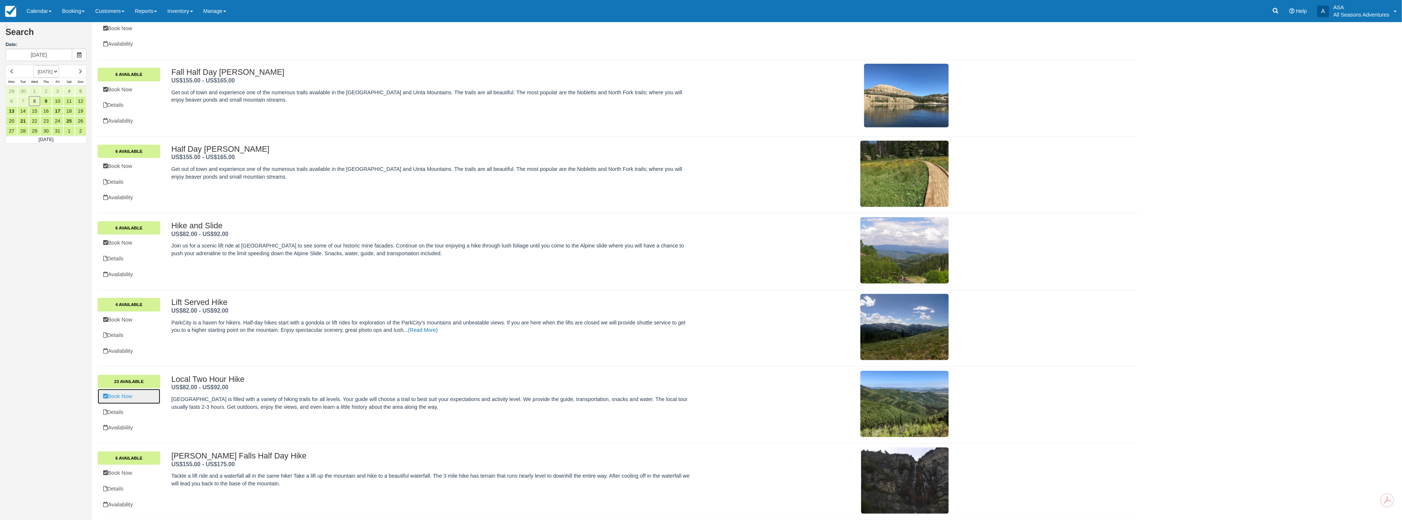
click at [122, 398] on link "Book Now" at bounding box center [129, 396] width 63 height 15
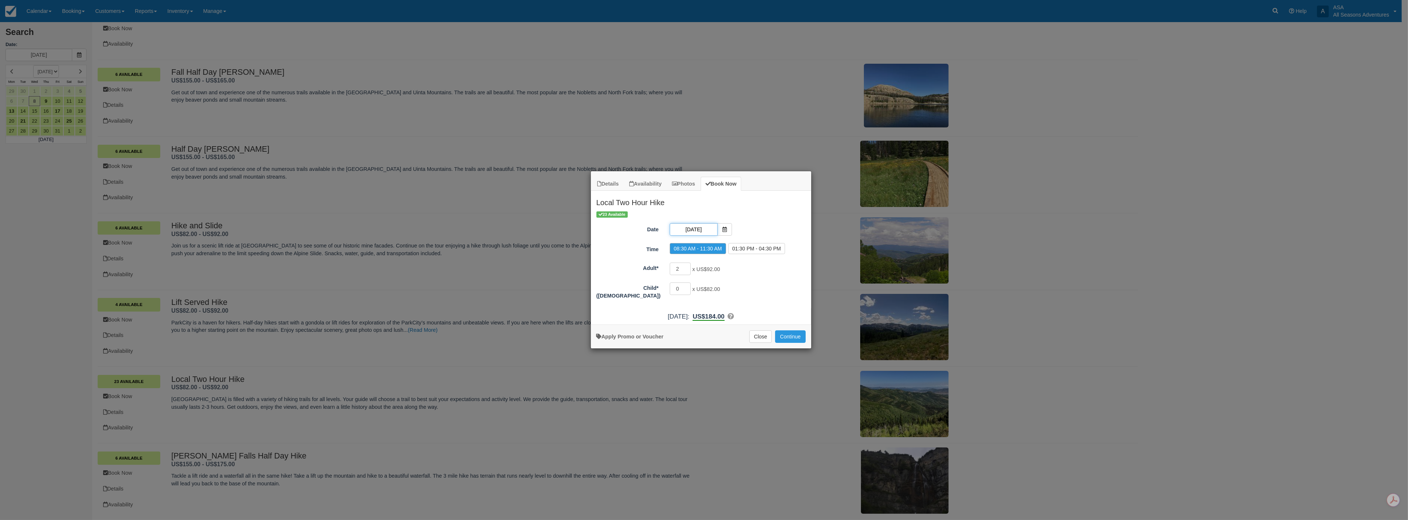
click at [704, 232] on input "[DATE]" at bounding box center [694, 229] width 48 height 13
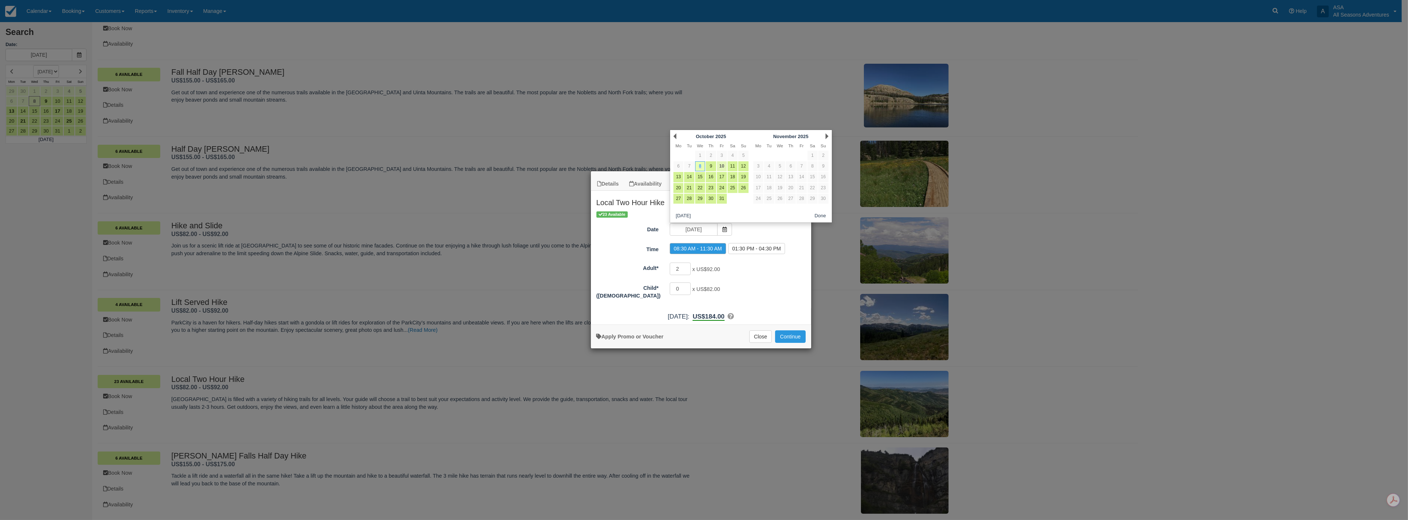
click at [725, 167] on link "10" at bounding box center [722, 166] width 10 height 10
type input "[DATE]"
radio input "false"
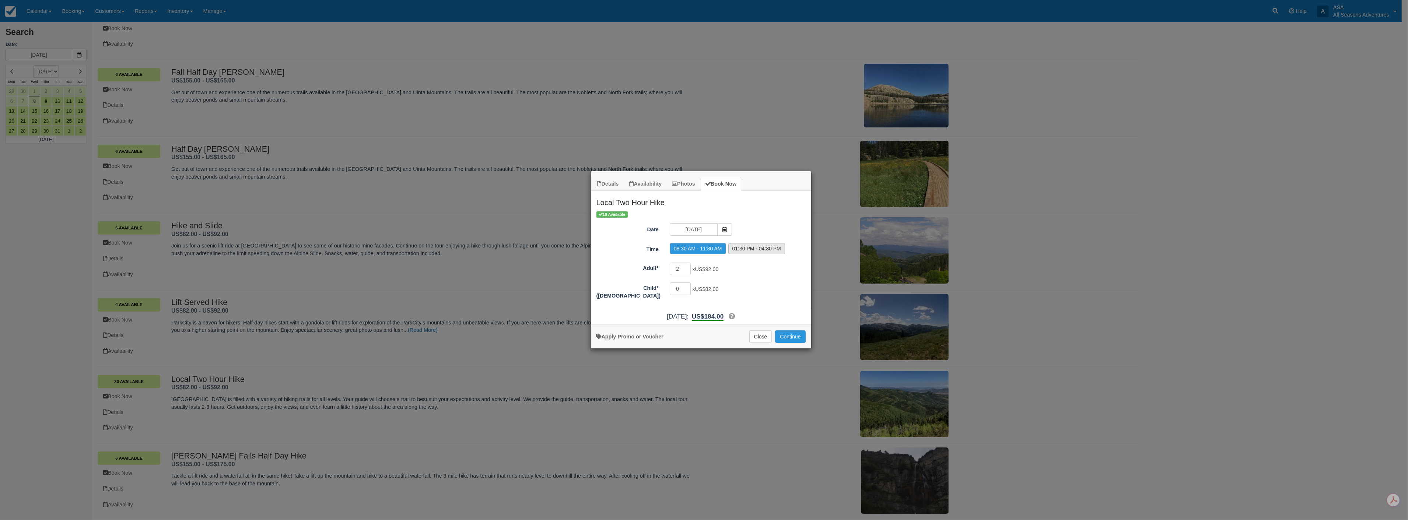
click at [750, 250] on label "01:30 PM - 04:30 PM" at bounding box center [757, 248] width 57 height 11
radio input "true"
click at [792, 340] on button "Continue" at bounding box center [790, 337] width 30 height 13
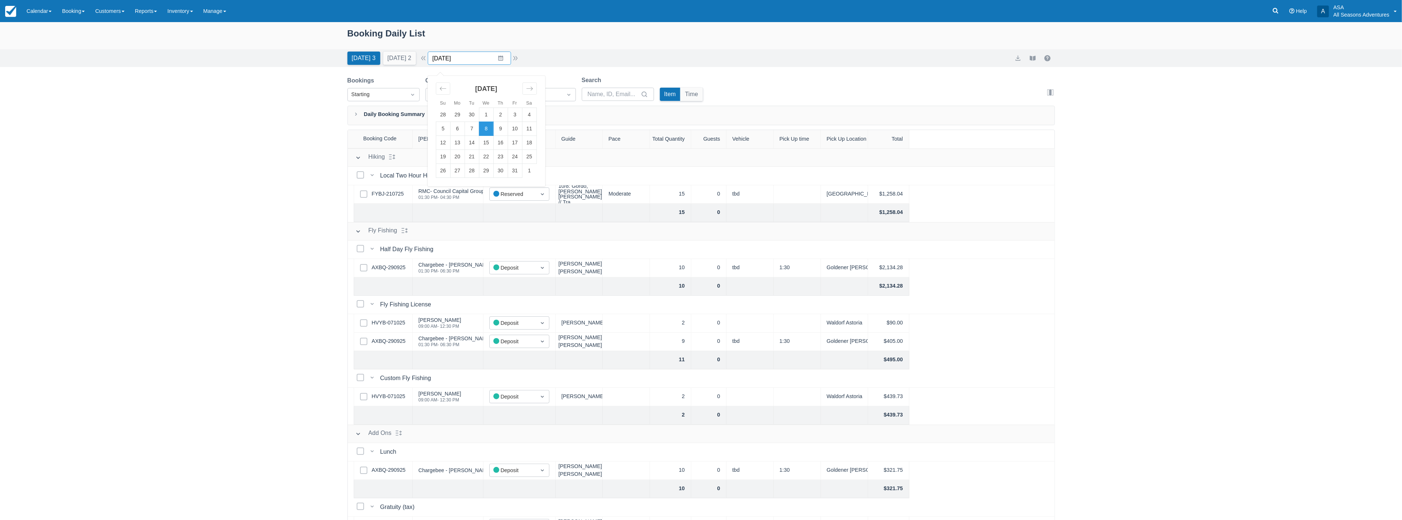
click at [481, 55] on input "[DATE]" at bounding box center [469, 58] width 83 height 13
click at [519, 133] on td "10" at bounding box center [515, 129] width 14 height 14
type input "[DATE]"
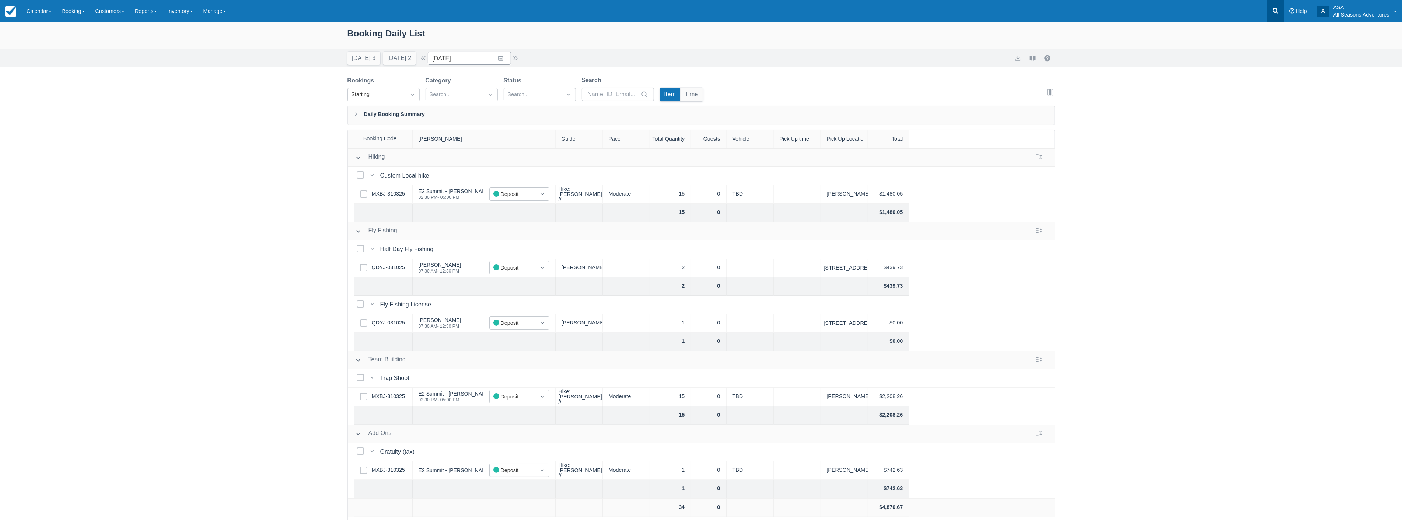
click at [1274, 8] on icon at bounding box center [1275, 10] width 7 height 7
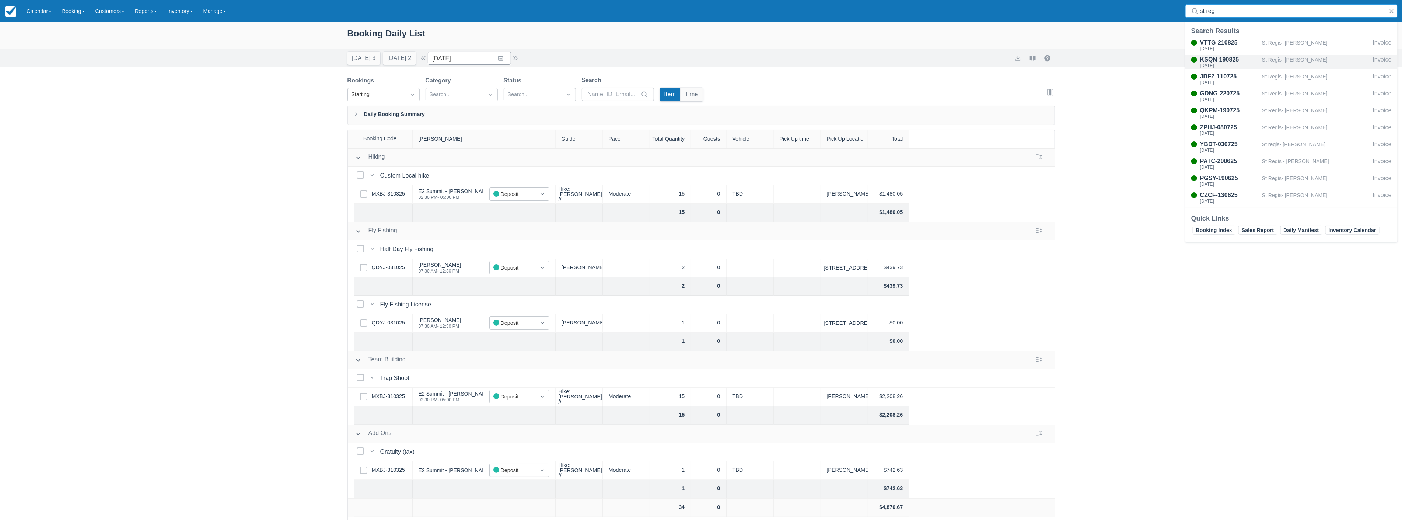
type input "st reg"
click at [1252, 59] on div "KSQN-190825" at bounding box center [1229, 59] width 59 height 9
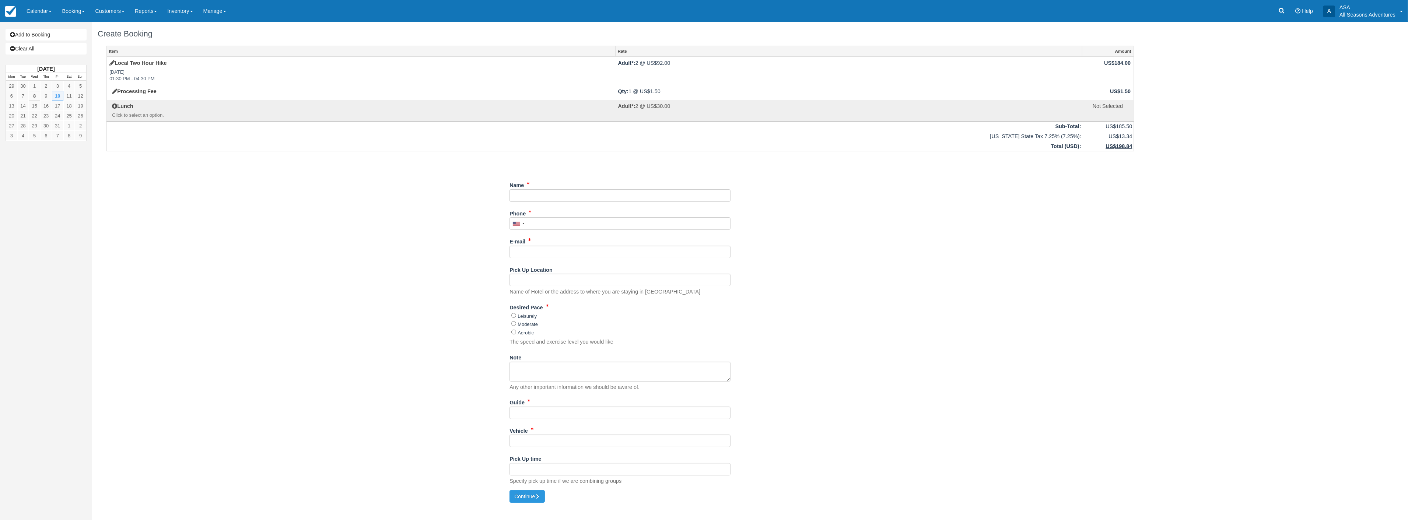
click at [602, 188] on div "Name" at bounding box center [620, 190] width 221 height 23
click at [595, 194] on input "Name" at bounding box center [620, 195] width 221 height 13
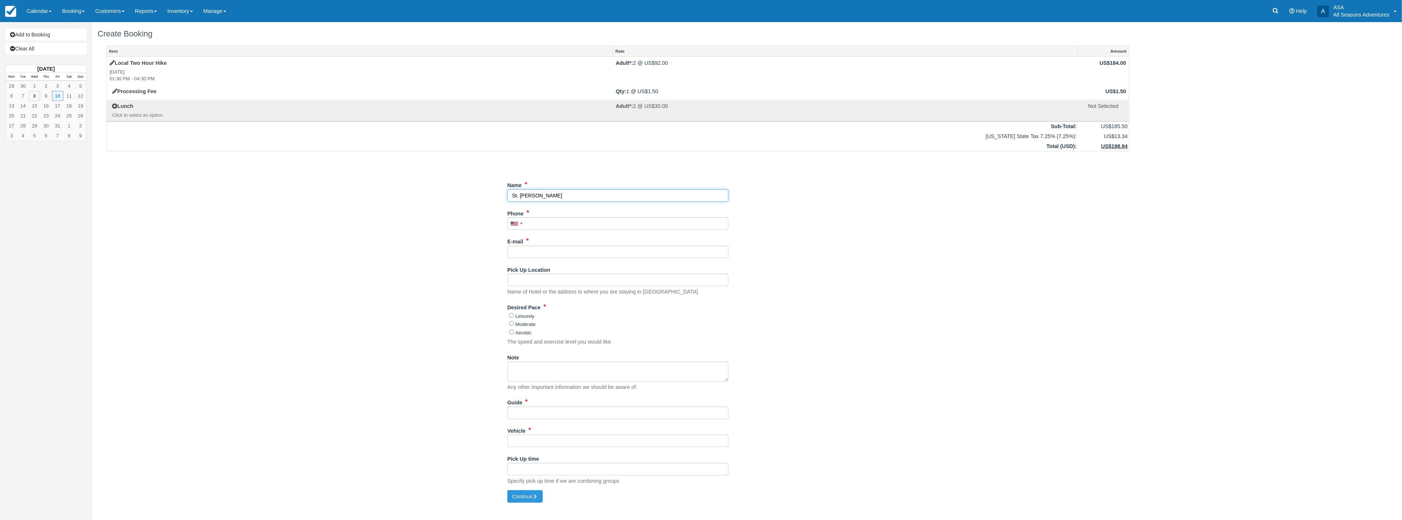
type input "St. [PERSON_NAME]"
type input "[PHONE_NUMBER]"
type input "c"
type input "m"
type input "s"
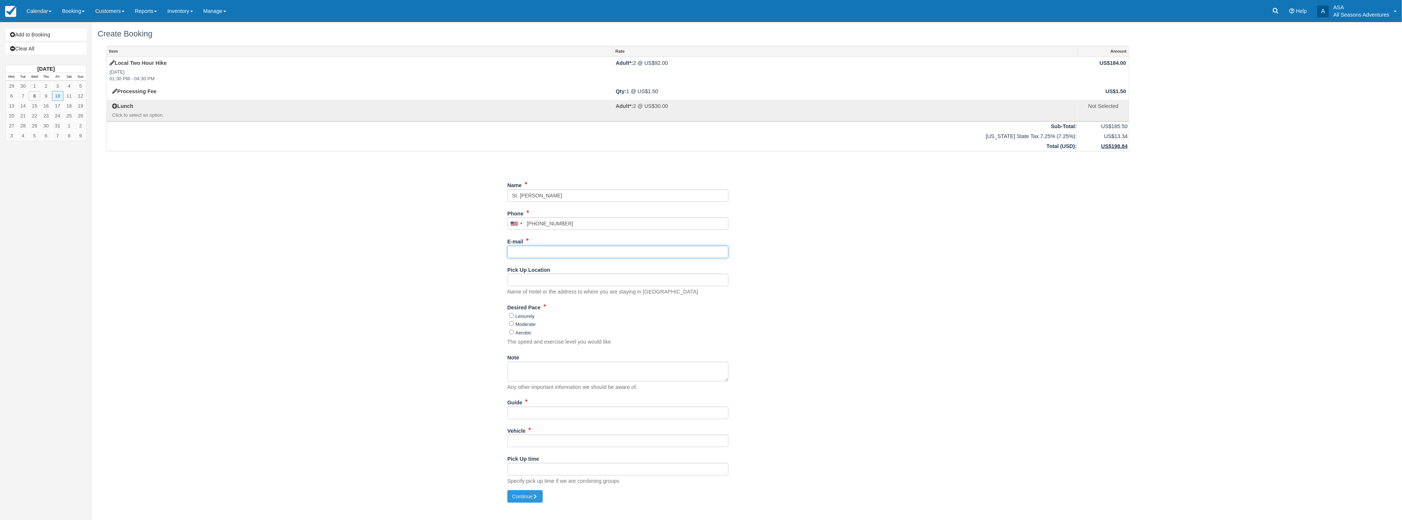
type input ","
type input "m"
click at [597, 252] on input "ben" at bounding box center [617, 252] width 221 height 13
drag, startPoint x: 584, startPoint y: 252, endPoint x: 466, endPoint y: 245, distance: 118.5
click at [466, 245] on div "Item Rate Amount Local Two Hour Hike [DATE] 01:30 PM - 04:30 PM Adult*: 2 @ US$…" at bounding box center [618, 268] width 1041 height 445
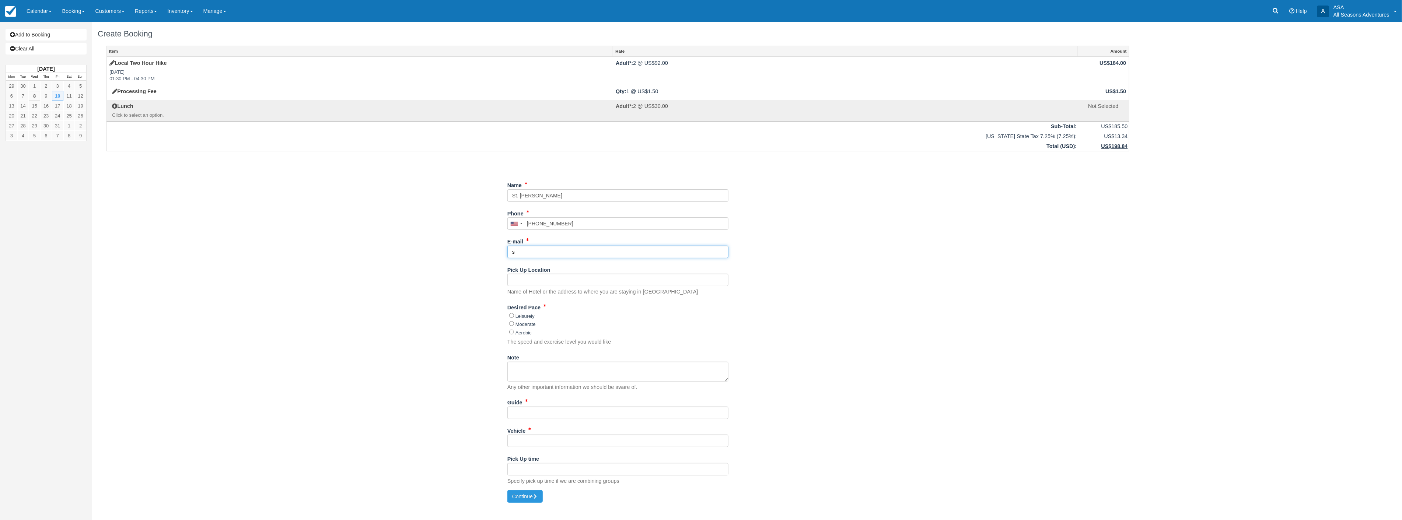
type input "s"
click at [535, 252] on input "rayne.wycoff@st.regis.com" at bounding box center [617, 252] width 221 height 13
click at [550, 253] on input "rayne.wikoff@st.regis.com" at bounding box center [617, 252] width 221 height 13
type input "rayne.wikoff@stregis.com"
click at [518, 281] on input "Pick Up Location" at bounding box center [617, 280] width 221 height 13
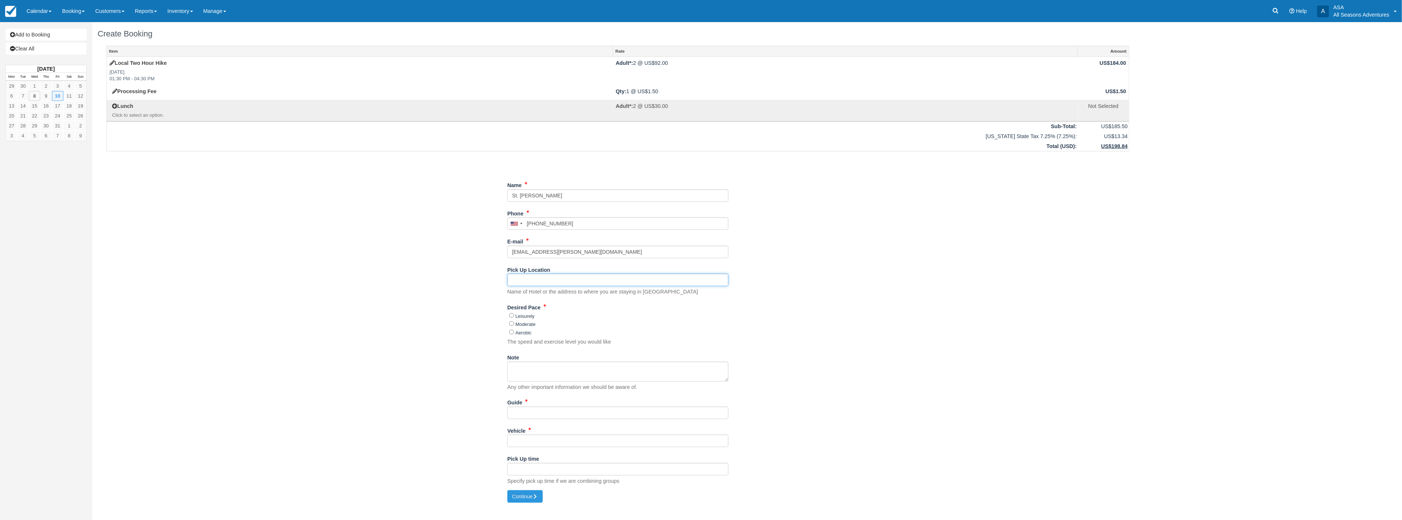
type input "St Regis, upper"
click at [513, 325] on input "Moderate" at bounding box center [511, 323] width 5 height 5
radio input "true"
click at [529, 410] on input "Guide" at bounding box center [617, 413] width 221 height 13
type input "Lucas"
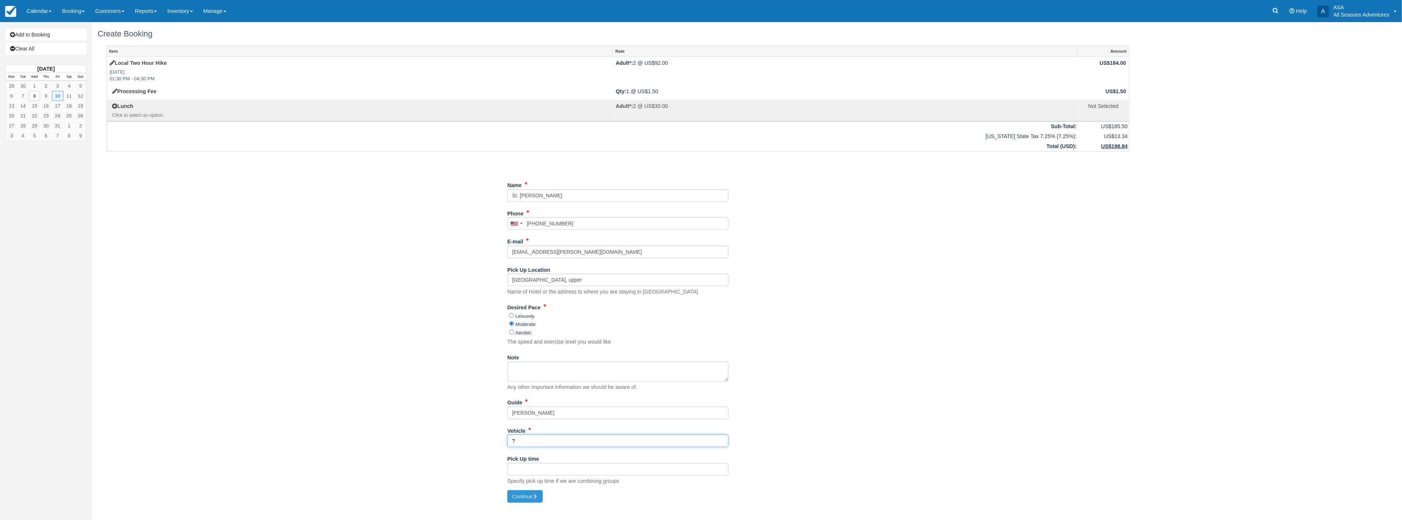
type input "?"
click at [515, 497] on button "Continue" at bounding box center [524, 496] width 35 height 13
type input "+13123152397"
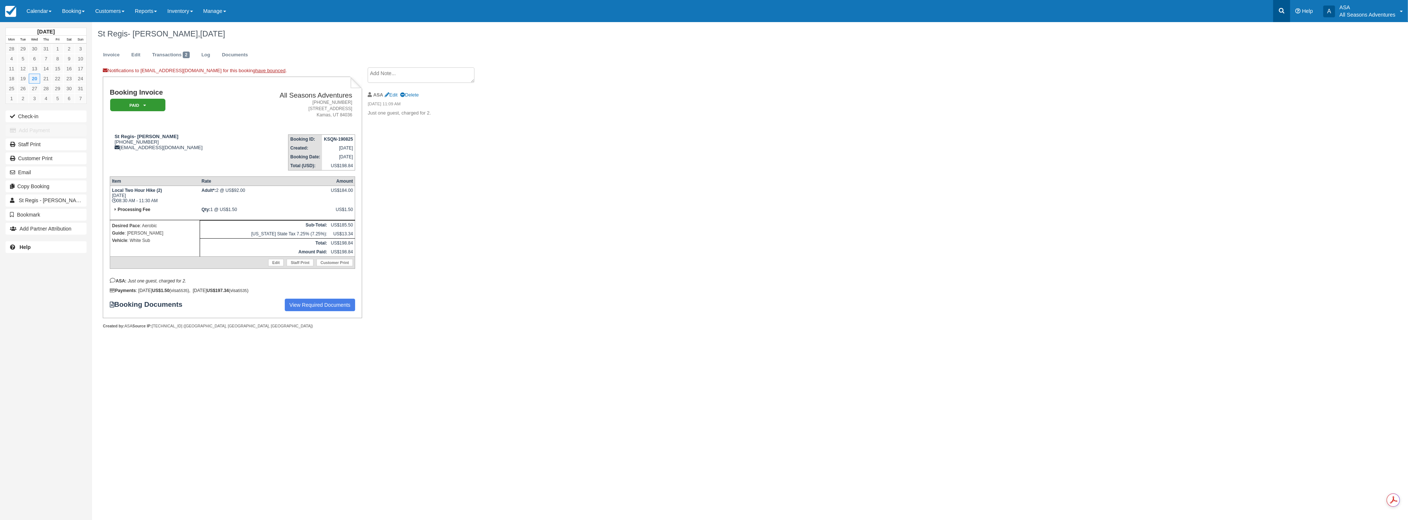
click at [1287, 17] on link at bounding box center [1282, 11] width 17 height 22
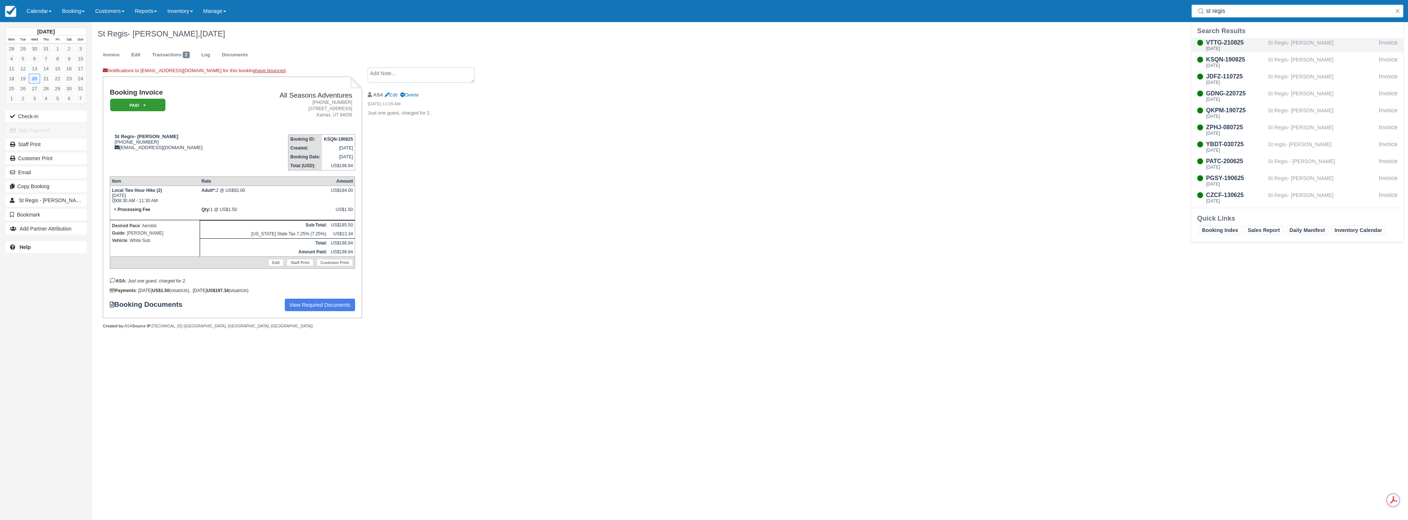
type input "st regis"
click at [1215, 45] on div "VTTG-210825" at bounding box center [1235, 42] width 59 height 9
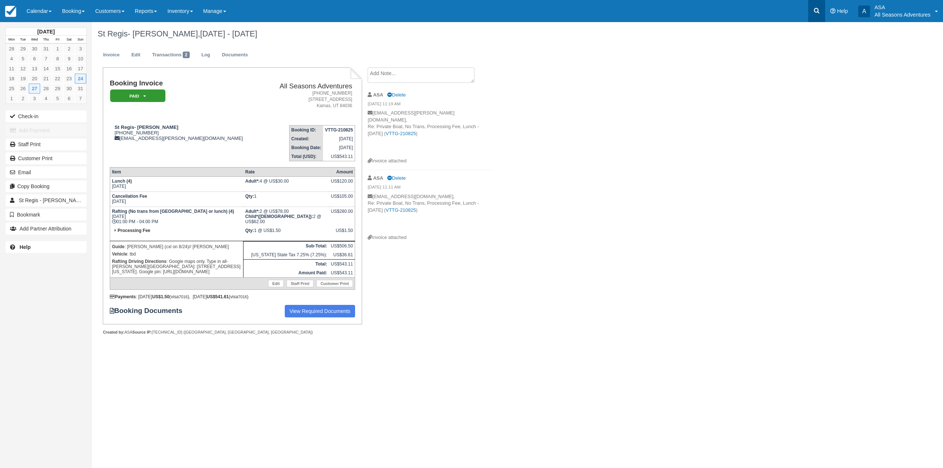
click at [822, 12] on link at bounding box center [816, 11] width 17 height 22
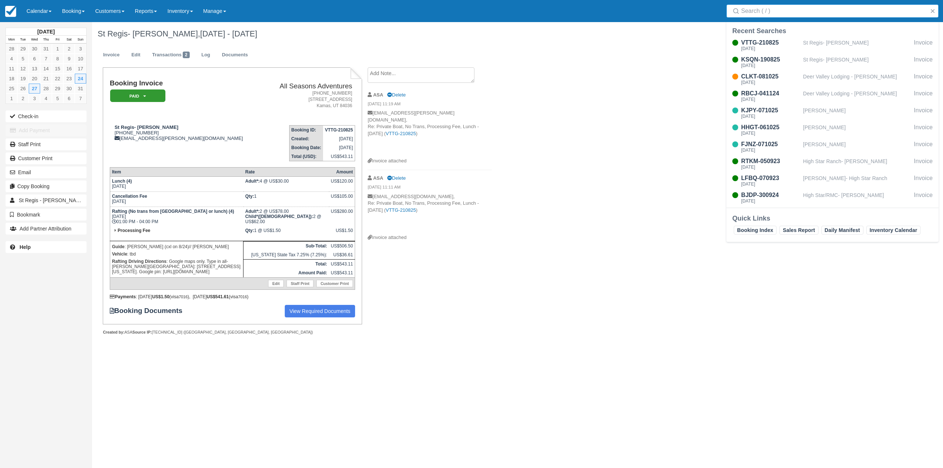
click at [934, 6] on div at bounding box center [933, 10] width 9 height 13
click at [935, 11] on button "button" at bounding box center [933, 11] width 9 height 9
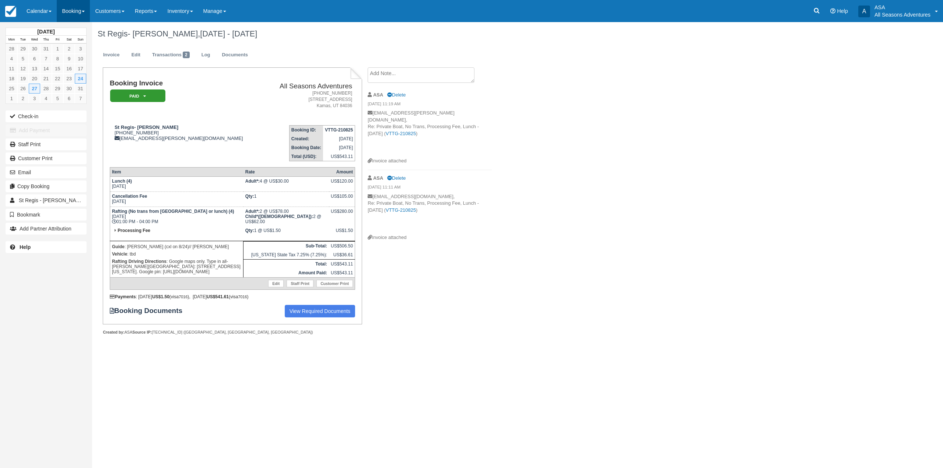
click at [77, 10] on link "Booking" at bounding box center [73, 11] width 33 height 22
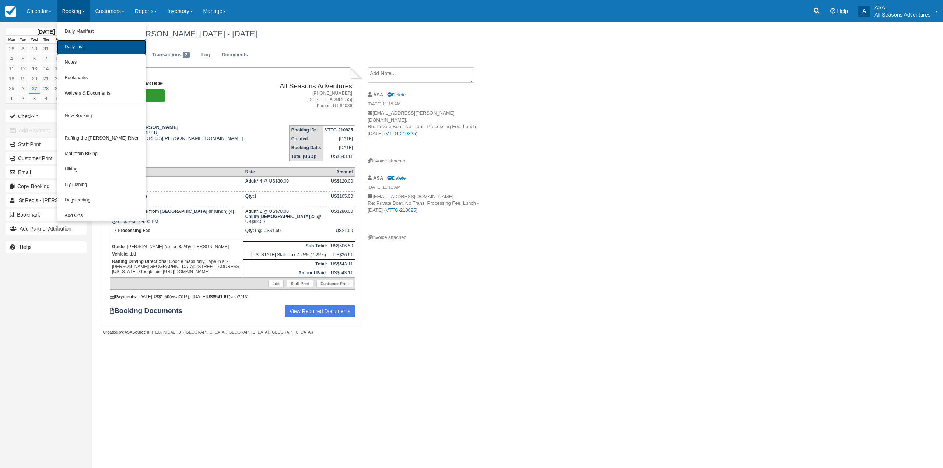
click at [85, 47] on link "Daily List" at bounding box center [101, 46] width 89 height 15
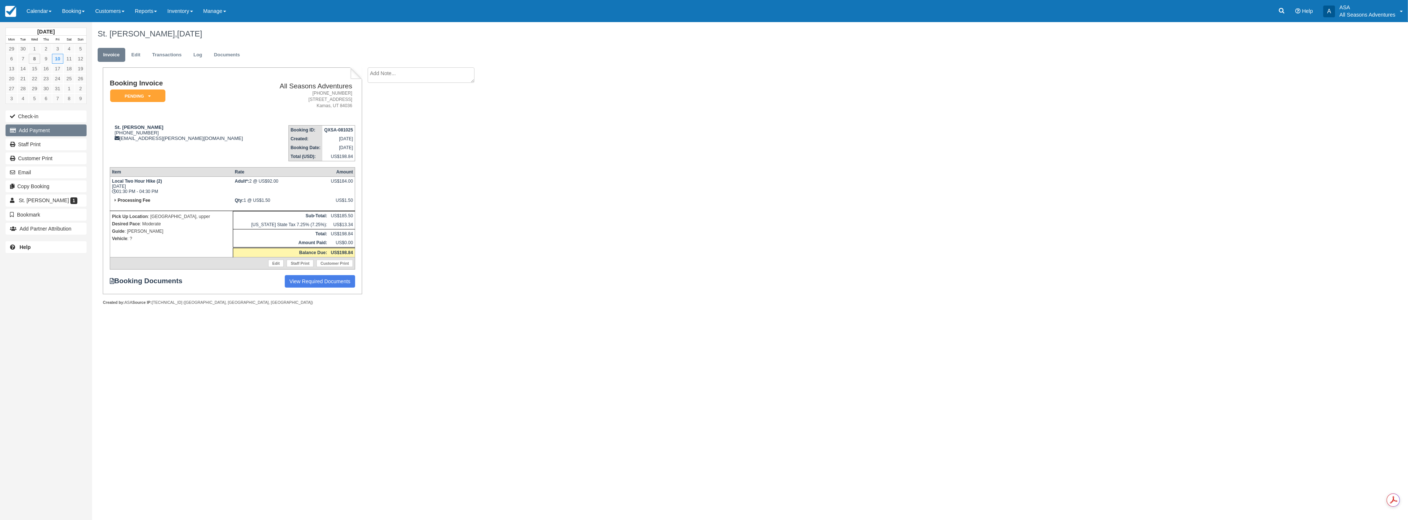
click at [33, 134] on button "Add Payment" at bounding box center [46, 131] width 81 height 12
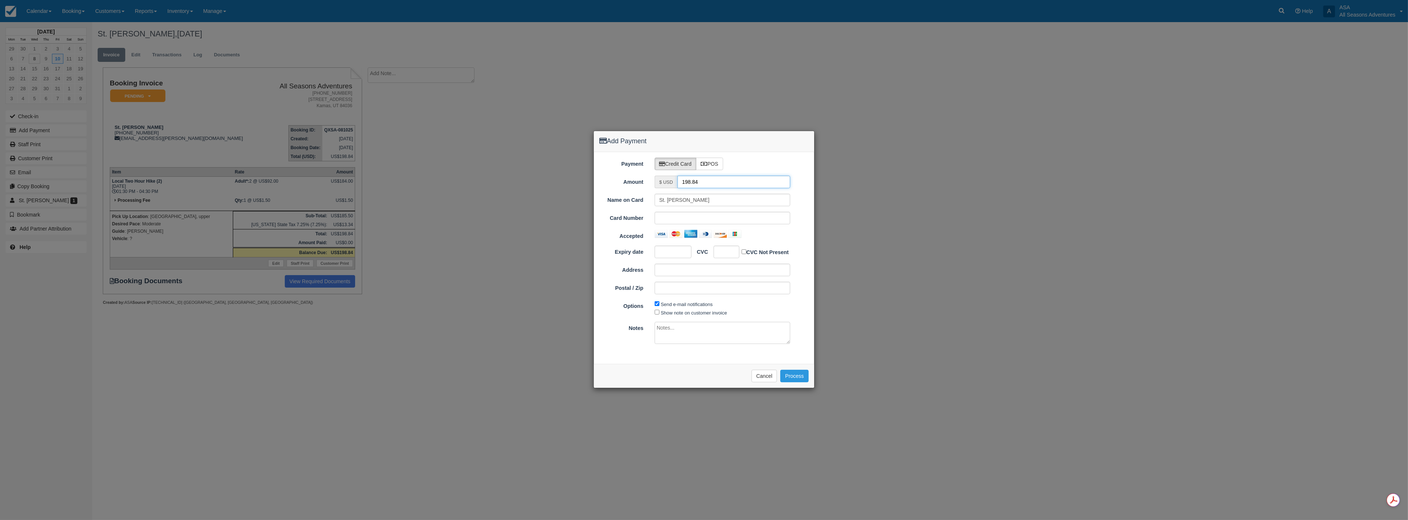
drag, startPoint x: 717, startPoint y: 181, endPoint x: 601, endPoint y: 190, distance: 116.4
click at [601, 191] on div "Payment Credit Card POS Amount $ USD 198.84 Name on Card St. Regis- Amarik Sing…" at bounding box center [704, 258] width 220 height 212
type input "1.50"
click at [673, 256] on div at bounding box center [673, 252] width 37 height 13
click at [671, 247] on div at bounding box center [673, 252] width 37 height 13
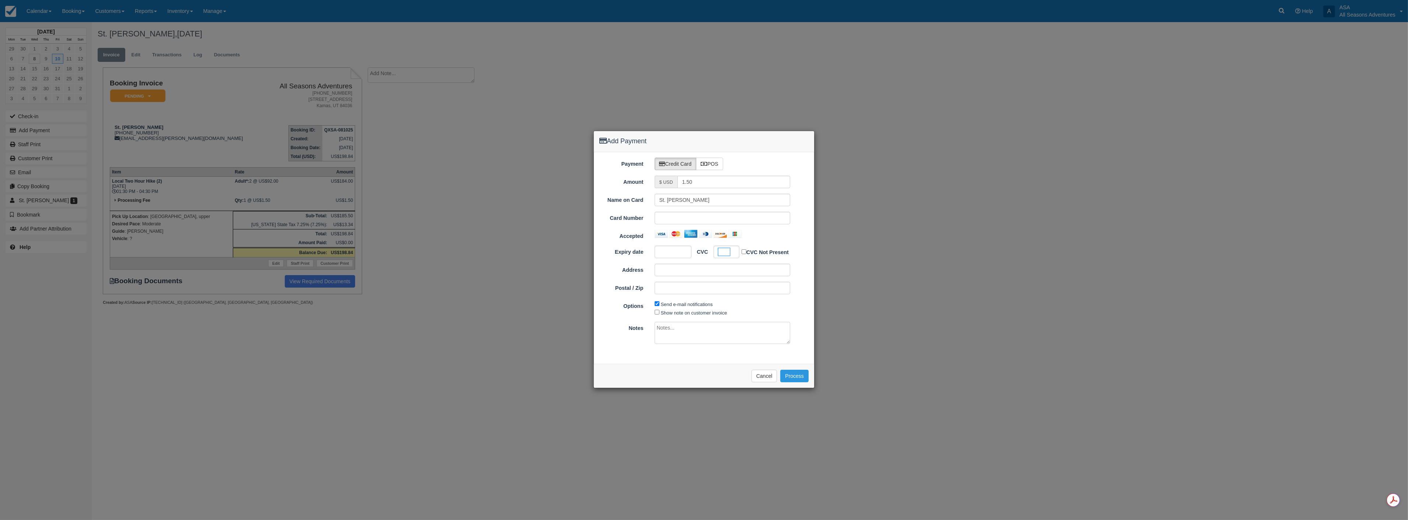
click at [642, 367] on div "Please wait while the payment is processed ... Cancel Process" at bounding box center [704, 376] width 220 height 24
click at [799, 374] on button "Process" at bounding box center [794, 376] width 28 height 13
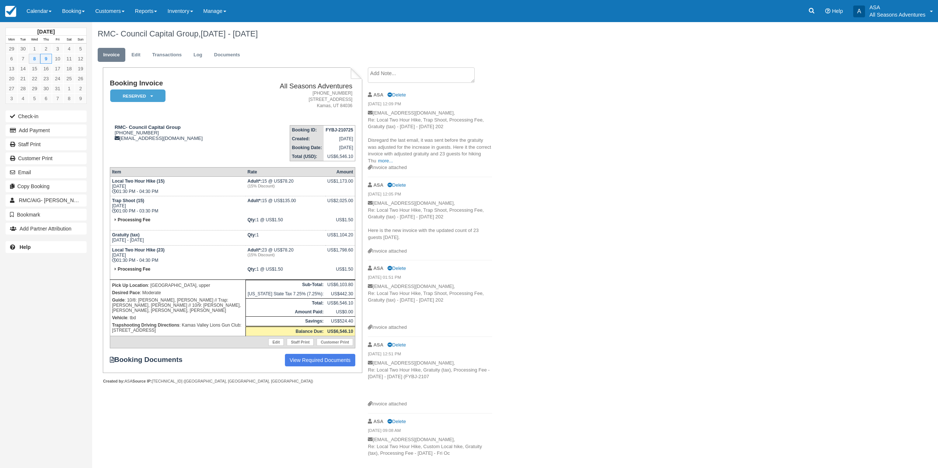
click at [154, 192] on td "Local Two Hour Hike (15) [DATE] 01:30 PM - 04:30 PM" at bounding box center [178, 187] width 136 height 20
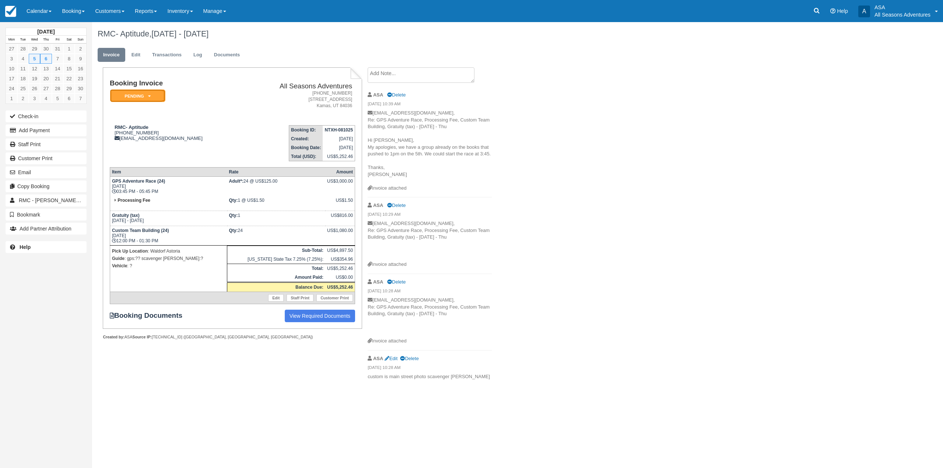
click at [138, 94] on em "Pending" at bounding box center [137, 96] width 55 height 13
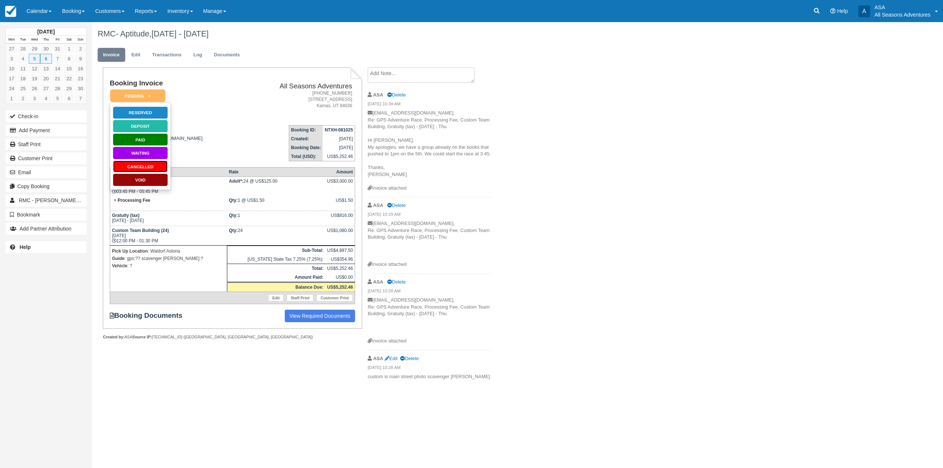
click at [160, 166] on link "Cancelled" at bounding box center [140, 166] width 55 height 13
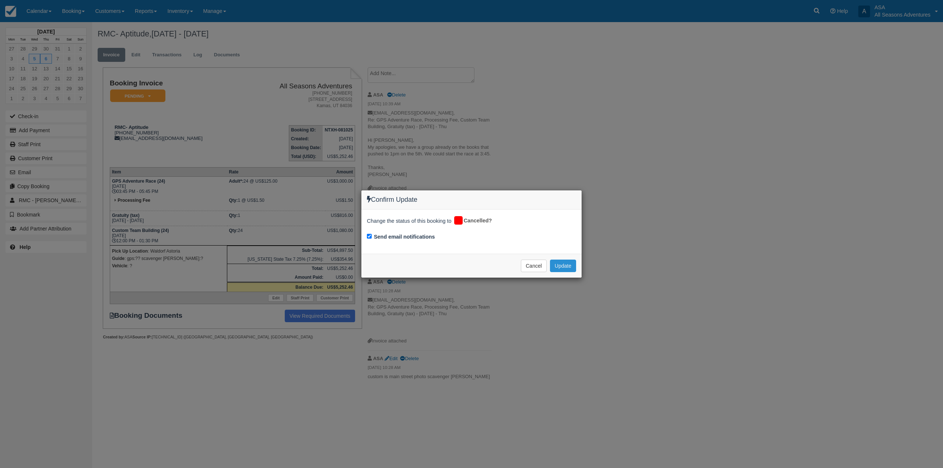
click at [569, 267] on button "Update" at bounding box center [563, 266] width 26 height 13
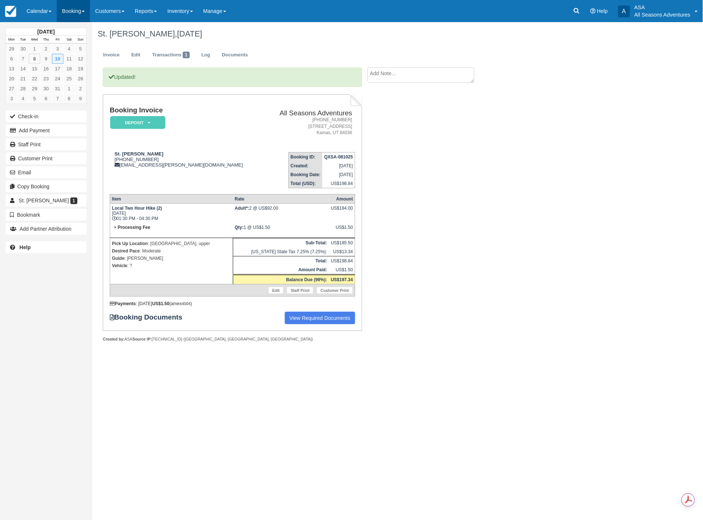
click at [78, 13] on link "Booking" at bounding box center [73, 11] width 33 height 22
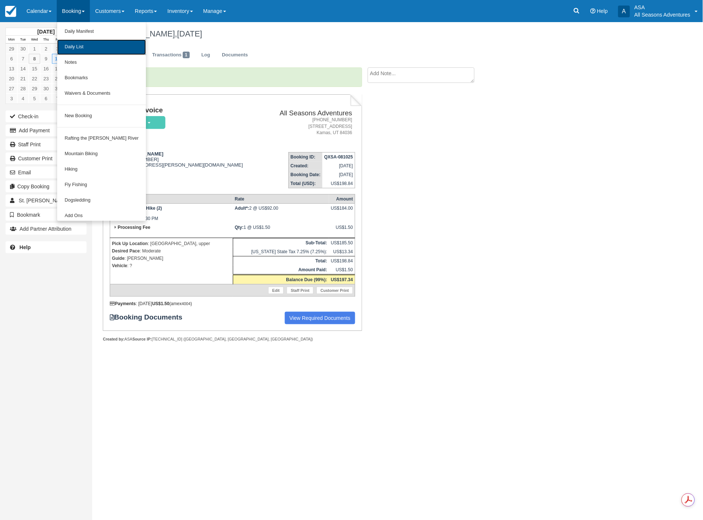
click at [72, 45] on link "Daily List" at bounding box center [101, 46] width 89 height 15
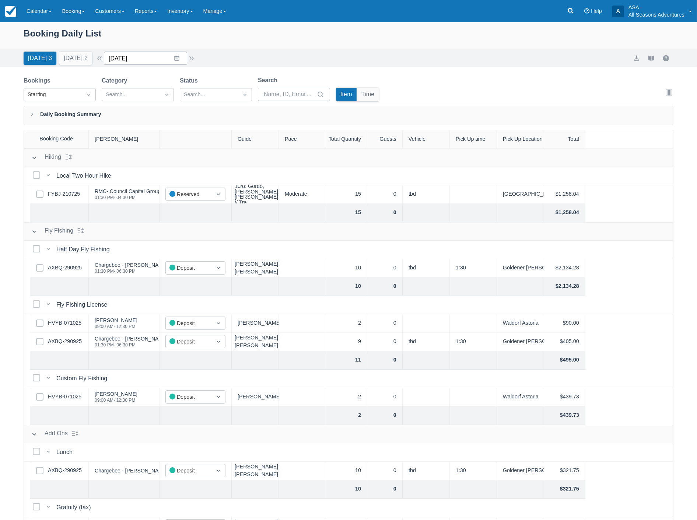
click at [139, 58] on input "10/08/25" at bounding box center [145, 58] width 83 height 13
click at [122, 128] on td "5" at bounding box center [119, 129] width 14 height 14
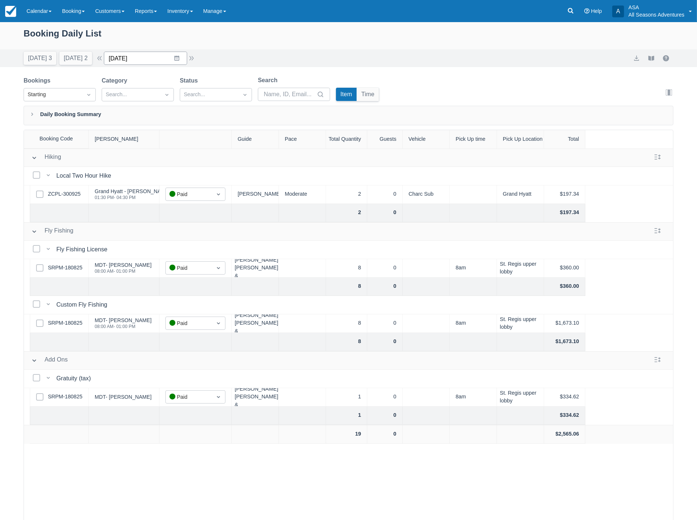
click at [150, 60] on input "10/05/25" at bounding box center [145, 58] width 83 height 13
click at [204, 88] on div "Move forward to switch to the next month." at bounding box center [206, 89] width 14 height 12
click at [167, 128] on td "5" at bounding box center [163, 129] width 14 height 14
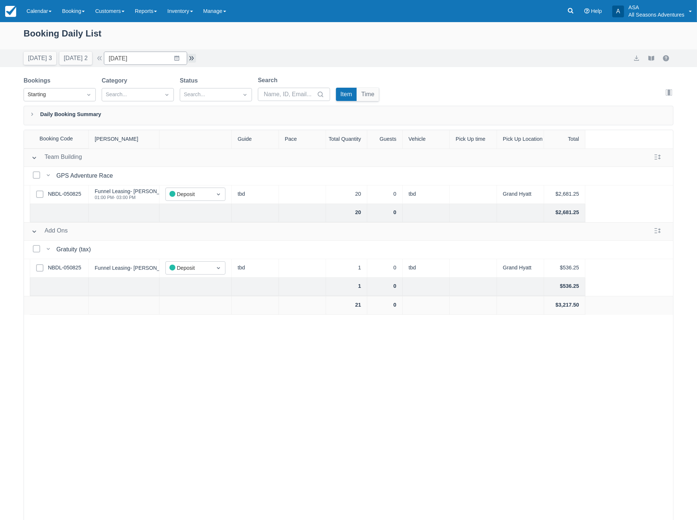
click at [191, 57] on button "button" at bounding box center [191, 58] width 9 height 9
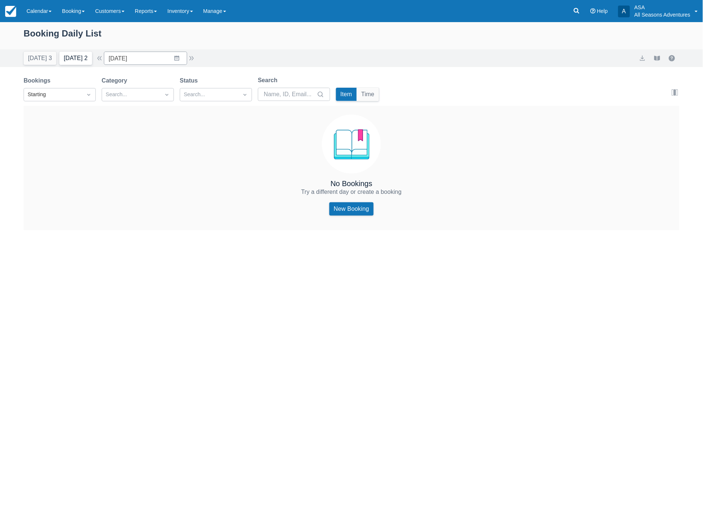
click at [84, 64] on button "Tomorrow 2" at bounding box center [75, 58] width 33 height 13
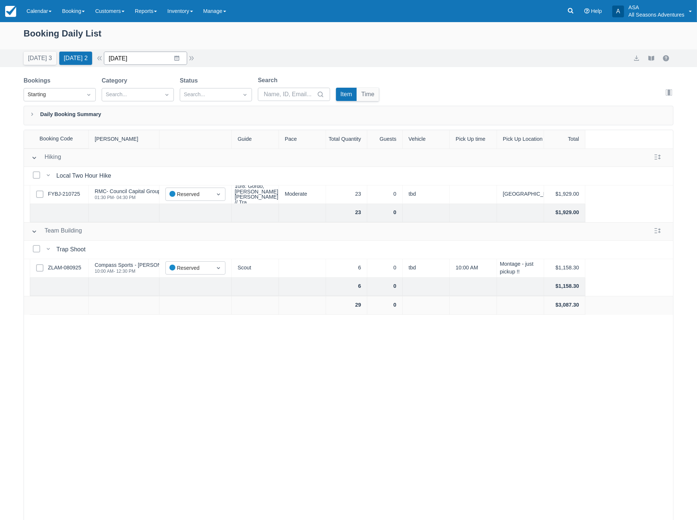
click at [144, 62] on input "10/09/25" at bounding box center [145, 58] width 83 height 13
click at [197, 127] on td "10" at bounding box center [191, 129] width 14 height 14
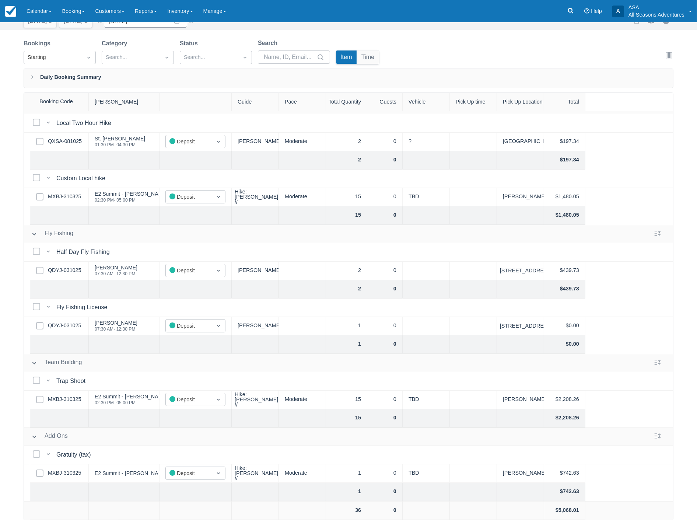
scroll to position [21, 0]
click at [62, 395] on link "MXBJ-310325" at bounding box center [64, 399] width 33 height 8
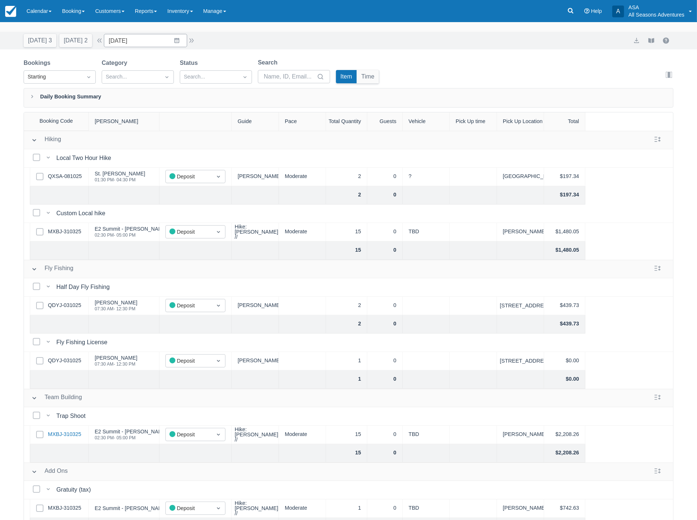
scroll to position [0, 0]
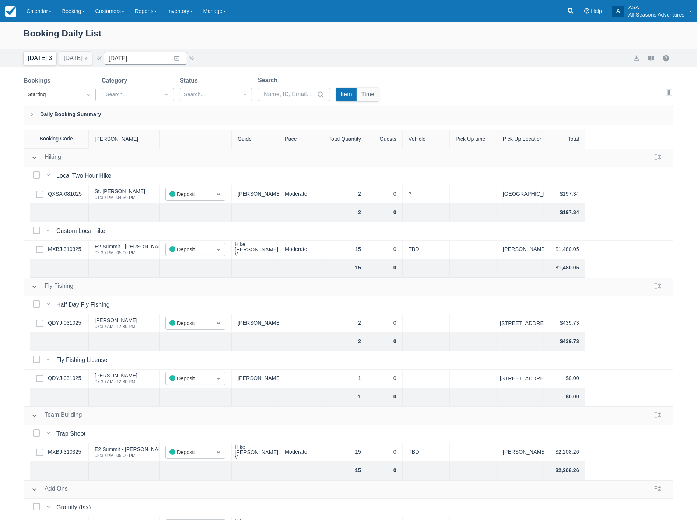
click at [39, 57] on button "Today 3" at bounding box center [40, 58] width 33 height 13
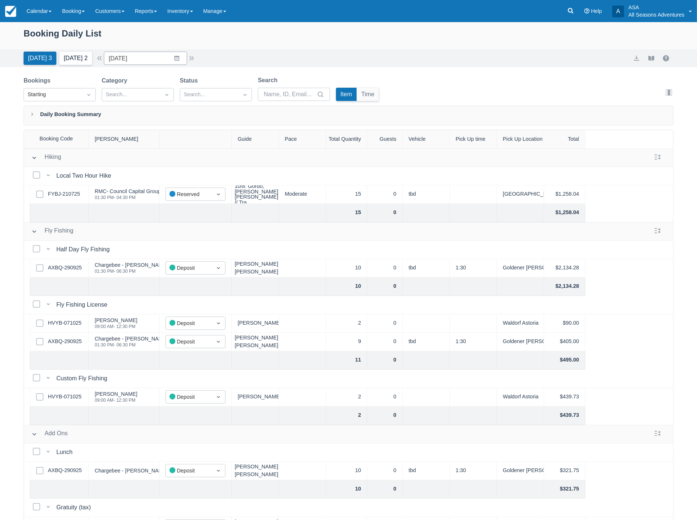
click at [70, 62] on button "[DATE] 2" at bounding box center [75, 58] width 33 height 13
type input "10/09/25"
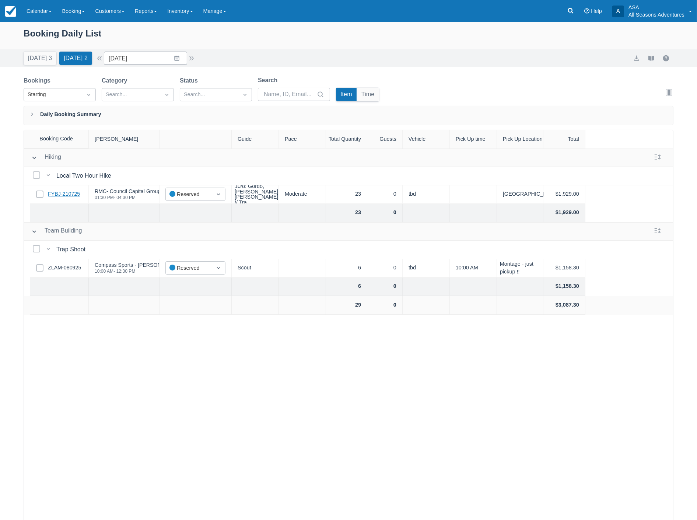
click at [63, 192] on link "FYBJ-210725" at bounding box center [64, 194] width 32 height 8
click at [67, 196] on link "FYBJ-210725" at bounding box center [64, 194] width 32 height 8
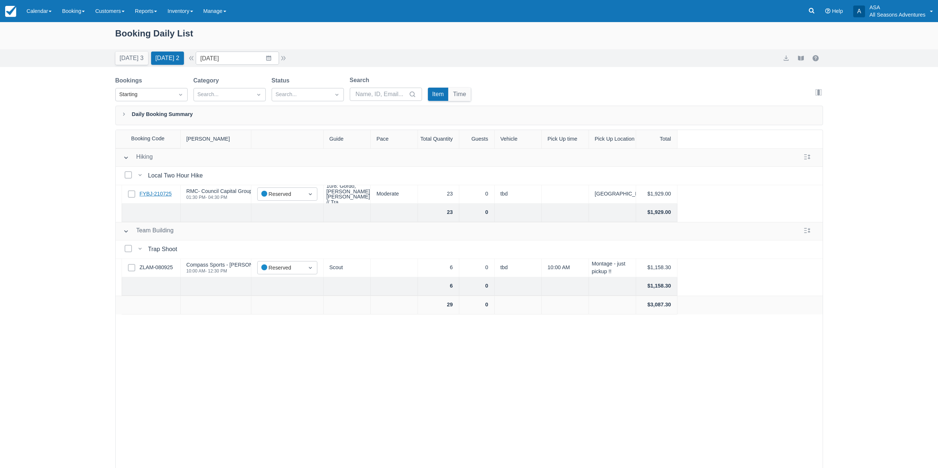
click at [159, 193] on link "FYBJ-210725" at bounding box center [156, 194] width 32 height 8
click at [286, 59] on button "button" at bounding box center [283, 58] width 9 height 9
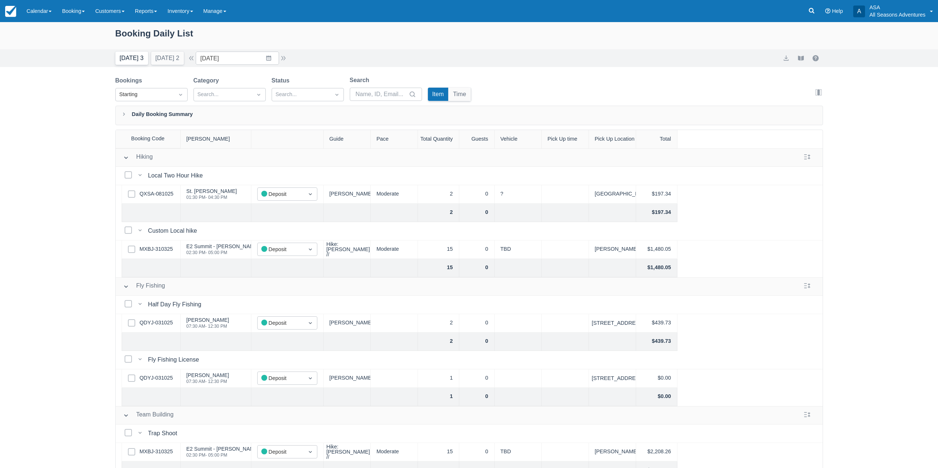
click at [129, 58] on button "Today 3" at bounding box center [131, 58] width 33 height 13
type input "10/08/25"
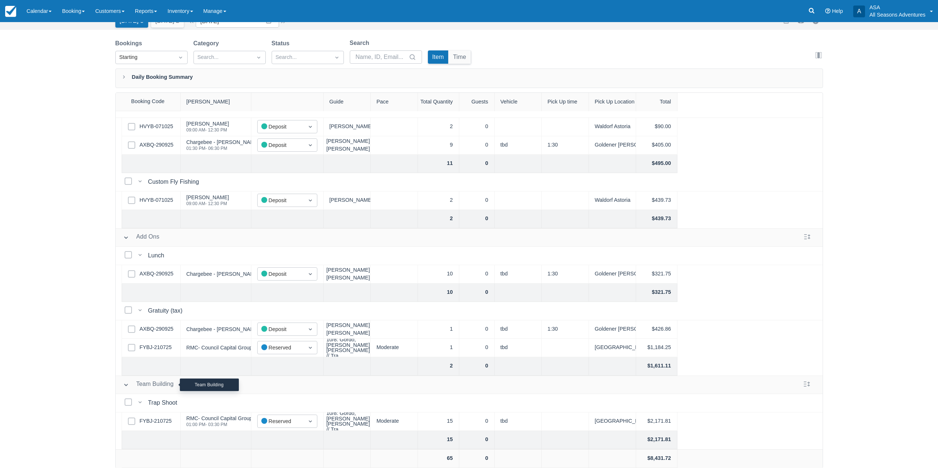
scroll to position [38, 0]
click at [161, 417] on link "FYBJ-210725" at bounding box center [156, 421] width 32 height 8
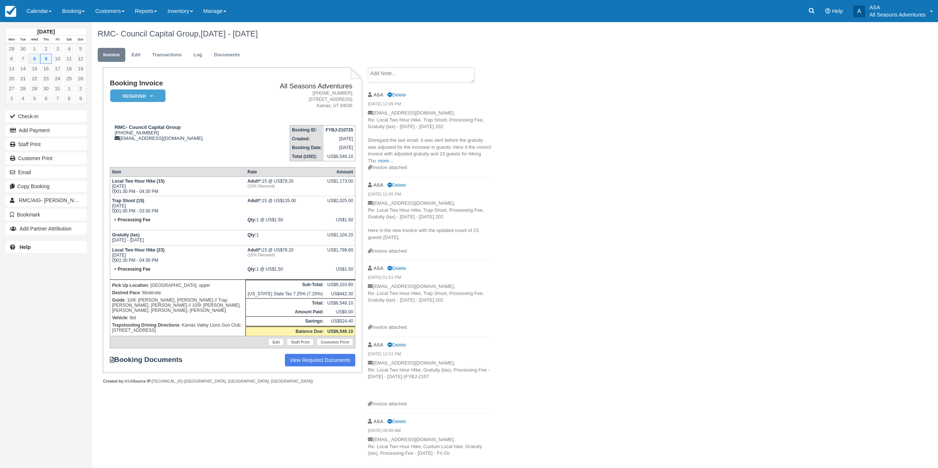
click at [421, 69] on textarea at bounding box center [421, 74] width 107 height 15
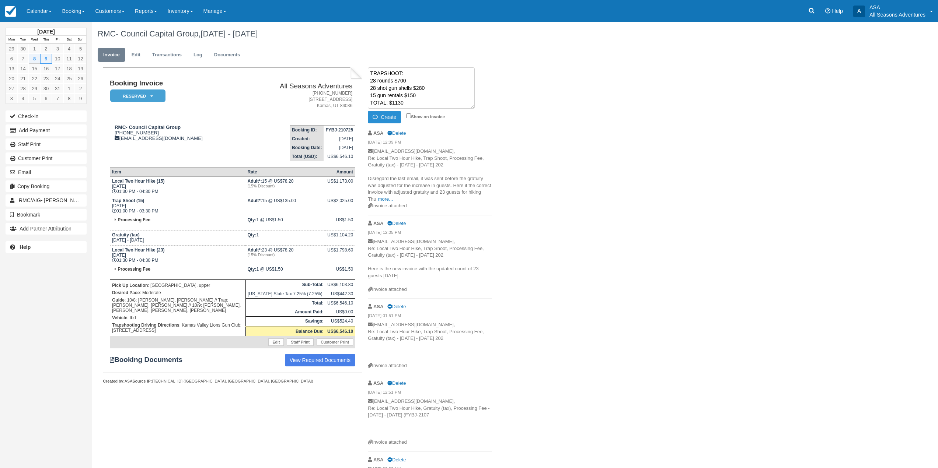
type textarea "TRAPSHOOT: 28 rounds $700 28 shot gun shells $280 15 gun rentals $150 TOTAL: $1…"
click at [394, 120] on button "Create" at bounding box center [384, 117] width 33 height 13
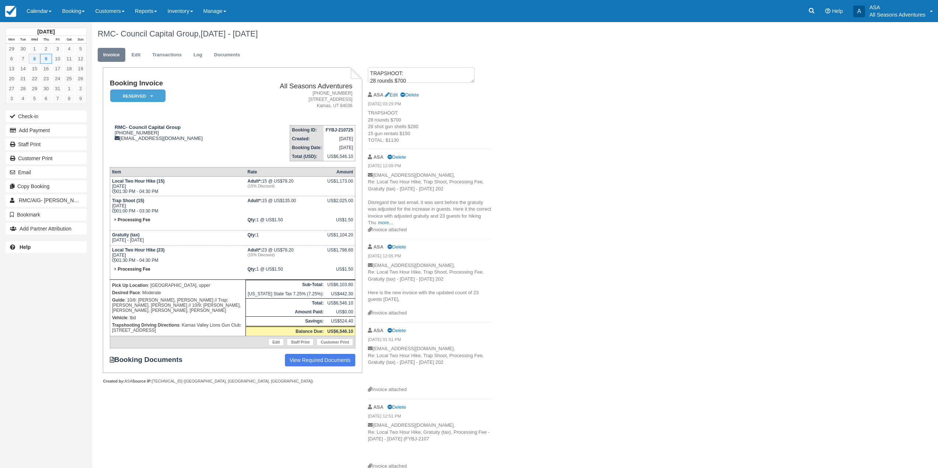
click at [394, 119] on p "TRAPSHOOT: 28 rounds $700 28 shot gun shells $280 15 gun rentals $150 TOTAL: $1…" at bounding box center [430, 127] width 124 height 34
click at [656, 126] on div "RMC- Council Capital Group, Oct 08 - Oct 09 2025 Invoice Edit Transactions Log …" at bounding box center [443, 325] width 703 height 607
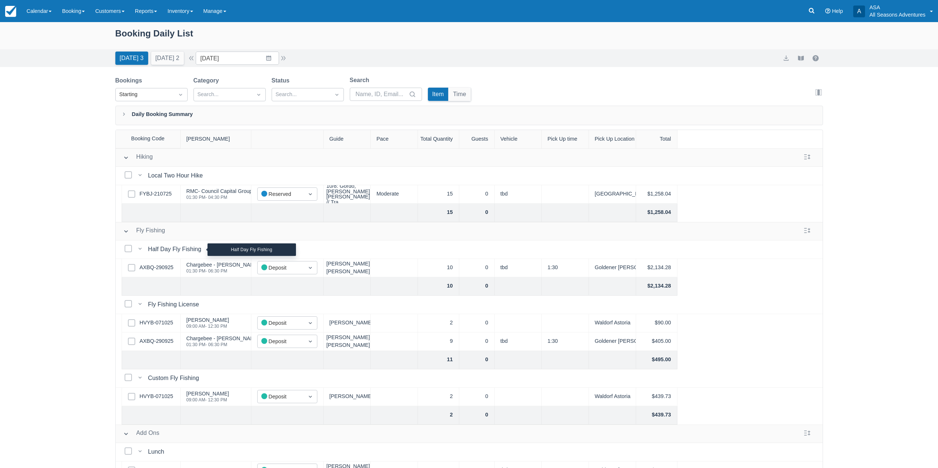
scroll to position [37, 0]
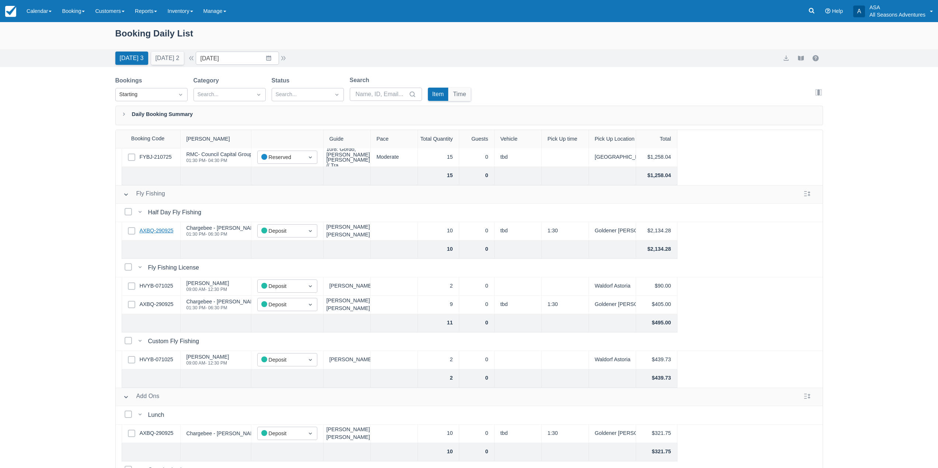
click at [165, 233] on link "AXBQ-290925" at bounding box center [157, 231] width 34 height 8
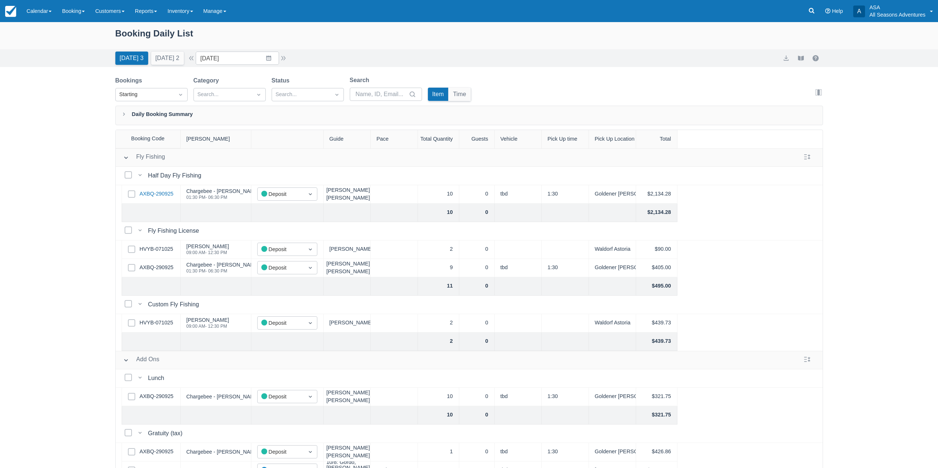
scroll to position [111, 0]
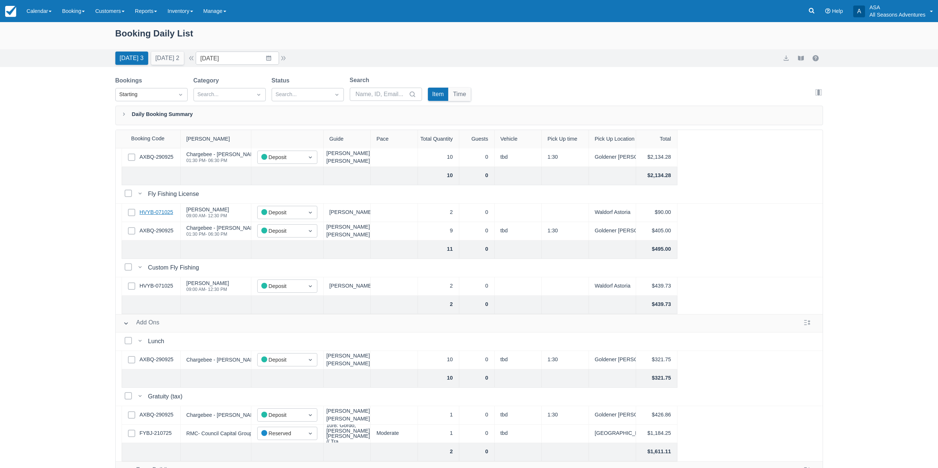
click at [164, 211] on link "HVYB-071025" at bounding box center [157, 213] width 34 height 8
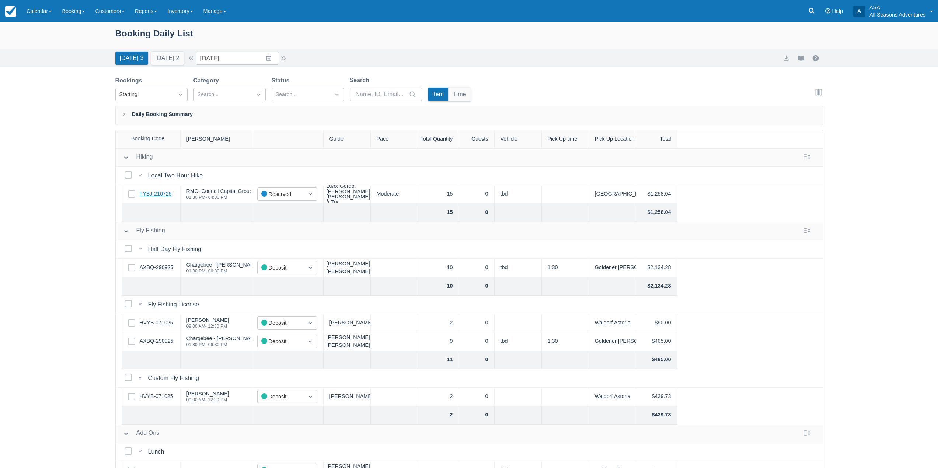
click at [165, 192] on link "FYBJ-210725" at bounding box center [156, 194] width 32 height 8
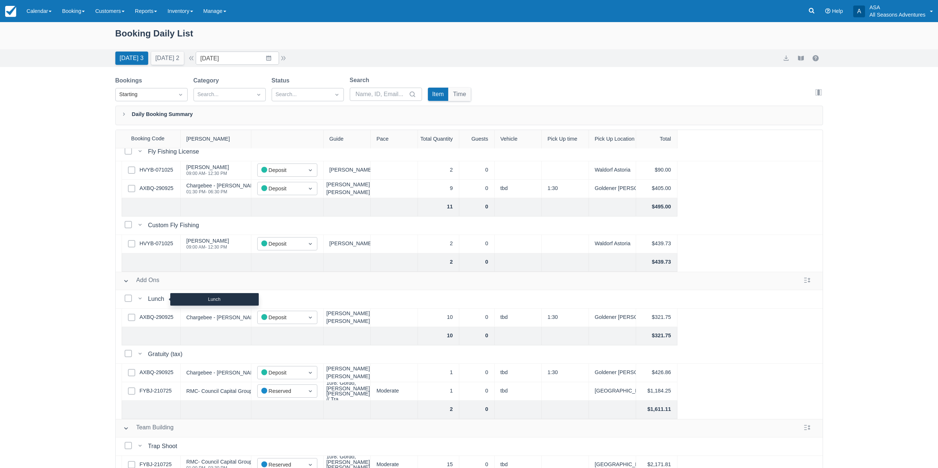
scroll to position [165, 0]
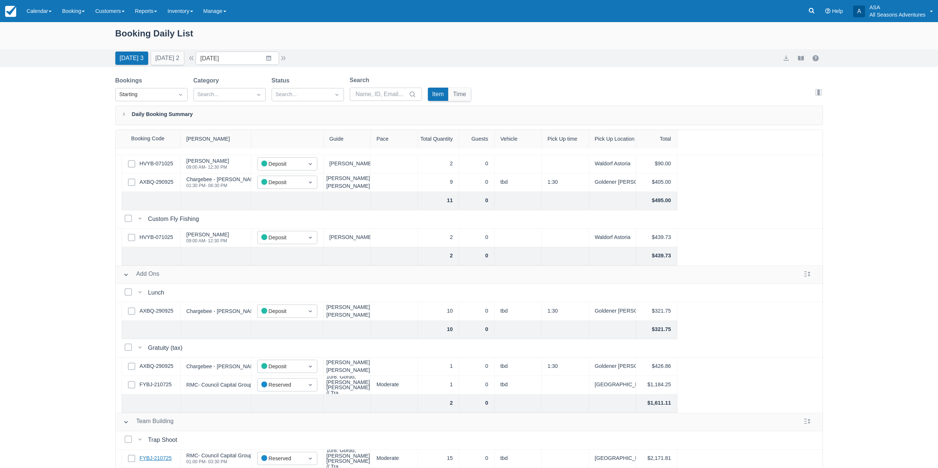
click at [148, 455] on link "FYBJ-210725" at bounding box center [156, 459] width 32 height 8
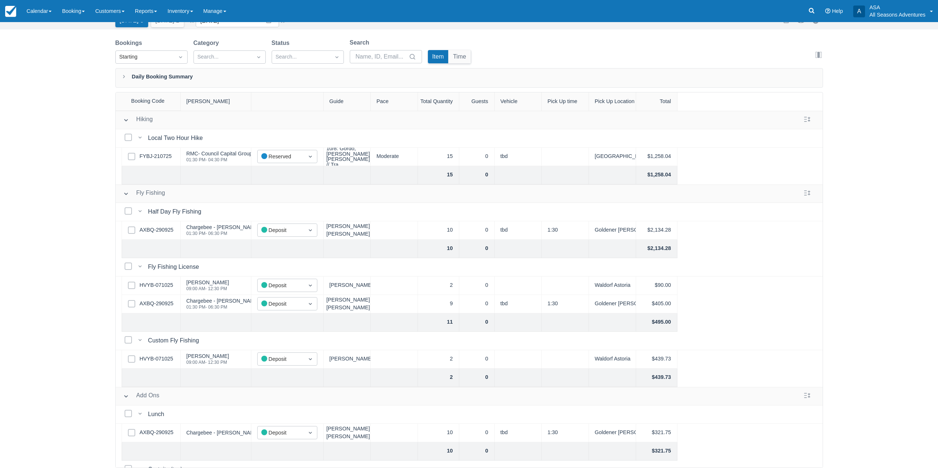
scroll to position [0, 0]
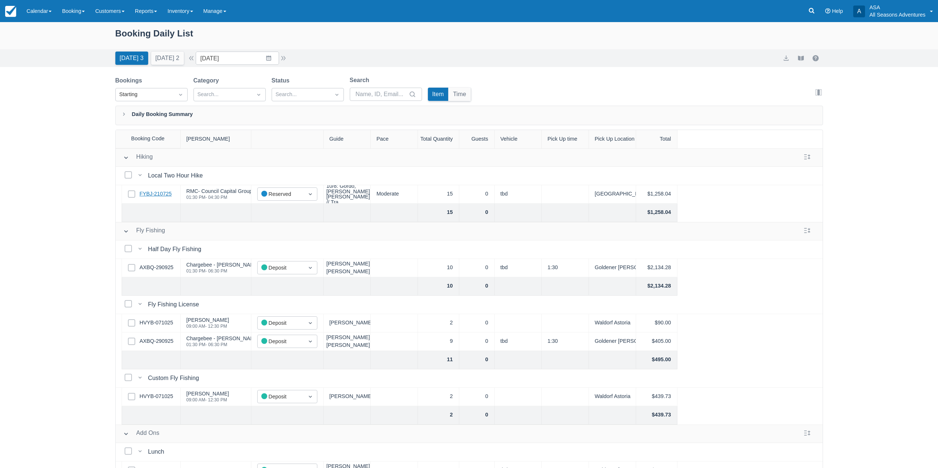
click at [156, 194] on link "FYBJ-210725" at bounding box center [156, 194] width 32 height 8
click at [153, 12] on link "Reports" at bounding box center [146, 11] width 32 height 22
click at [169, 69] on link "Transactions" at bounding box center [159, 62] width 58 height 15
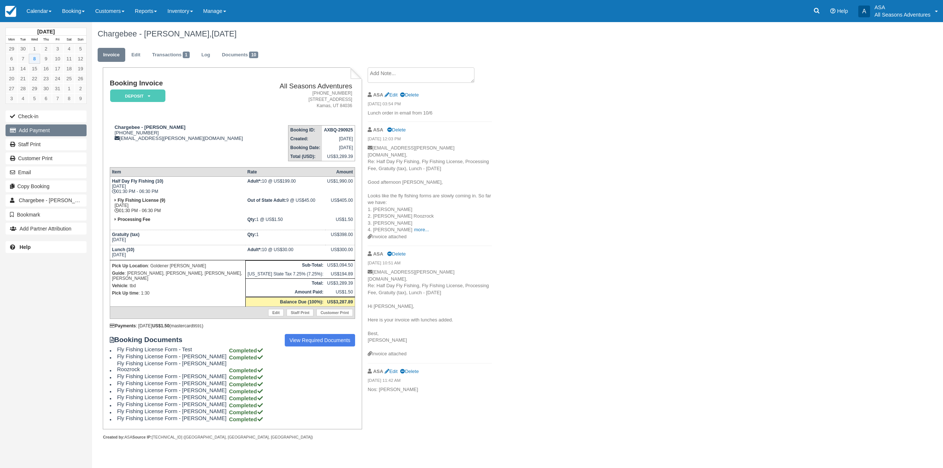
click at [53, 134] on button "Add Payment" at bounding box center [46, 131] width 81 height 12
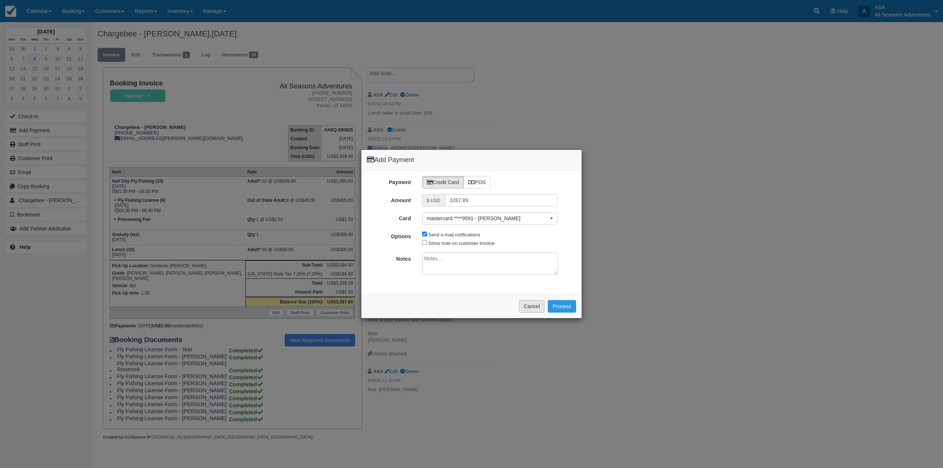
click at [531, 305] on button "Cancel" at bounding box center [532, 306] width 26 height 13
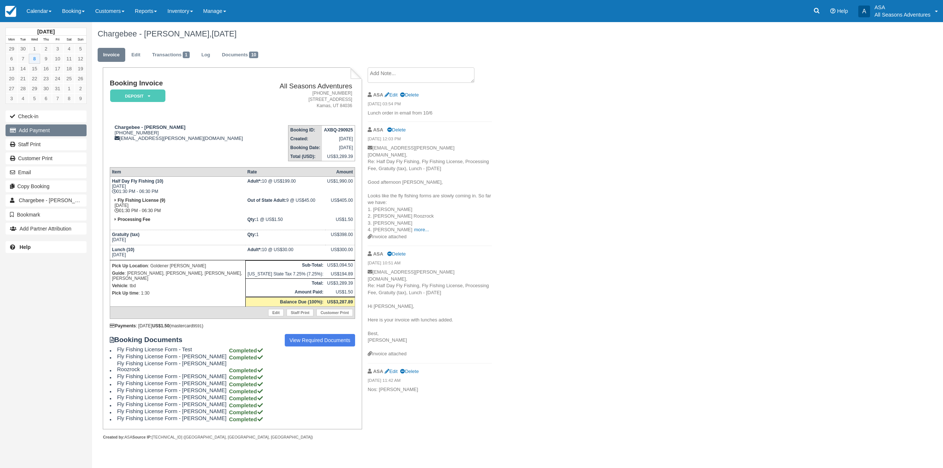
click at [41, 129] on button "Add Payment" at bounding box center [46, 131] width 81 height 12
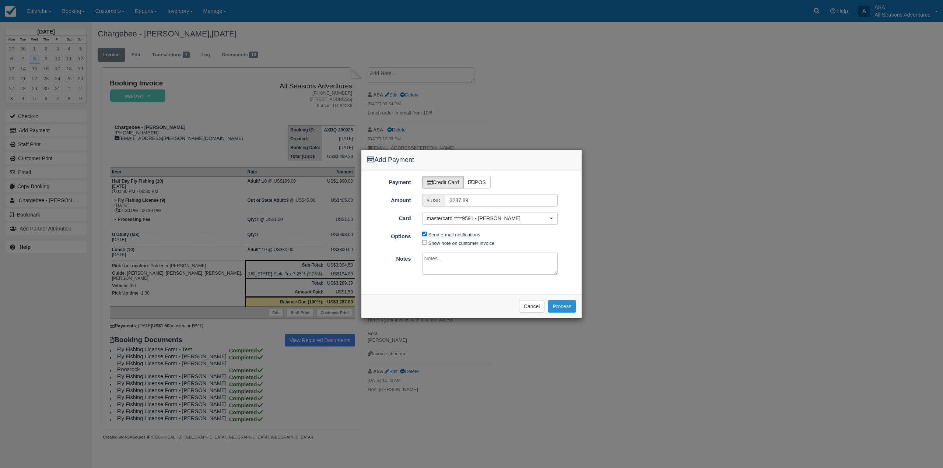
click at [562, 309] on button "Process" at bounding box center [562, 306] width 28 height 13
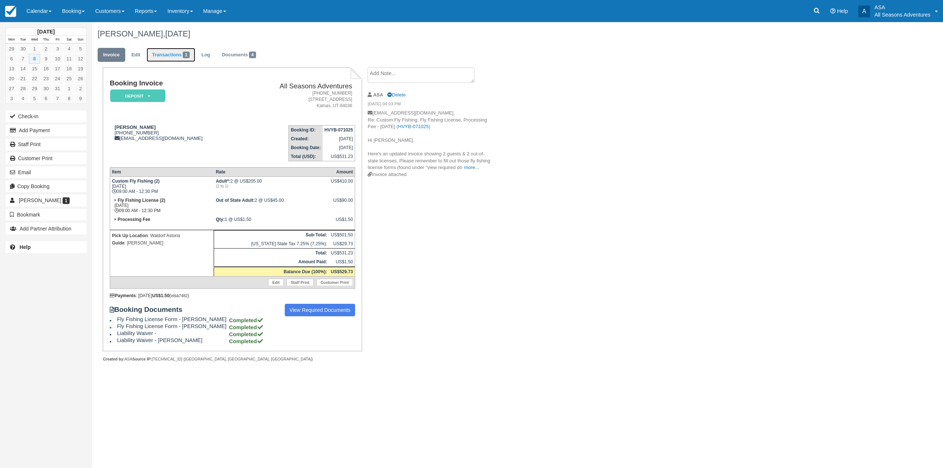
click at [172, 58] on link "Transactions 1" at bounding box center [171, 55] width 49 height 14
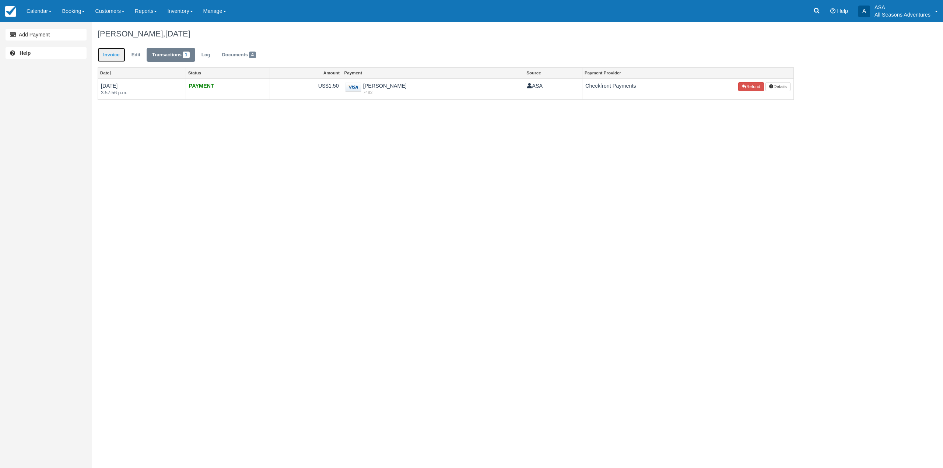
click at [118, 53] on link "Invoice" at bounding box center [112, 55] width 28 height 14
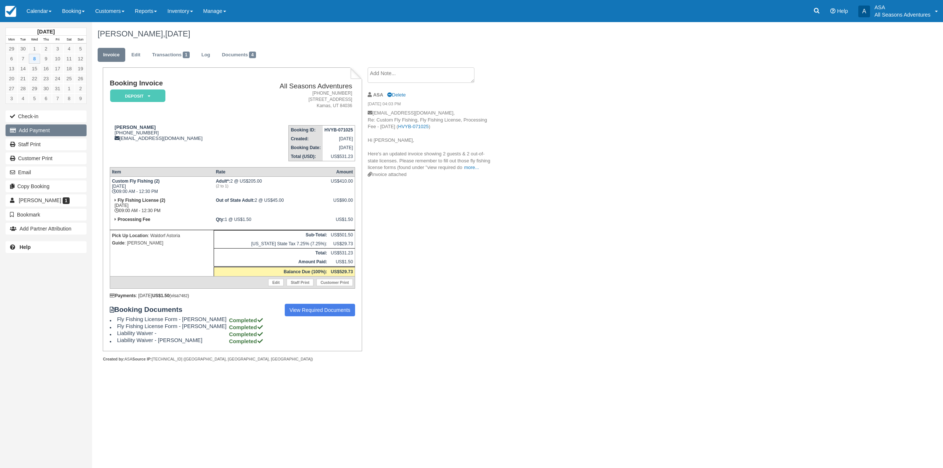
click at [64, 130] on button "Add Payment" at bounding box center [46, 131] width 81 height 12
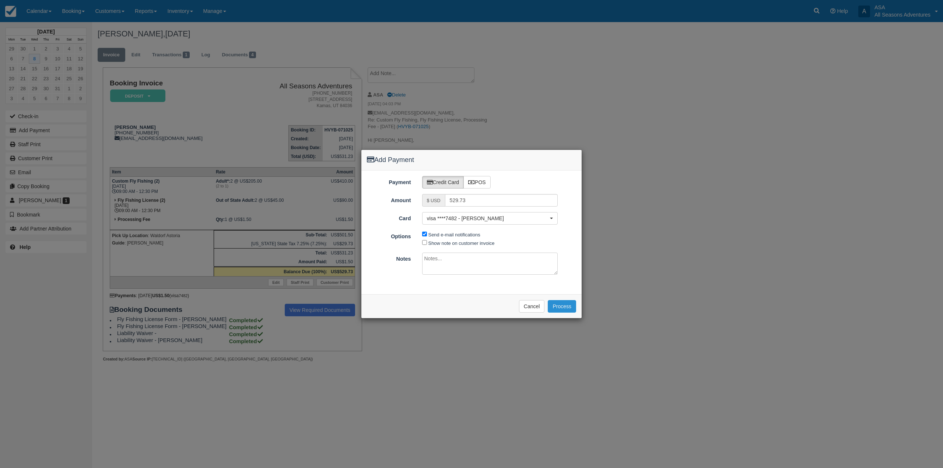
click at [562, 306] on button "Process" at bounding box center [562, 306] width 28 height 13
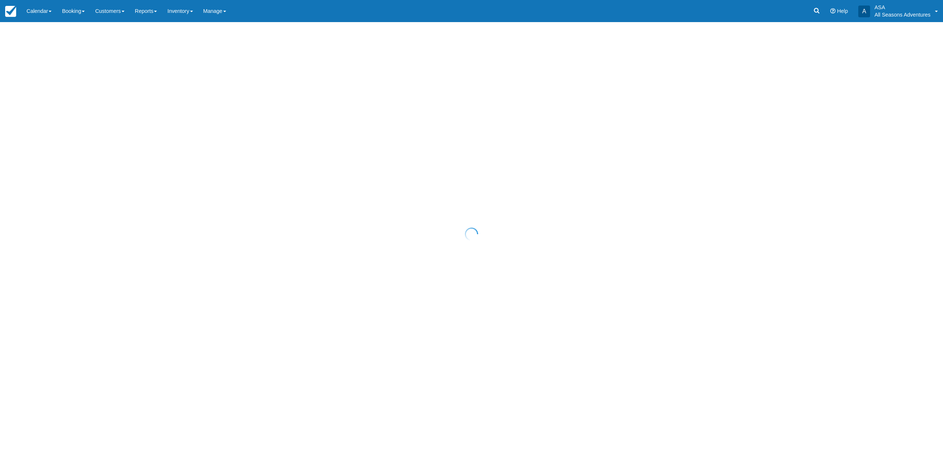
select select "10"
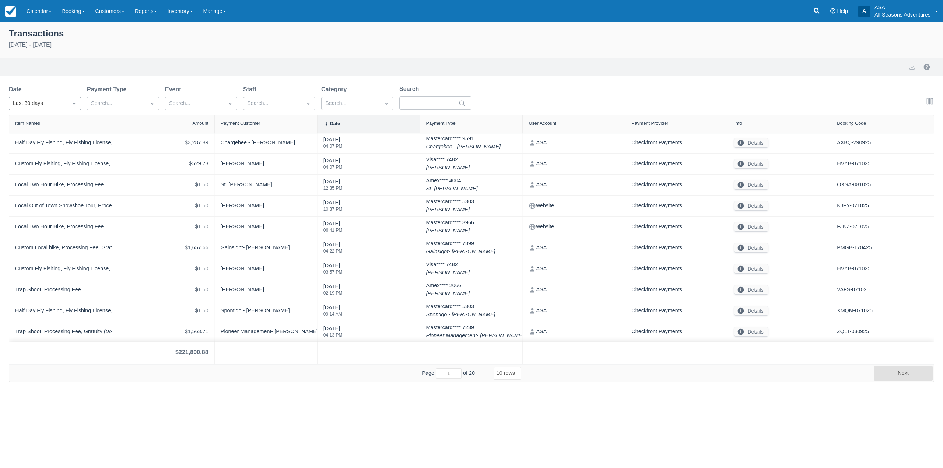
click at [63, 99] on div "Last 30 days" at bounding box center [38, 104] width 58 height 12
click at [65, 136] on div "Today" at bounding box center [45, 136] width 72 height 14
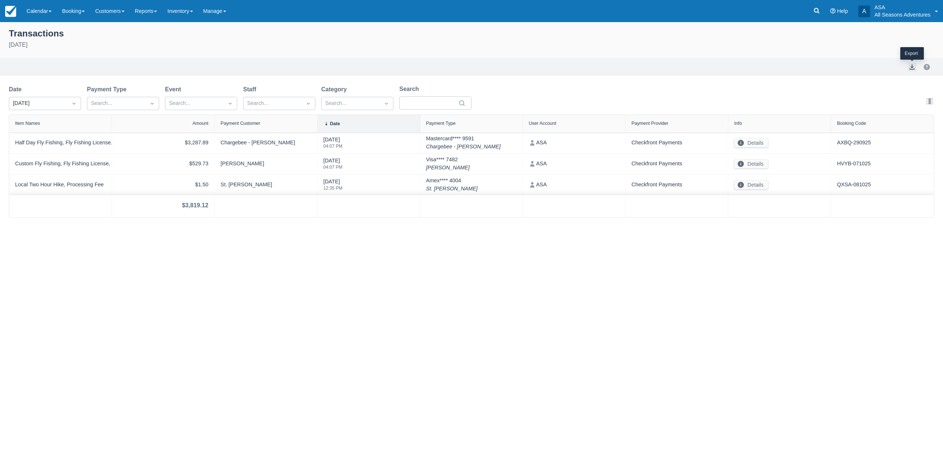
click at [915, 63] on button "export" at bounding box center [912, 67] width 9 height 9
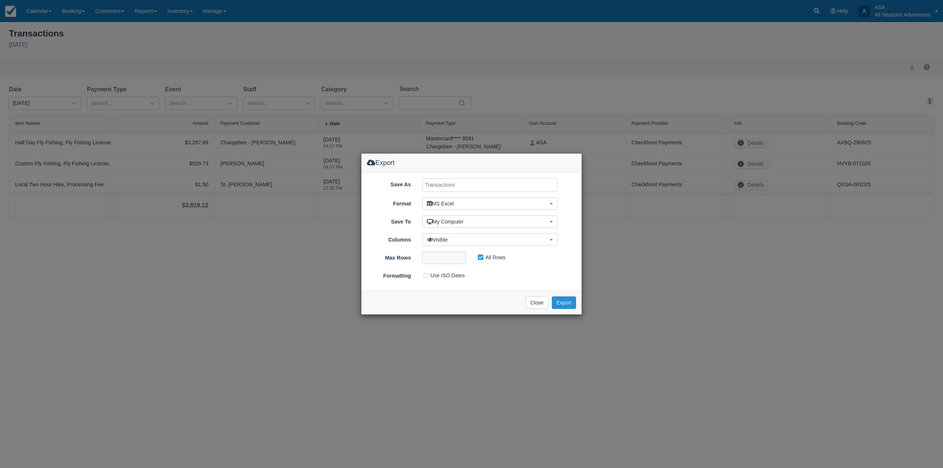
click at [571, 302] on button "Export" at bounding box center [564, 303] width 24 height 13
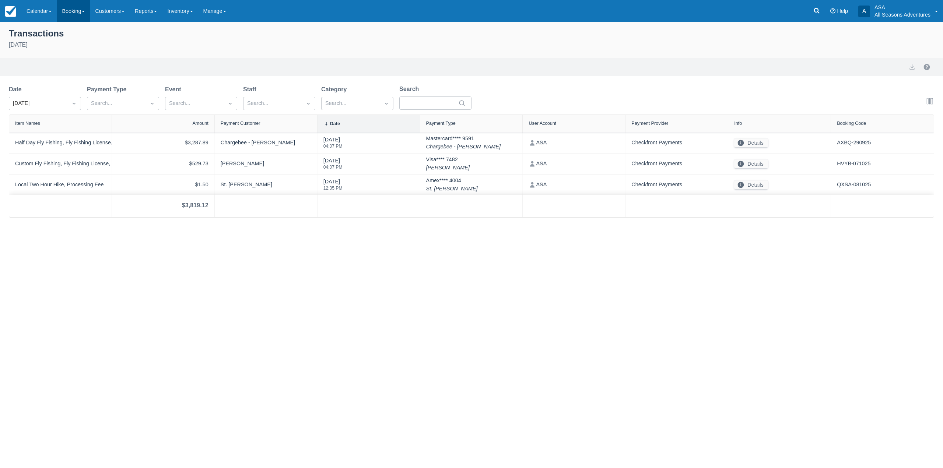
click at [83, 15] on link "Booking" at bounding box center [73, 11] width 33 height 22
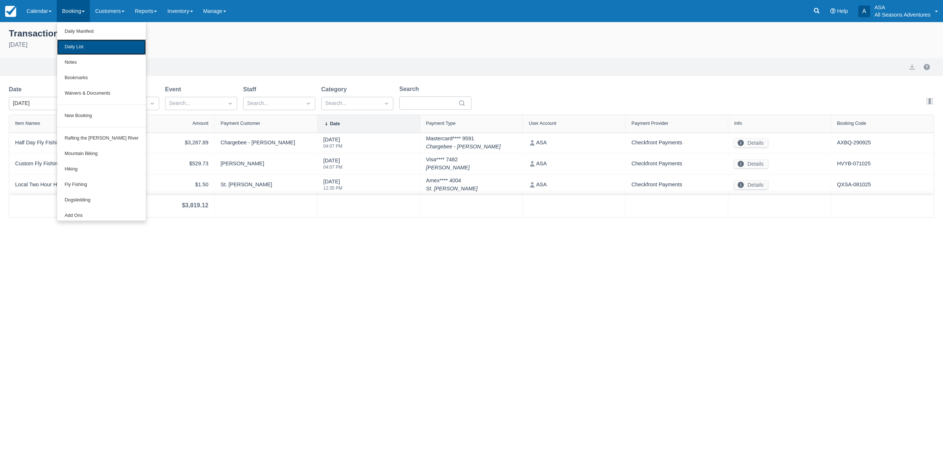
click at [89, 43] on link "Daily List" at bounding box center [101, 46] width 89 height 15
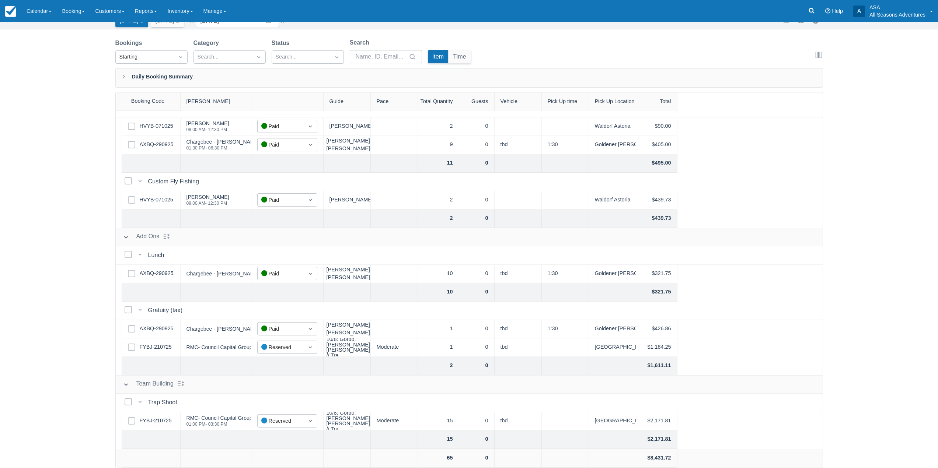
scroll to position [12, 0]
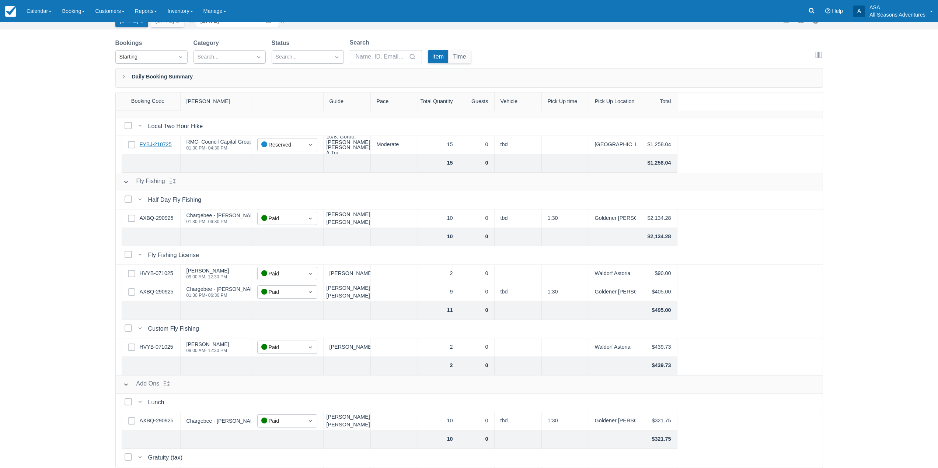
click at [160, 143] on link "FYBJ-210725" at bounding box center [156, 145] width 32 height 8
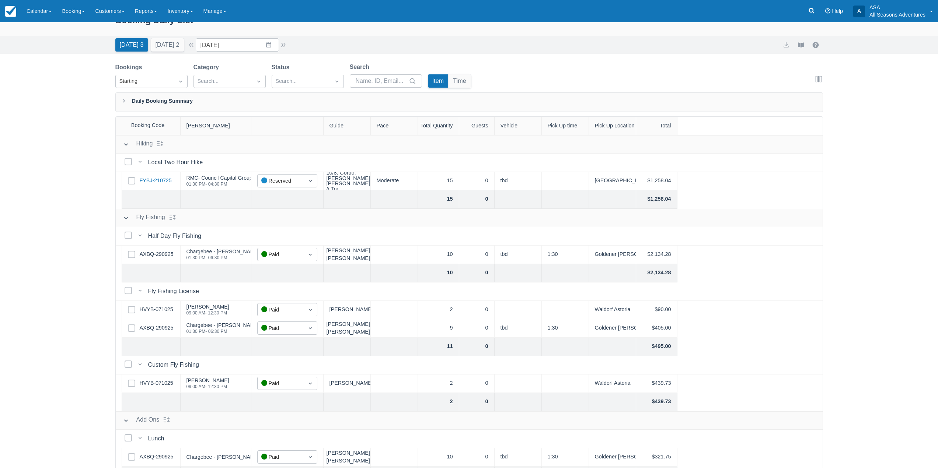
scroll to position [0, 0]
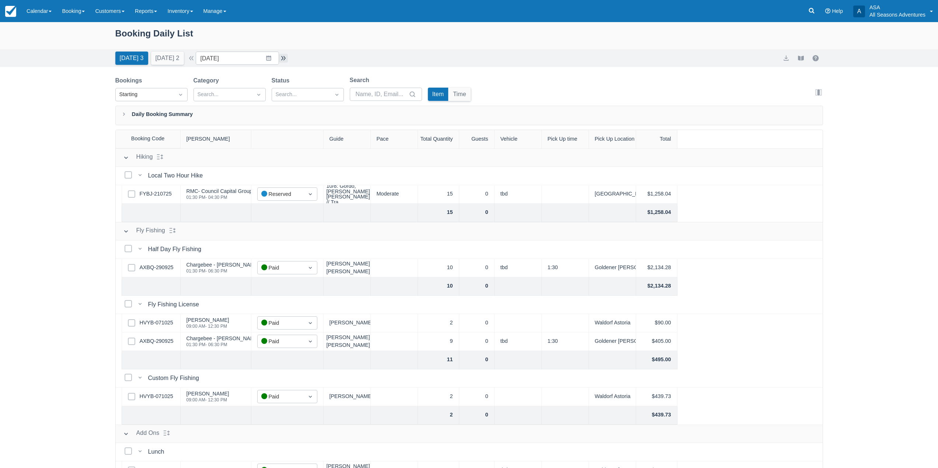
click at [286, 61] on button "button" at bounding box center [283, 58] width 9 height 9
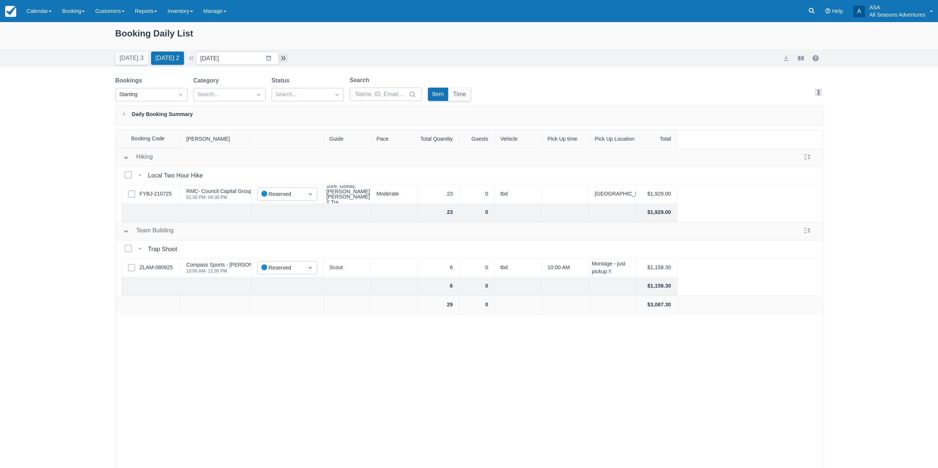
click at [288, 60] on button "button" at bounding box center [283, 58] width 9 height 9
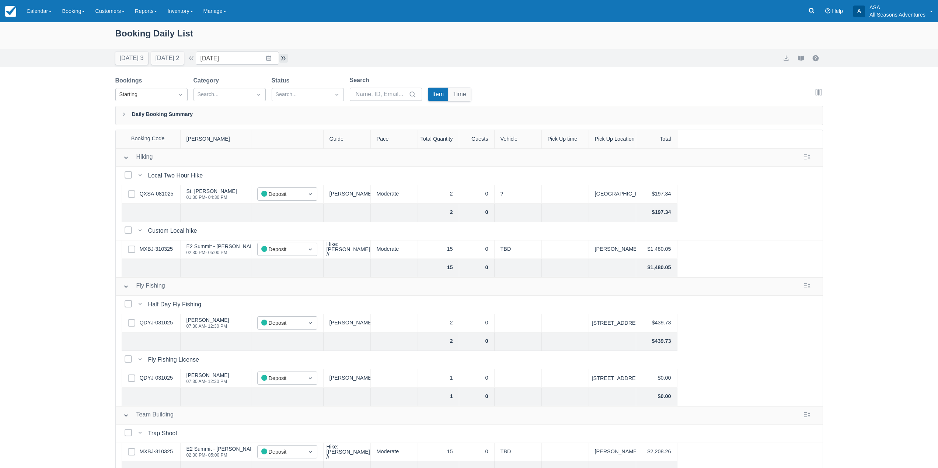
click at [286, 60] on button "button" at bounding box center [283, 58] width 9 height 9
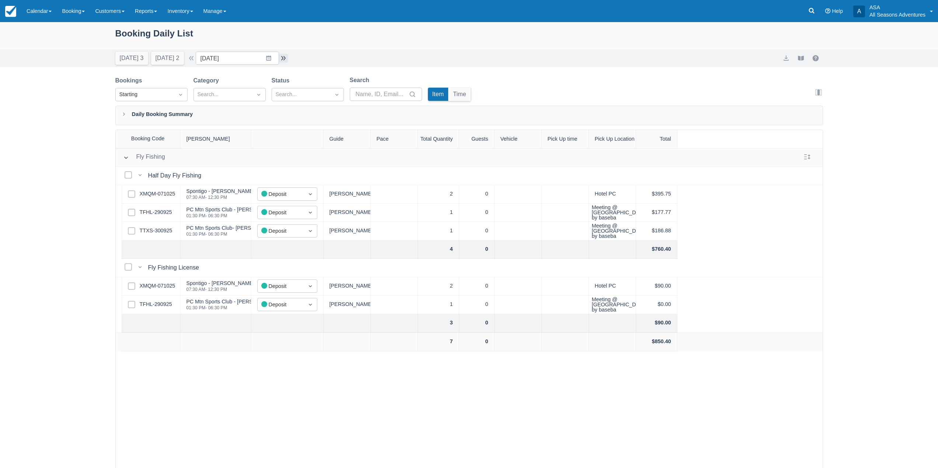
click at [286, 59] on button "button" at bounding box center [283, 58] width 9 height 9
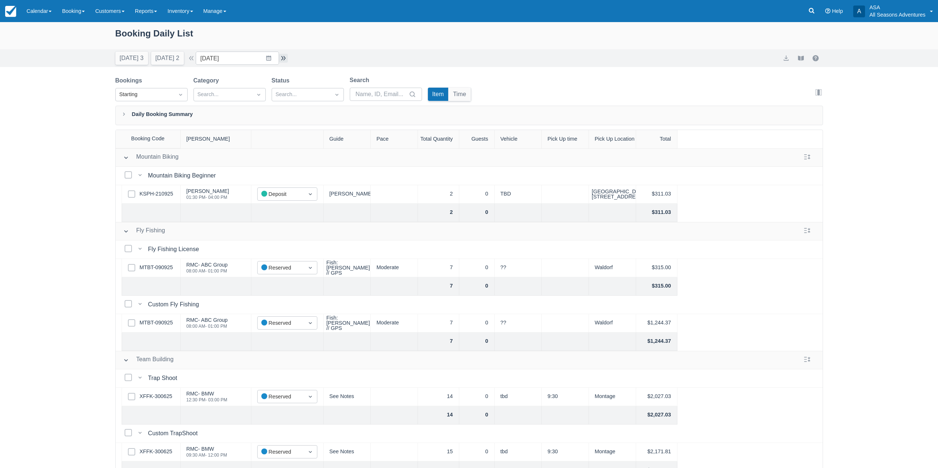
click at [286, 59] on button "button" at bounding box center [283, 58] width 9 height 9
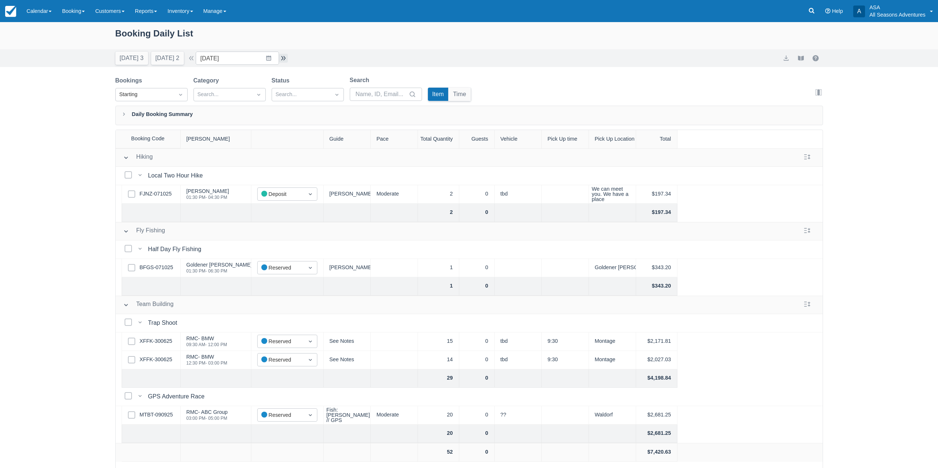
click at [287, 58] on button "button" at bounding box center [283, 58] width 9 height 9
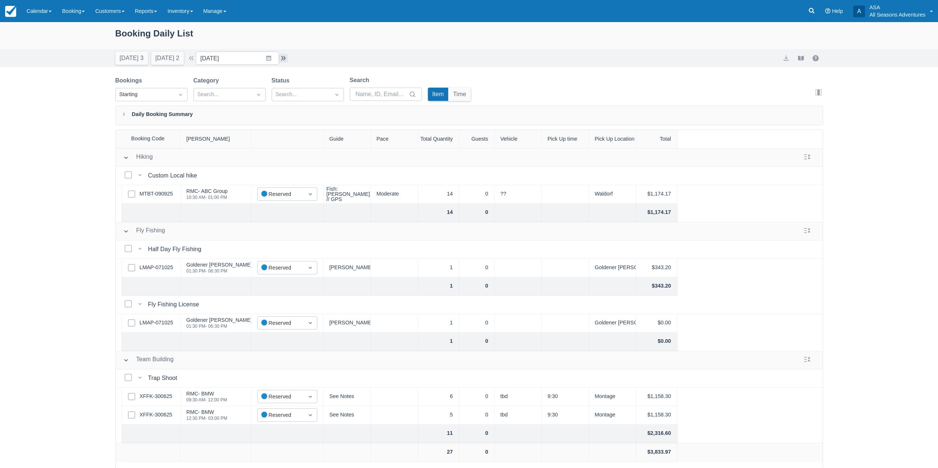
click at [288, 58] on button "button" at bounding box center [283, 58] width 9 height 9
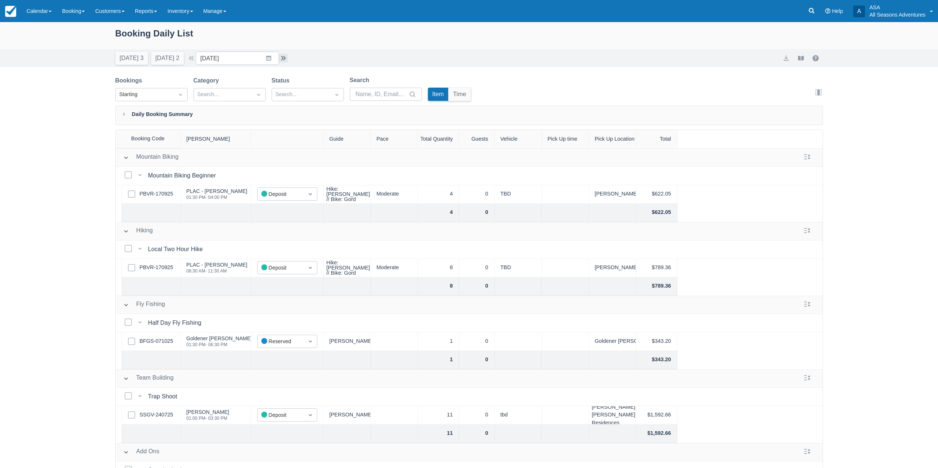
click at [284, 56] on button "button" at bounding box center [283, 58] width 9 height 9
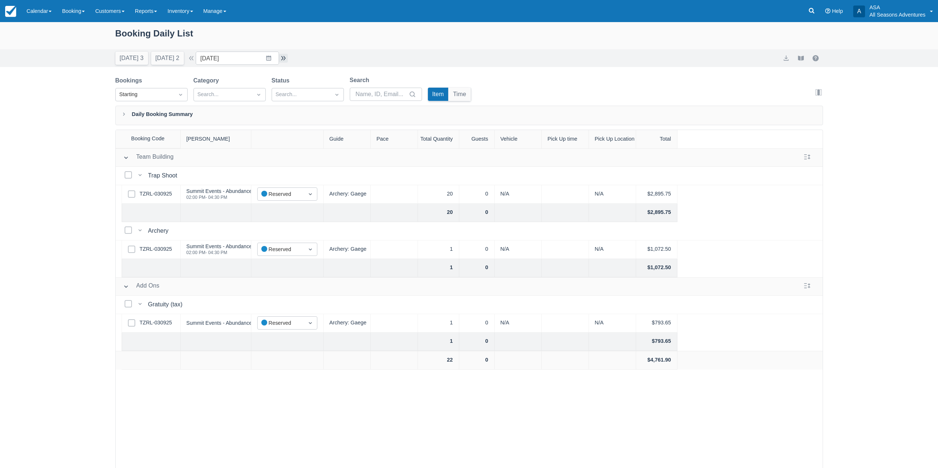
click at [283, 61] on button "button" at bounding box center [283, 58] width 9 height 9
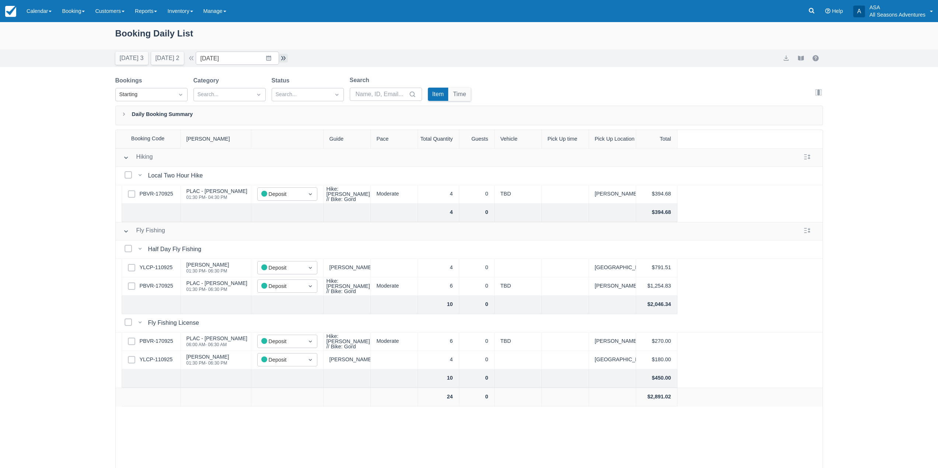
click at [283, 56] on button "button" at bounding box center [283, 58] width 9 height 9
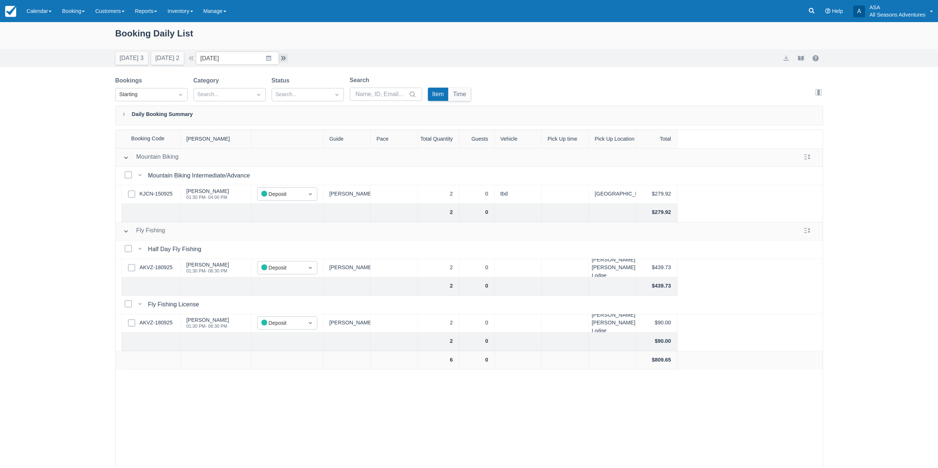
click at [284, 57] on button "button" at bounding box center [283, 58] width 9 height 9
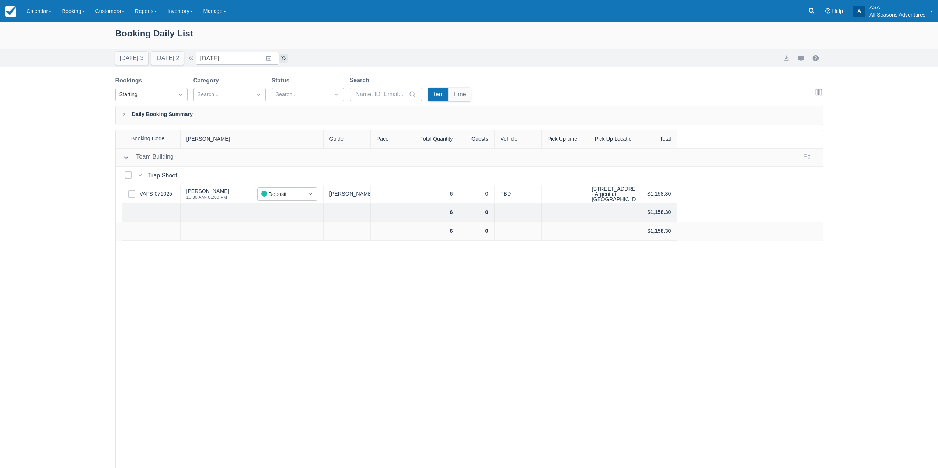
click at [287, 60] on button "button" at bounding box center [283, 58] width 9 height 9
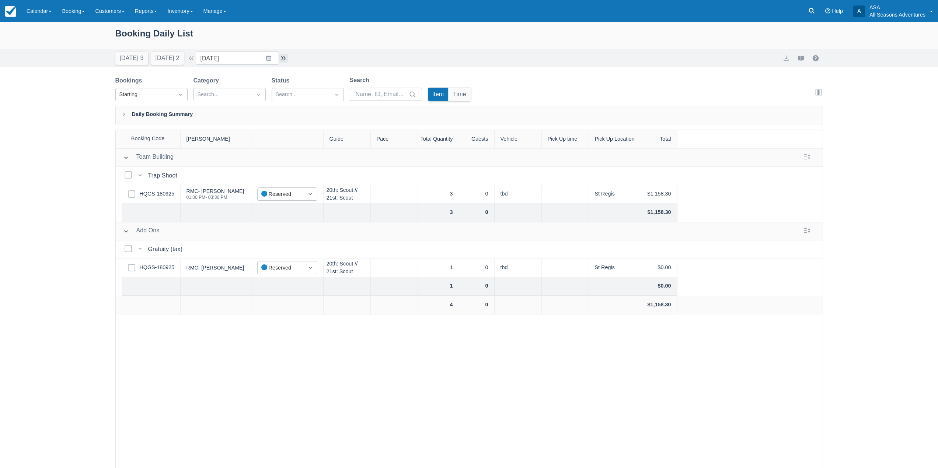
click at [283, 57] on button "button" at bounding box center [283, 58] width 9 height 9
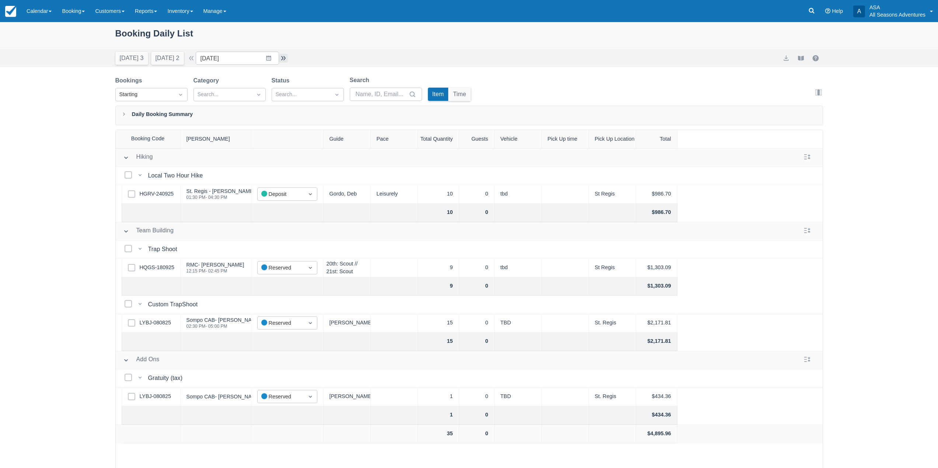
click at [286, 54] on button "button" at bounding box center [283, 58] width 9 height 9
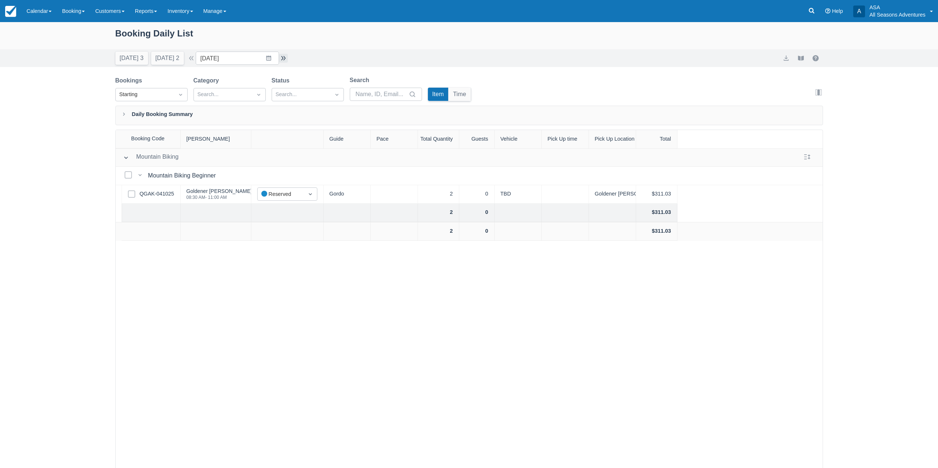
click at [286, 54] on button "button" at bounding box center [283, 58] width 9 height 9
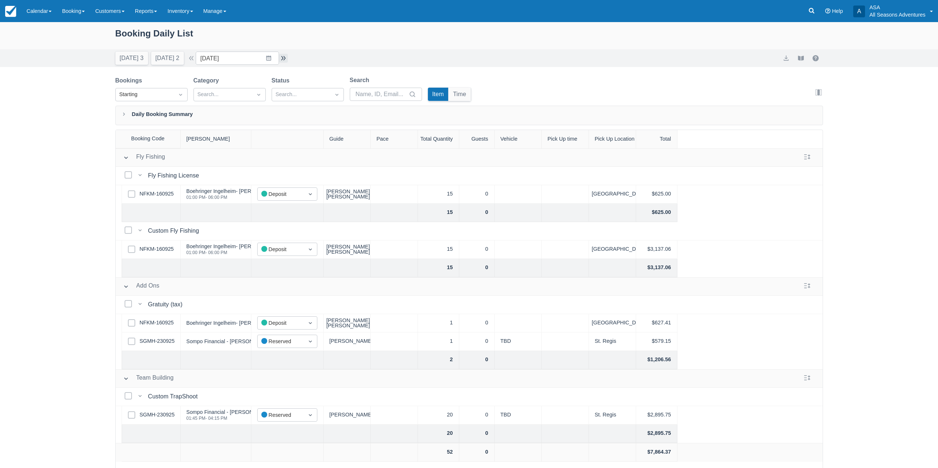
click at [286, 60] on button "button" at bounding box center [283, 58] width 9 height 9
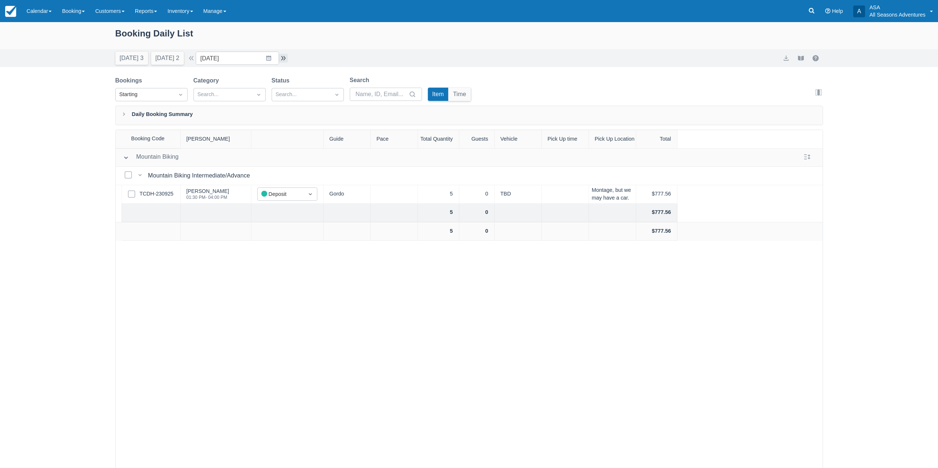
click at [284, 59] on button "button" at bounding box center [283, 58] width 9 height 9
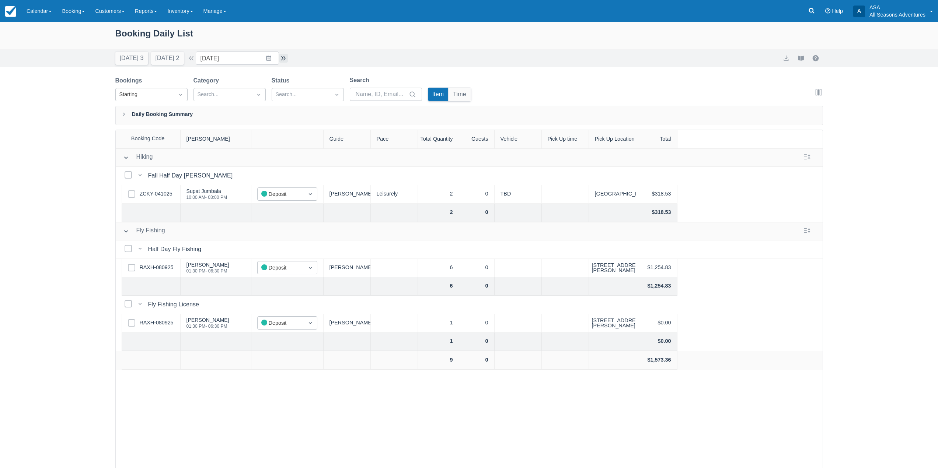
click at [284, 59] on button "button" at bounding box center [283, 58] width 9 height 9
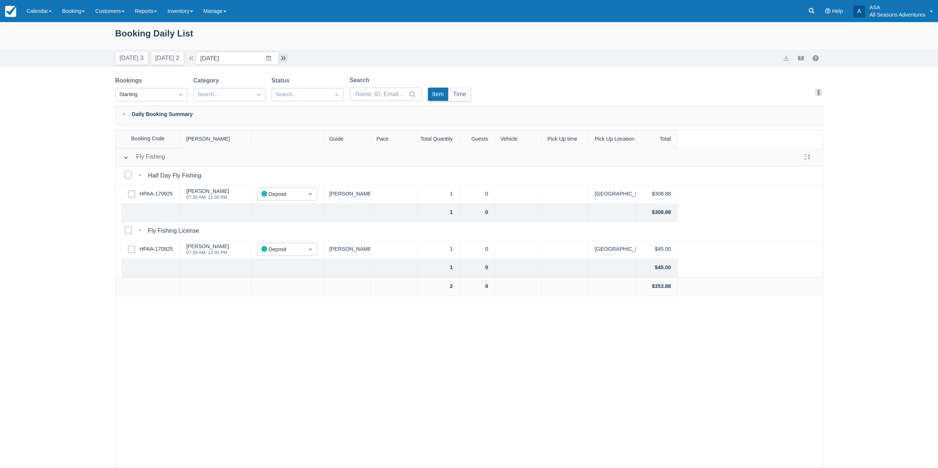
click at [284, 59] on button "button" at bounding box center [283, 58] width 9 height 9
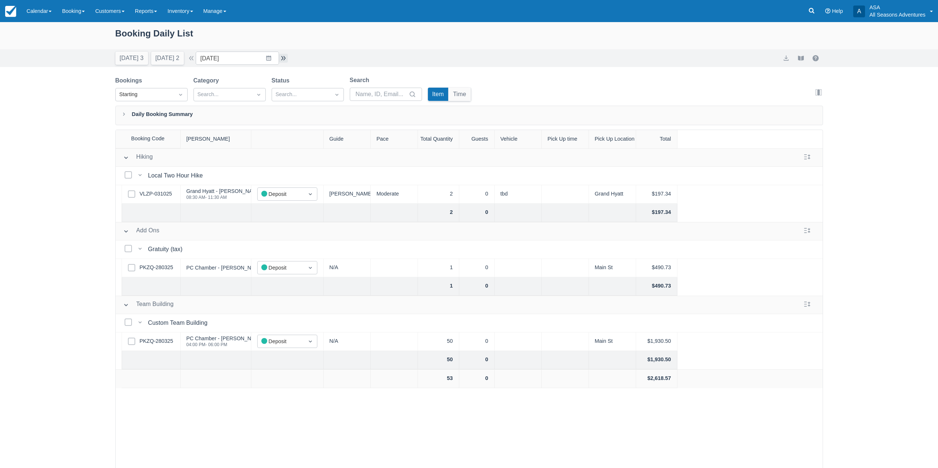
click at [284, 59] on button "button" at bounding box center [283, 58] width 9 height 9
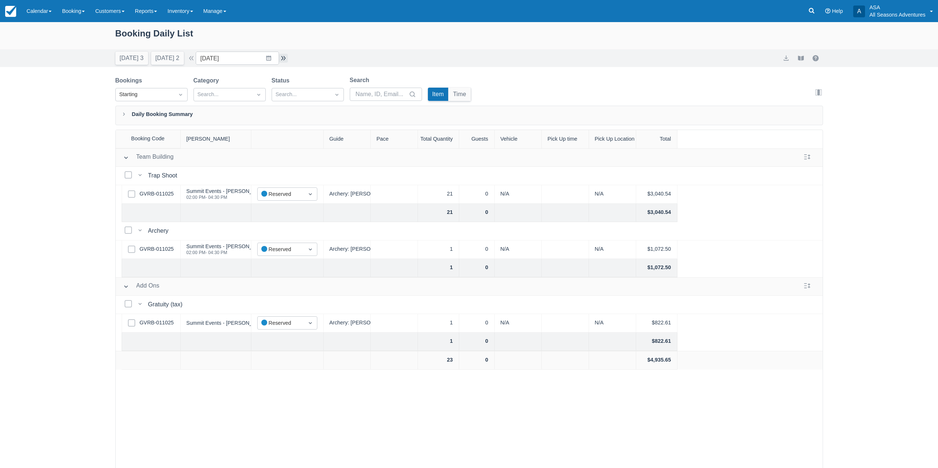
click at [284, 59] on button "button" at bounding box center [283, 58] width 9 height 9
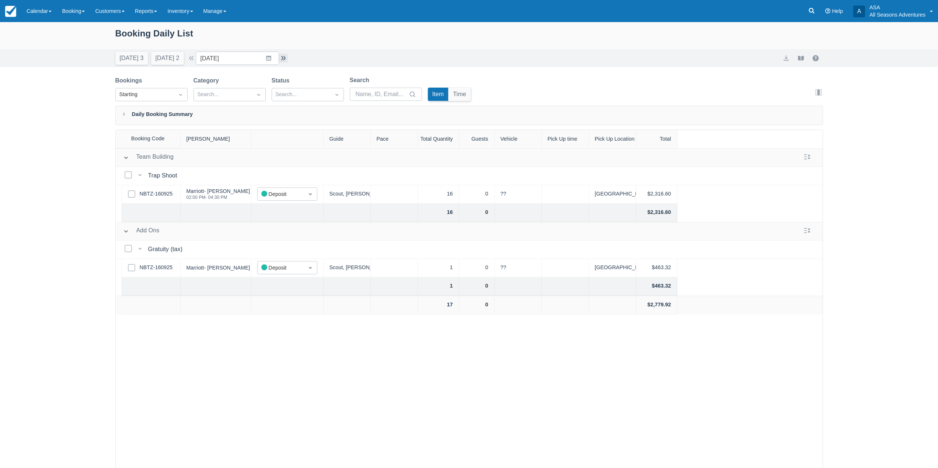
click at [284, 59] on button "button" at bounding box center [283, 58] width 9 height 9
click at [196, 59] on button "button" at bounding box center [191, 58] width 9 height 9
click at [122, 56] on button "Today 3" at bounding box center [131, 58] width 33 height 13
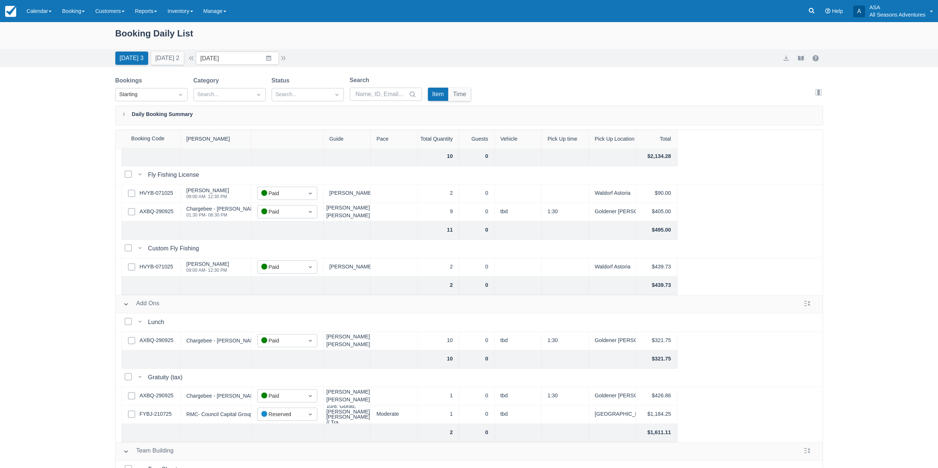
scroll to position [17, 0]
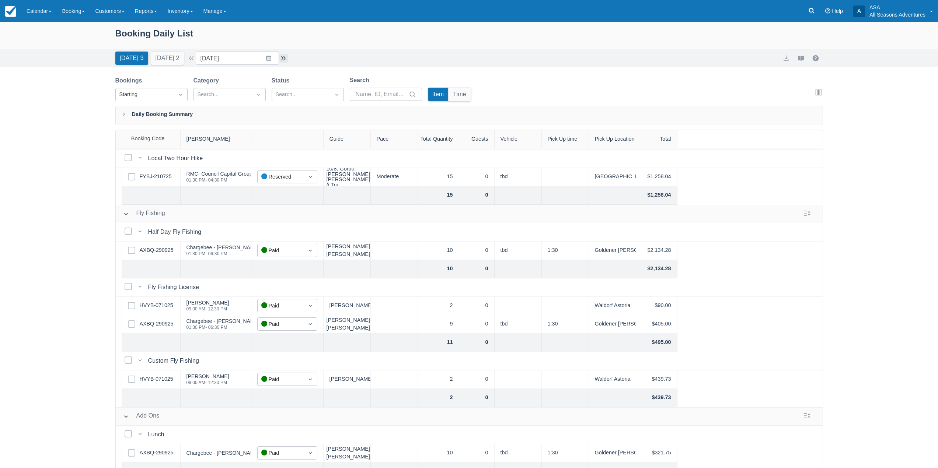
click at [284, 59] on button "button" at bounding box center [283, 58] width 9 height 9
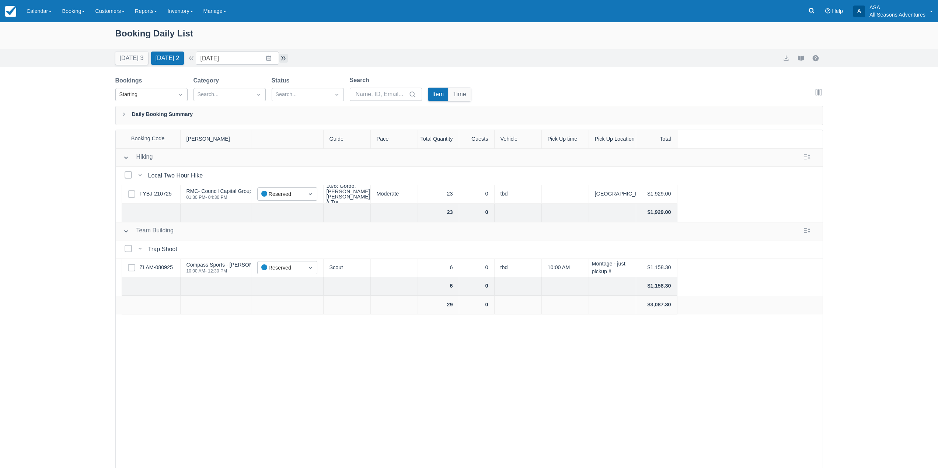
click at [284, 59] on button "button" at bounding box center [283, 58] width 9 height 9
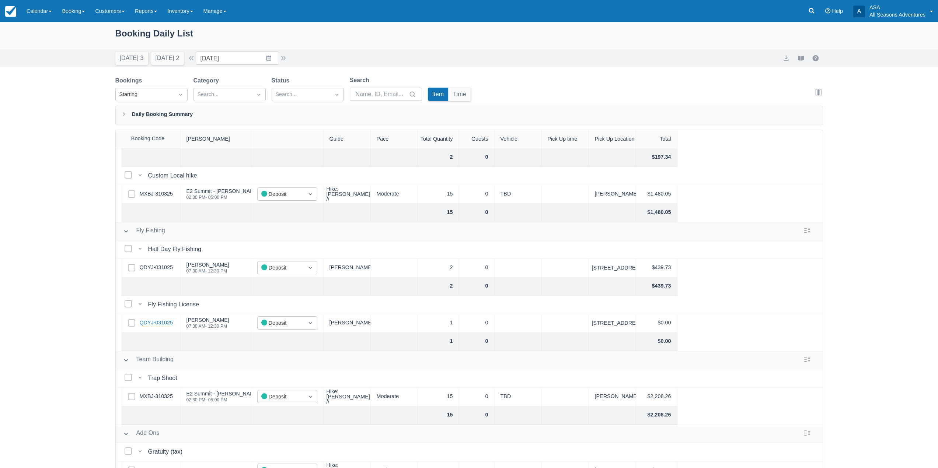
scroll to position [73, 0]
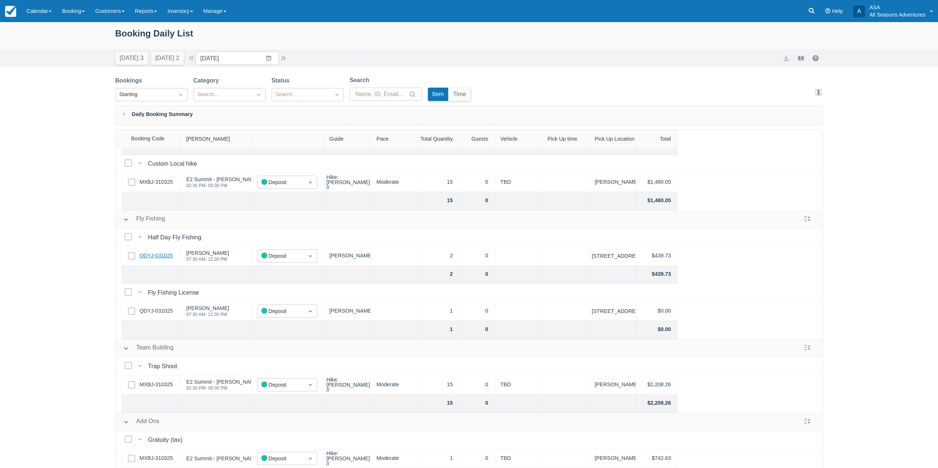
click at [154, 252] on link "QDYJ-031025" at bounding box center [156, 256] width 33 height 8
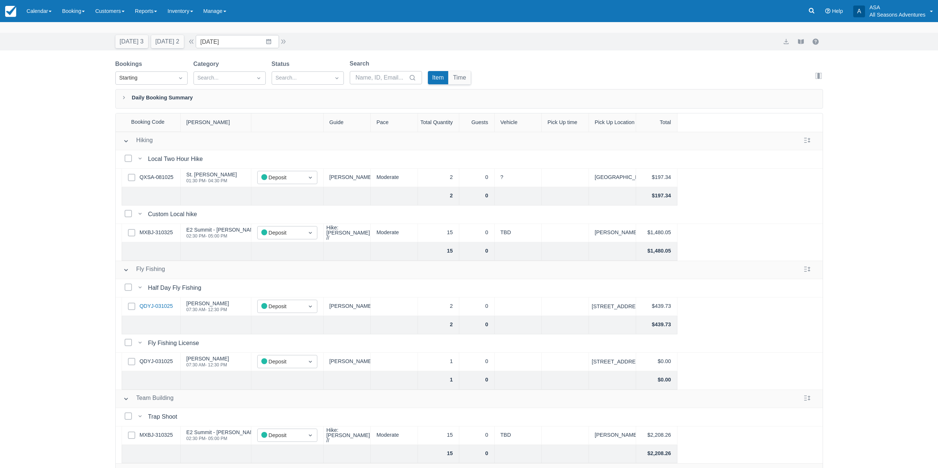
scroll to position [0, 0]
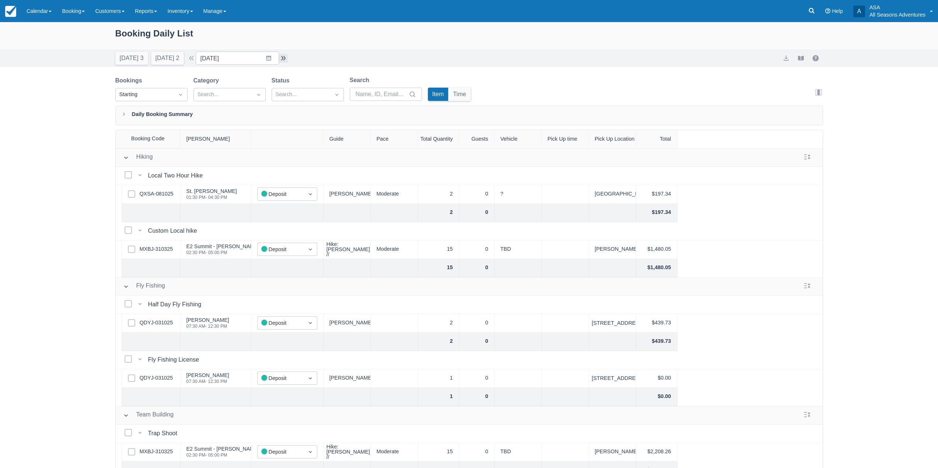
click at [284, 59] on button "button" at bounding box center [283, 58] width 9 height 9
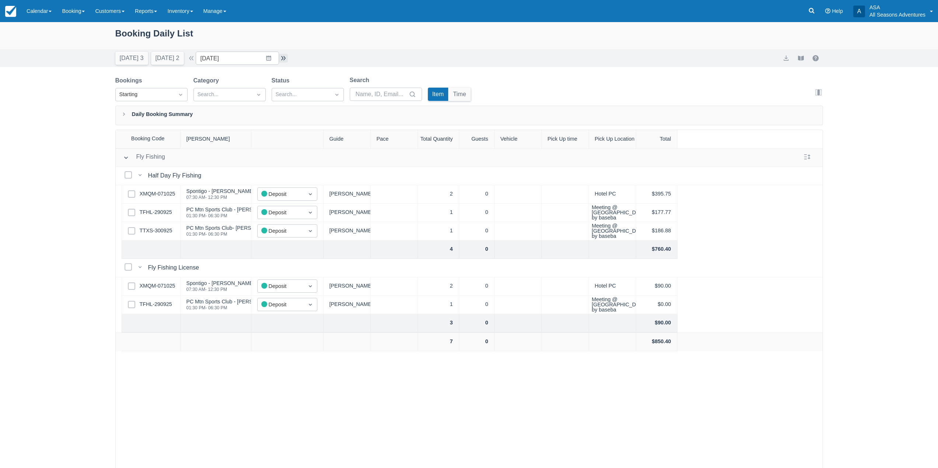
click at [285, 60] on button "button" at bounding box center [283, 58] width 9 height 9
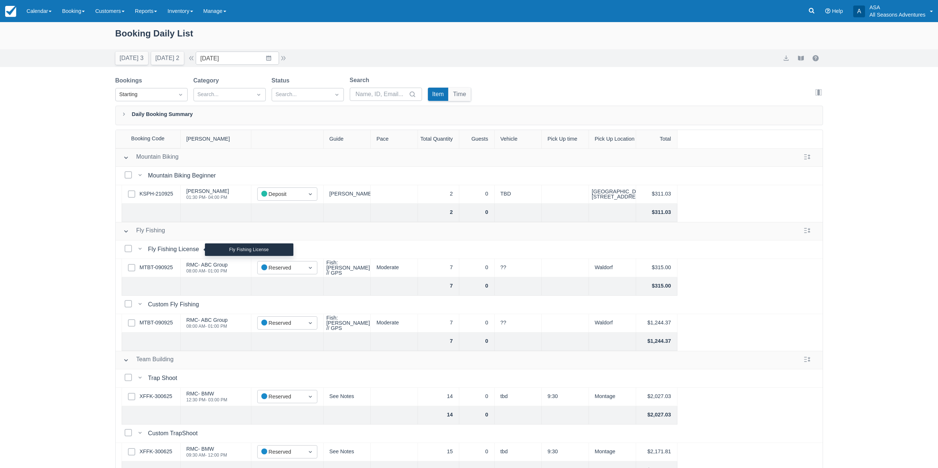
click at [162, 252] on div "Fly Fishing License" at bounding box center [175, 249] width 54 height 9
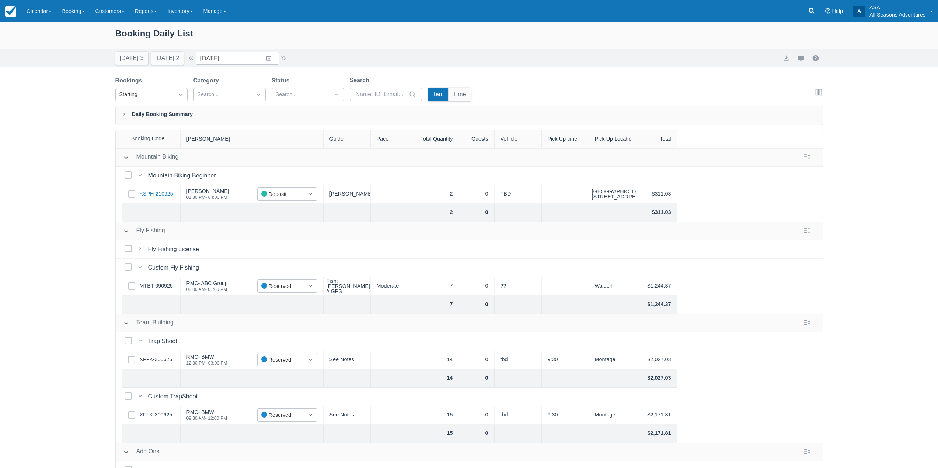
click at [161, 198] on link "KSPH-210925" at bounding box center [157, 194] width 34 height 8
click at [161, 283] on link "MTBT-090925" at bounding box center [156, 286] width 33 height 8
click at [158, 58] on button "Tomorrow 2" at bounding box center [167, 58] width 33 height 13
type input "10/09/25"
